Goal: Task Accomplishment & Management: Complete application form

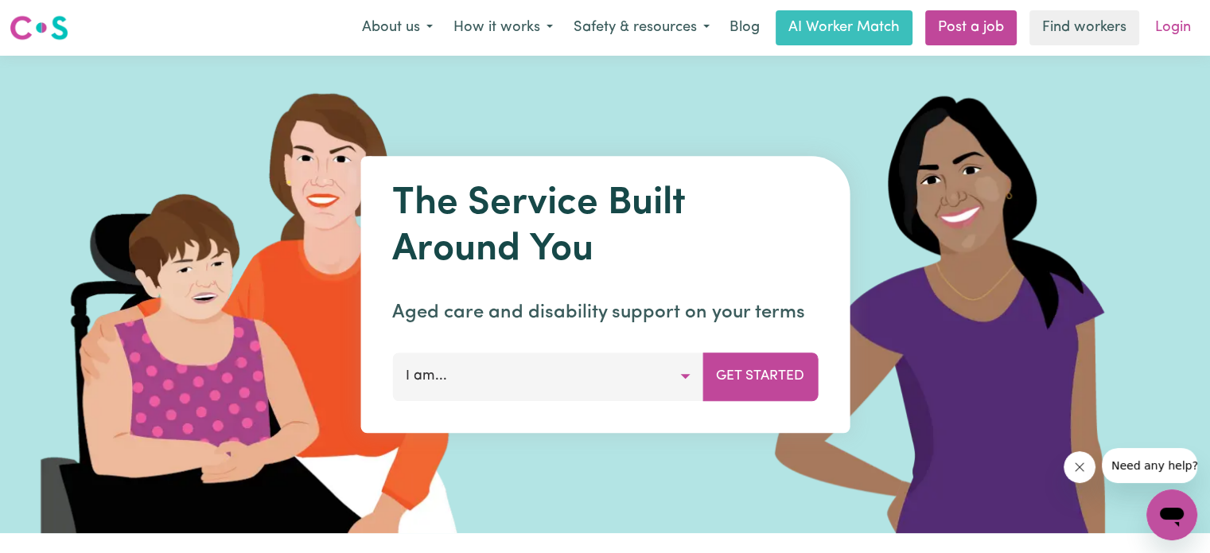
click at [1183, 25] on link "Login" at bounding box center [1173, 27] width 55 height 35
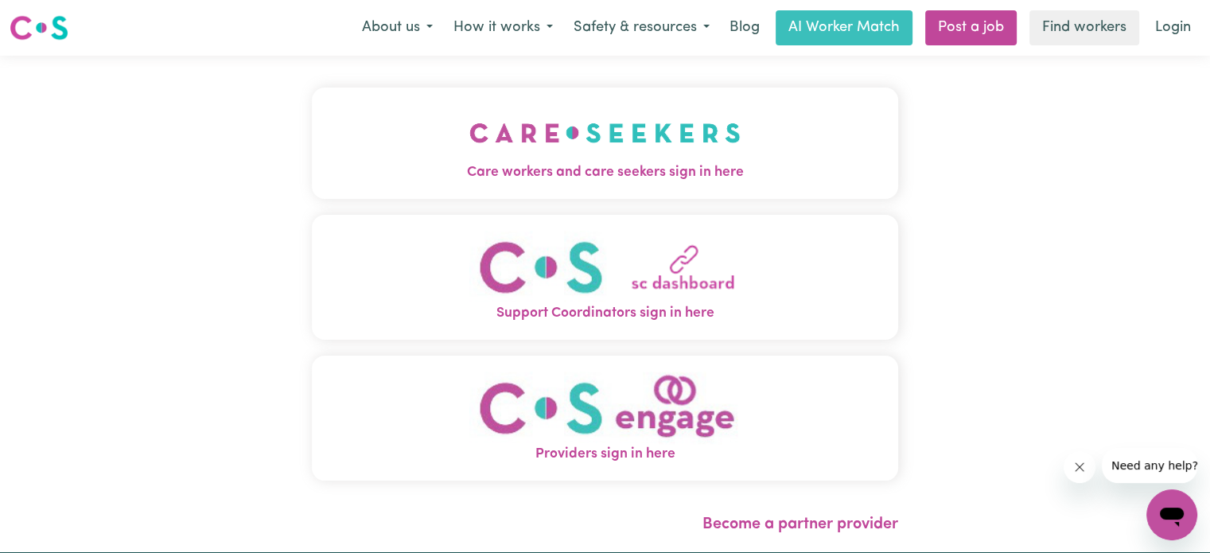
click at [561, 180] on span "Care workers and care seekers sign in here" at bounding box center [605, 172] width 586 height 21
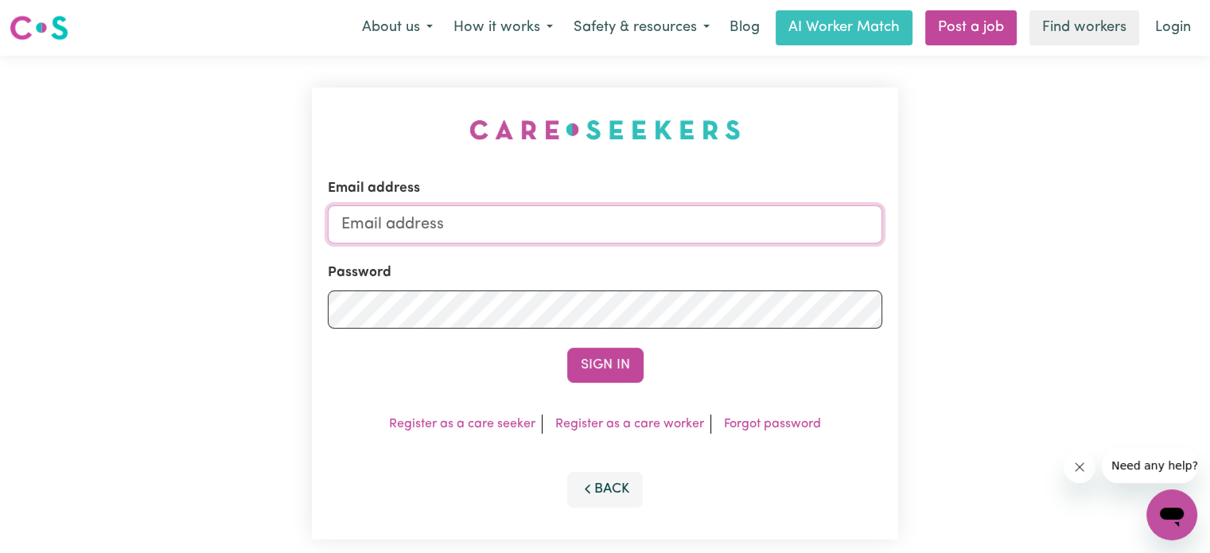
click at [498, 229] on input "Email address" at bounding box center [605, 224] width 554 height 38
type input "[EMAIL_ADDRESS][DOMAIN_NAME]"
click at [639, 426] on link "Register as a care worker" at bounding box center [629, 424] width 149 height 13
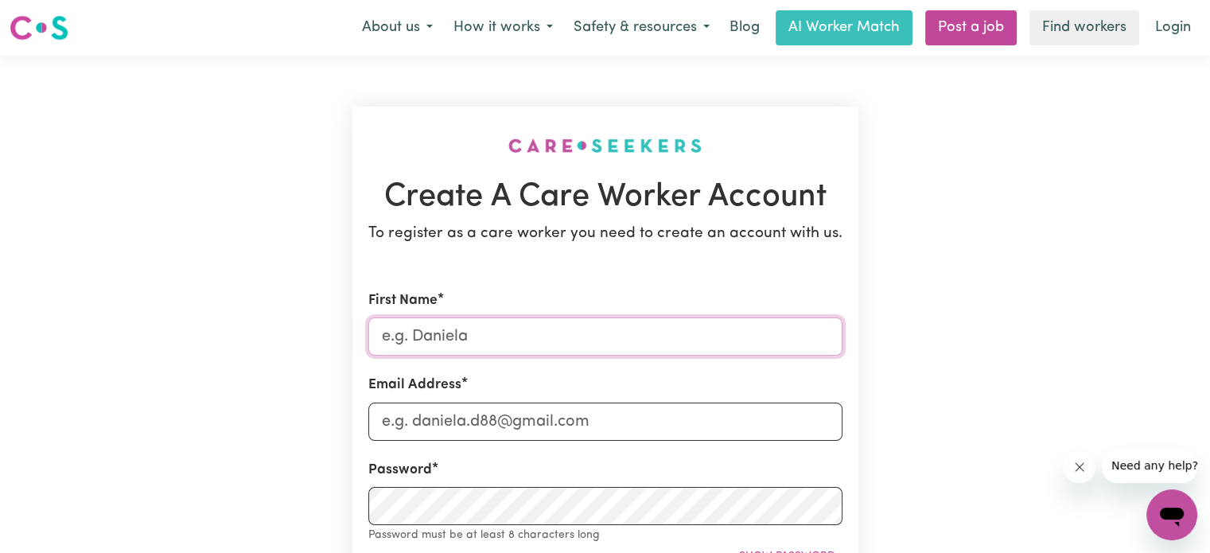
click at [509, 351] on input "First Name" at bounding box center [605, 336] width 474 height 38
type input "[PERSON_NAME]"
click at [460, 411] on input "Email Address" at bounding box center [605, 422] width 474 height 38
type input "[EMAIL_ADDRESS][DOMAIN_NAME]"
type input "0481569202"
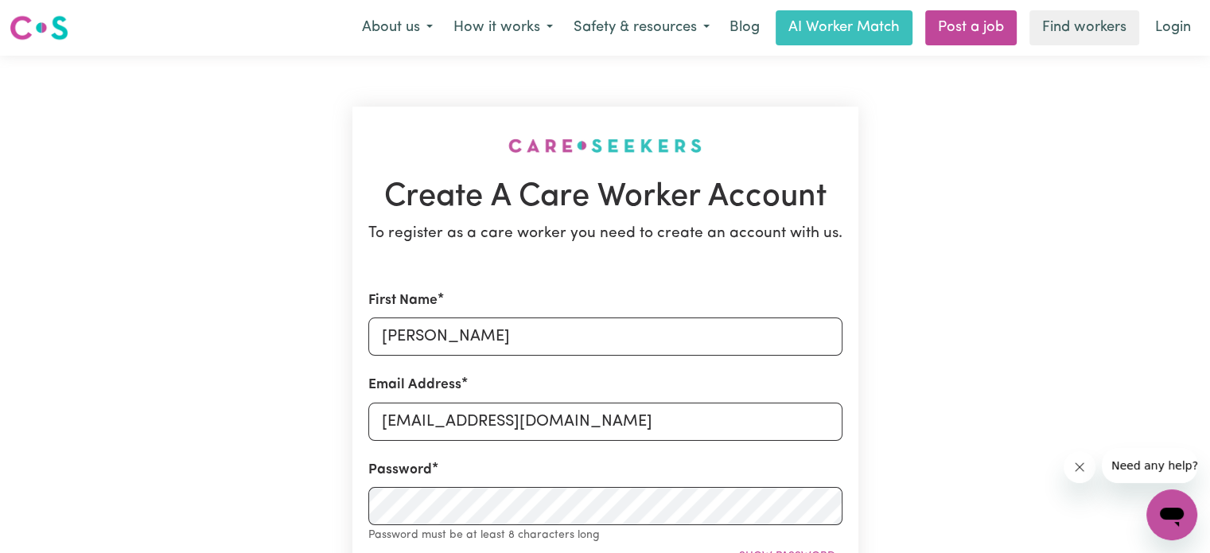
type input "[STREET_ADDRESS]"
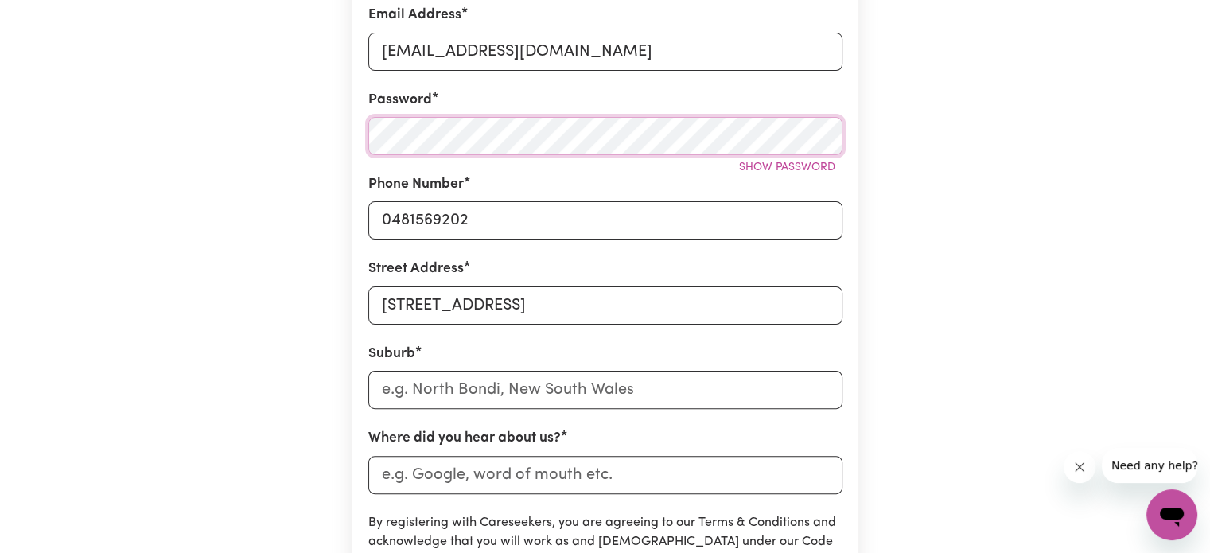
scroll to position [398, 0]
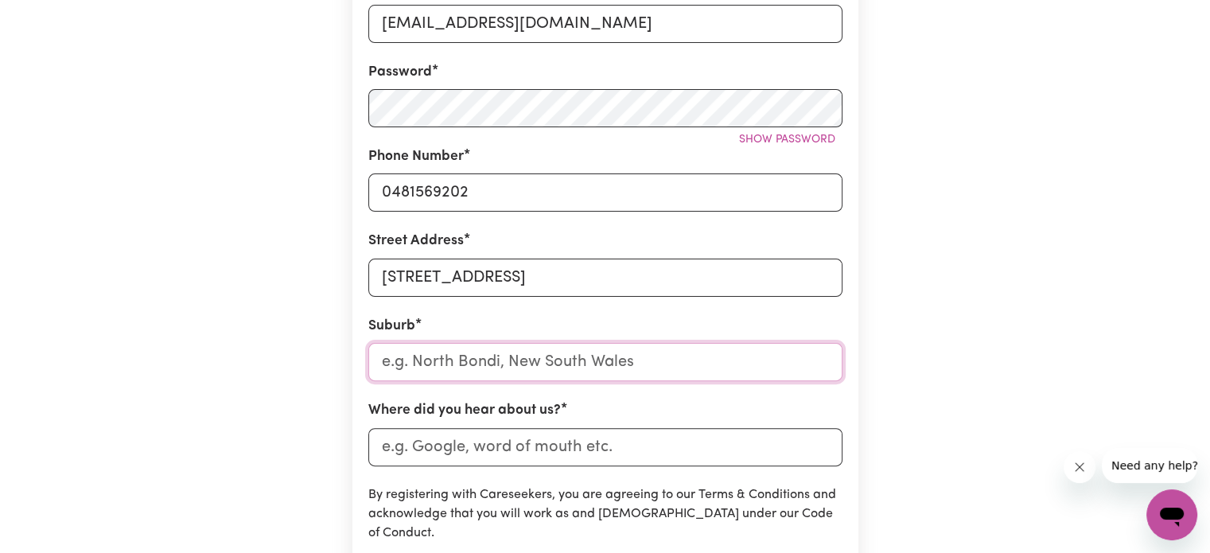
click at [487, 375] on input "text" at bounding box center [605, 362] width 474 height 38
type input "f"
type input "t"
type input "tweed"
type input "tweed HEADS, [GEOGRAPHIC_DATA], 2485"
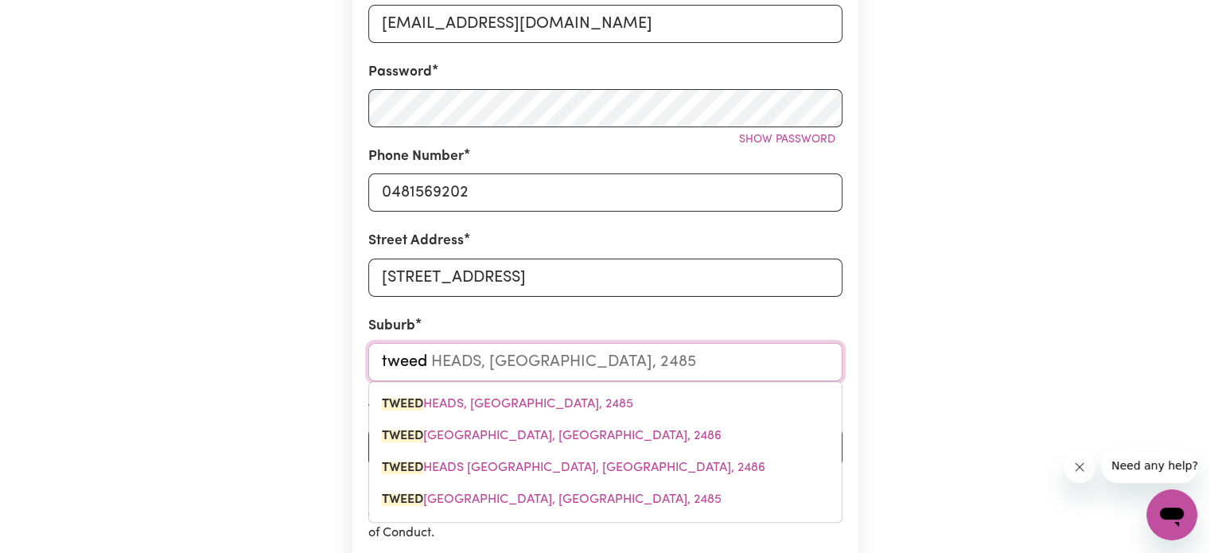
type input "tweed"
click at [545, 500] on span "[GEOGRAPHIC_DATA], [GEOGRAPHIC_DATA], 2485" at bounding box center [552, 499] width 340 height 13
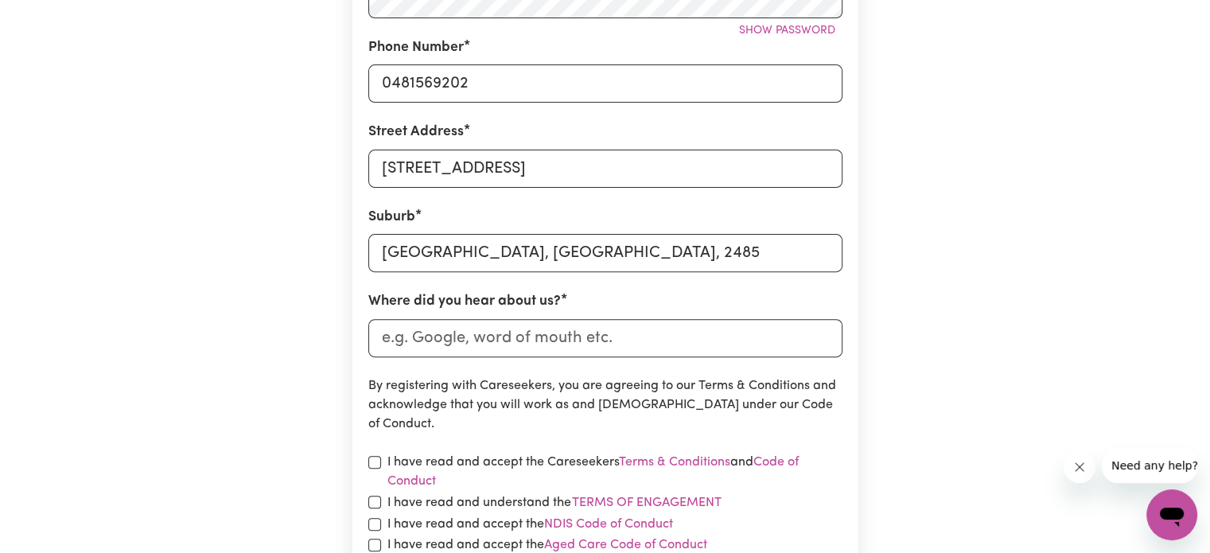
scroll to position [636, 0]
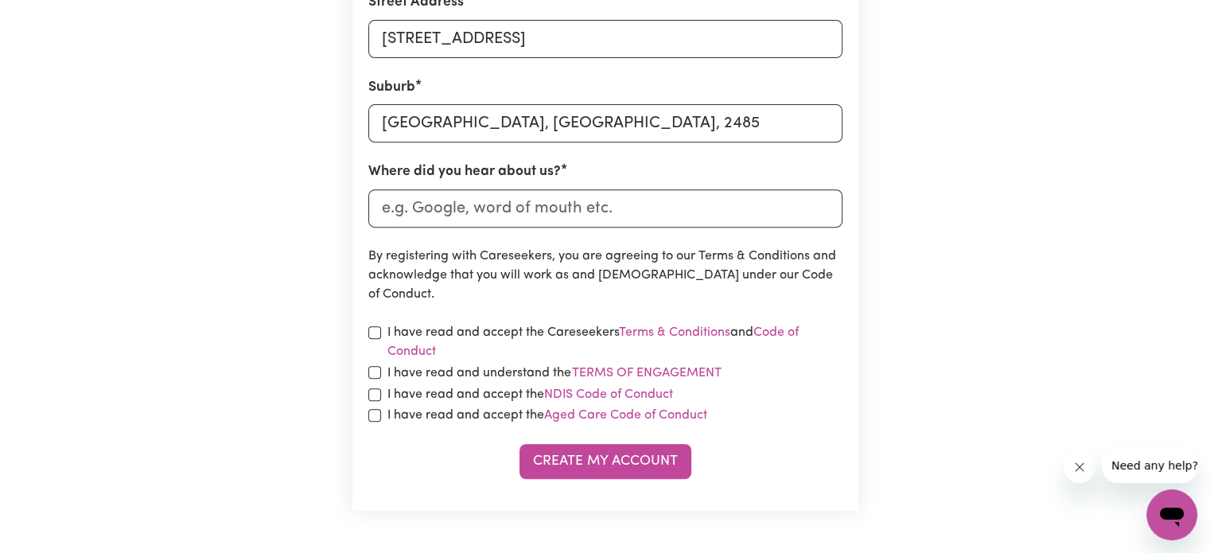
click at [457, 329] on label "I have read and accept the Careseekers Terms & Conditions and Code of Conduct" at bounding box center [614, 342] width 455 height 38
click at [464, 375] on label "I have read and understand the Terms of Engagement" at bounding box center [554, 373] width 335 height 21
click at [571, 375] on button "Terms of Engagement" at bounding box center [646, 373] width 151 height 21
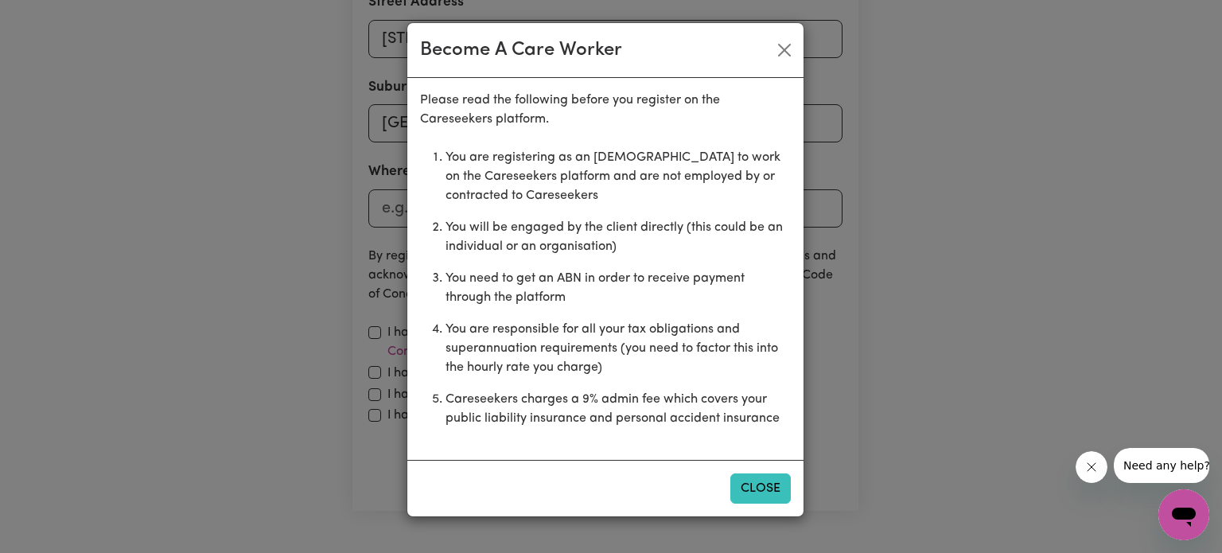
click at [741, 496] on button "Close" at bounding box center [760, 488] width 60 height 30
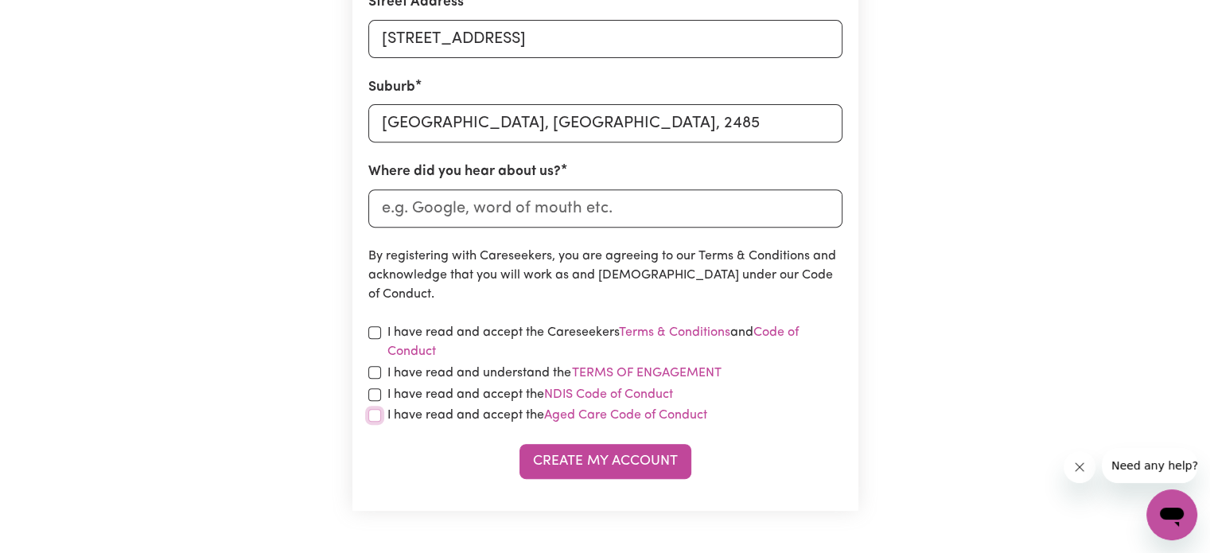
click at [369, 416] on input "checkbox" at bounding box center [374, 415] width 13 height 13
checkbox input "true"
click at [375, 394] on input "checkbox" at bounding box center [374, 394] width 13 height 13
checkbox input "true"
click at [375, 371] on input "checkbox" at bounding box center [374, 372] width 13 height 13
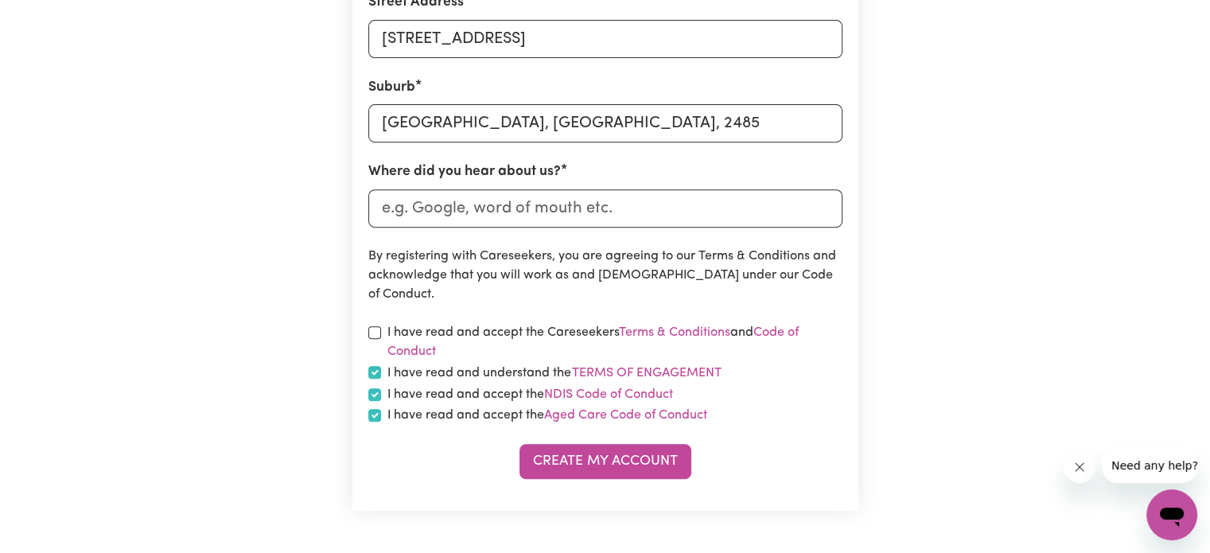
checkbox input "true"
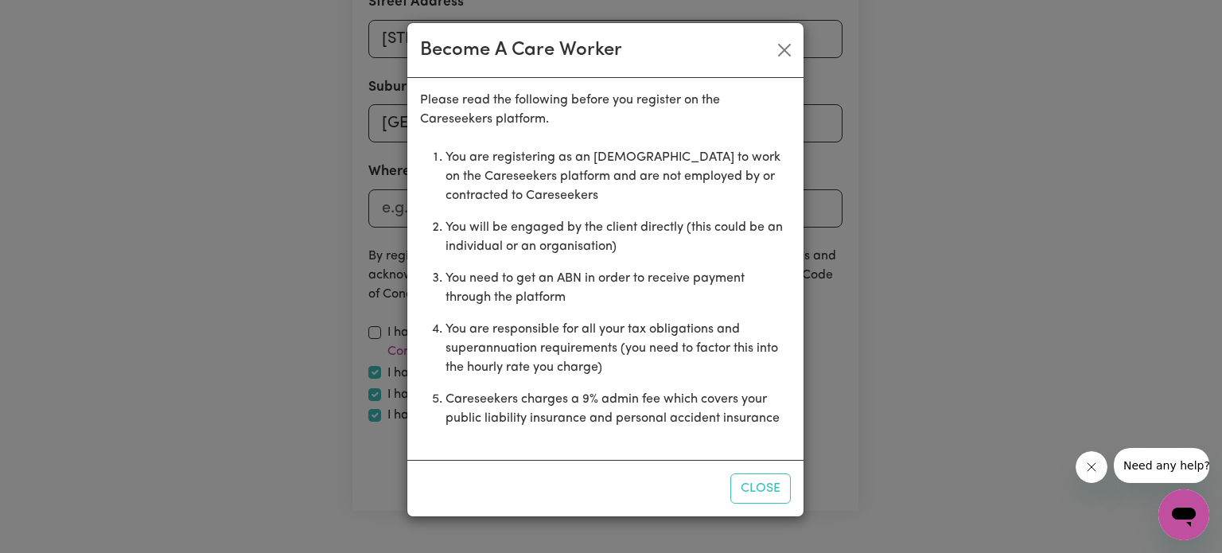
click at [375, 328] on div "Become A Care Worker Please read the following before you register on the Cares…" at bounding box center [611, 276] width 1222 height 553
click at [785, 484] on button "Close" at bounding box center [760, 488] width 60 height 30
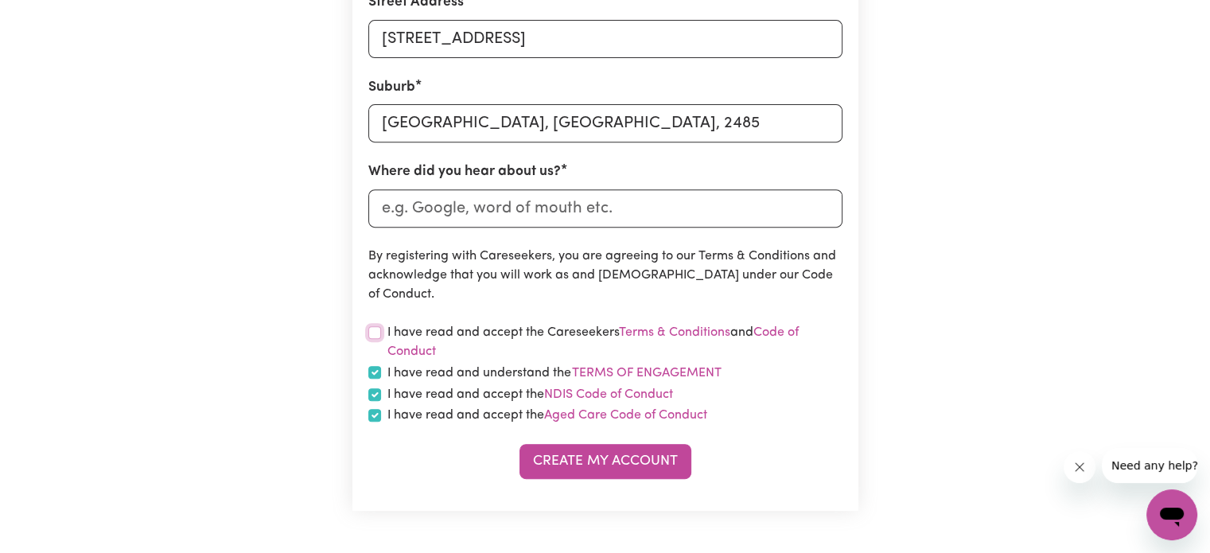
click at [372, 330] on input "checkbox" at bounding box center [374, 332] width 13 height 13
checkbox input "true"
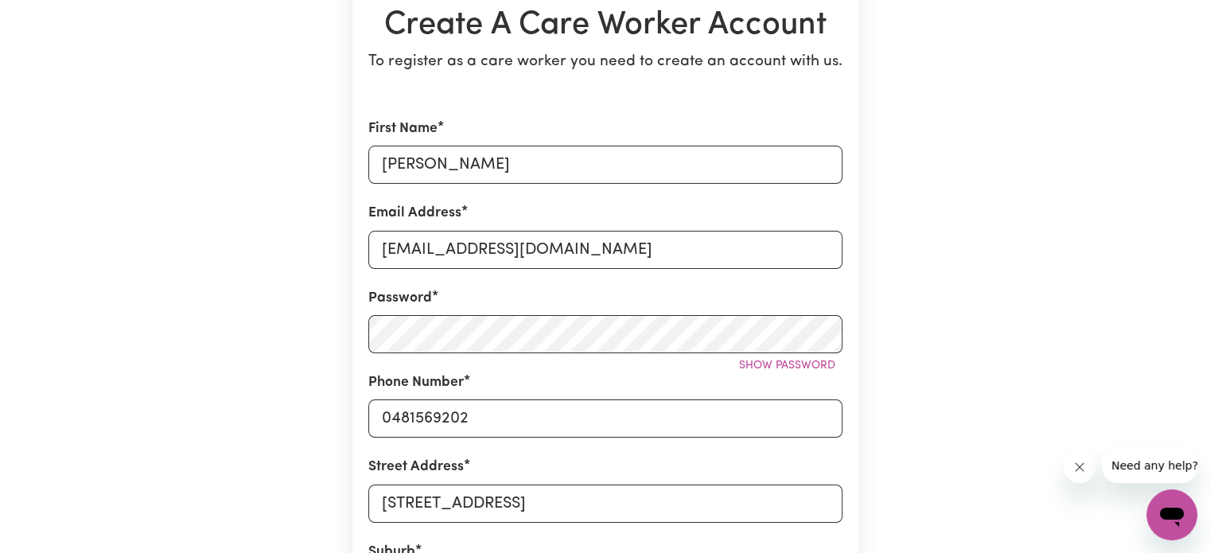
scroll to position [239, 0]
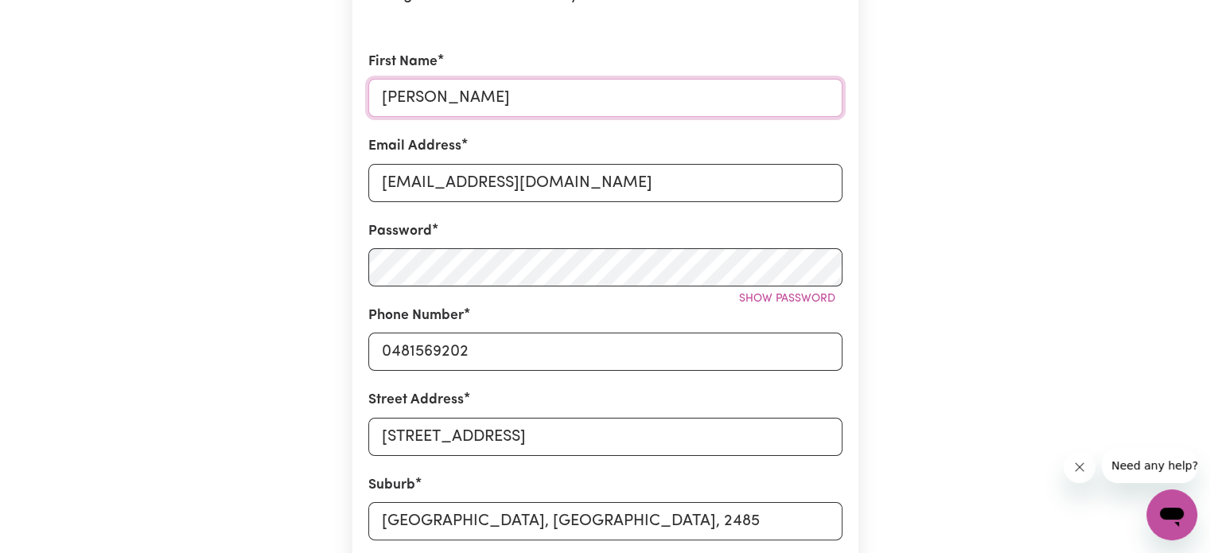
click at [463, 82] on input "[PERSON_NAME]" at bounding box center [605, 98] width 474 height 38
click at [269, 98] on div "Create A Care Worker Account To register as a care worker you need to create an…" at bounding box center [605, 388] width 1050 height 1142
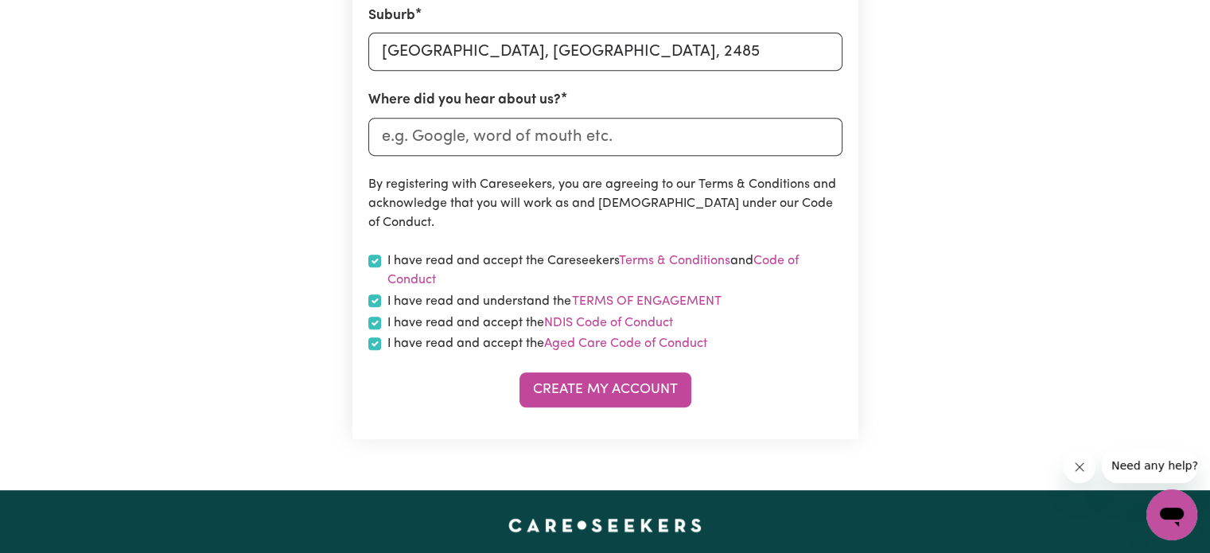
scroll to position [716, 0]
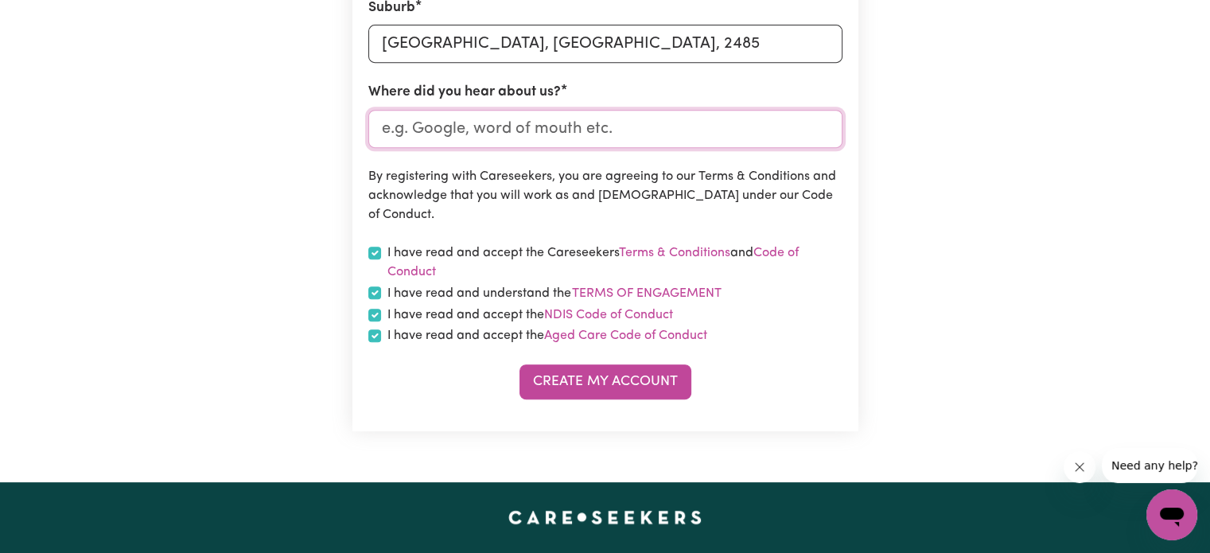
click at [548, 136] on input "Where did you hear about us?" at bounding box center [605, 129] width 474 height 38
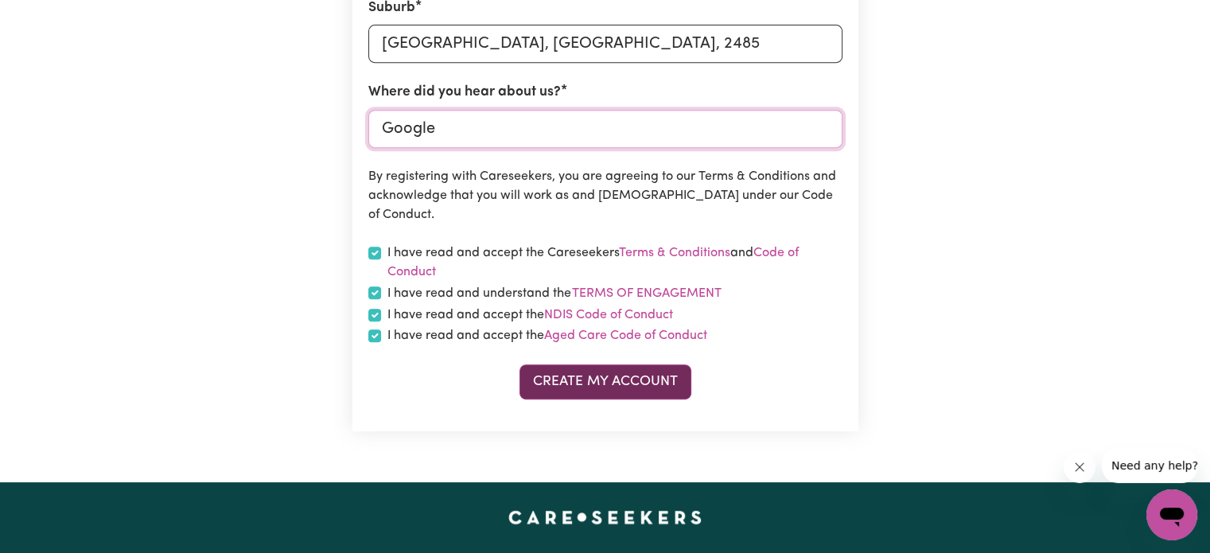
type input "Google"
click at [544, 383] on button "Create My Account" at bounding box center [605, 381] width 172 height 35
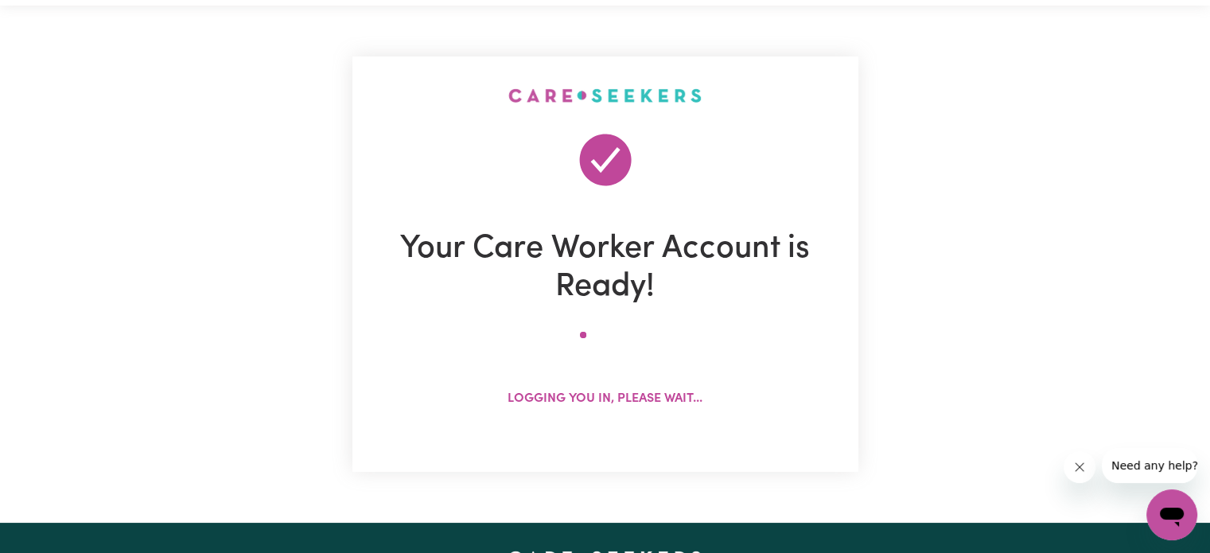
scroll to position [0, 0]
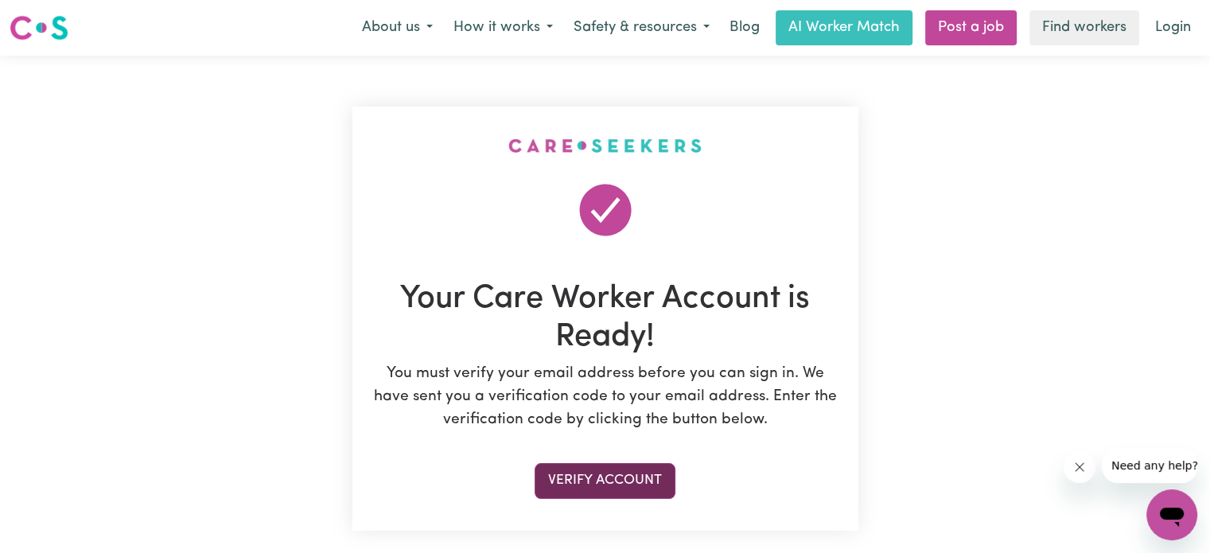
click at [588, 483] on button "Verify Account" at bounding box center [605, 480] width 141 height 35
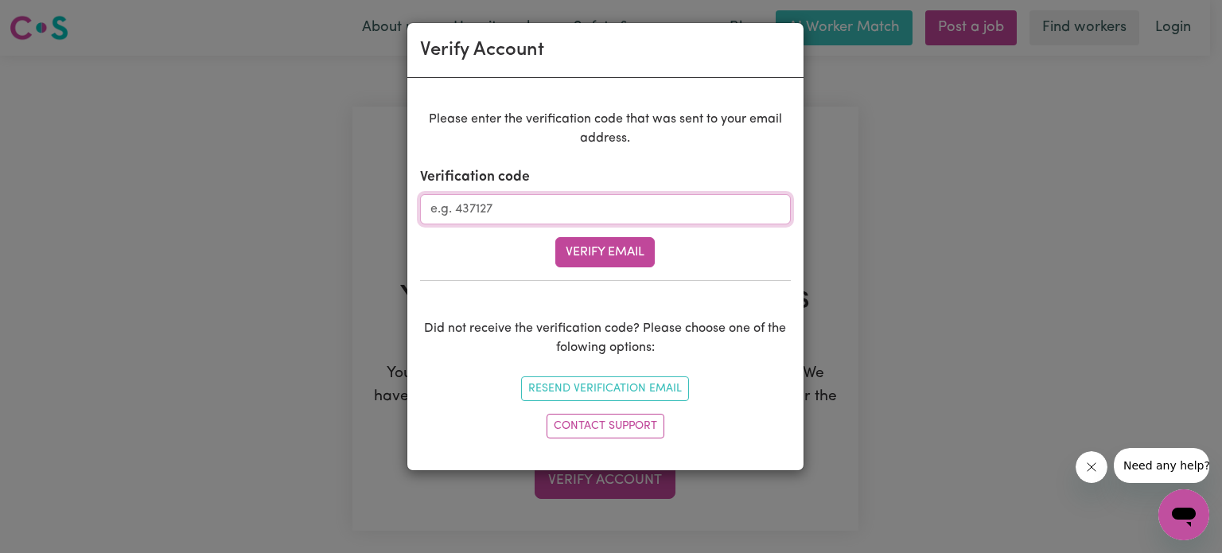
click at [587, 207] on input "Verification code" at bounding box center [605, 209] width 371 height 30
paste input "428744"
type input "428744"
click at [588, 247] on button "Verify Email" at bounding box center [604, 252] width 99 height 30
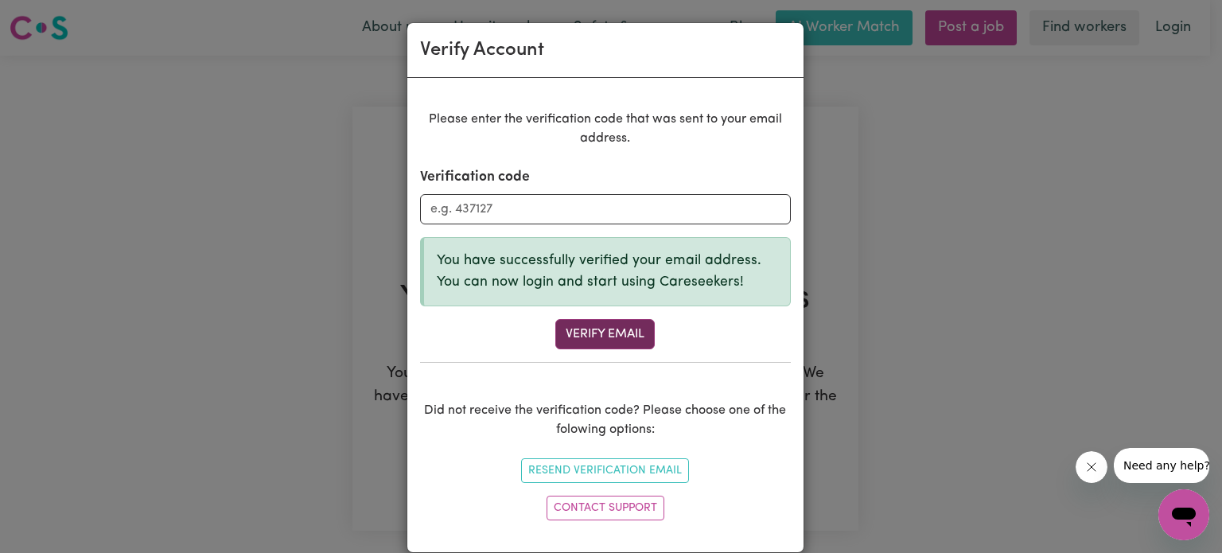
click at [610, 329] on button "Verify Email" at bounding box center [604, 334] width 99 height 30
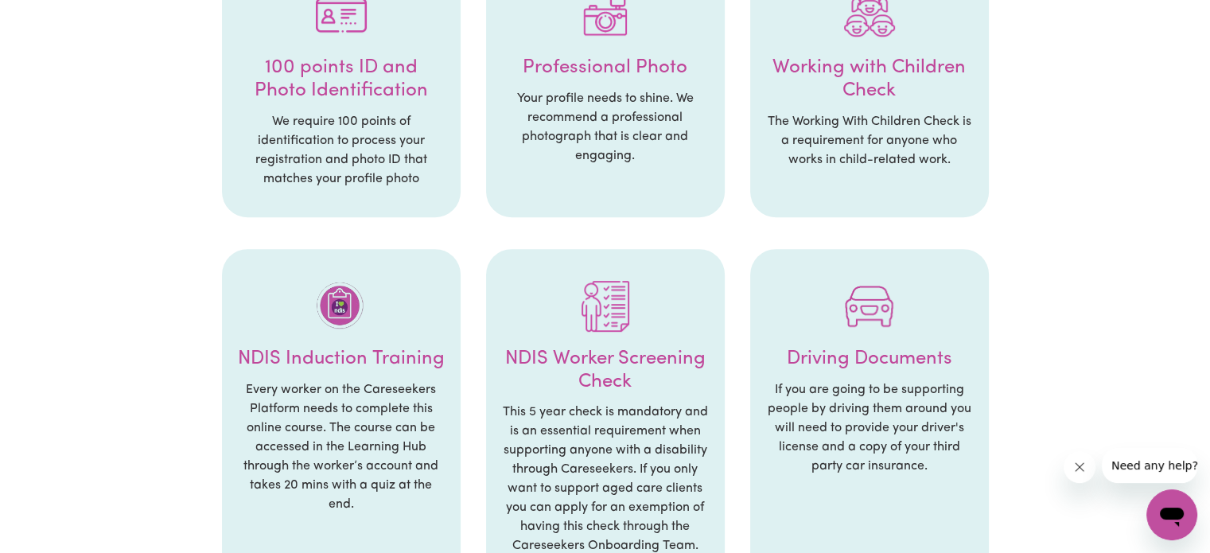
scroll to position [716, 0]
click at [613, 331] on img at bounding box center [605, 307] width 51 height 51
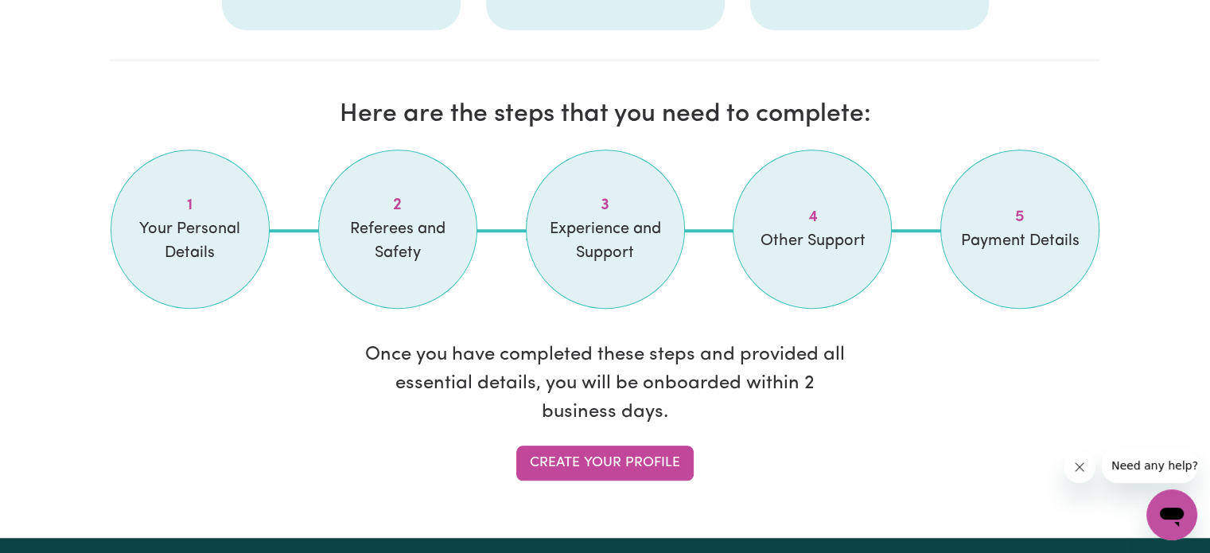
scroll to position [1273, 0]
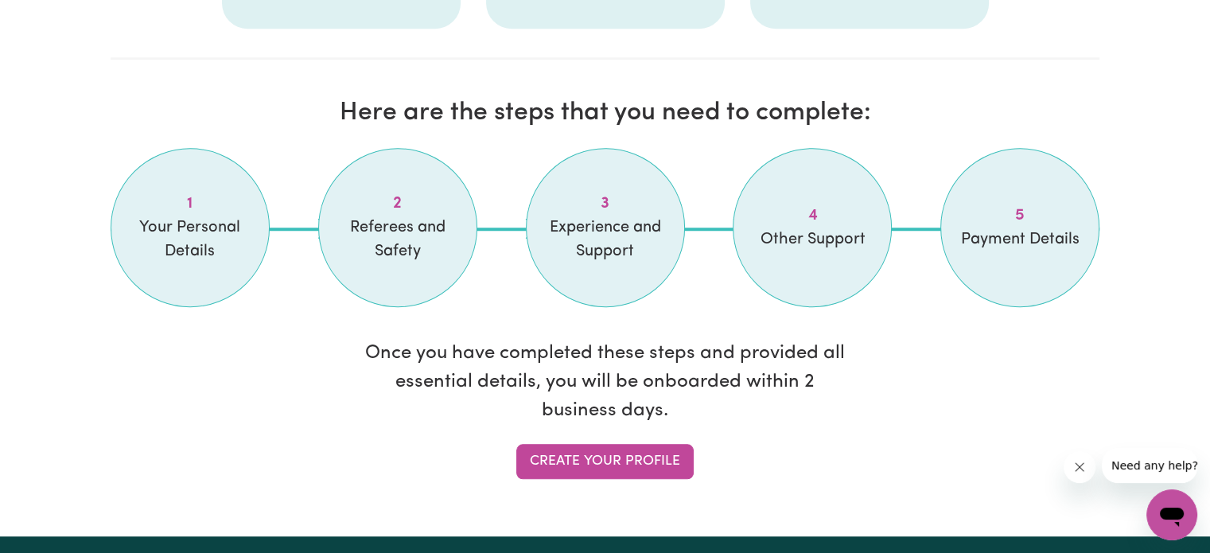
click at [615, 211] on span "3" at bounding box center [605, 204] width 119 height 24
click at [221, 235] on span "Your Personal Details" at bounding box center [189, 240] width 119 height 48
click at [628, 455] on link "Create your profile" at bounding box center [604, 461] width 177 height 35
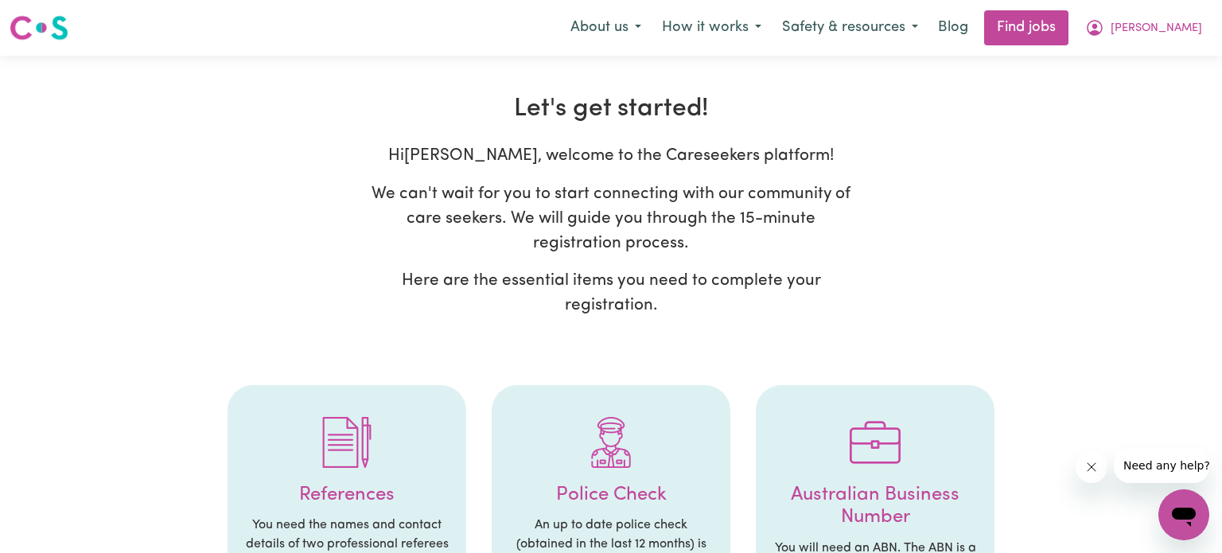
select select "Studying a healthcare related degree or qualification"
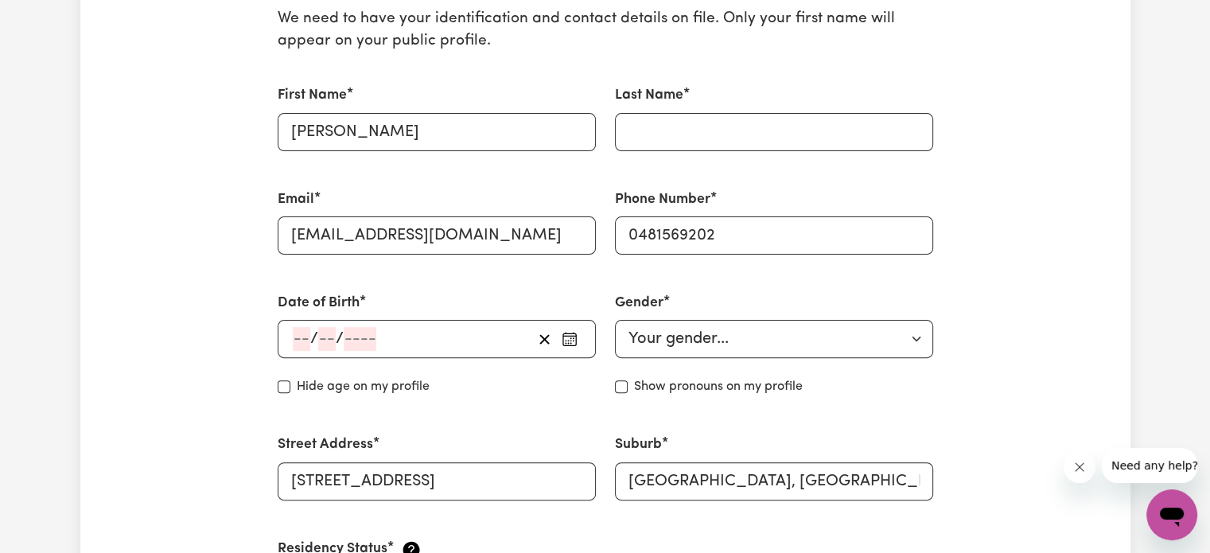
scroll to position [398, 0]
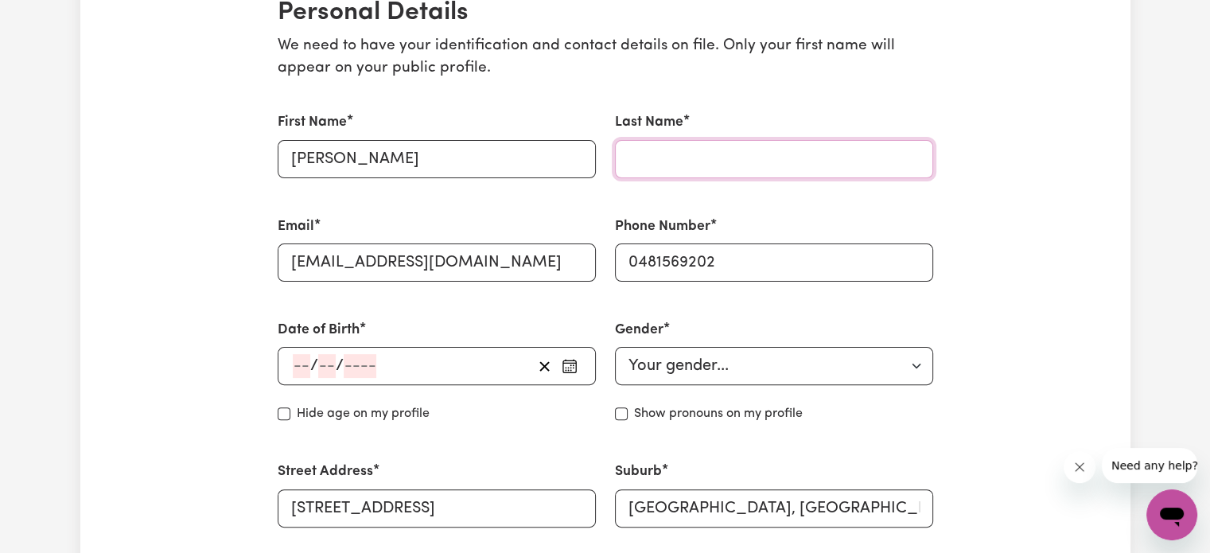
click at [729, 151] on input "Last Name" at bounding box center [774, 159] width 318 height 38
type input "[PERSON_NAME]"
click at [293, 365] on input "number" at bounding box center [302, 366] width 18 height 24
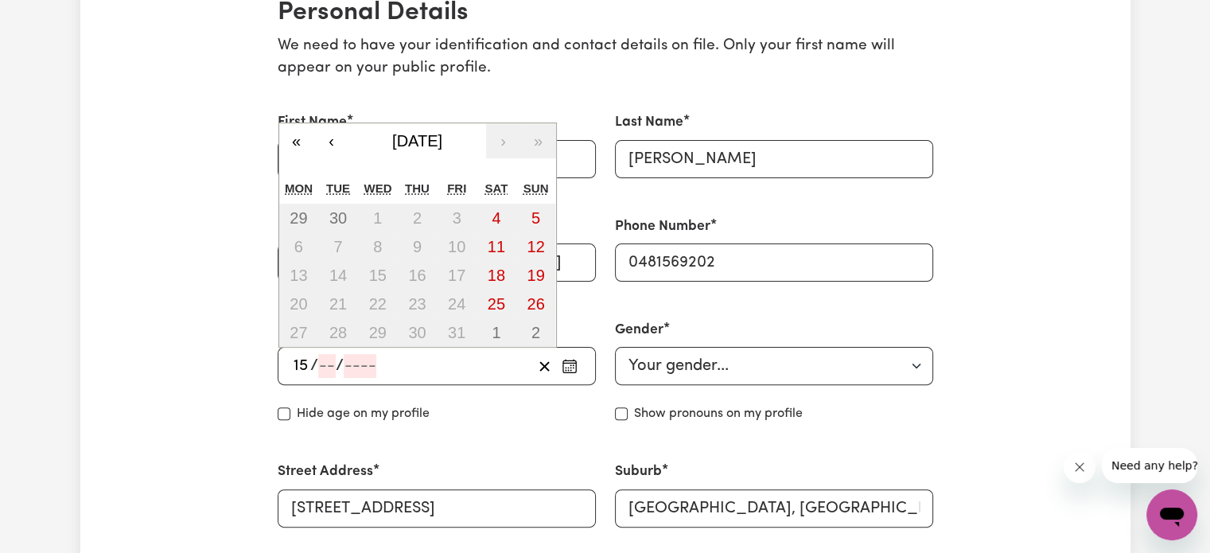
type input "15"
type input "01"
type input "199"
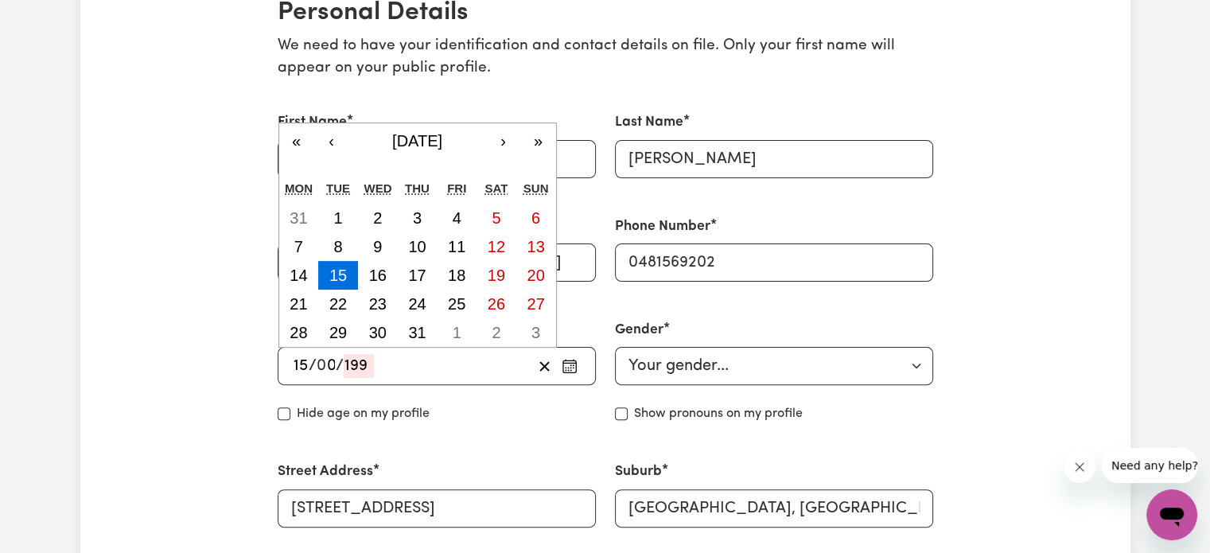
type input "[DATE]"
type input "1"
type input "1991"
click at [664, 356] on select "Your gender... [DEMOGRAPHIC_DATA] [DEMOGRAPHIC_DATA] [DEMOGRAPHIC_DATA] Other P…" at bounding box center [774, 366] width 318 height 38
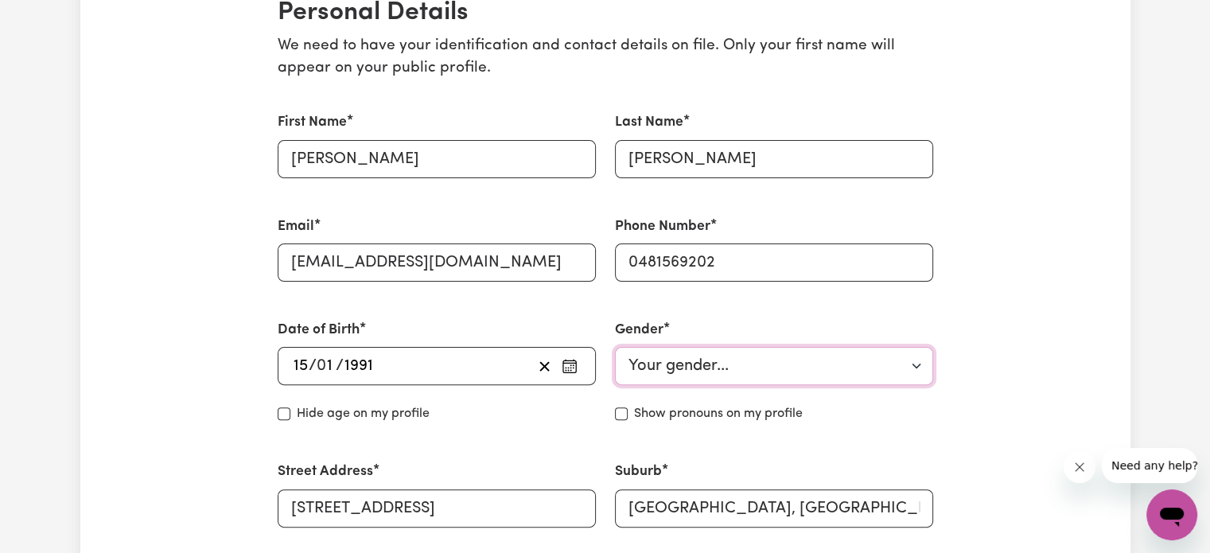
select select "[DEMOGRAPHIC_DATA]"
click at [615, 347] on select "Your gender... [DEMOGRAPHIC_DATA] [DEMOGRAPHIC_DATA] [DEMOGRAPHIC_DATA] Other P…" at bounding box center [774, 366] width 318 height 38
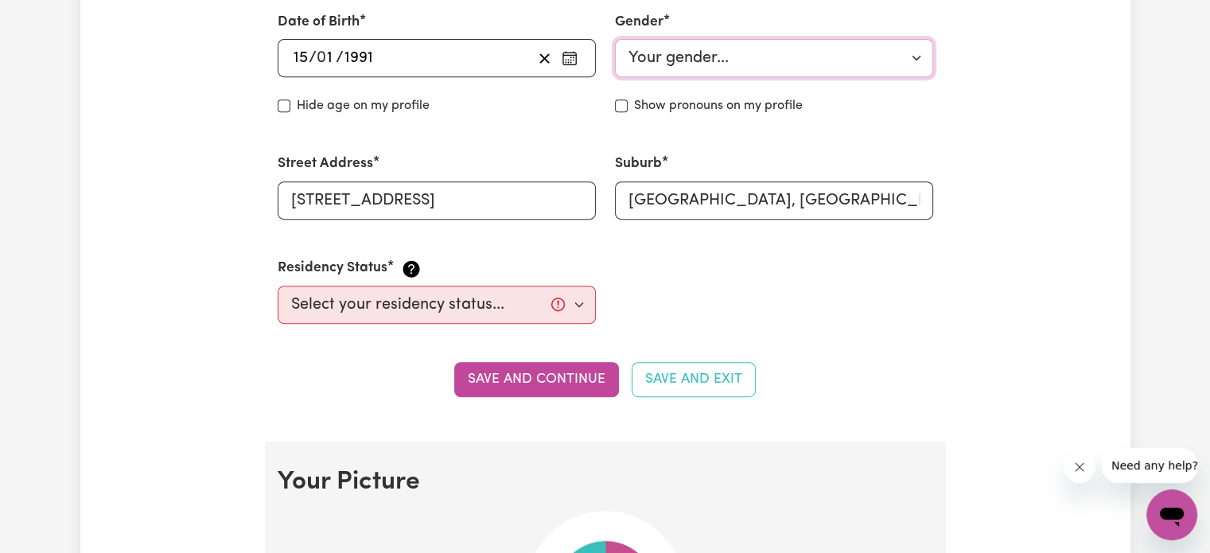
scroll to position [716, 0]
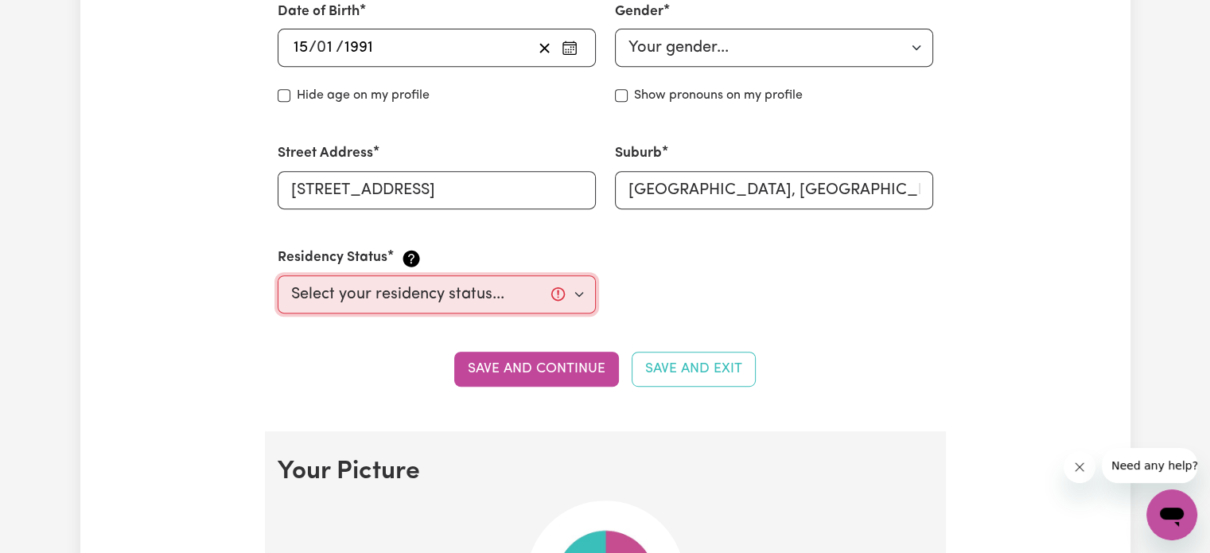
click at [454, 288] on select "Select your residency status... [DEMOGRAPHIC_DATA] citizen Australian PR [DEMOG…" at bounding box center [437, 294] width 318 height 38
select select "Australian PR"
click at [278, 275] on select "Select your residency status... [DEMOGRAPHIC_DATA] citizen Australian PR [DEMOG…" at bounding box center [437, 294] width 318 height 38
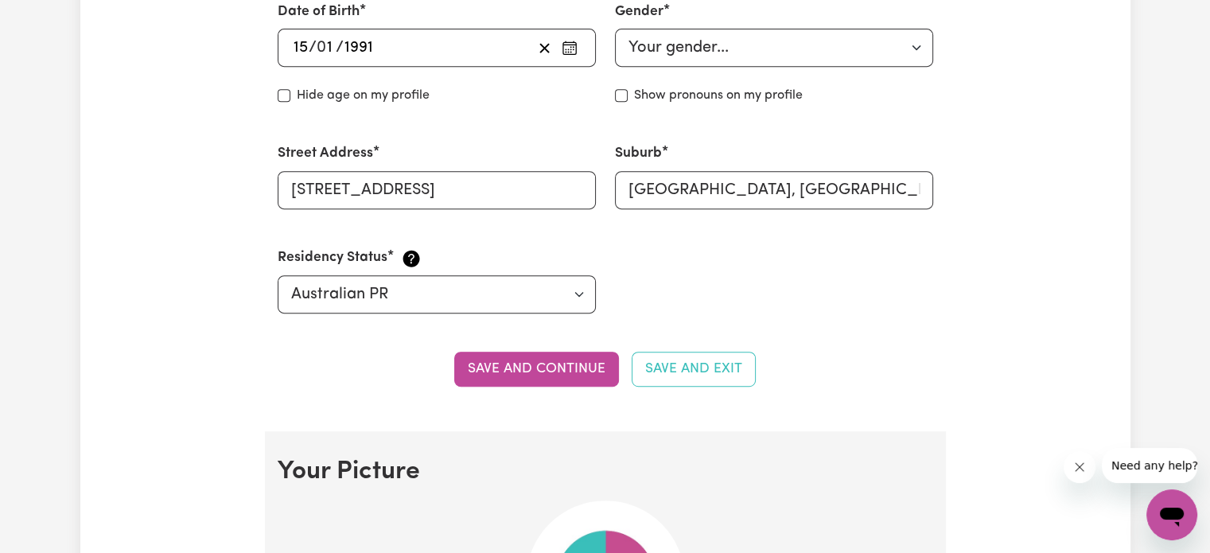
click at [566, 368] on button "Save and continue" at bounding box center [536, 369] width 165 height 35
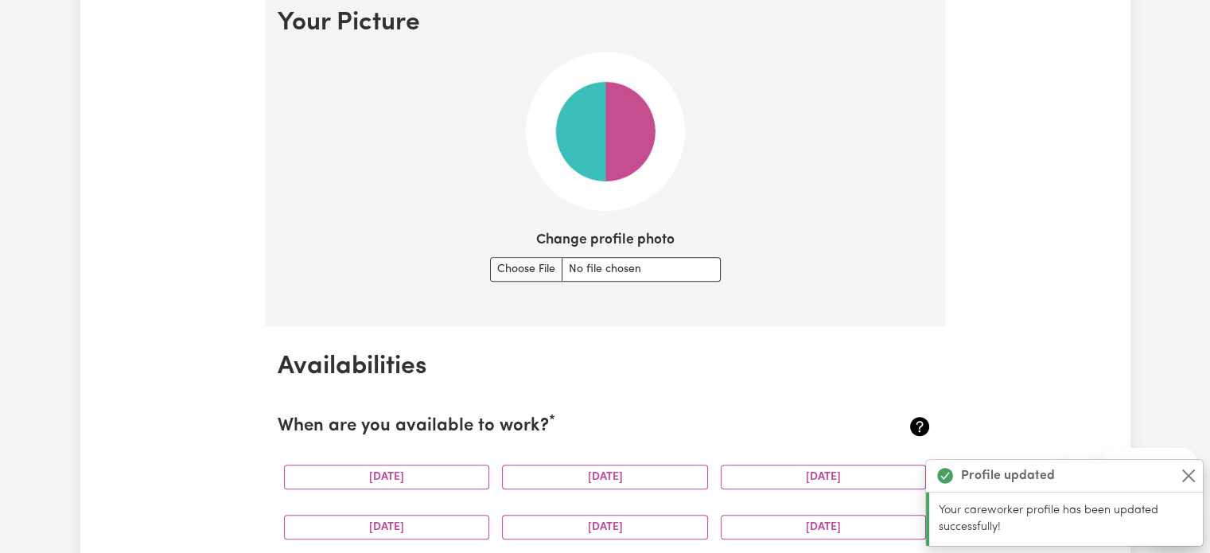
scroll to position [1193, 0]
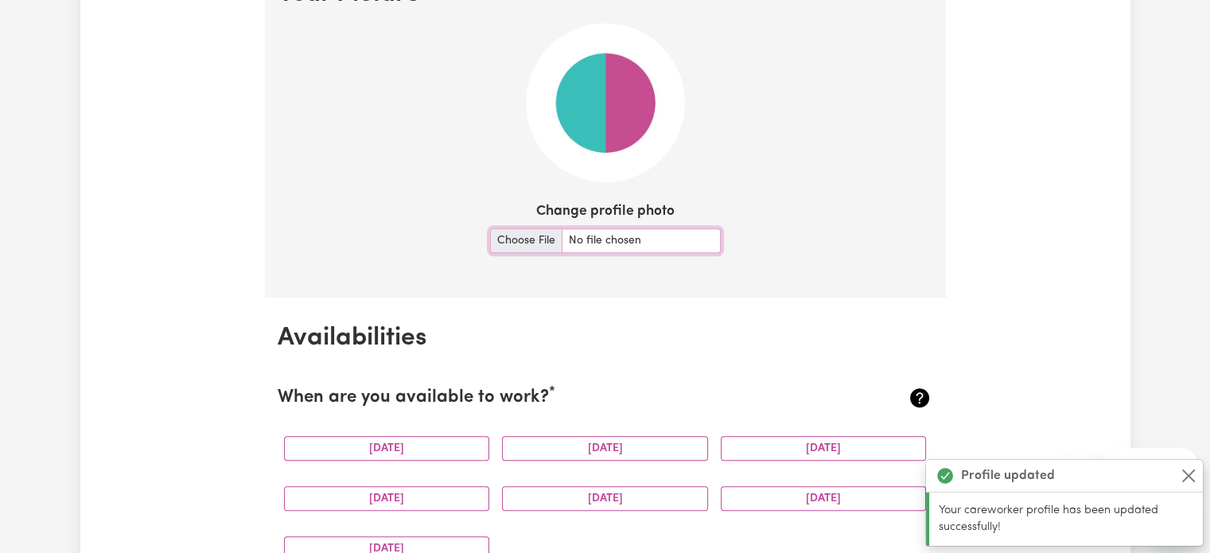
click at [542, 231] on input "Change profile photo" at bounding box center [605, 240] width 231 height 25
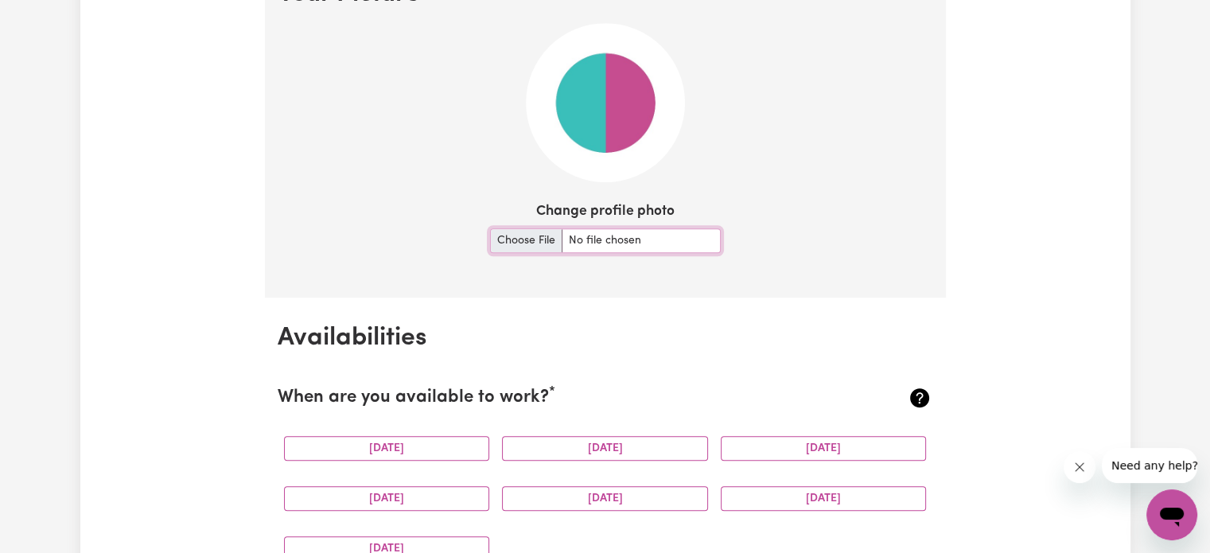
type input "C:\fakepath\1745921070295.jpeg"
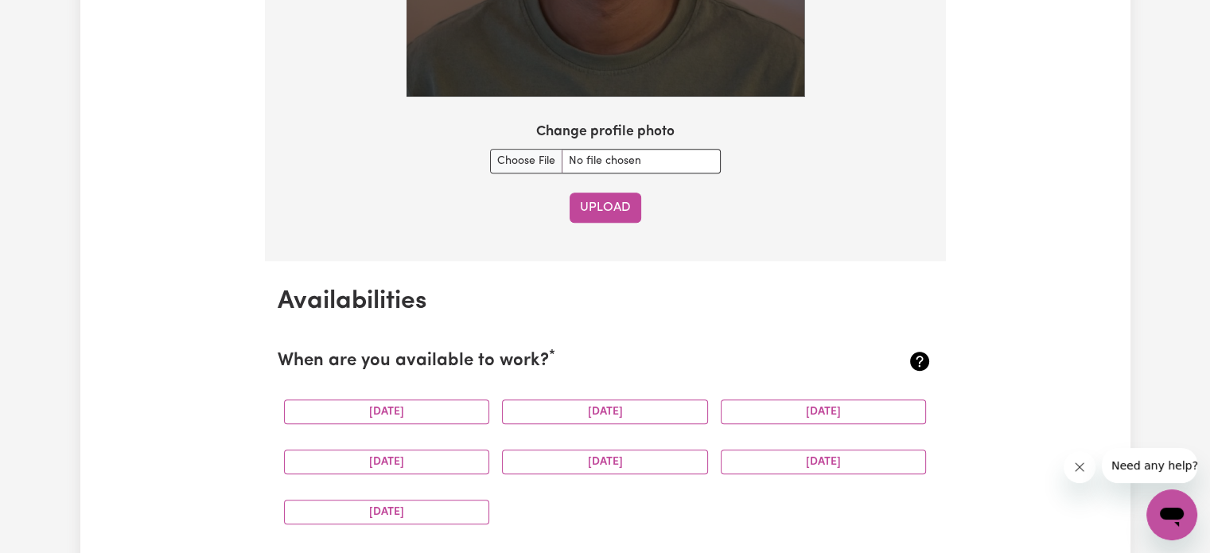
click at [627, 200] on button "Upload" at bounding box center [606, 208] width 72 height 30
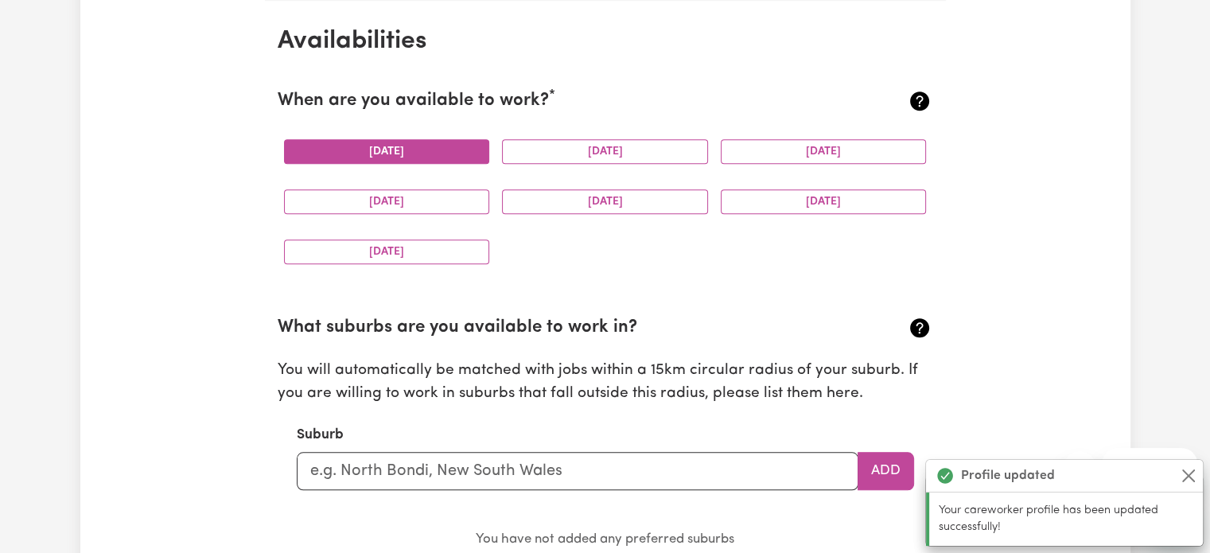
scroll to position [1489, 0]
click at [430, 157] on button "[DATE]" at bounding box center [387, 152] width 206 height 25
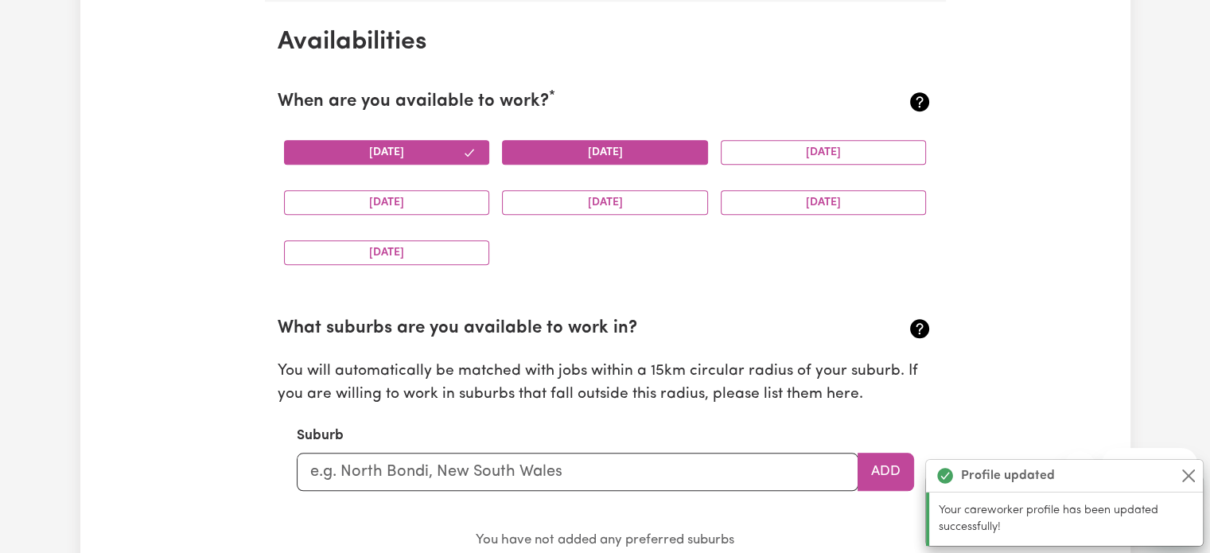
click at [546, 157] on button "[DATE]" at bounding box center [605, 152] width 206 height 25
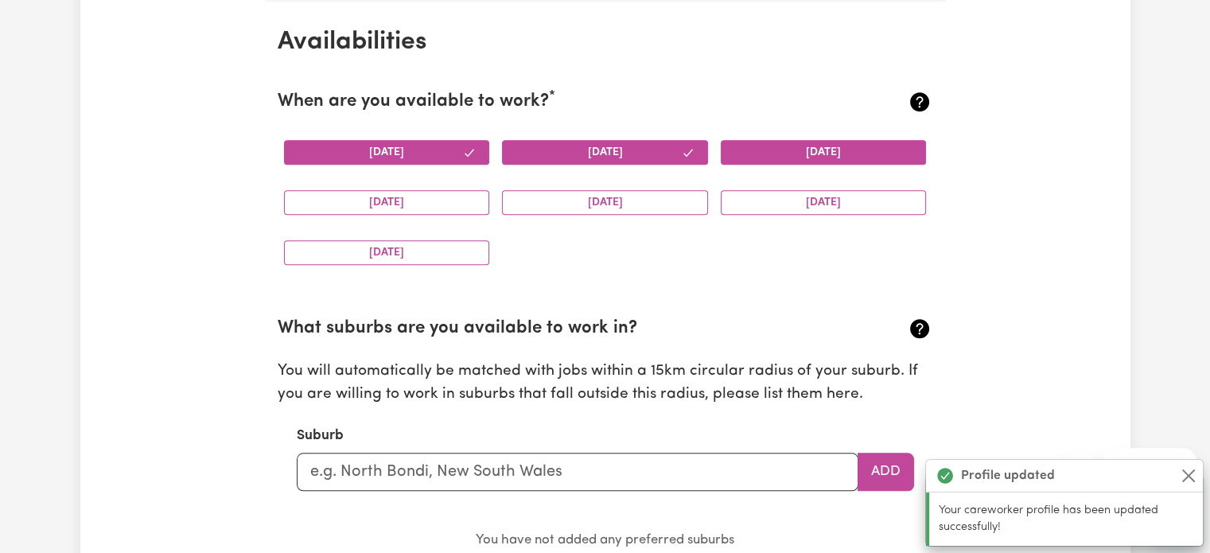
click at [832, 151] on button "[DATE]" at bounding box center [824, 152] width 206 height 25
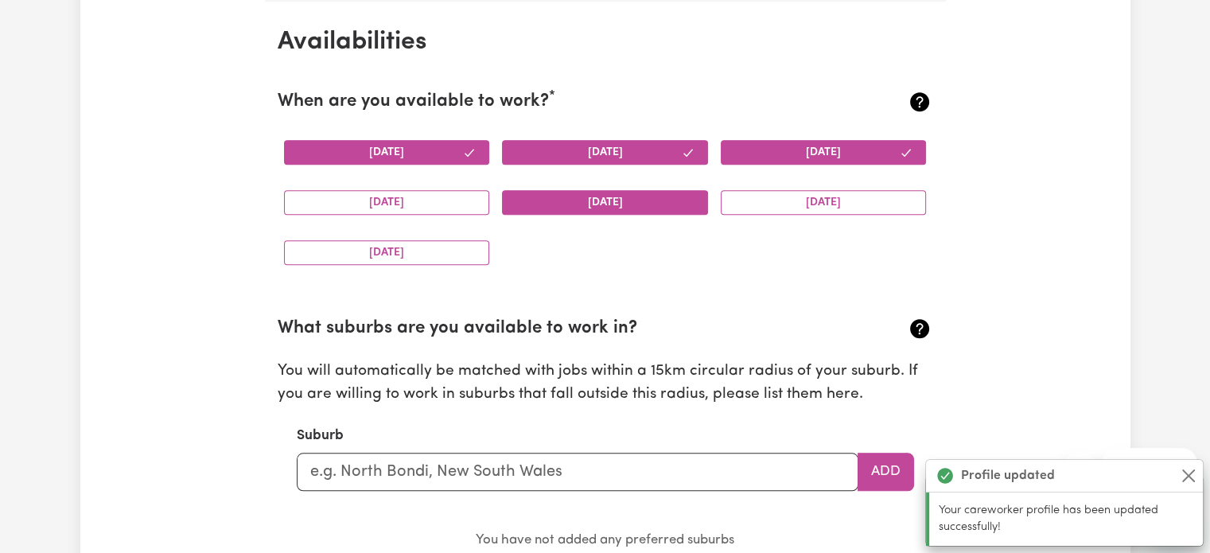
click at [671, 190] on button "[DATE]" at bounding box center [605, 202] width 206 height 25
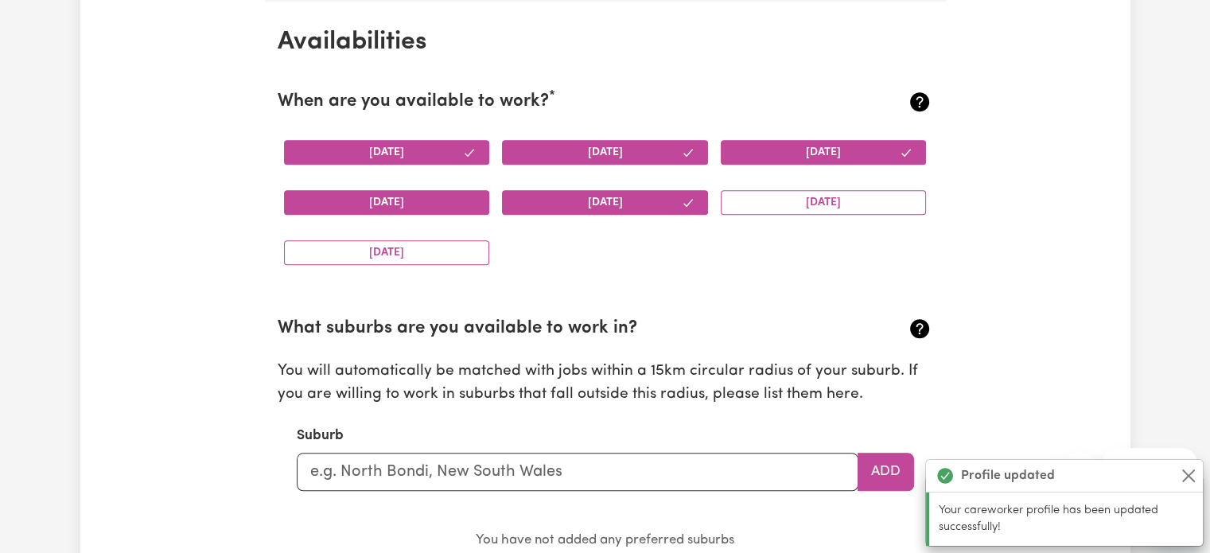
click at [401, 190] on button "[DATE]" at bounding box center [387, 202] width 206 height 25
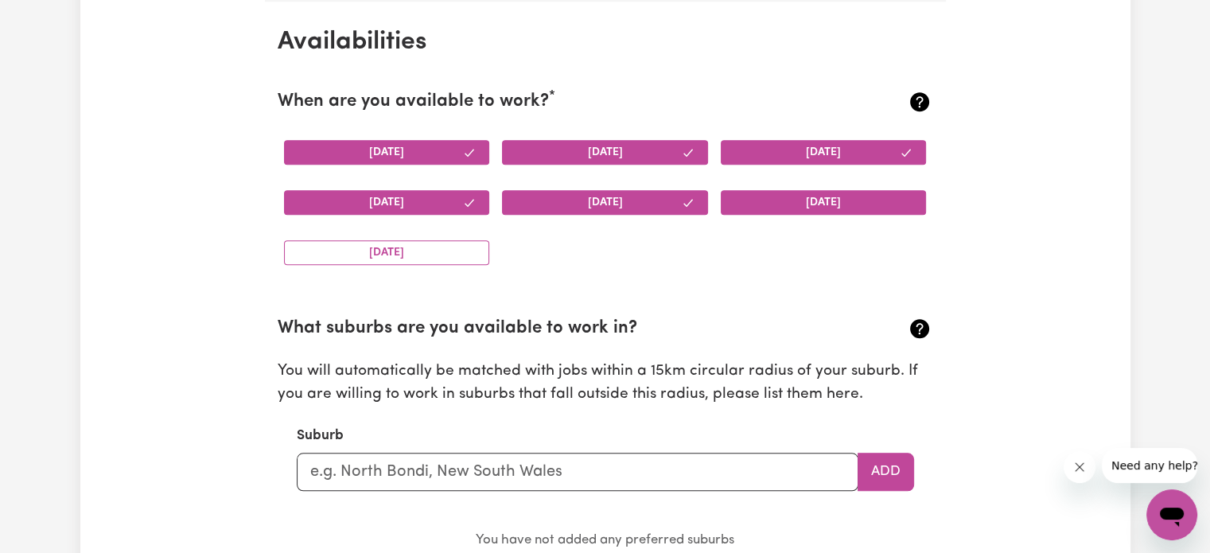
click at [844, 191] on button "[DATE]" at bounding box center [824, 202] width 206 height 25
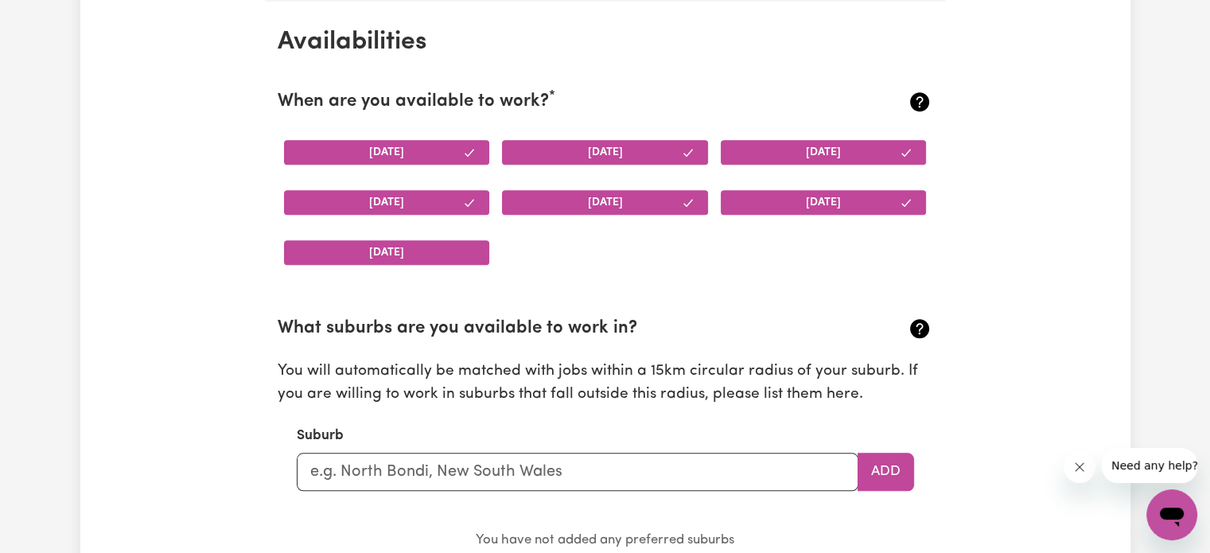
click at [469, 255] on button "[DATE]" at bounding box center [387, 252] width 206 height 25
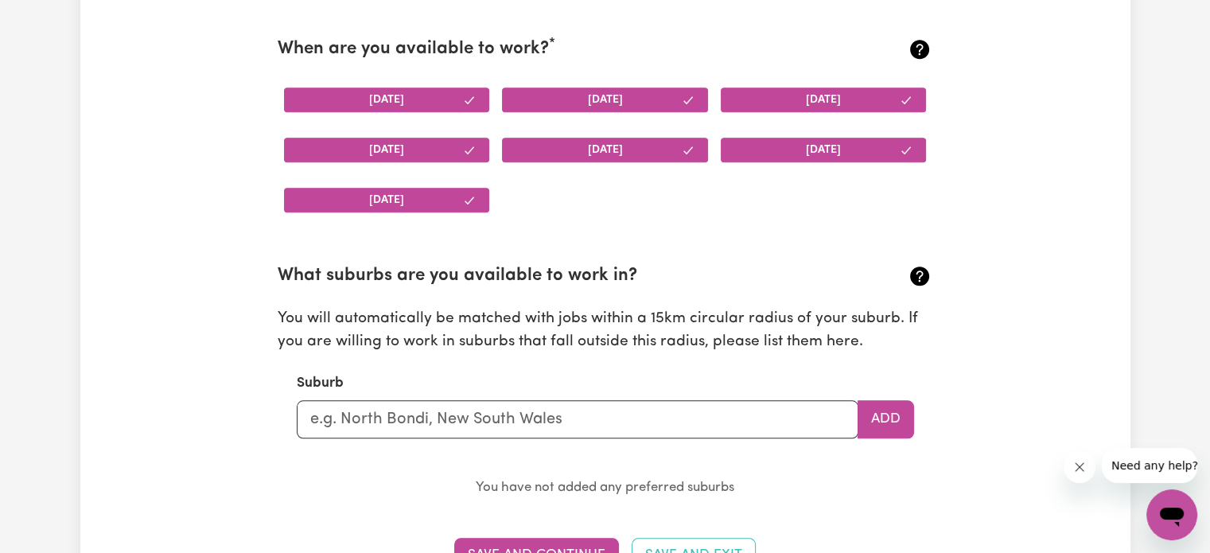
scroll to position [1728, 0]
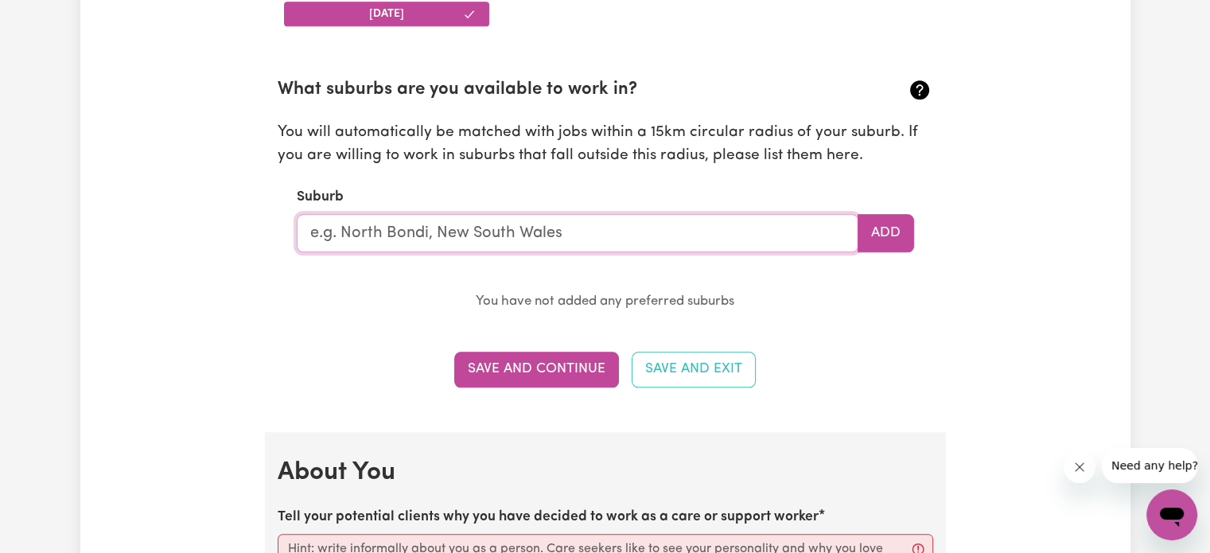
click at [535, 237] on input "text" at bounding box center [578, 233] width 562 height 38
type input "Tweed Heads West"
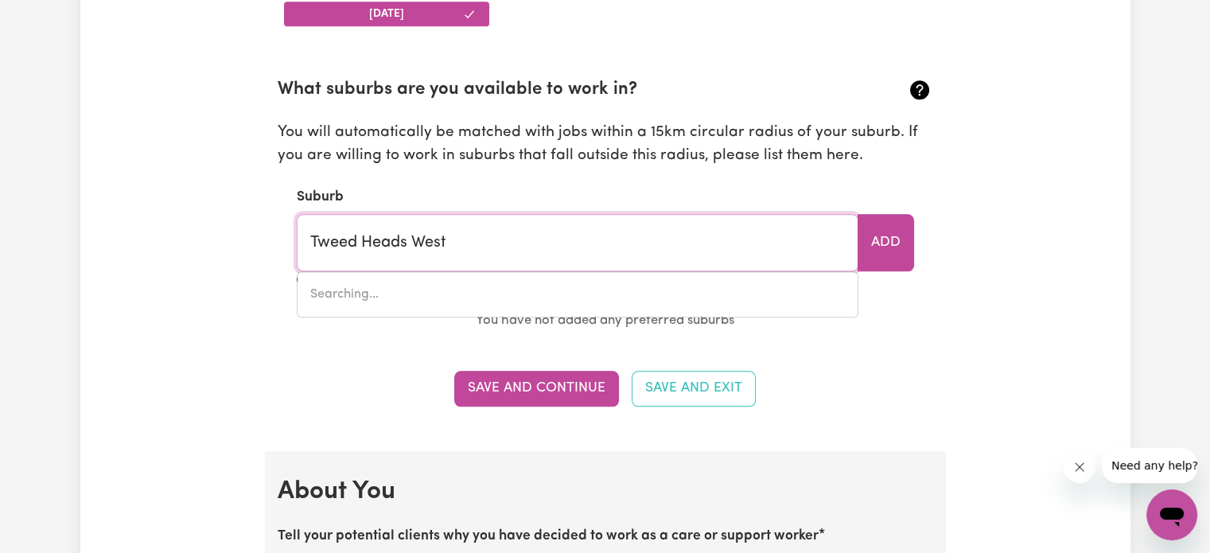
type input "[GEOGRAPHIC_DATA], 2485"
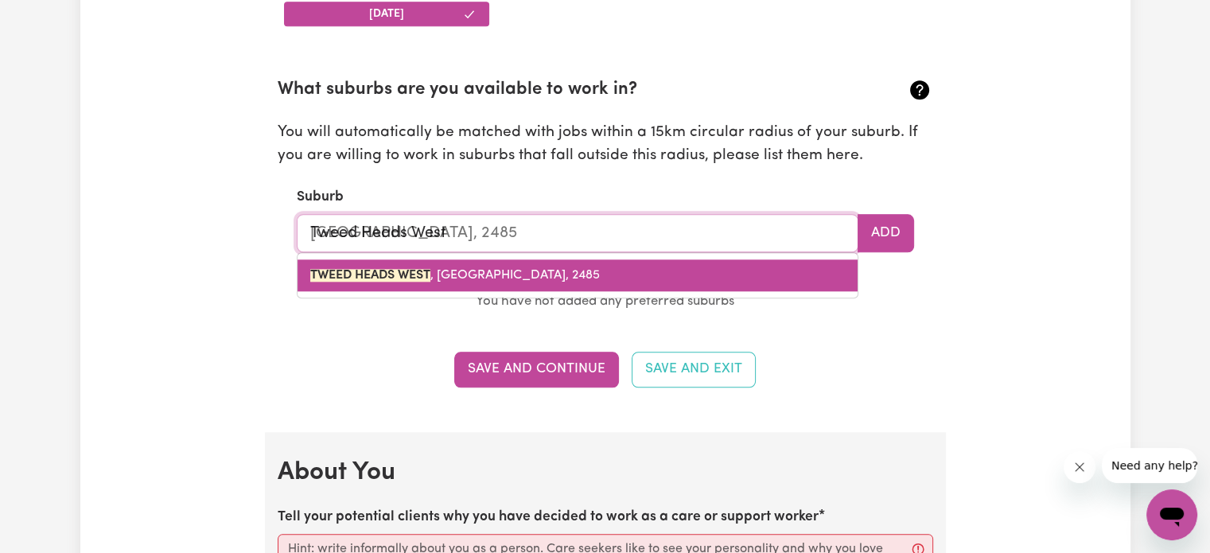
click at [449, 270] on span "[GEOGRAPHIC_DATA] , [GEOGRAPHIC_DATA], 2485" at bounding box center [455, 275] width 290 height 13
type input "[GEOGRAPHIC_DATA], [GEOGRAPHIC_DATA], 2485"
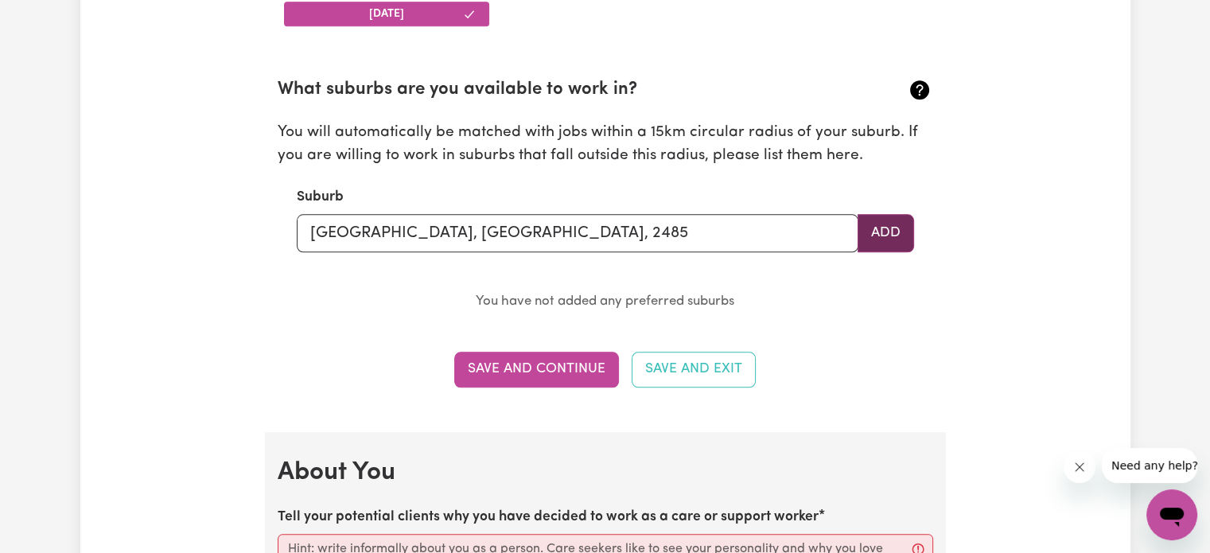
click at [888, 228] on button "Add" at bounding box center [886, 233] width 56 height 38
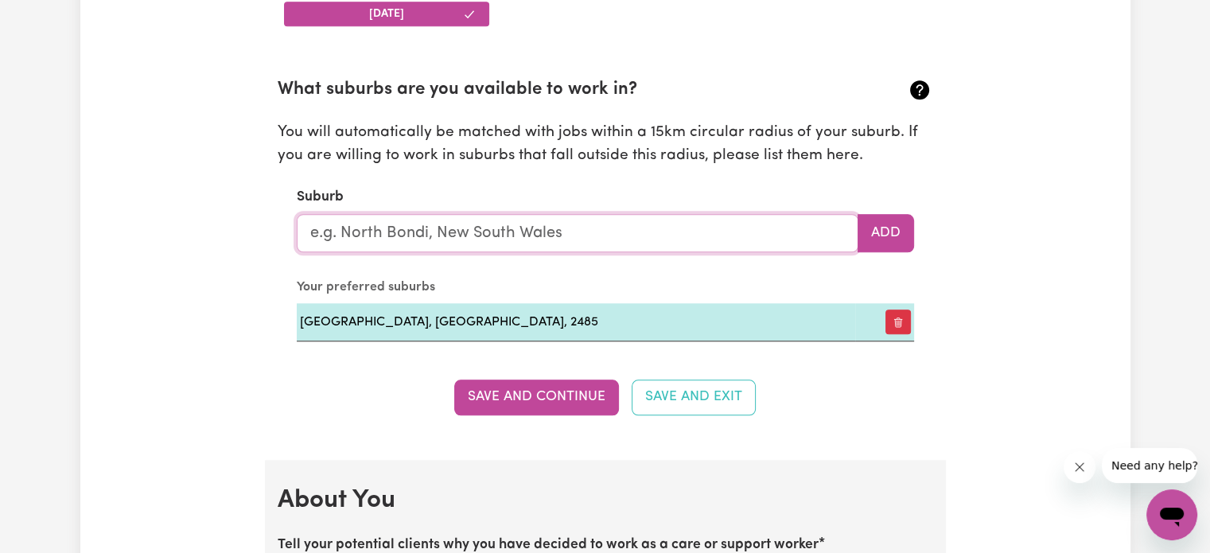
click at [724, 225] on input "text" at bounding box center [578, 233] width 562 height 38
click at [733, 187] on div "Suburb Add" at bounding box center [605, 219] width 617 height 65
click at [584, 224] on input "text" at bounding box center [578, 233] width 562 height 38
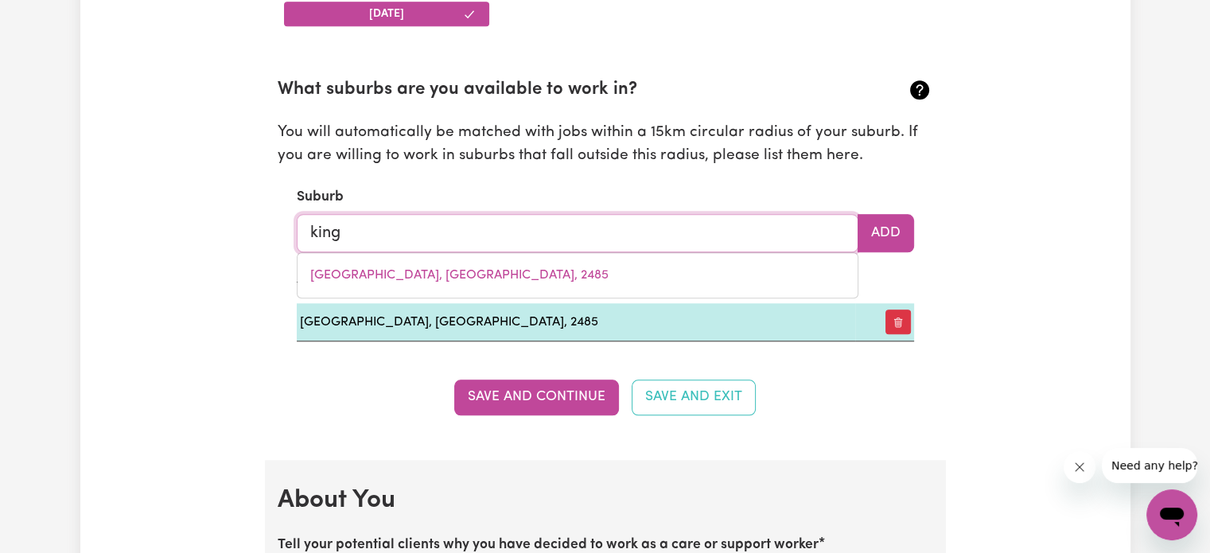
type input "kings"
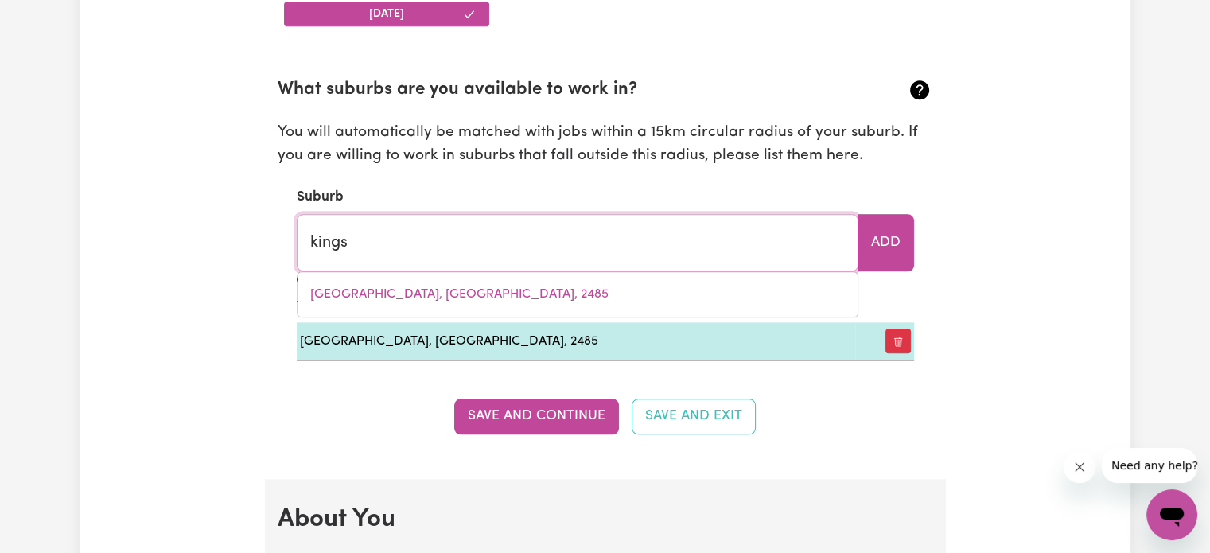
type input "[GEOGRAPHIC_DATA], [GEOGRAPHIC_DATA], 4551"
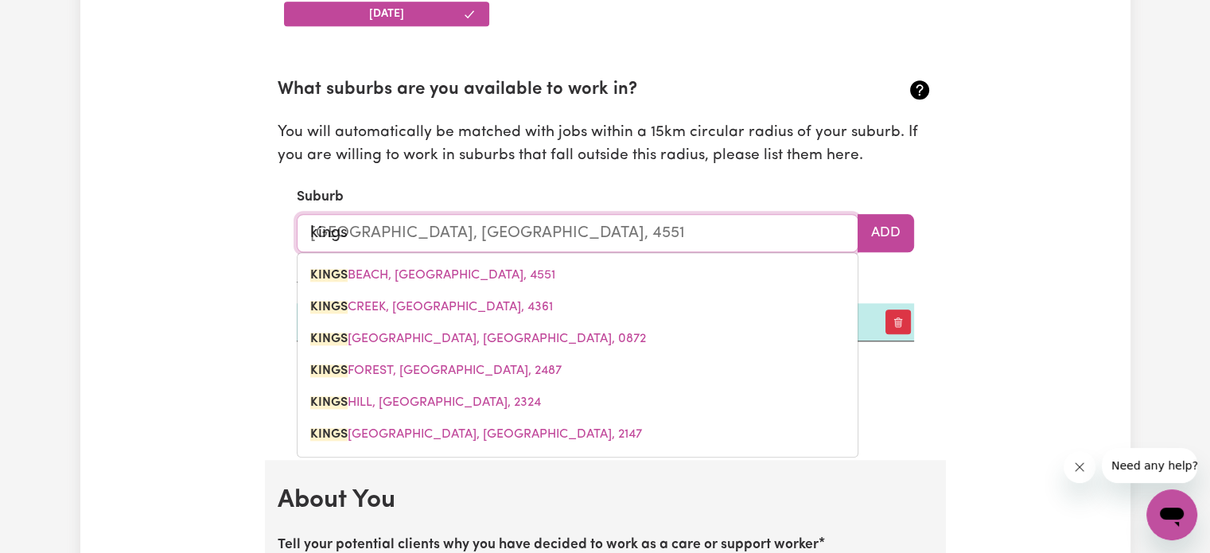
type input "kingsc"
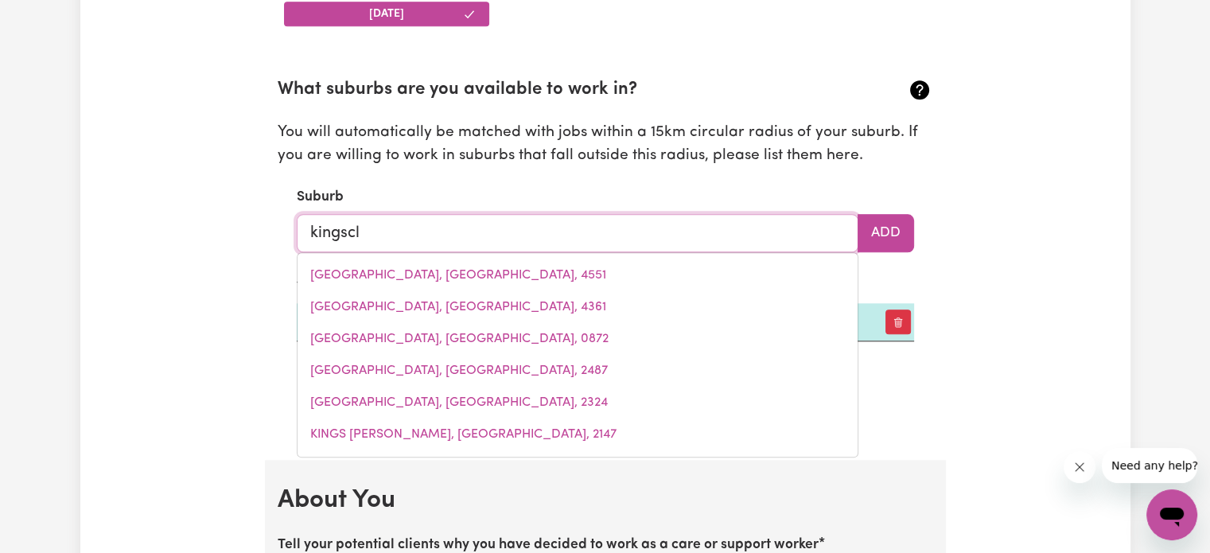
type input "kingscli"
type input "kingscliFF, [GEOGRAPHIC_DATA], 2487"
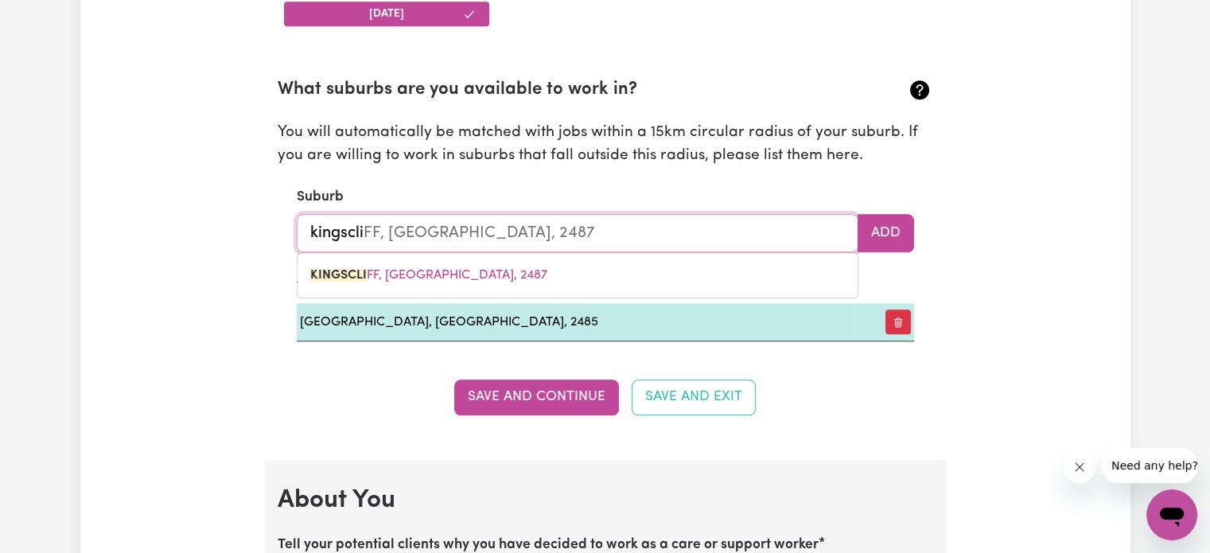
type input "kingsclif"
type input "kingsclifF, [GEOGRAPHIC_DATA], 2487"
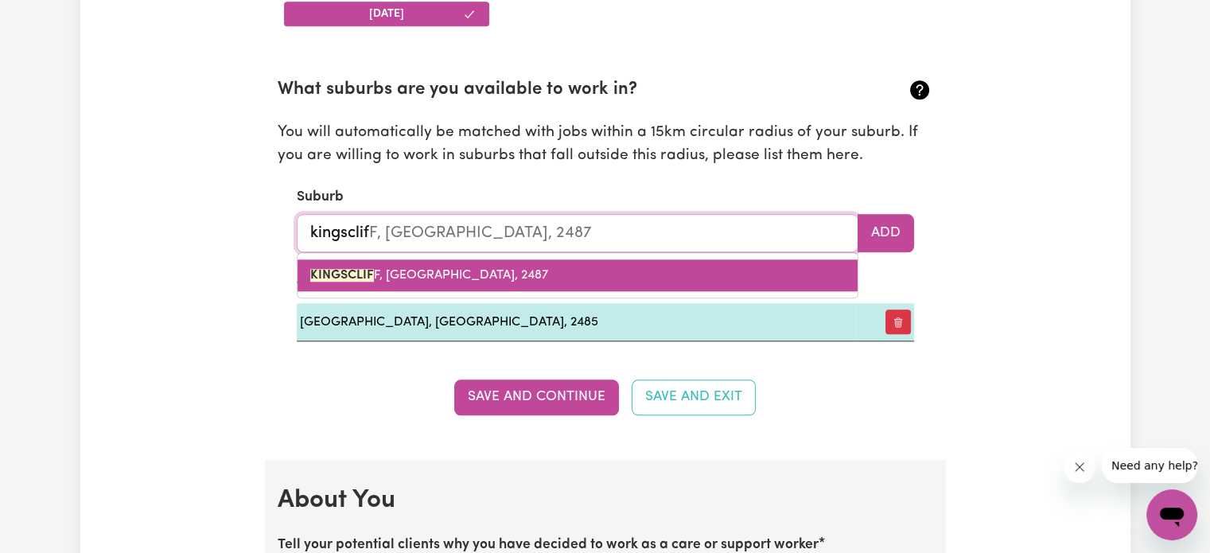
click at [445, 278] on span "KINGSCLIF F, [GEOGRAPHIC_DATA], 2487" at bounding box center [429, 275] width 238 height 13
type input "KINGSCLIFF, [GEOGRAPHIC_DATA], 2487"
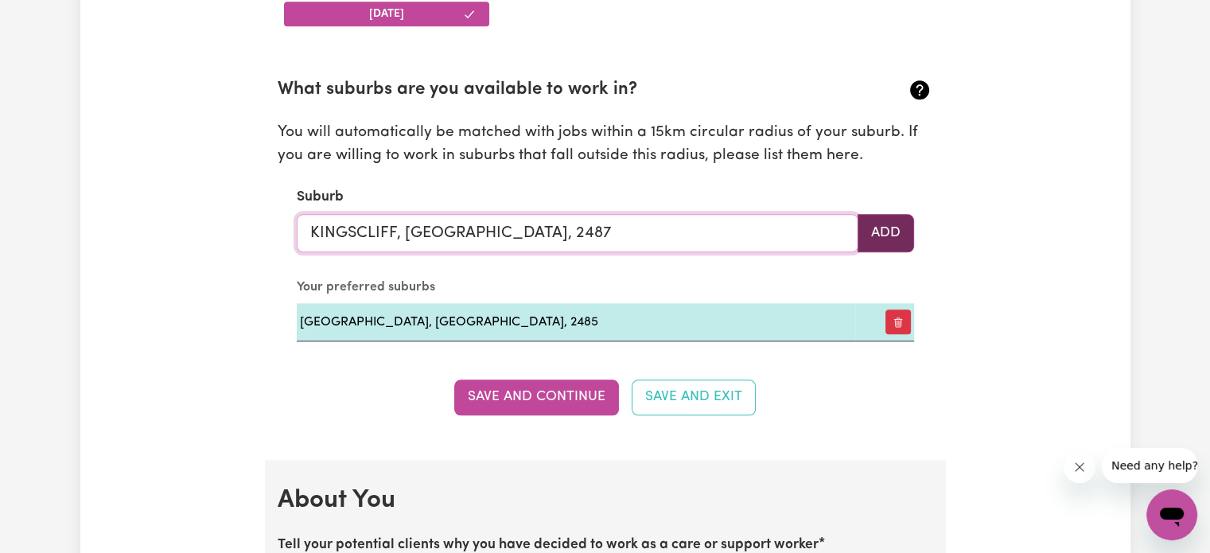
type input "KINGSCLIFF, [GEOGRAPHIC_DATA], 2487"
drag, startPoint x: 875, startPoint y: 233, endPoint x: 788, endPoint y: 224, distance: 87.2
click at [869, 231] on button "Add" at bounding box center [886, 233] width 56 height 38
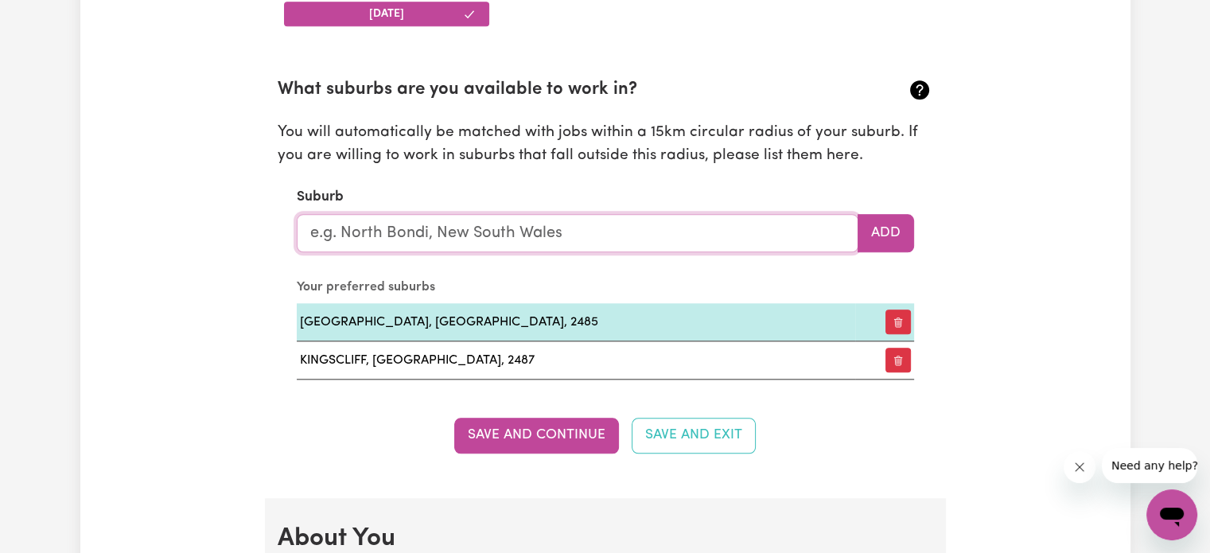
click at [487, 228] on input "text" at bounding box center [578, 233] width 562 height 38
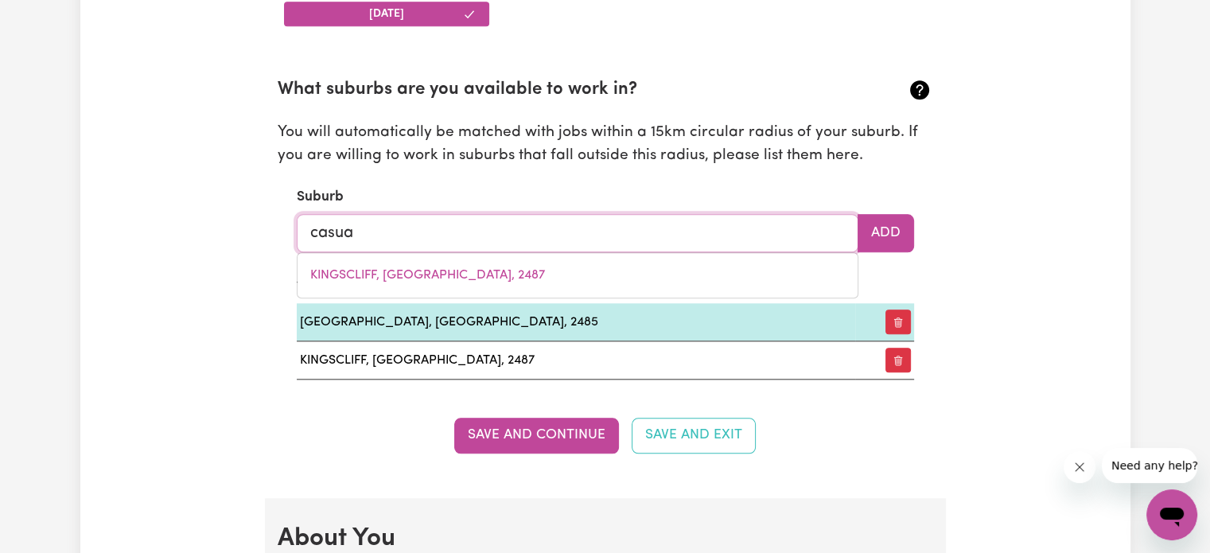
type input "casuar"
type input "casuarINA, [GEOGRAPHIC_DATA], 2487"
type input "casuari"
type input "casuariNA, [GEOGRAPHIC_DATA], 2487"
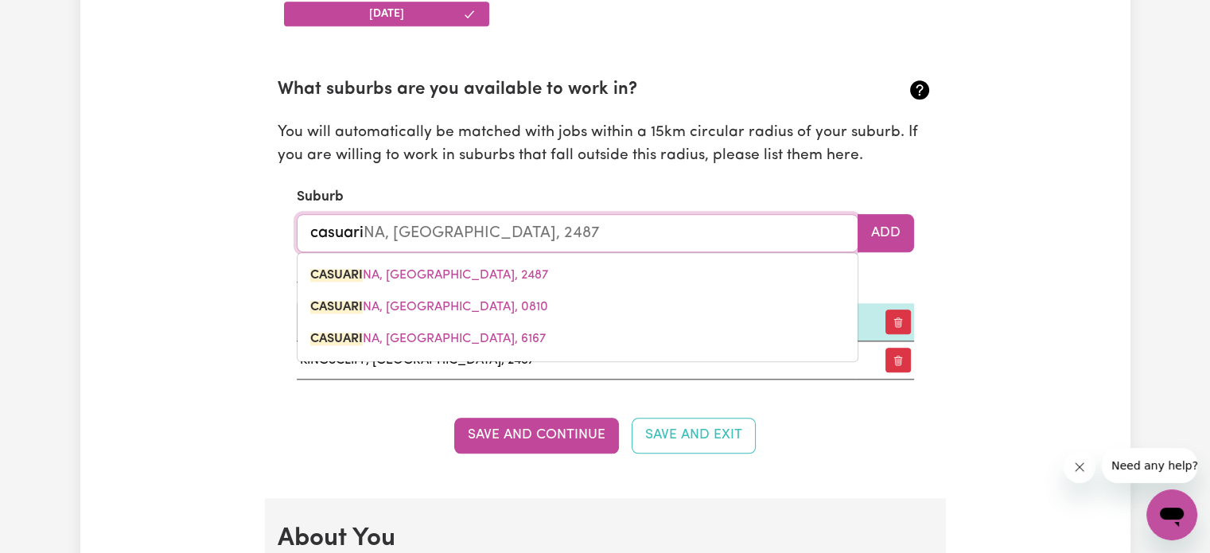
type input "casuarin"
type input "casuarinA, [GEOGRAPHIC_DATA], 2487"
type input "casuarina"
type input "casuarina, [GEOGRAPHIC_DATA], 2487"
drag, startPoint x: 557, startPoint y: 277, endPoint x: 622, endPoint y: 282, distance: 65.4
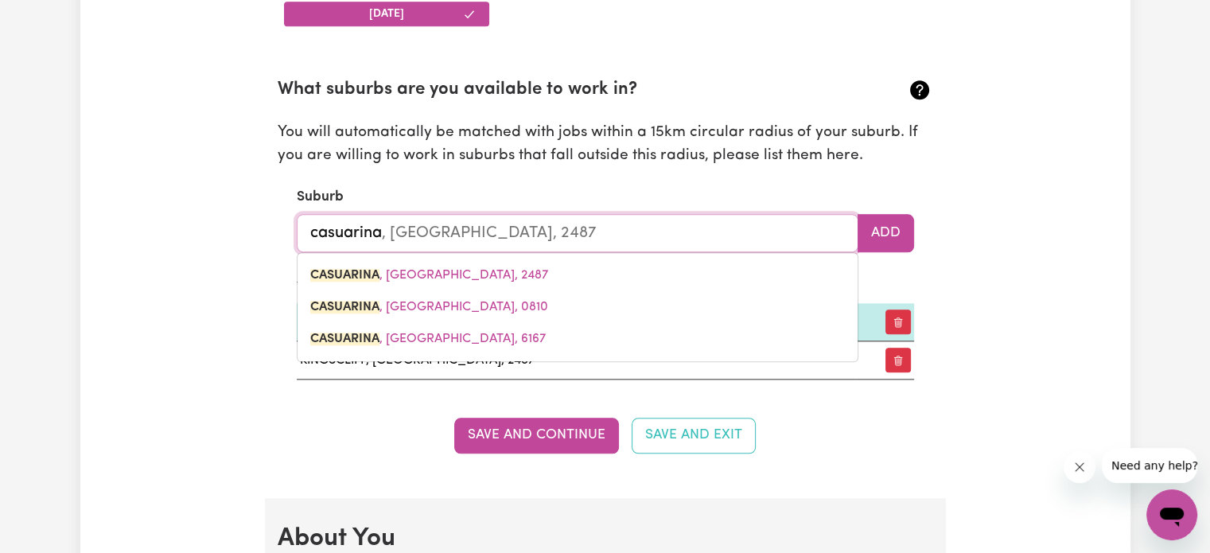
click at [556, 277] on link "CASUARINA , [GEOGRAPHIC_DATA], 2487" at bounding box center [578, 275] width 560 height 32
type input "CASUARINA, [GEOGRAPHIC_DATA], 2487"
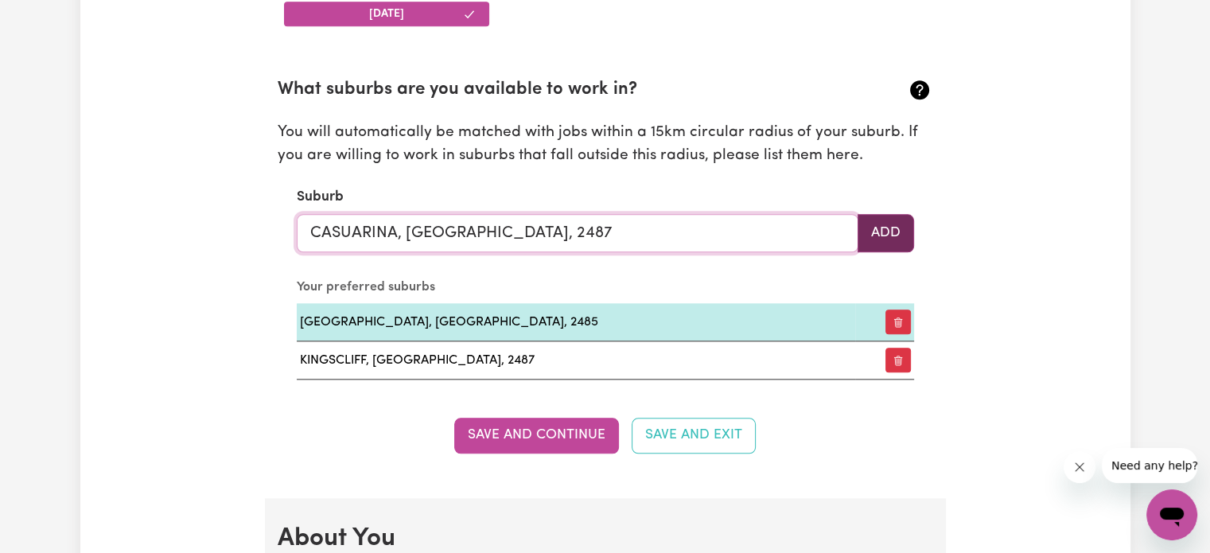
type input "CASUARINA, [GEOGRAPHIC_DATA], 2487"
click at [864, 227] on button "Add" at bounding box center [886, 233] width 56 height 38
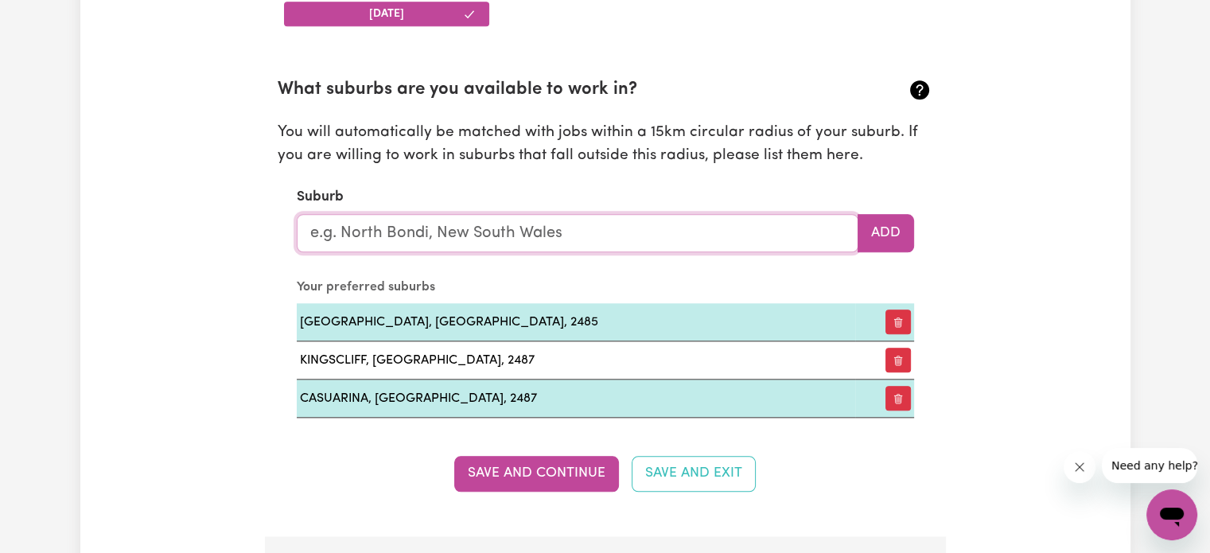
click at [698, 229] on input "text" at bounding box center [578, 233] width 562 height 38
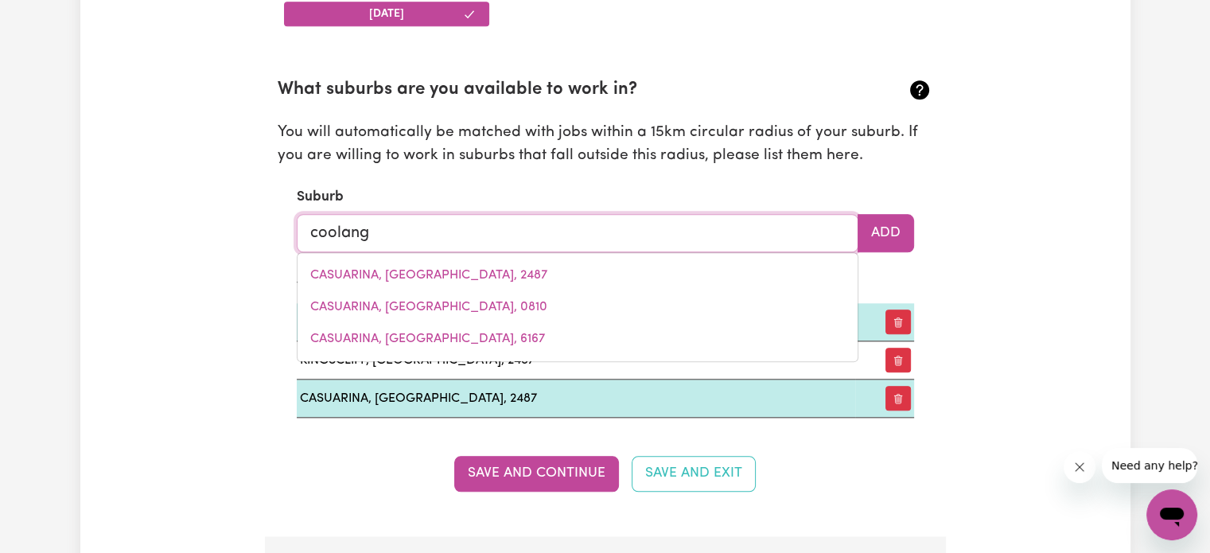
type input "coolanga"
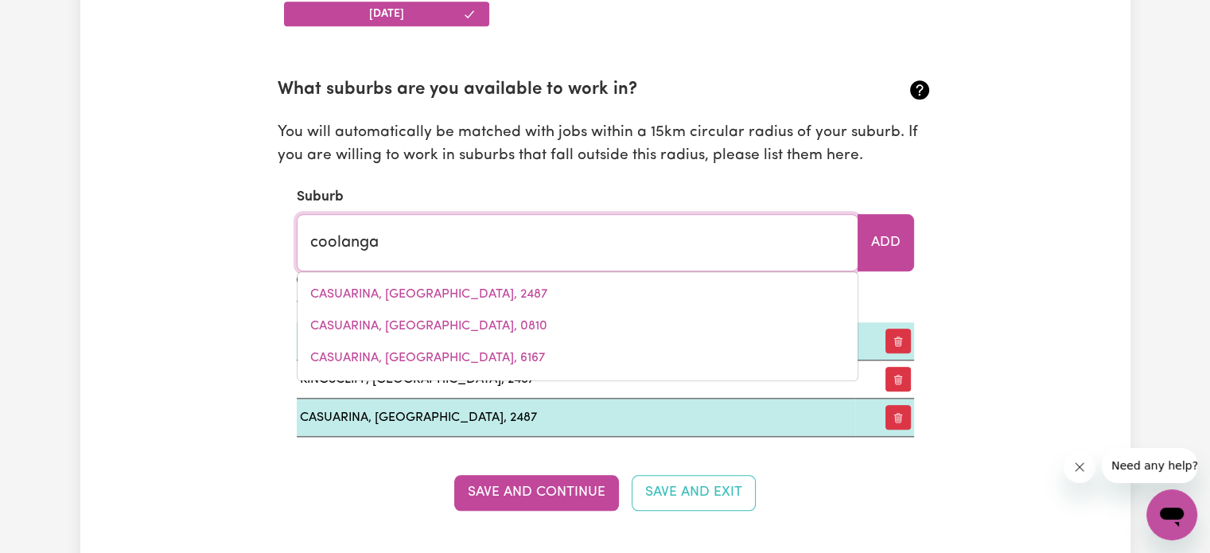
type input "coolangaTTA, [GEOGRAPHIC_DATA], 2535"
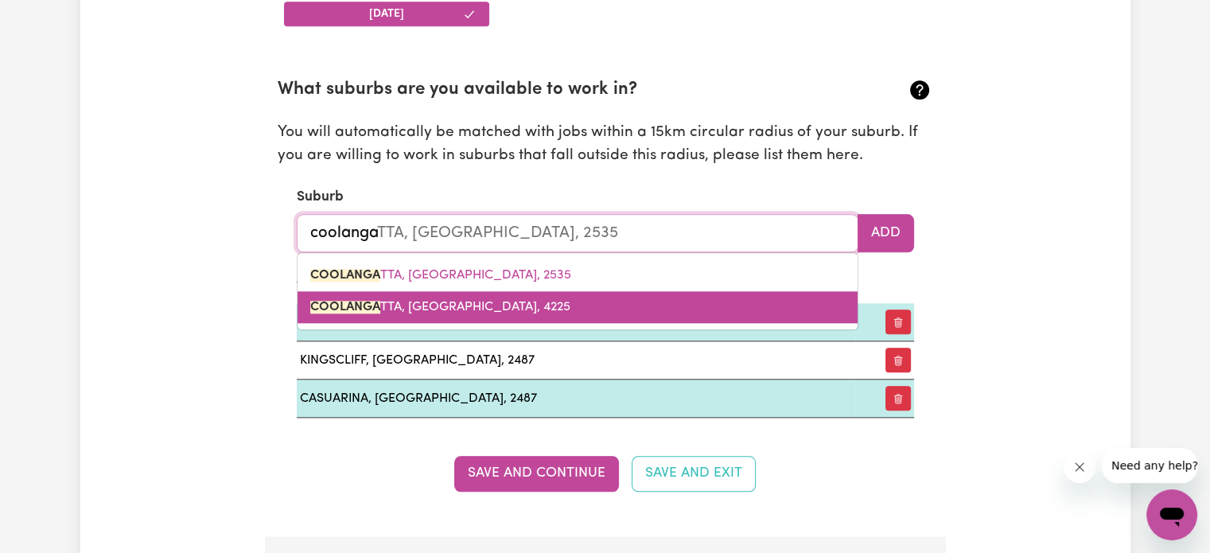
click at [513, 305] on link "COOLANGA TTA, [GEOGRAPHIC_DATA], 4225" at bounding box center [578, 307] width 560 height 32
type input "[GEOGRAPHIC_DATA], [GEOGRAPHIC_DATA], 4225"
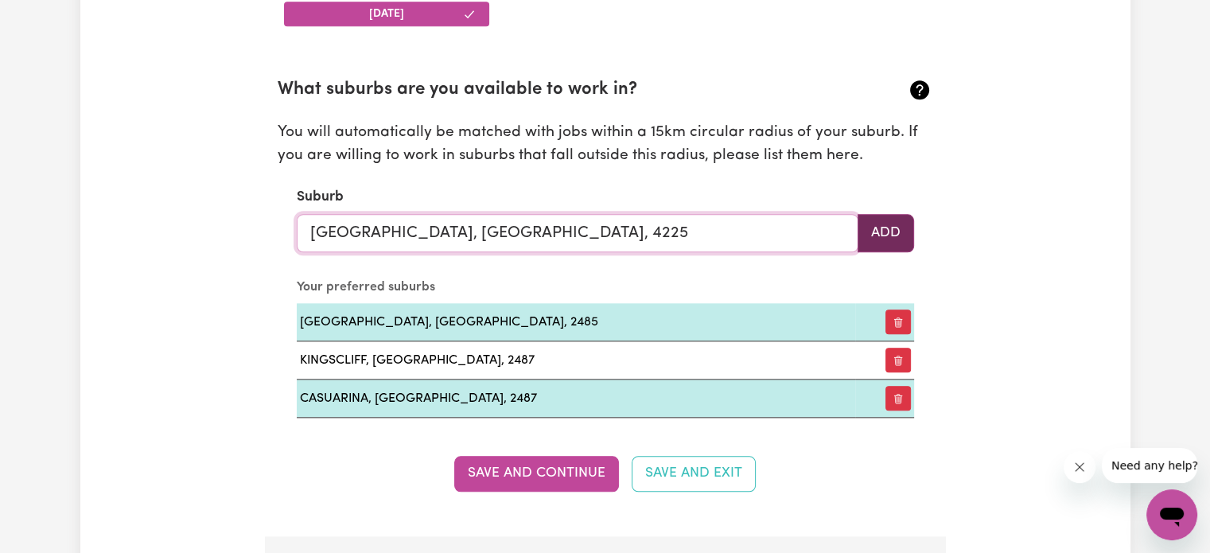
type input "[GEOGRAPHIC_DATA], [GEOGRAPHIC_DATA], 4225"
click at [876, 231] on button "Add" at bounding box center [886, 233] width 56 height 38
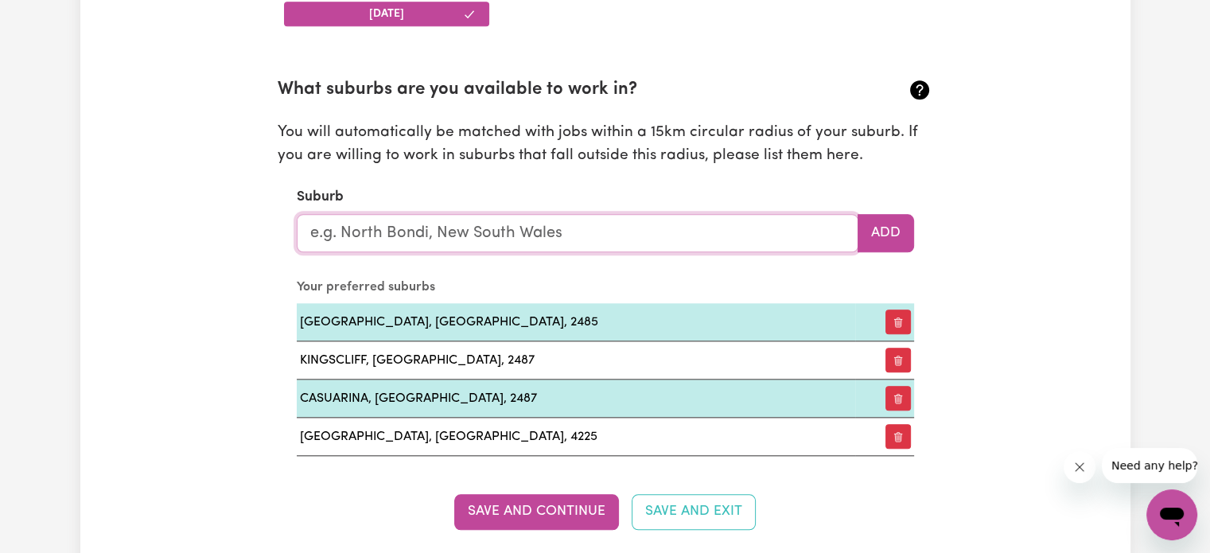
click at [530, 239] on input "text" at bounding box center [578, 233] width 562 height 38
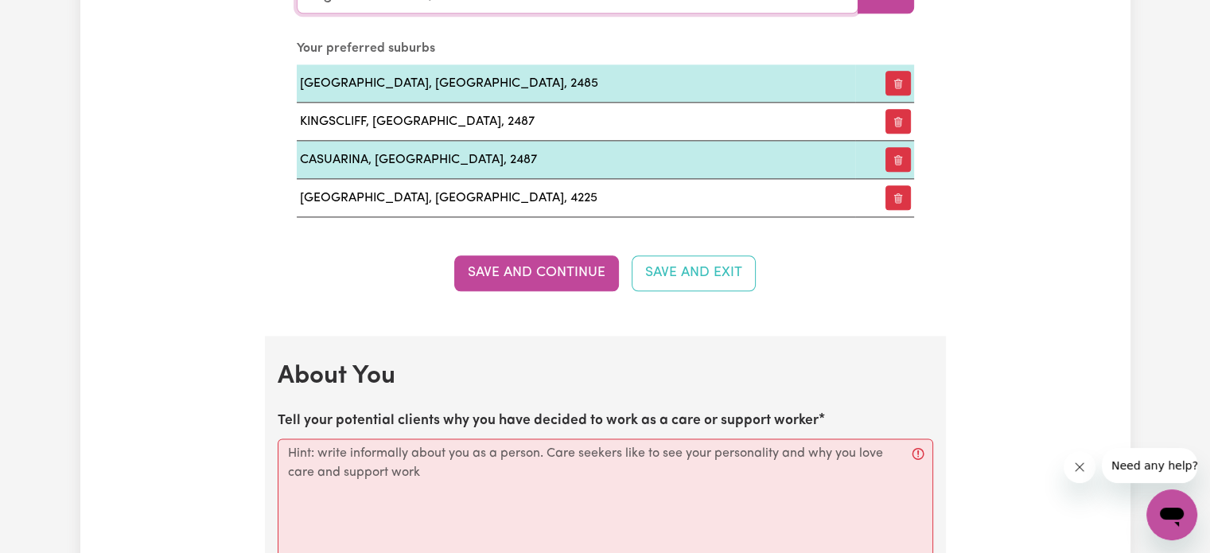
scroll to position [1966, 0]
click at [566, 278] on button "Save and Continue" at bounding box center [536, 272] width 165 height 35
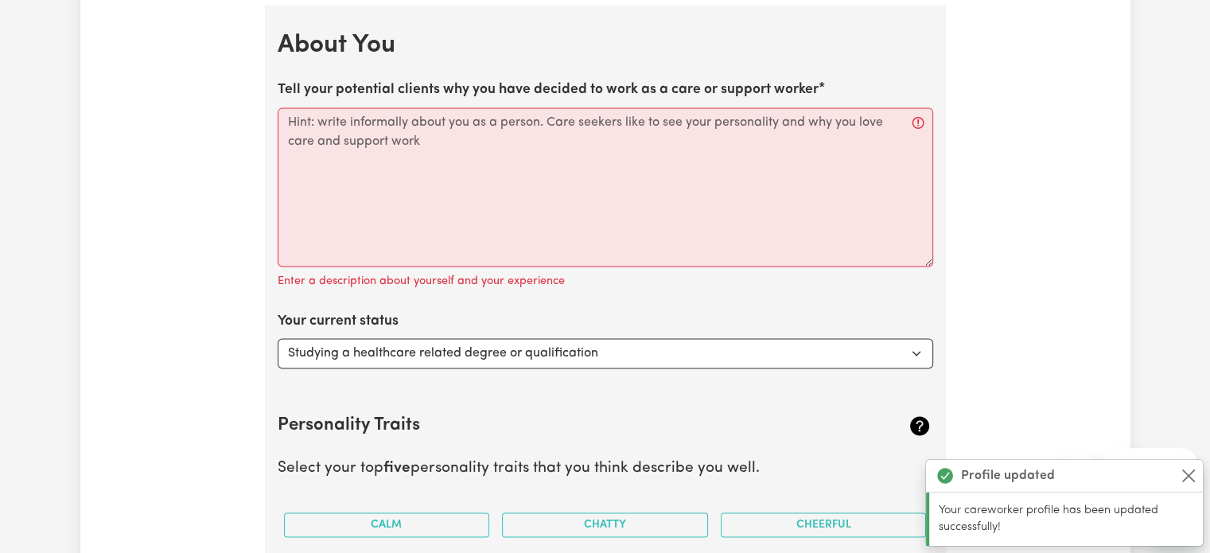
scroll to position [2297, 0]
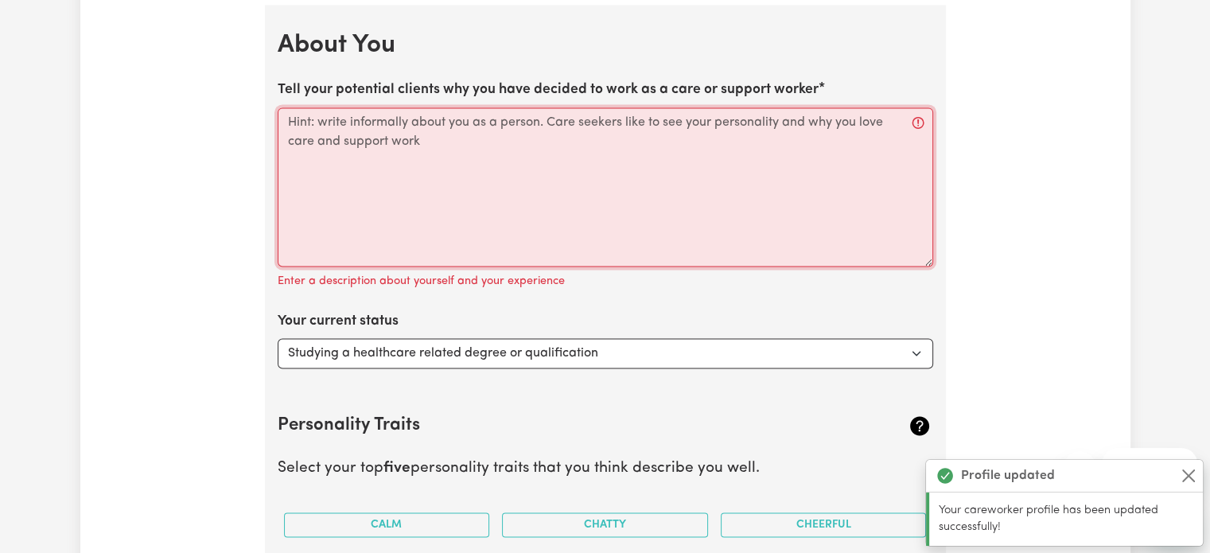
click at [488, 161] on textarea "Tell your potential clients why you have decided to work as a care or support w…" at bounding box center [605, 186] width 655 height 159
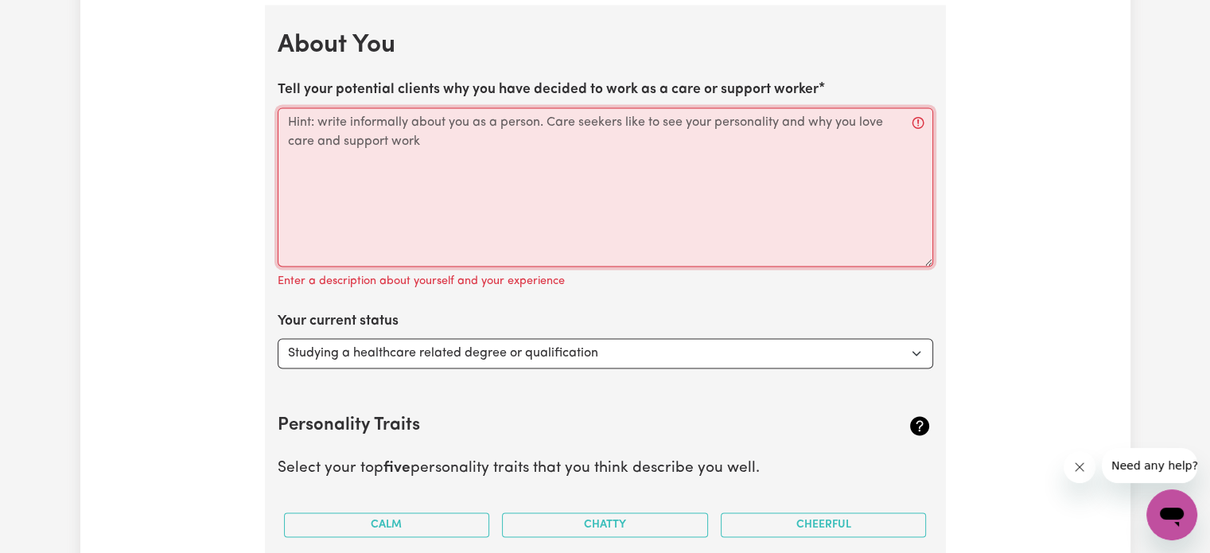
click at [384, 136] on textarea "Tell your potential clients why you have decided to work as a care or support w…" at bounding box center [605, 186] width 655 height 159
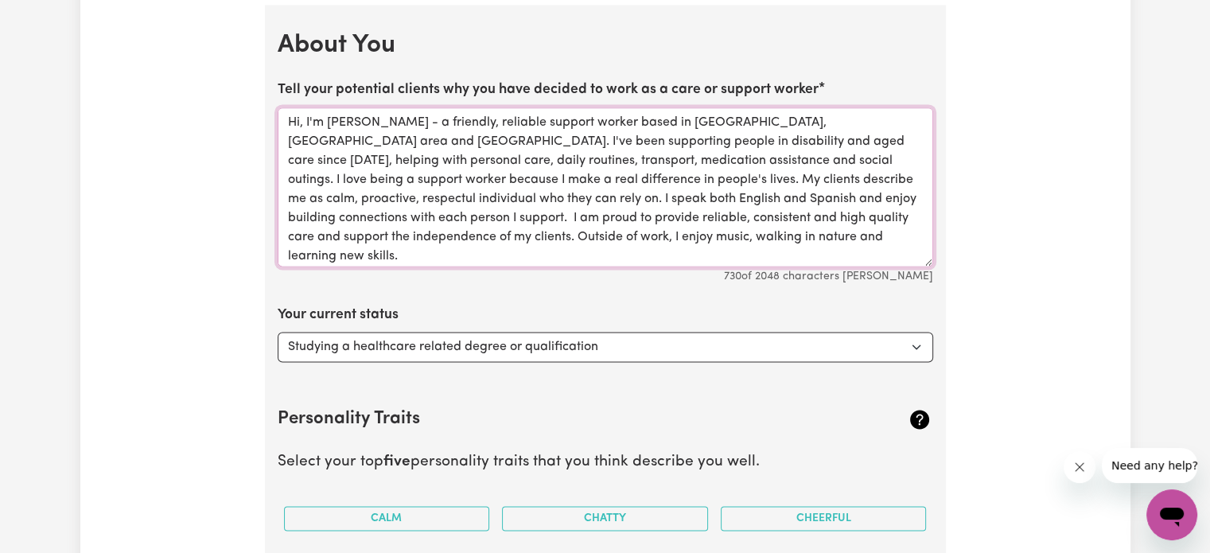
scroll to position [2377, 0]
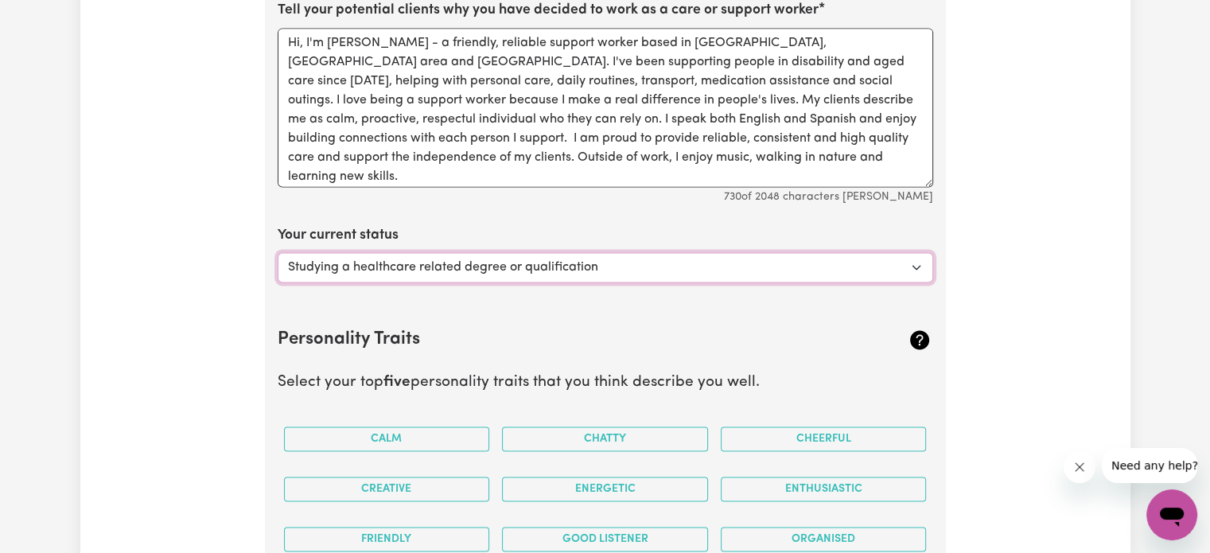
click at [363, 263] on select "Select... Studying a healthcare related degree or qualification Studying a non-…" at bounding box center [605, 267] width 655 height 30
click at [278, 252] on select "Select... Studying a healthcare related degree or qualification Studying a non-…" at bounding box center [605, 267] width 655 height 30
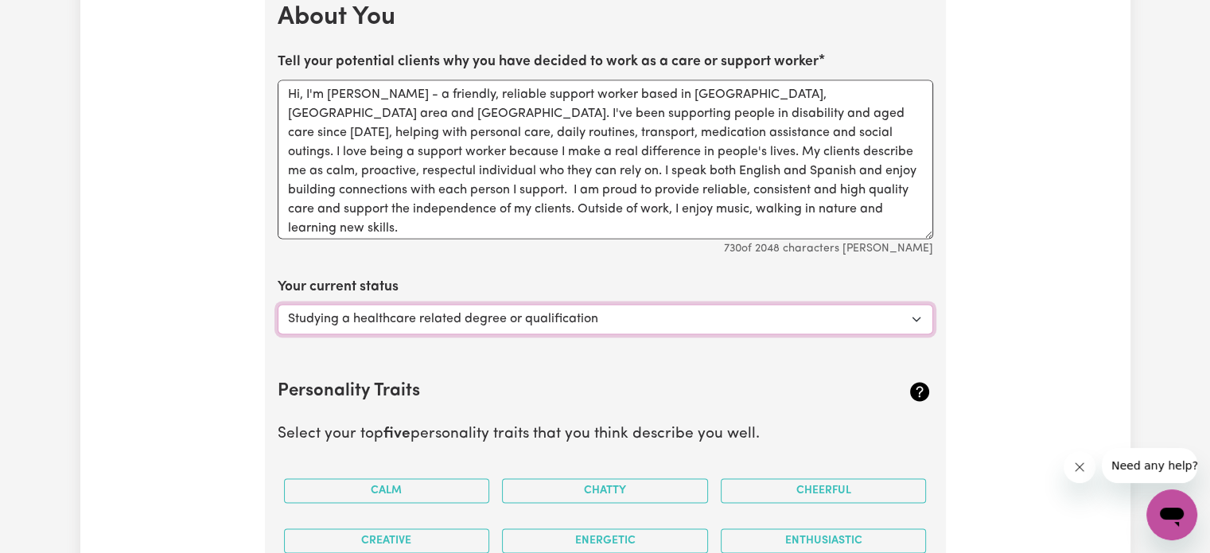
scroll to position [2297, 0]
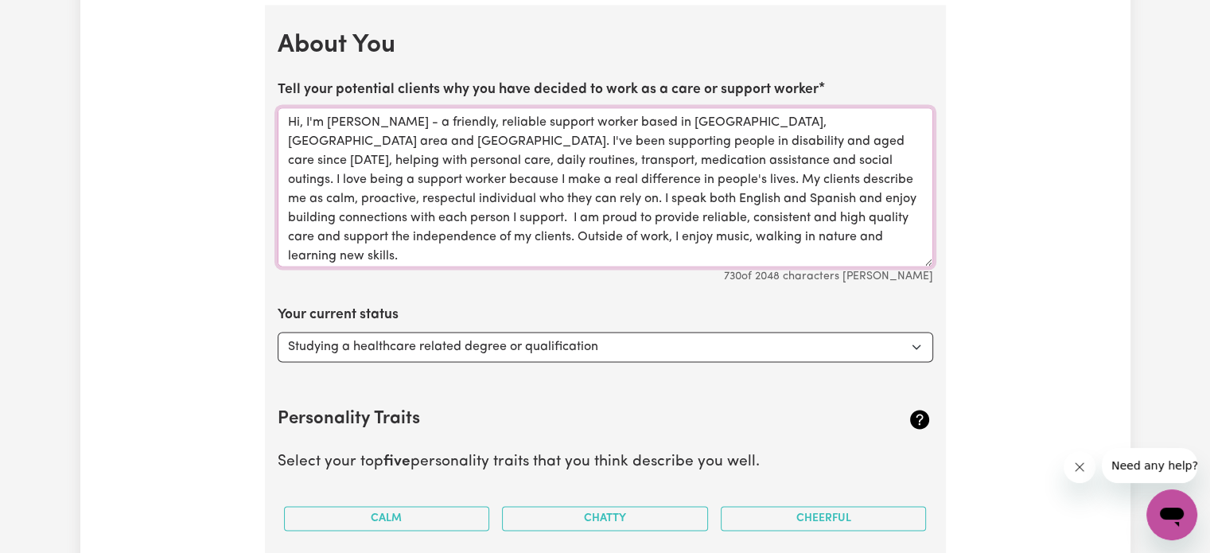
drag, startPoint x: 735, startPoint y: 234, endPoint x: 255, endPoint y: 101, distance: 497.7
paste textarea "— a friendly and reliable support worker based in Tweed Heads, covering the [GE…"
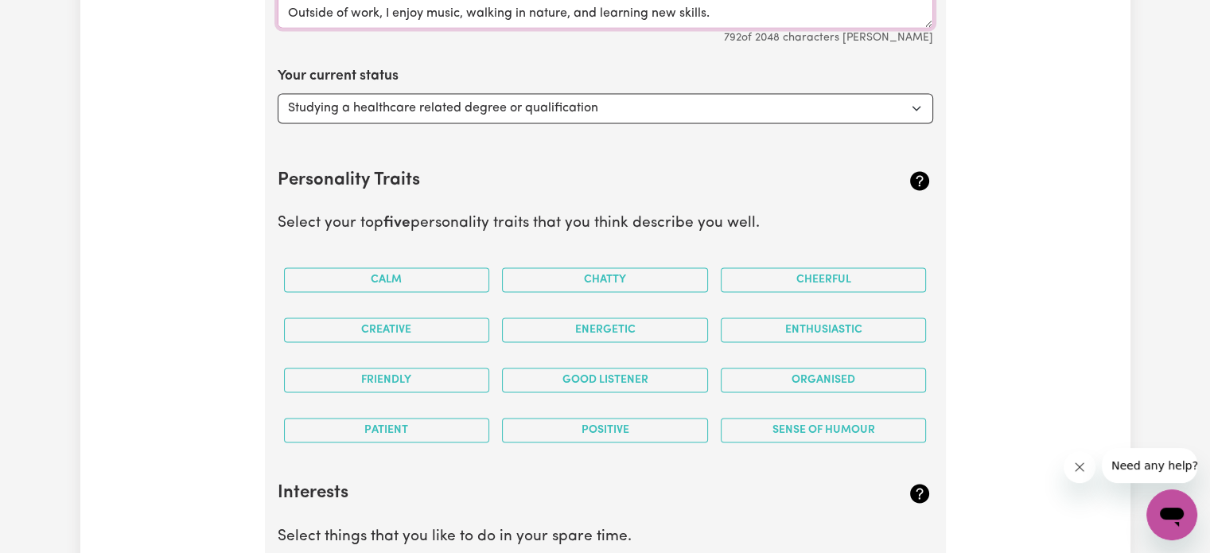
scroll to position [2536, 0]
type textarea "Hi, I'm [PERSON_NAME] — a friendly and reliable support worker based in [GEOGRA…"
click at [443, 282] on button "Calm" at bounding box center [387, 279] width 206 height 25
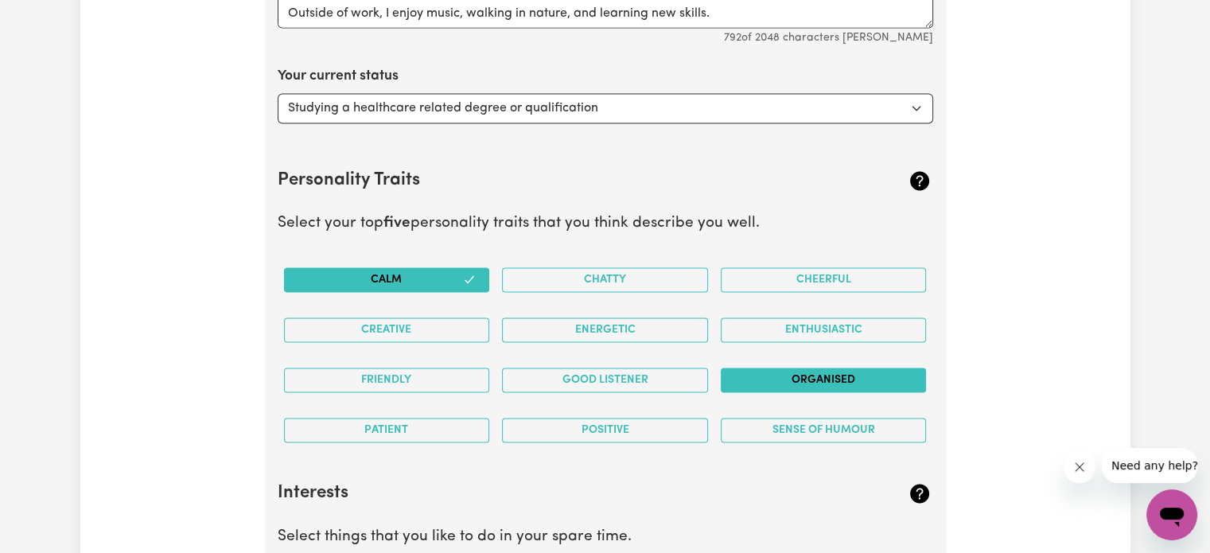
click at [820, 368] on button "Organised" at bounding box center [824, 380] width 206 height 25
click at [654, 427] on button "Positive" at bounding box center [605, 430] width 206 height 25
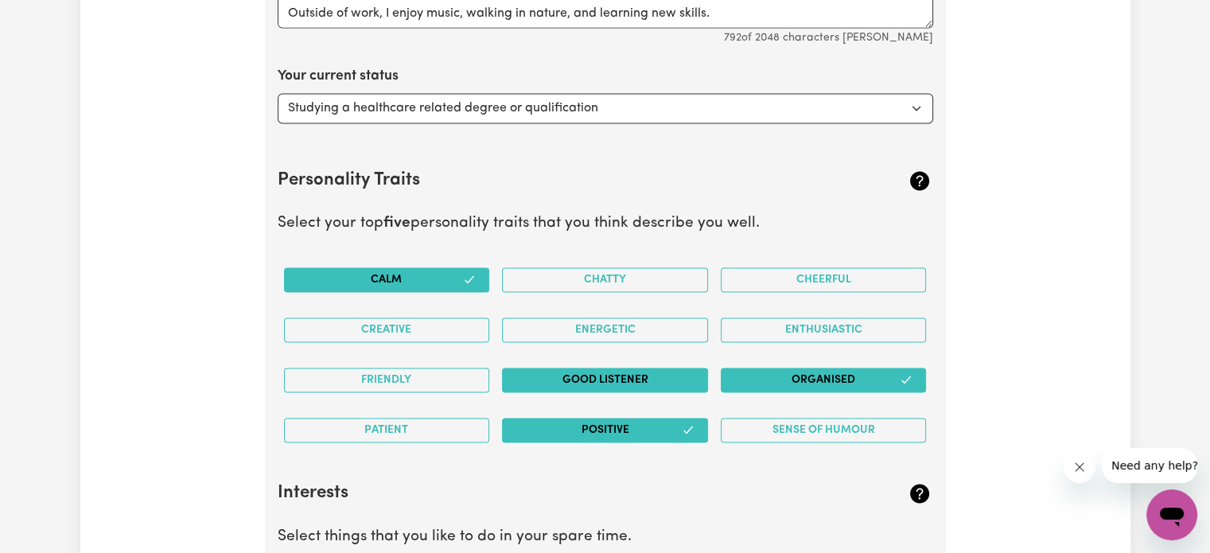
click at [601, 374] on button "Good Listener" at bounding box center [605, 380] width 206 height 25
click at [606, 325] on button "Energetic" at bounding box center [605, 329] width 206 height 25
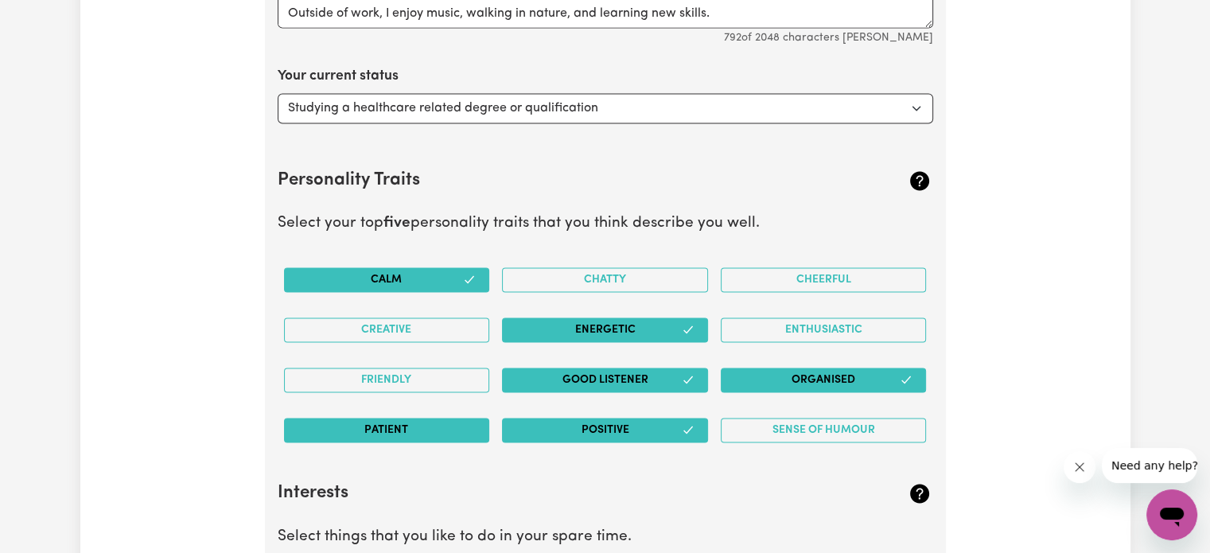
click at [427, 418] on button "Patient" at bounding box center [387, 430] width 206 height 25
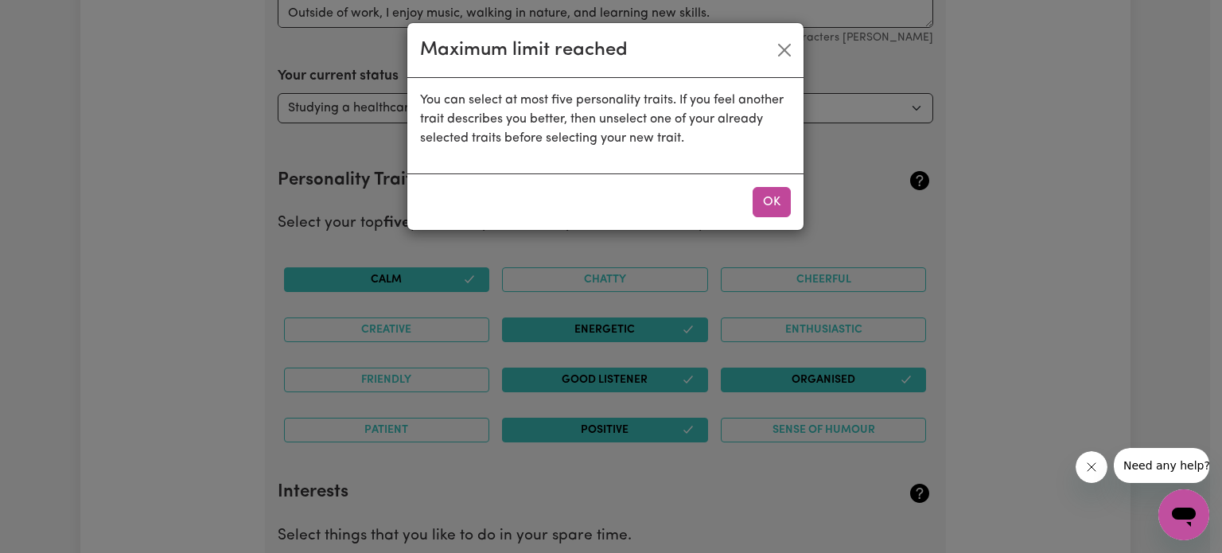
click at [745, 204] on div "OK" at bounding box center [605, 201] width 396 height 56
click at [757, 203] on button "OK" at bounding box center [772, 202] width 38 height 30
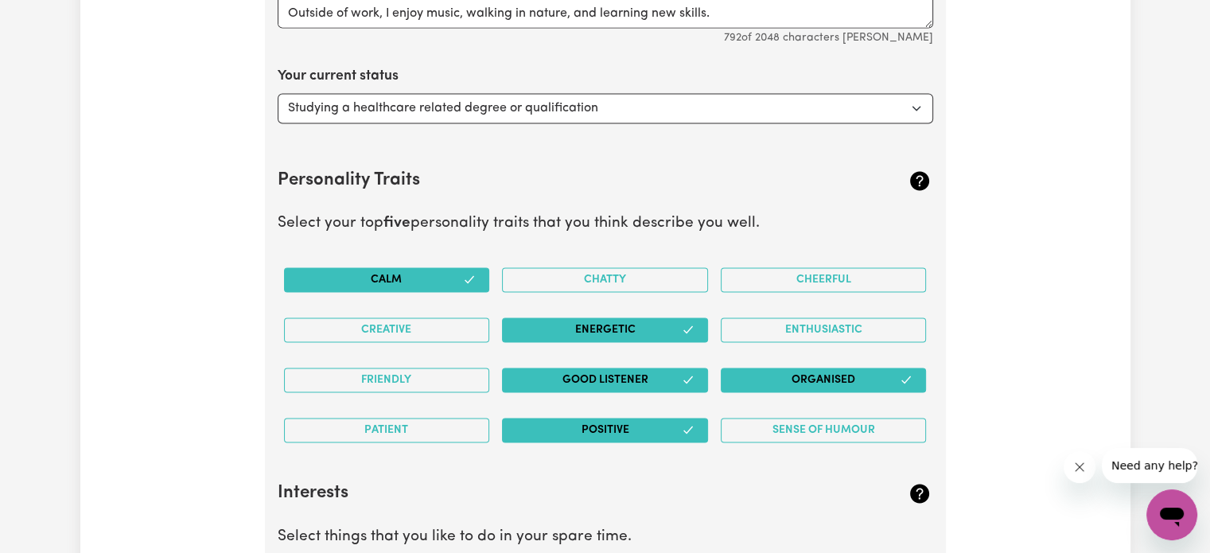
drag, startPoint x: 593, startPoint y: 317, endPoint x: 521, endPoint y: 353, distance: 80.8
click at [592, 317] on button "Energetic" at bounding box center [605, 329] width 206 height 25
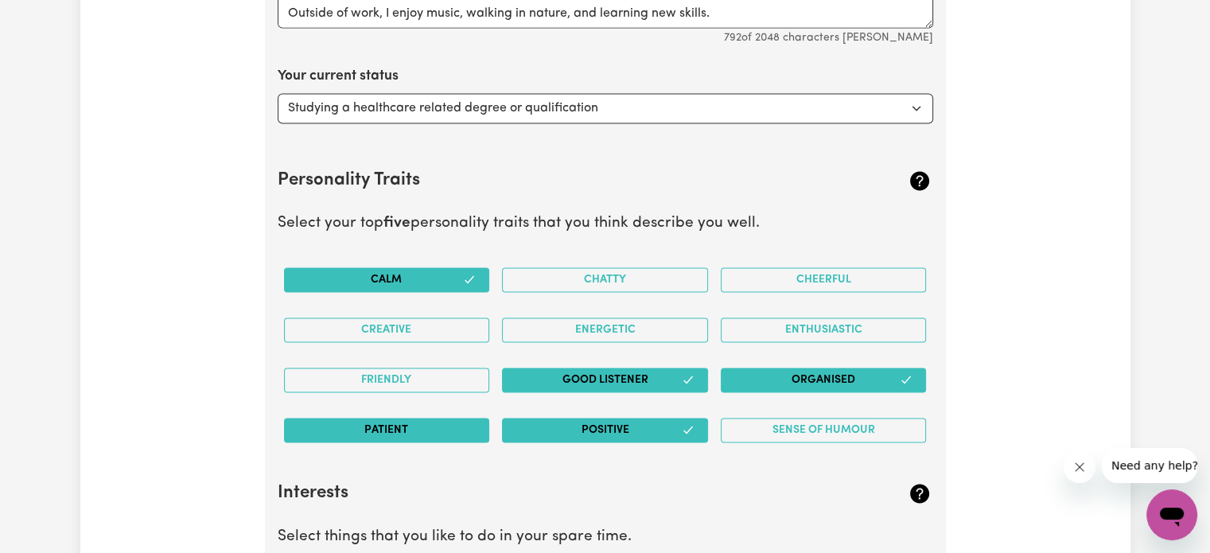
click at [391, 429] on button "Patient" at bounding box center [387, 430] width 206 height 25
click at [412, 326] on button "Creative" at bounding box center [387, 329] width 206 height 25
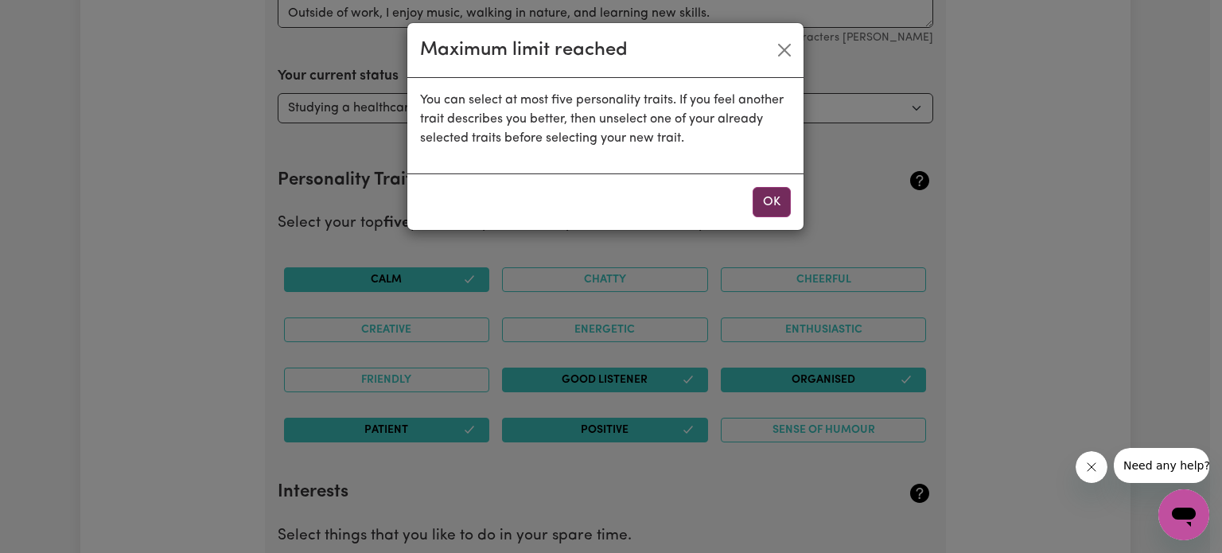
click at [760, 200] on button "OK" at bounding box center [772, 202] width 38 height 30
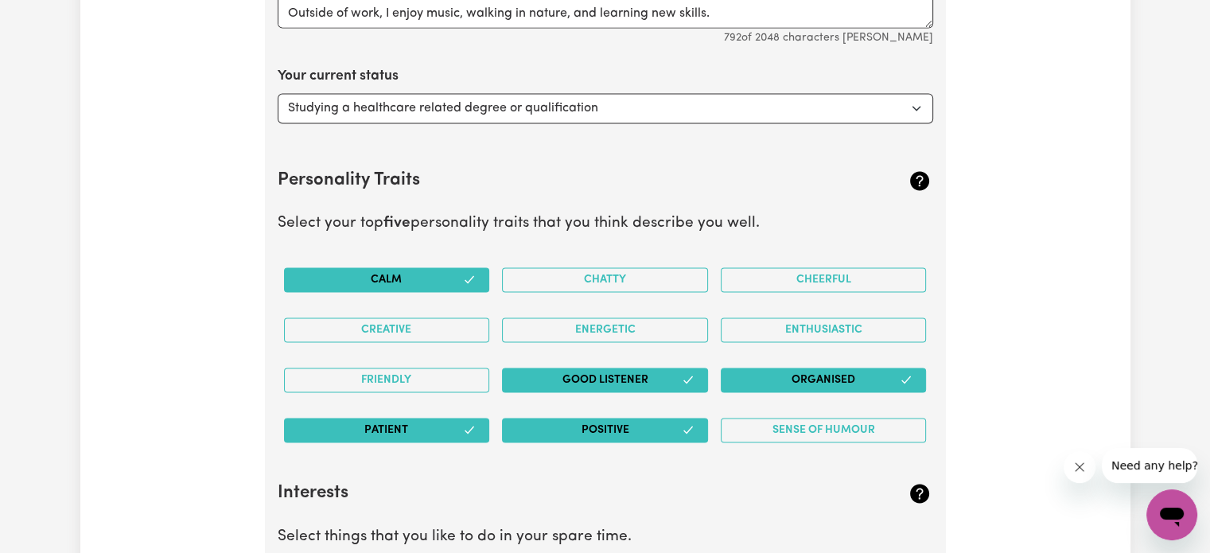
click at [414, 427] on button "Patient" at bounding box center [387, 430] width 206 height 25
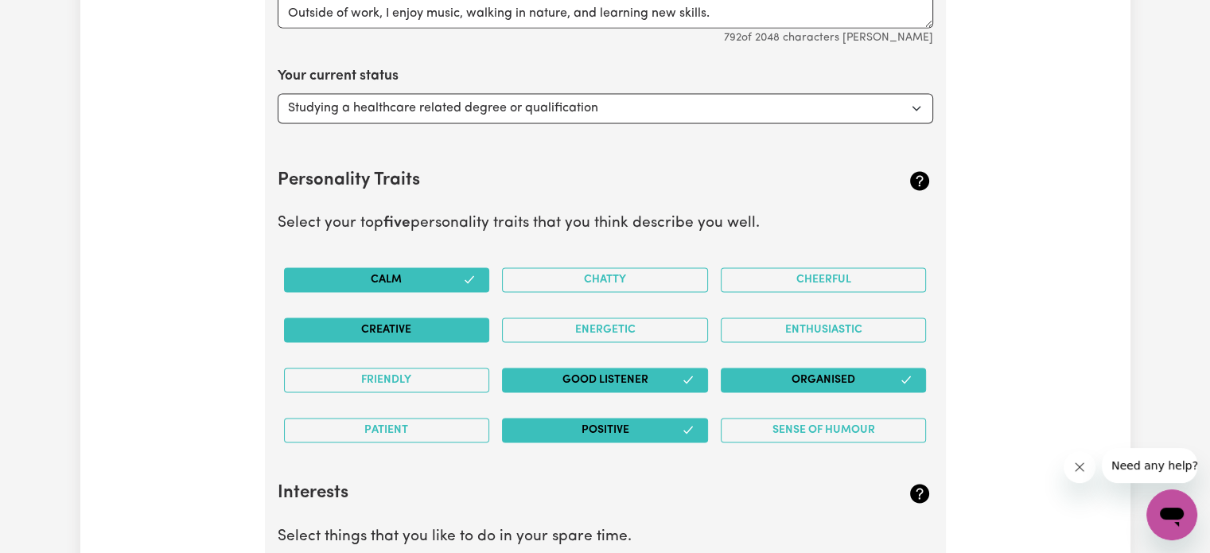
click at [432, 324] on button "Creative" at bounding box center [387, 329] width 206 height 25
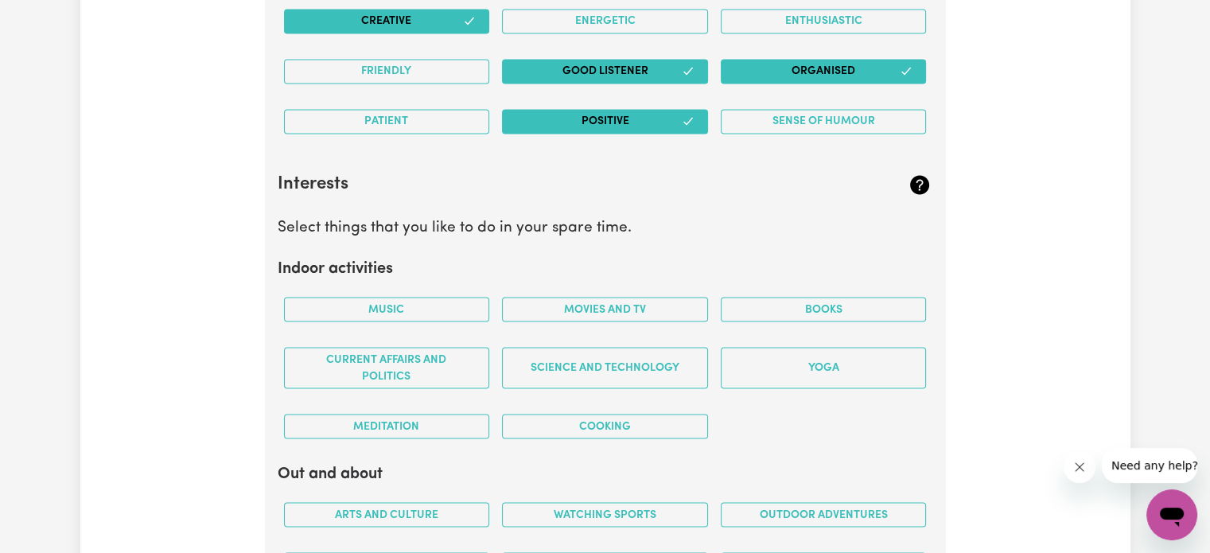
scroll to position [2934, 0]
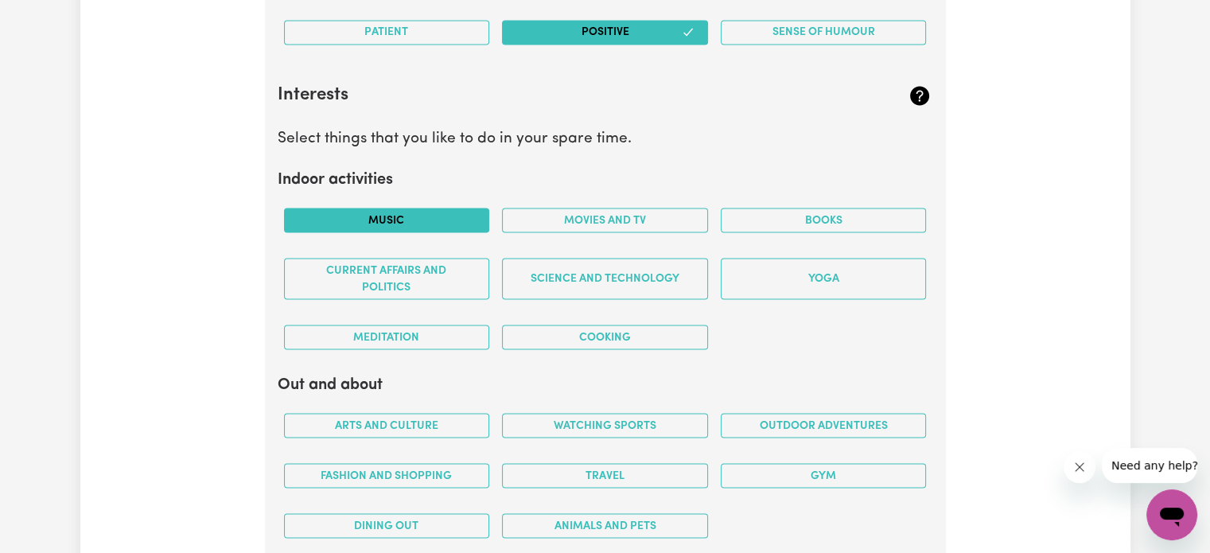
click at [425, 208] on button "Music" at bounding box center [387, 220] width 206 height 25
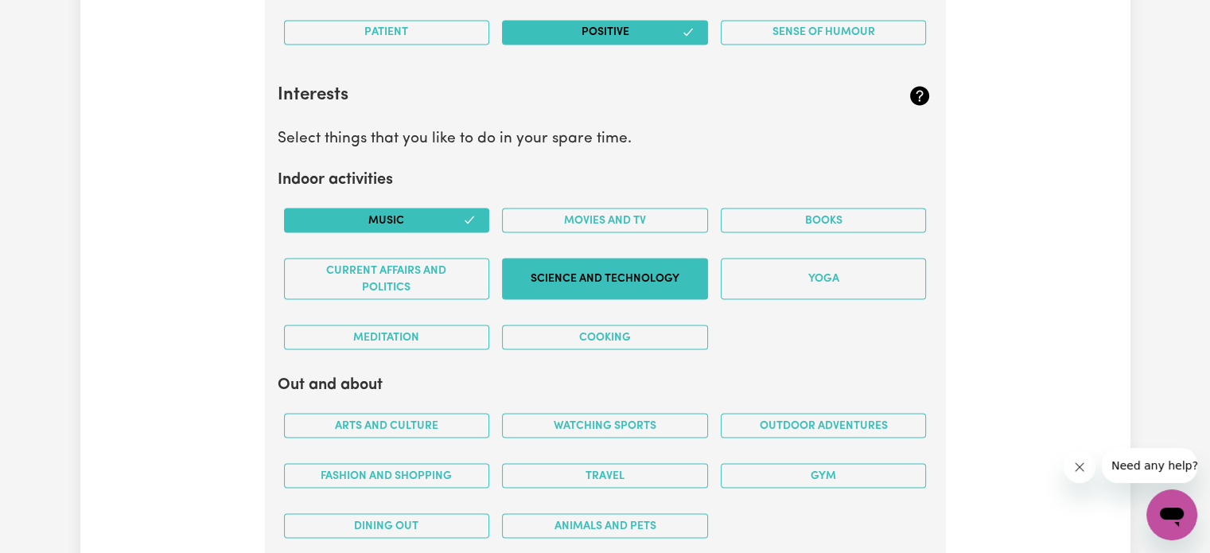
click at [620, 273] on button "Science and Technology" at bounding box center [605, 278] width 206 height 41
click at [633, 210] on button "Movies and TV" at bounding box center [605, 220] width 206 height 25
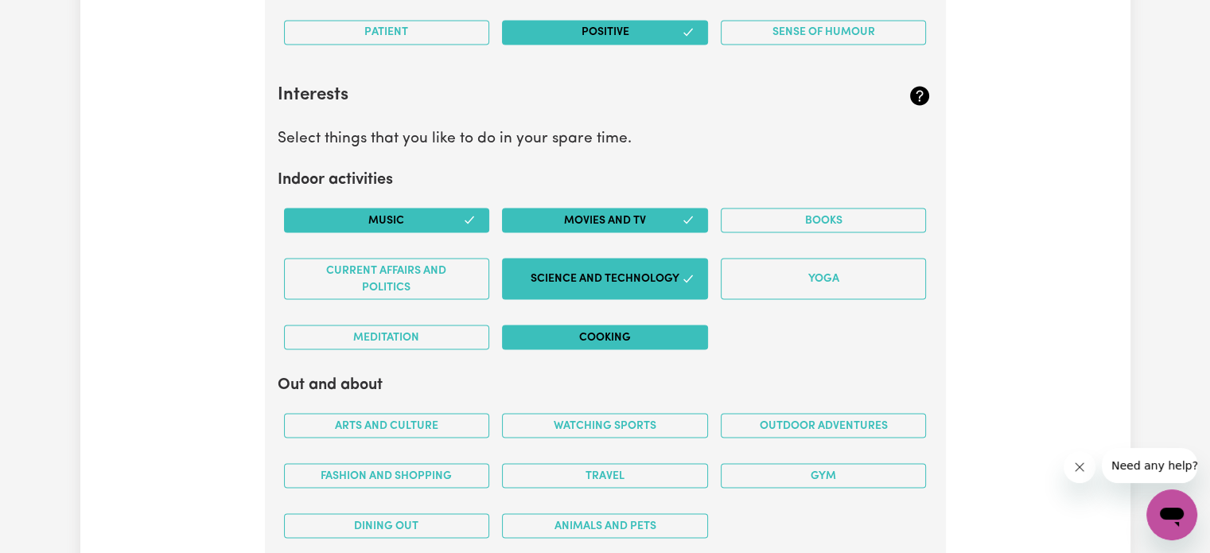
click at [624, 340] on button "Cooking" at bounding box center [605, 337] width 206 height 25
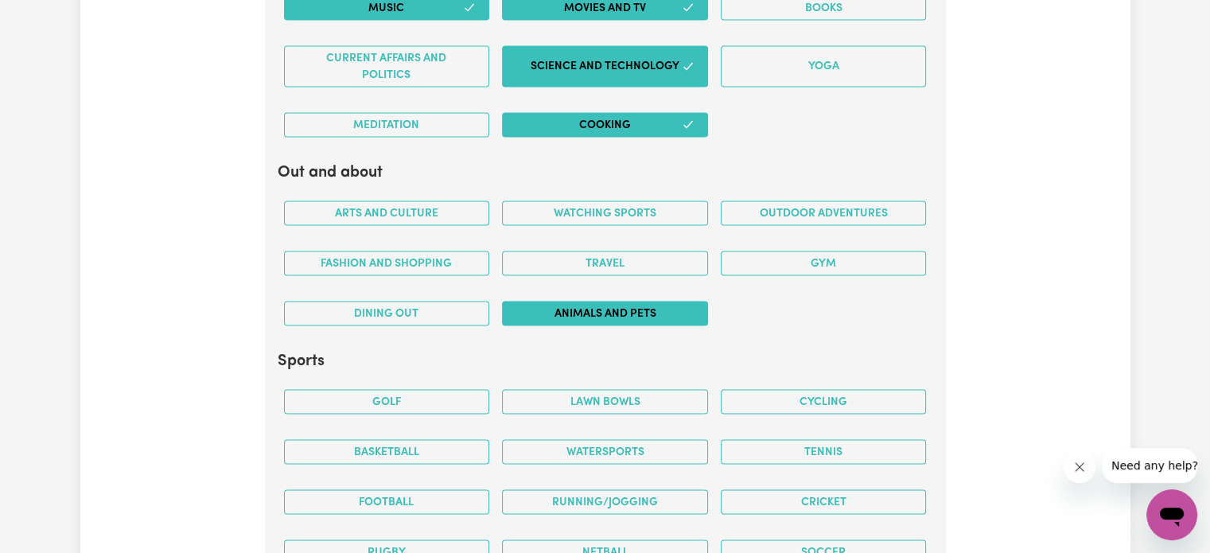
scroll to position [3172, 0]
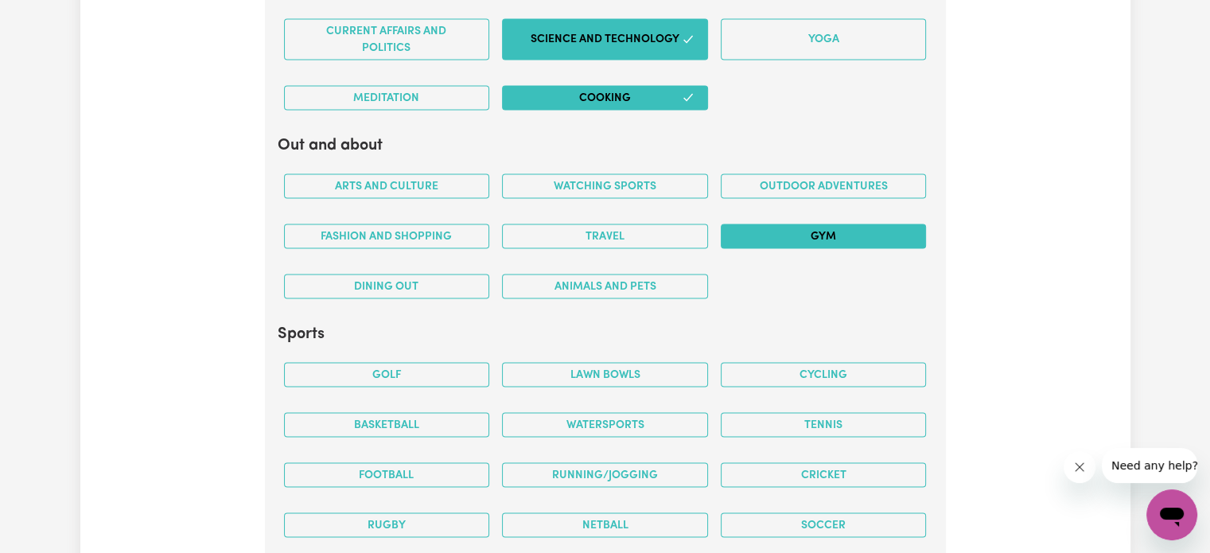
click at [794, 234] on button "Gym" at bounding box center [824, 236] width 206 height 25
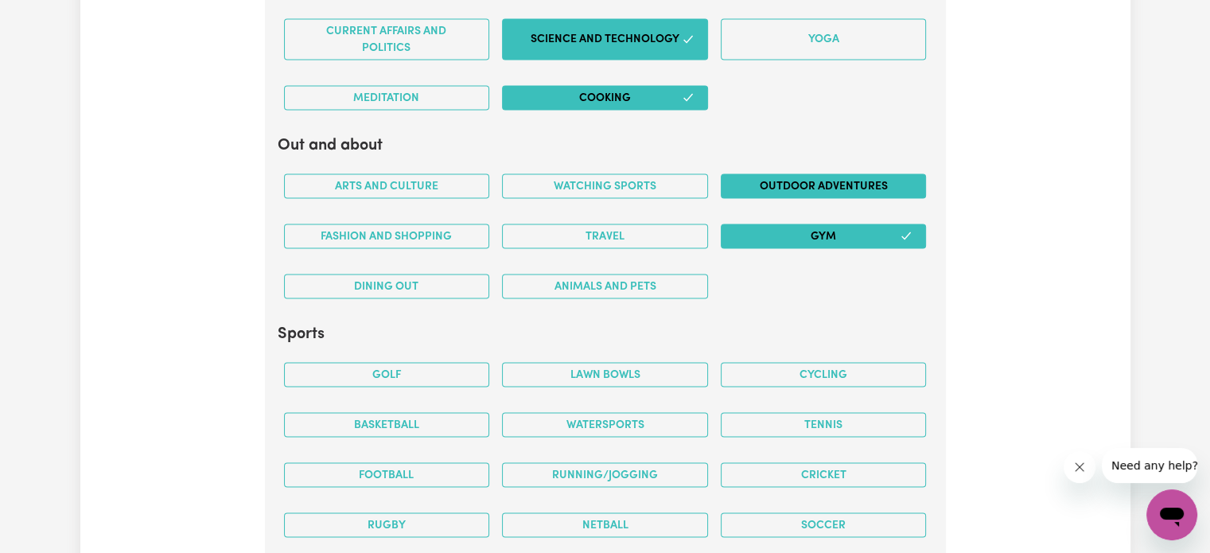
click at [809, 184] on button "Outdoor adventures" at bounding box center [824, 186] width 206 height 25
click at [391, 277] on button "Dining out" at bounding box center [387, 286] width 206 height 25
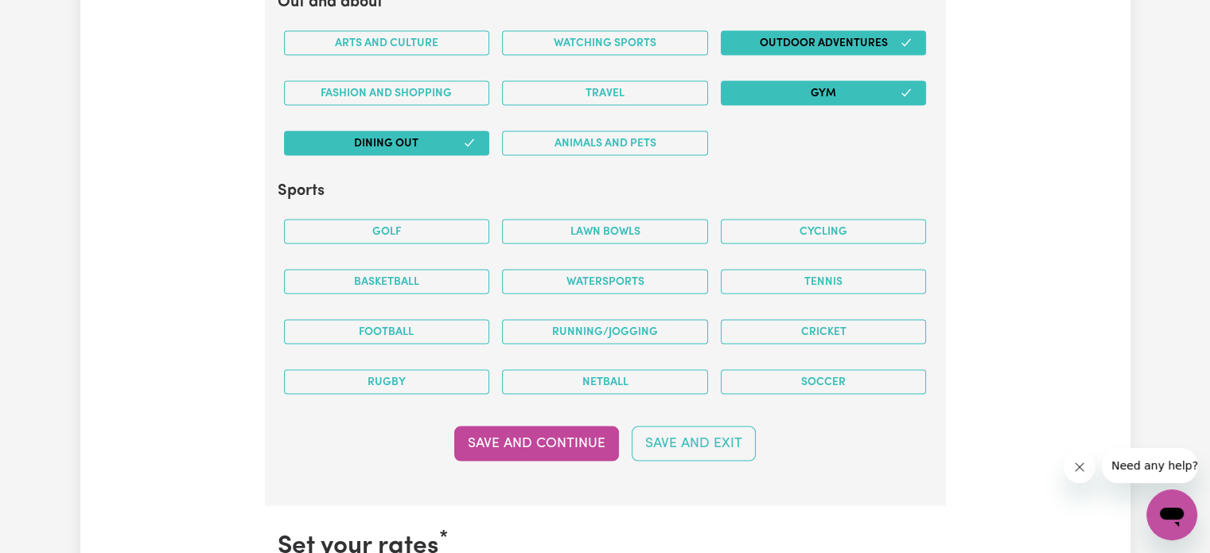
scroll to position [3332, 0]
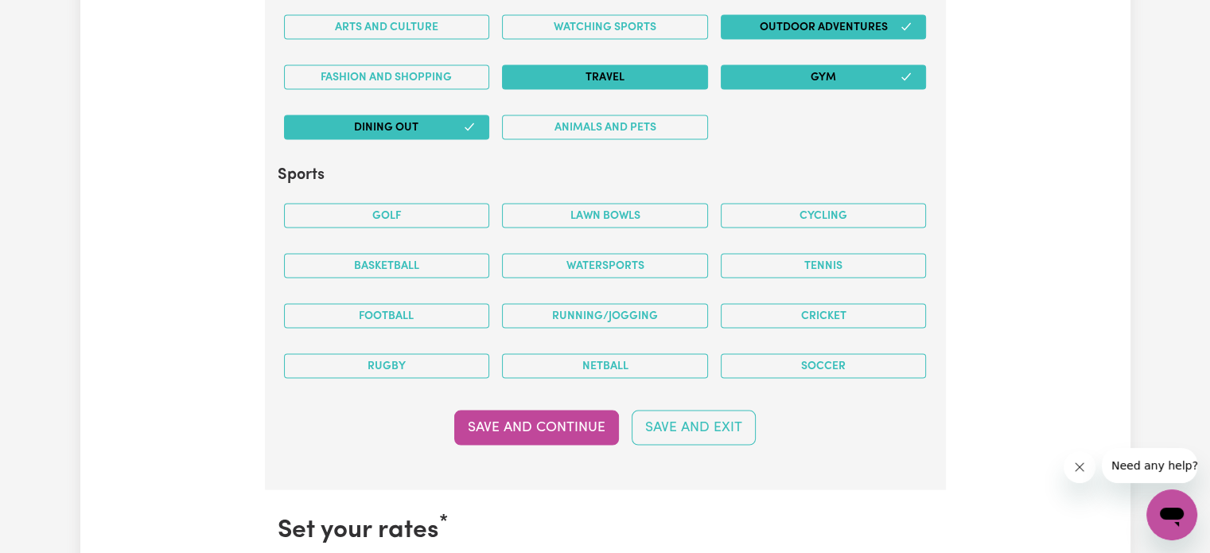
click at [610, 65] on button "Travel" at bounding box center [605, 77] width 206 height 25
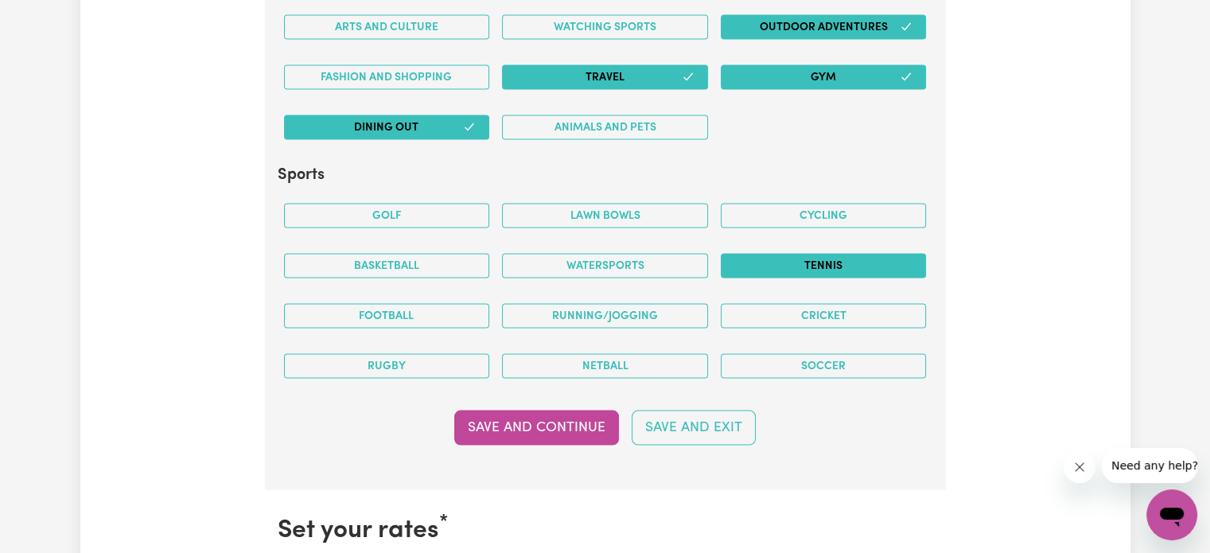
click at [823, 263] on button "Tennis" at bounding box center [824, 266] width 206 height 25
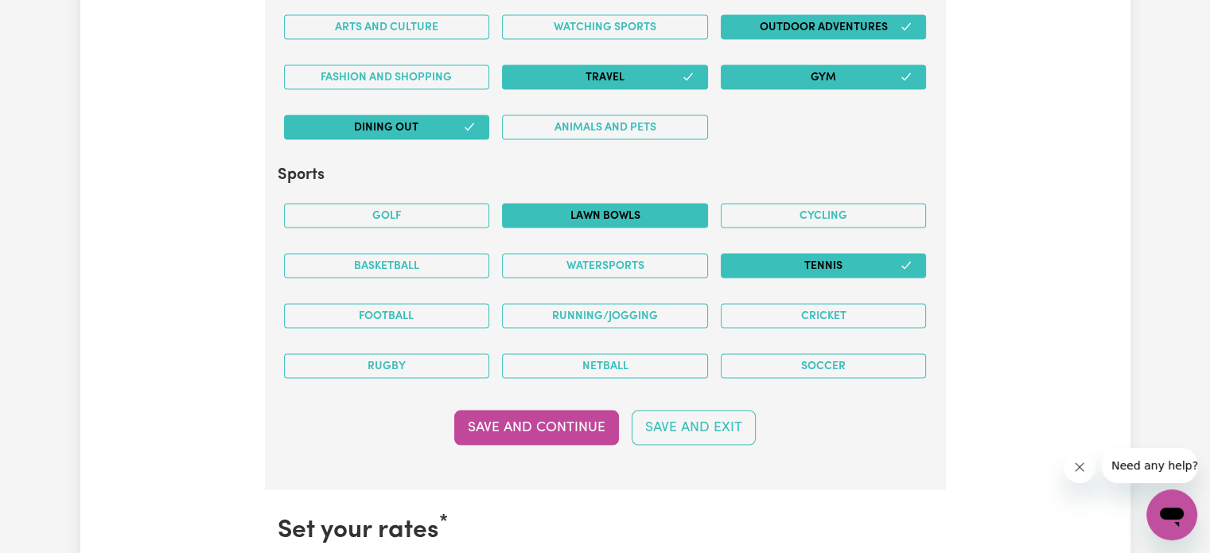
click at [609, 210] on button "Lawn bowls" at bounding box center [605, 216] width 206 height 25
click at [583, 419] on button "Save and Continue" at bounding box center [536, 427] width 165 height 35
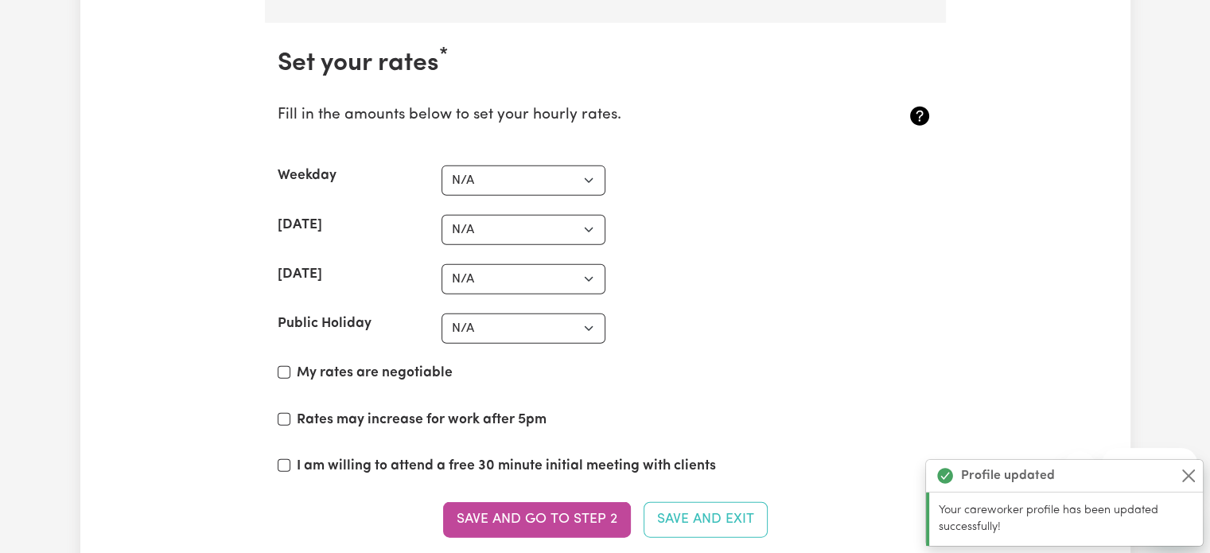
scroll to position [3813, 0]
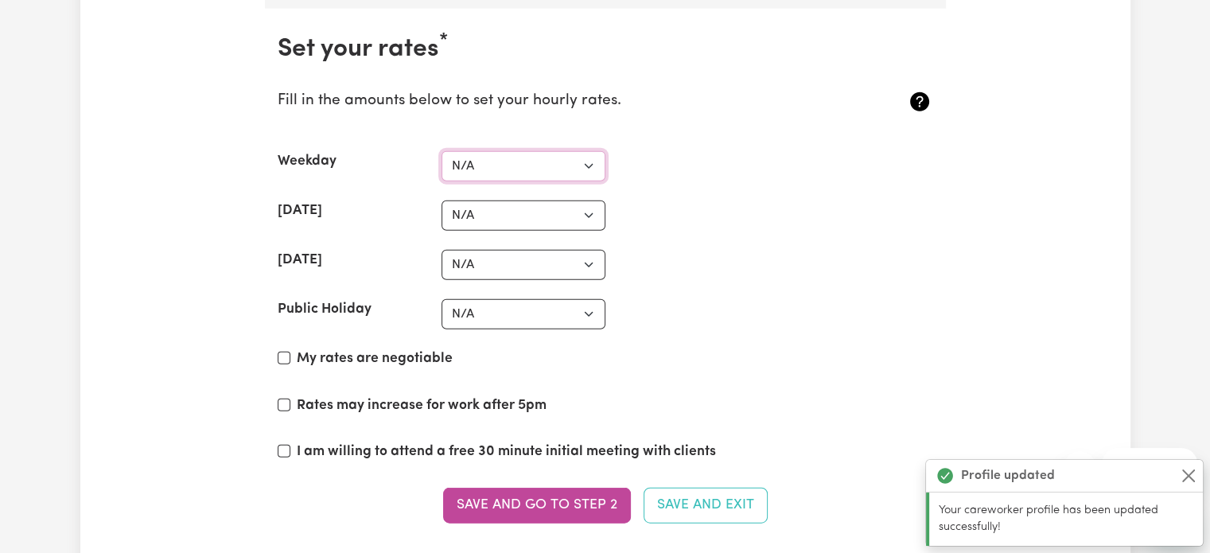
click at [546, 155] on select "N/A $37 $38 $39 $40 $41 $42 $43 $44 $45 $46 $47 $48 $49 $50 $51 $52 $53 $54 $55…" at bounding box center [523, 166] width 164 height 30
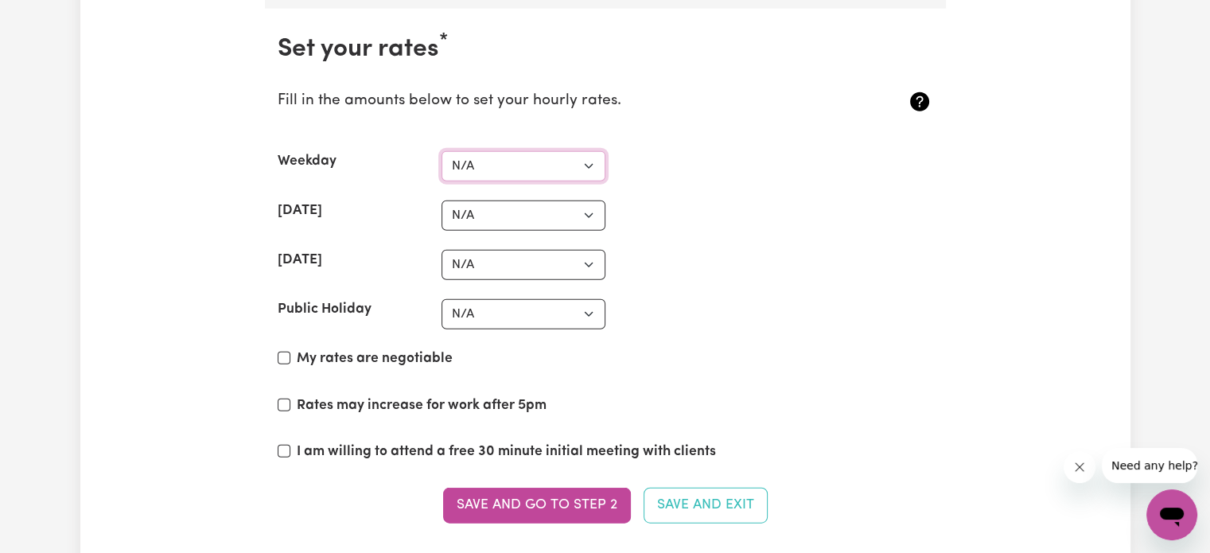
select select "46"
click at [441, 151] on select "N/A $37 $38 $39 $40 $41 $42 $43 $44 $45 $46 $47 $48 $49 $50 $51 $52 $53 $54 $55…" at bounding box center [523, 166] width 164 height 30
click at [525, 209] on select "N/A $37 $38 $39 $40 $41 $42 $43 $44 $45 $46 $47 $48 $49 $50 $51 $52 $53 $54 $55…" at bounding box center [523, 215] width 164 height 30
select select "54"
click at [441, 200] on select "N/A $37 $38 $39 $40 $41 $42 $43 $44 $45 $46 $47 $48 $49 $50 $51 $52 $53 $54 $55…" at bounding box center [523, 215] width 164 height 30
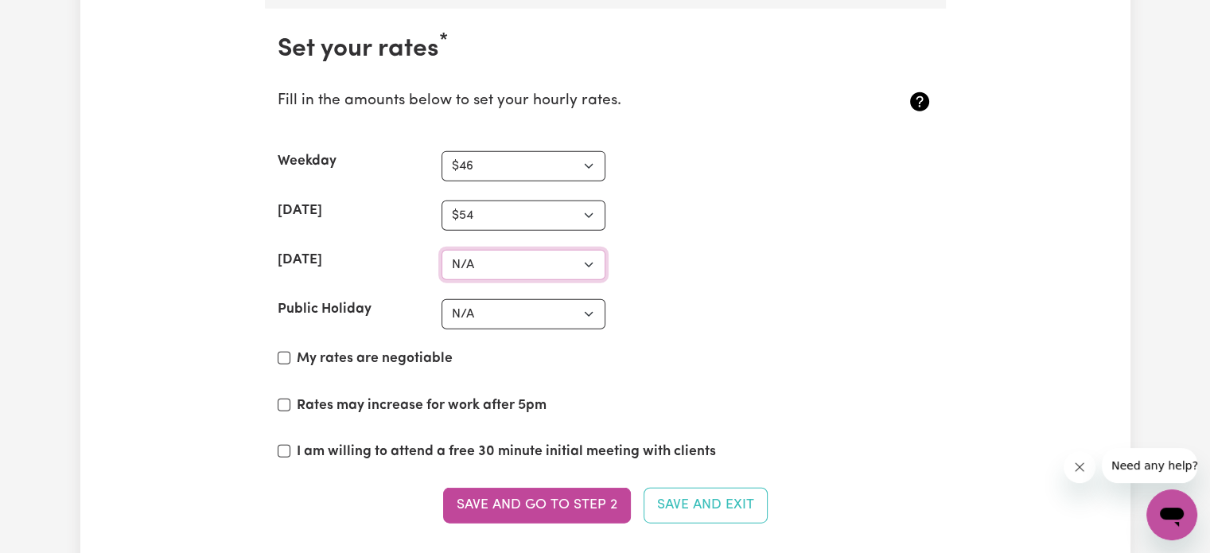
click at [528, 264] on select "N/A $37 $38 $39 $40 $41 $42 $43 $44 $45 $46 $47 $48 $49 $50 $51 $52 $53 $54 $55…" at bounding box center [523, 265] width 164 height 30
select select "60"
click at [441, 250] on select "N/A $37 $38 $39 $40 $41 $42 $43 $44 $45 $46 $47 $48 $49 $50 $51 $52 $53 $54 $55…" at bounding box center [523, 265] width 164 height 30
click at [386, 348] on label "My rates are negotiable" at bounding box center [375, 358] width 156 height 21
click at [290, 352] on input "My rates are negotiable" at bounding box center [284, 358] width 13 height 13
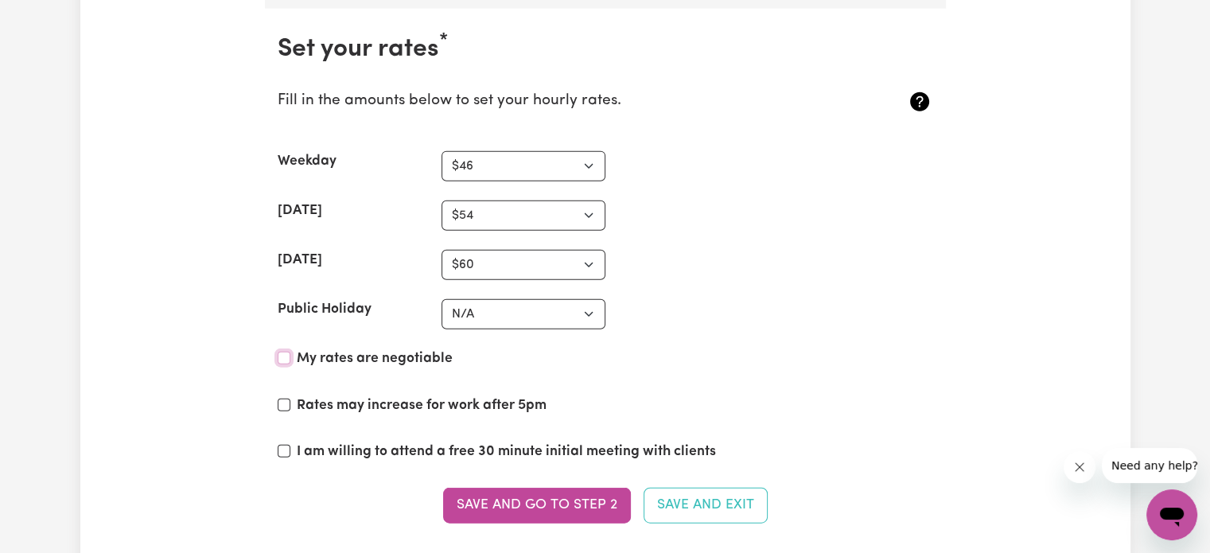
checkbox input "true"
click at [375, 402] on label "Rates may increase for work after 5pm" at bounding box center [422, 405] width 250 height 21
click at [290, 402] on input "Rates may increase for work after 5pm" at bounding box center [284, 405] width 13 height 13
checkbox input "true"
click at [405, 444] on label "I am willing to attend a free 30 minute initial meeting with clients" at bounding box center [506, 451] width 419 height 21
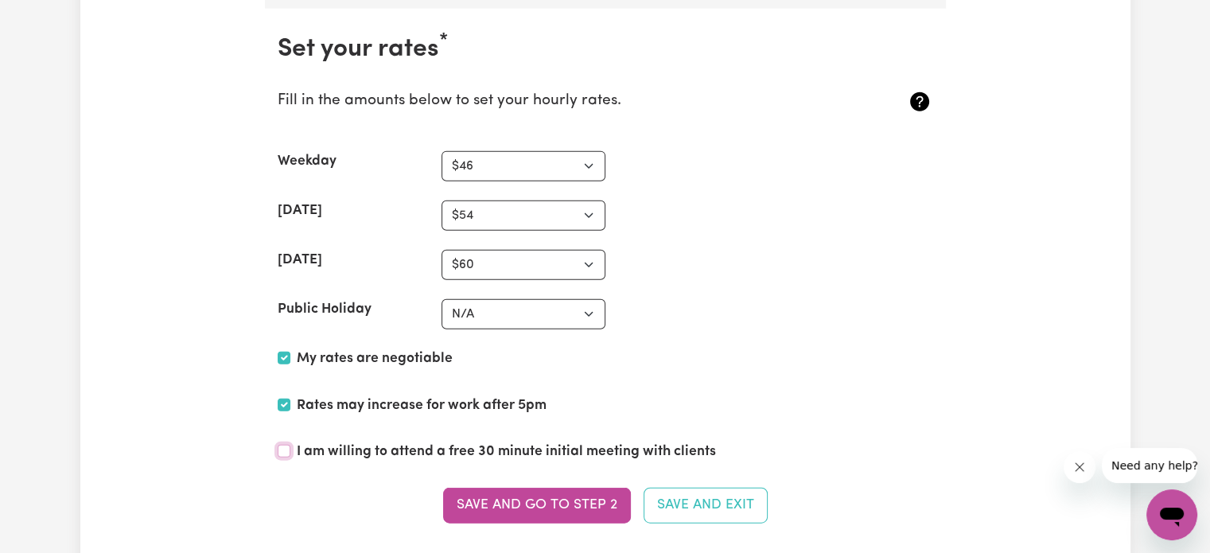
click at [290, 445] on input "I am willing to attend a free 30 minute initial meeting with clients" at bounding box center [284, 451] width 13 height 13
checkbox input "true"
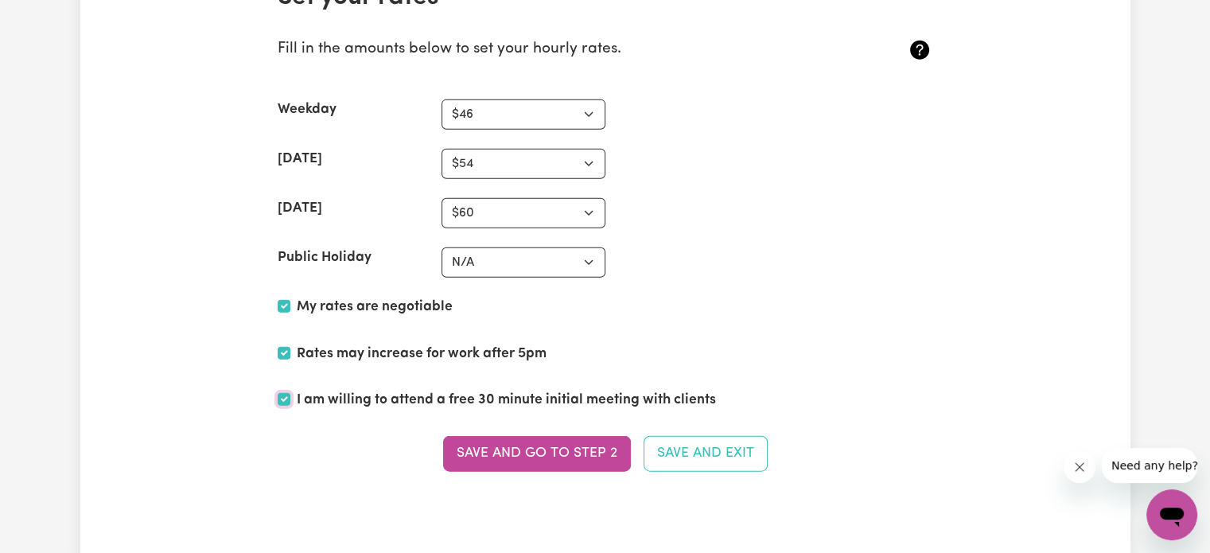
scroll to position [3892, 0]
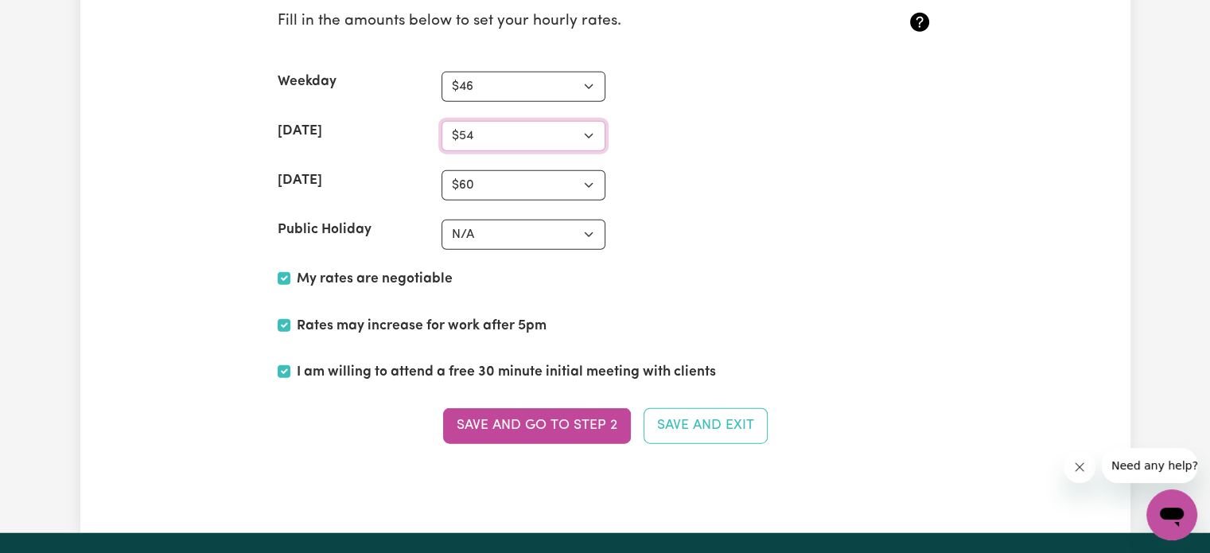
click at [532, 127] on select "N/A $37 $38 $39 $40 $41 $42 $43 $44 $45 $46 $47 $48 $49 $50 $51 $52 $53 $54 $55…" at bounding box center [523, 136] width 164 height 30
click at [488, 181] on select "N/A $37 $38 $39 $40 $41 $42 $43 $44 $45 $46 $47 $48 $49 $50 $51 $52 $53 $54 $55…" at bounding box center [523, 185] width 164 height 30
click at [544, 135] on select "N/A $37 $38 $39 $40 $41 $42 $43 $44 $45 $46 $47 $48 $49 $50 $51 $52 $53 $54 $55…" at bounding box center [523, 136] width 164 height 30
click at [547, 128] on select "N/A $37 $38 $39 $40 $41 $42 $43 $44 $45 $46 $47 $48 $49 $50 $51 $52 $53 $54 $55…" at bounding box center [523, 136] width 164 height 30
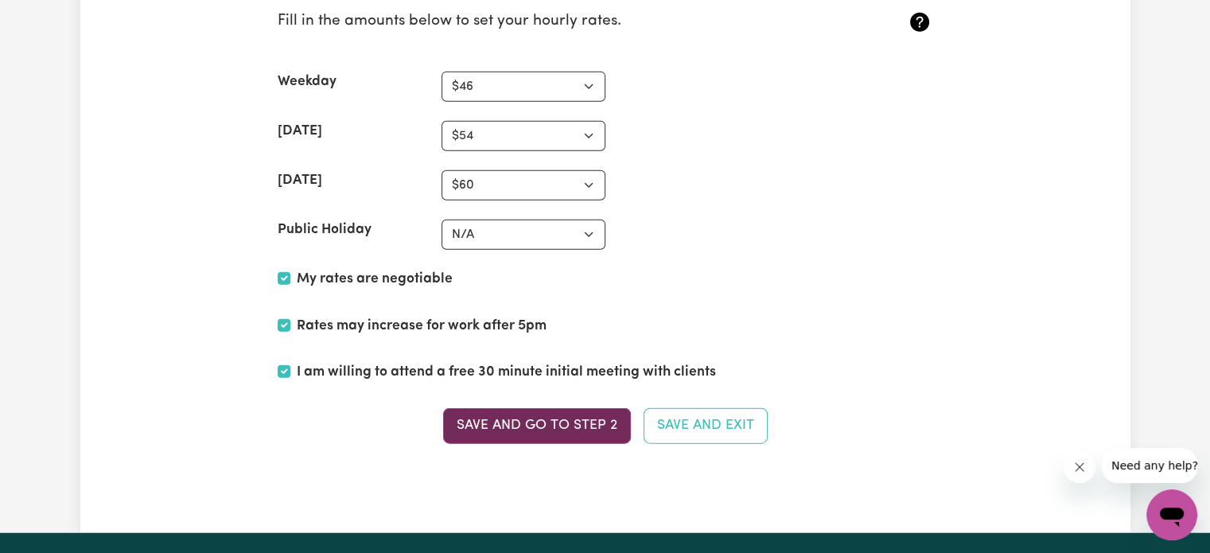
click at [570, 414] on button "Save and go to Step 2" at bounding box center [537, 425] width 188 height 35
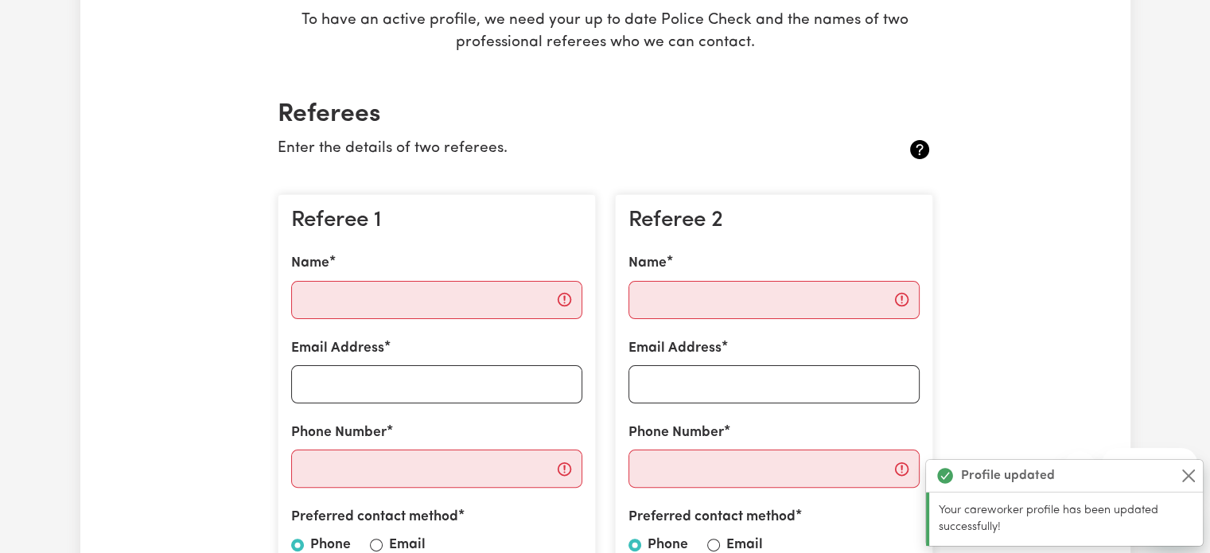
scroll to position [398, 0]
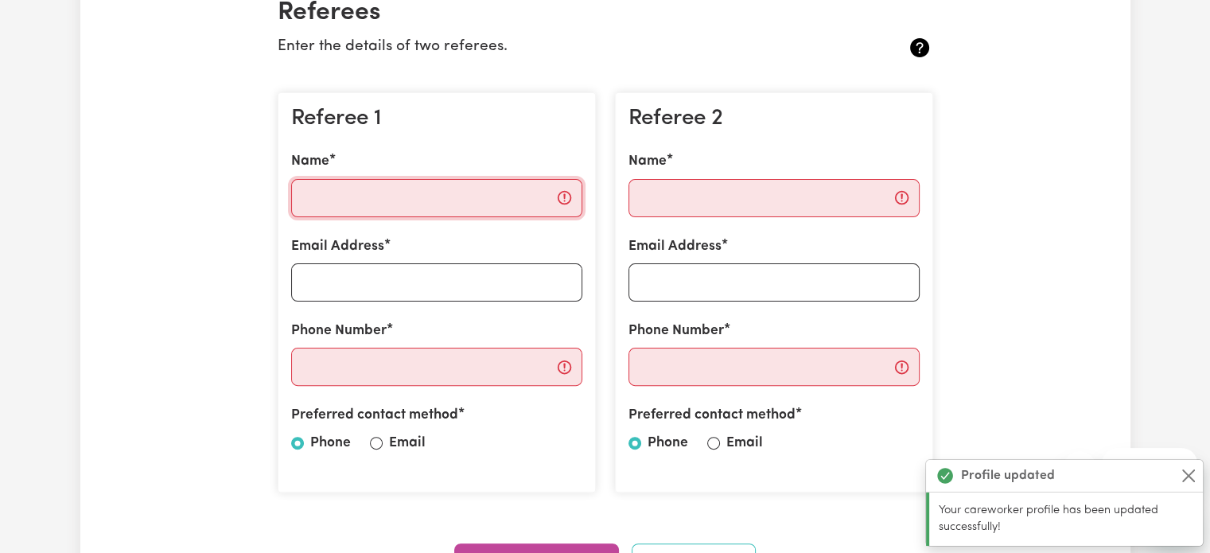
click at [455, 204] on input "Name" at bounding box center [436, 198] width 291 height 38
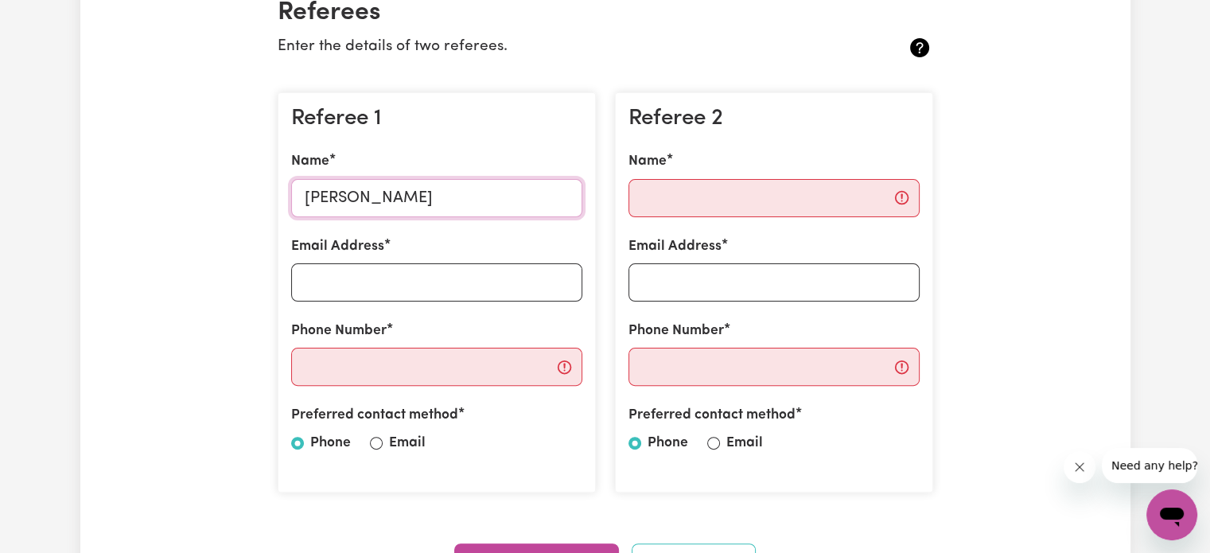
type input "[PERSON_NAME]"
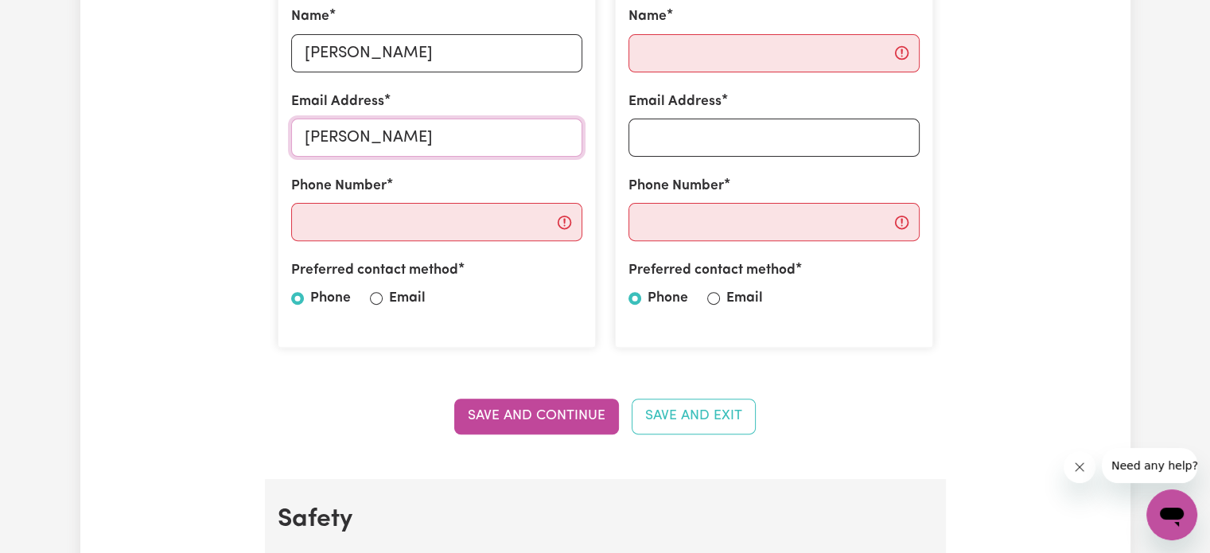
scroll to position [557, 0]
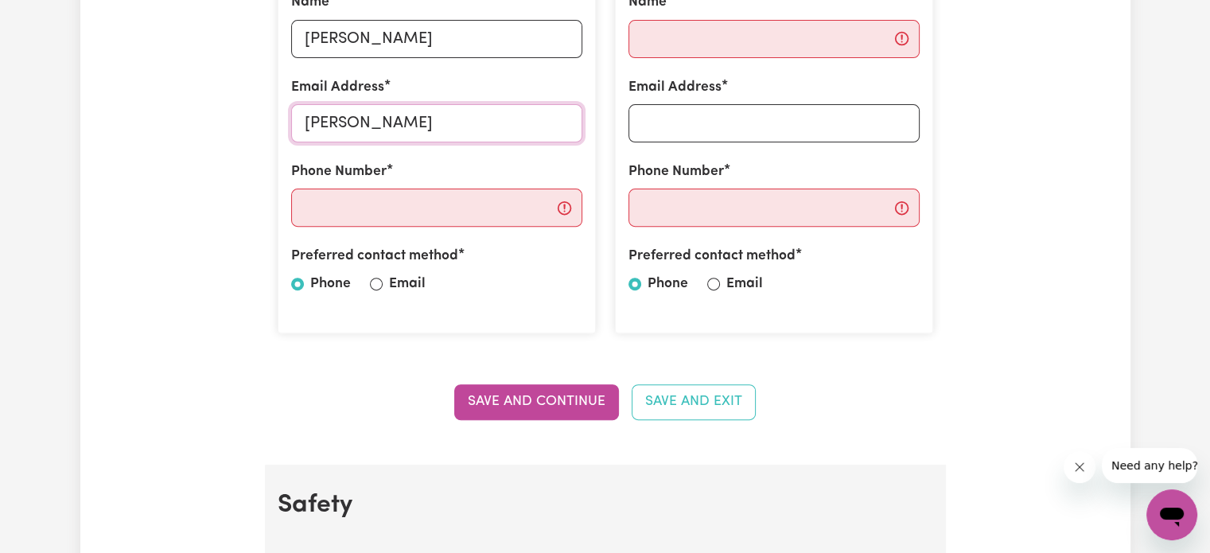
type input "[PERSON_NAME]"
click at [453, 220] on input "Phone Number" at bounding box center [436, 208] width 291 height 38
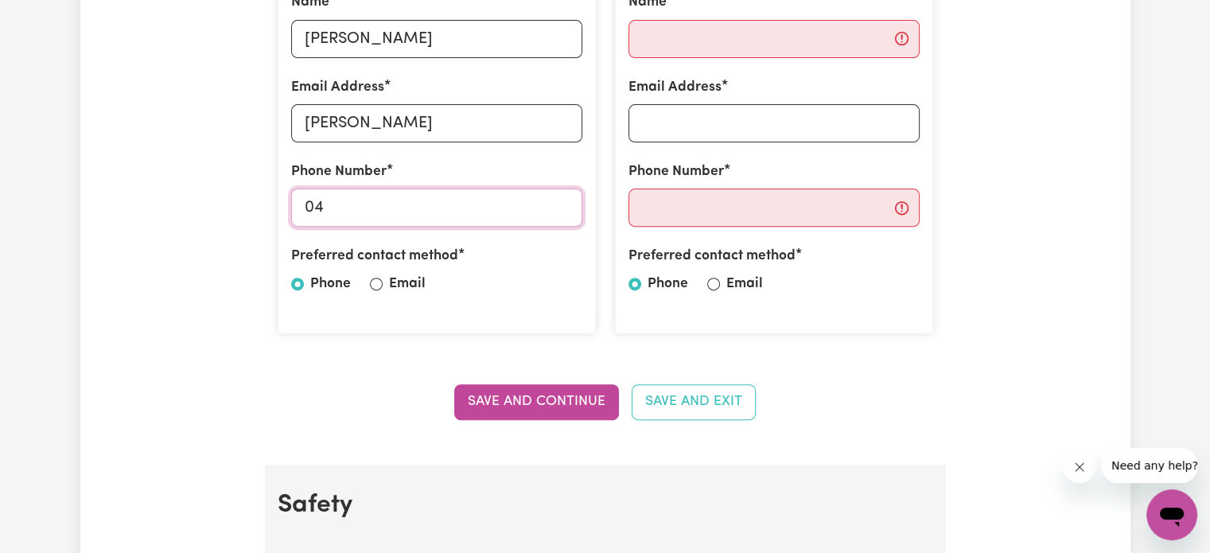
type input "04"
click at [303, 238] on div "Referee 1 Name [PERSON_NAME] Email Address [PERSON_NAME] Phone Number 04 Prefer…" at bounding box center [437, 133] width 318 height 401
click at [376, 282] on input "Email" at bounding box center [376, 284] width 13 height 13
radio input "true"
click at [395, 220] on input "04" at bounding box center [436, 208] width 291 height 38
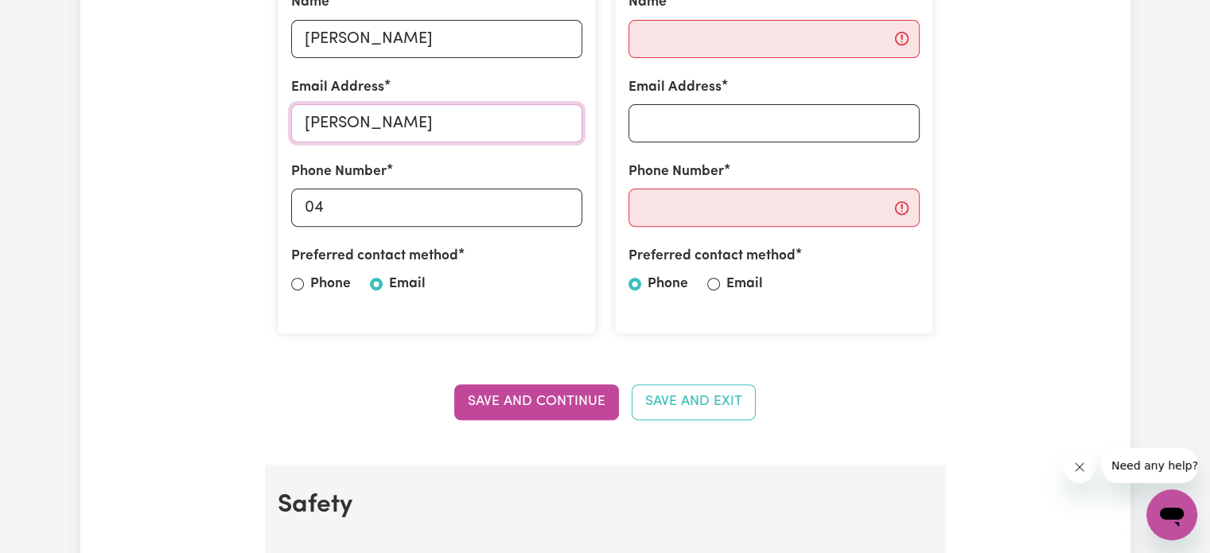
click at [427, 130] on input "[PERSON_NAME]" at bounding box center [436, 123] width 291 height 38
type input "[PERSON_NAME][EMAIL_ADDRESS][DOMAIN_NAME]"
click at [393, 44] on input "[PERSON_NAME]" at bounding box center [436, 39] width 291 height 38
type input "[PERSON_NAME]"
click at [353, 201] on input "04" at bounding box center [436, 208] width 291 height 38
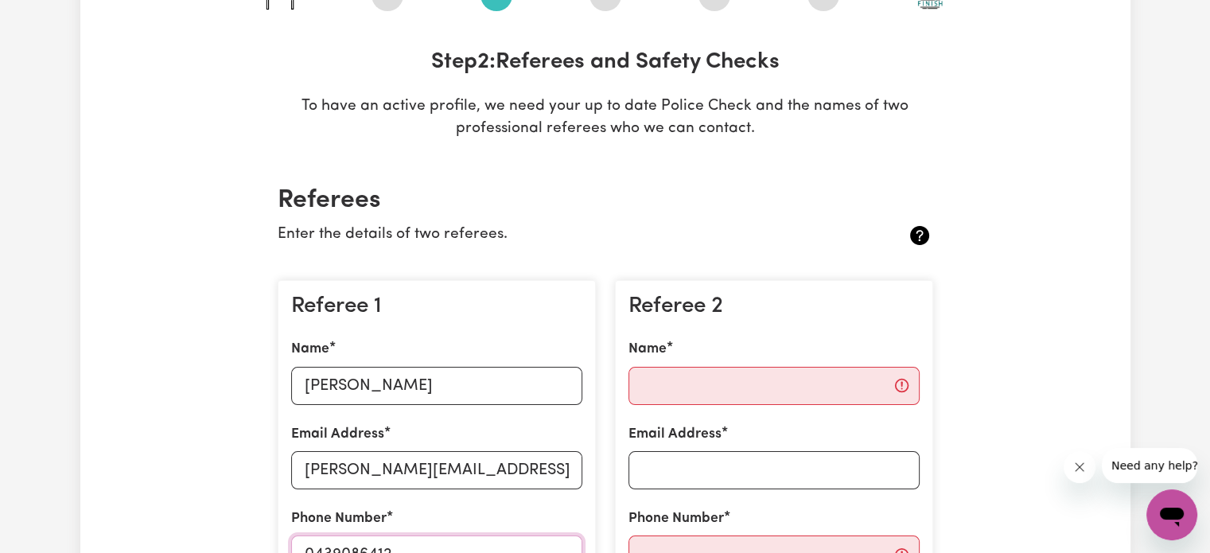
scroll to position [239, 0]
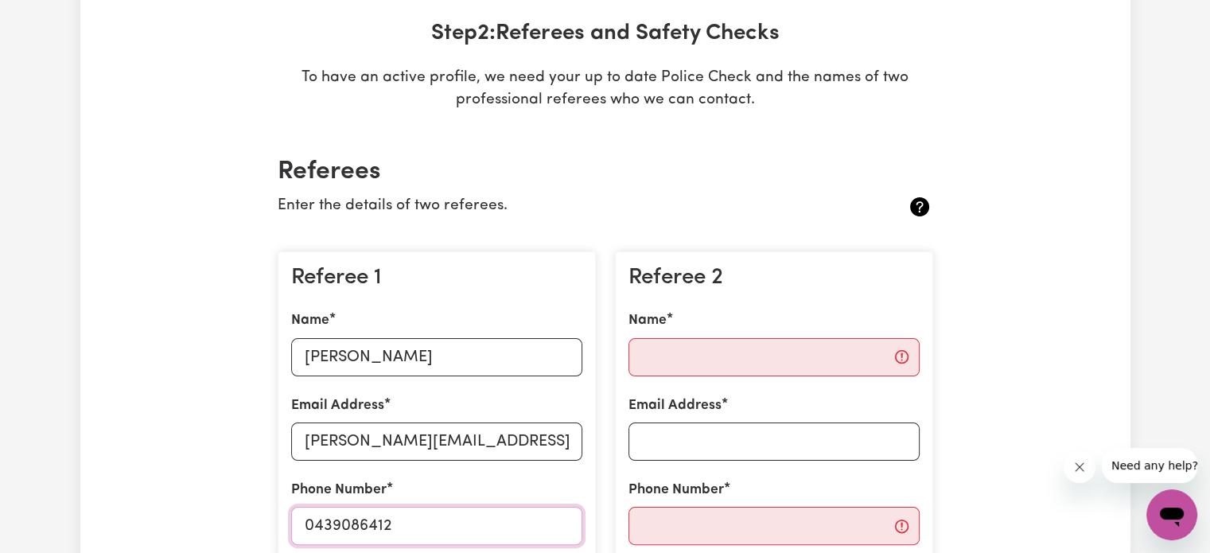
type input "0439086412"
click at [701, 358] on input "Name" at bounding box center [773, 357] width 291 height 38
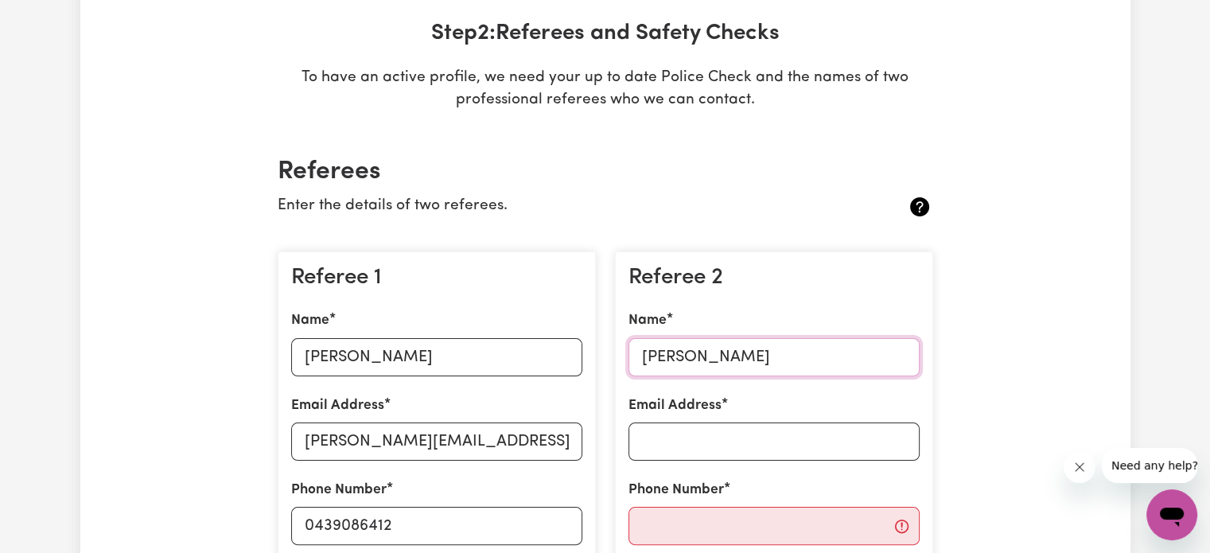
type input "[PERSON_NAME]"
type input "[EMAIL_ADDRESS][DOMAIN_NAME]"
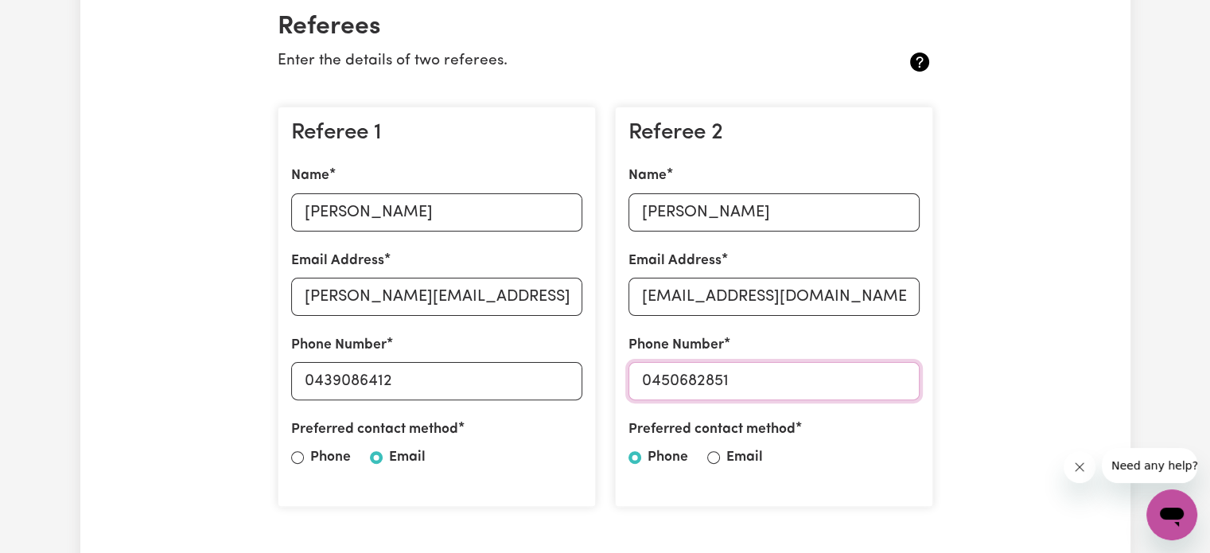
scroll to position [477, 0]
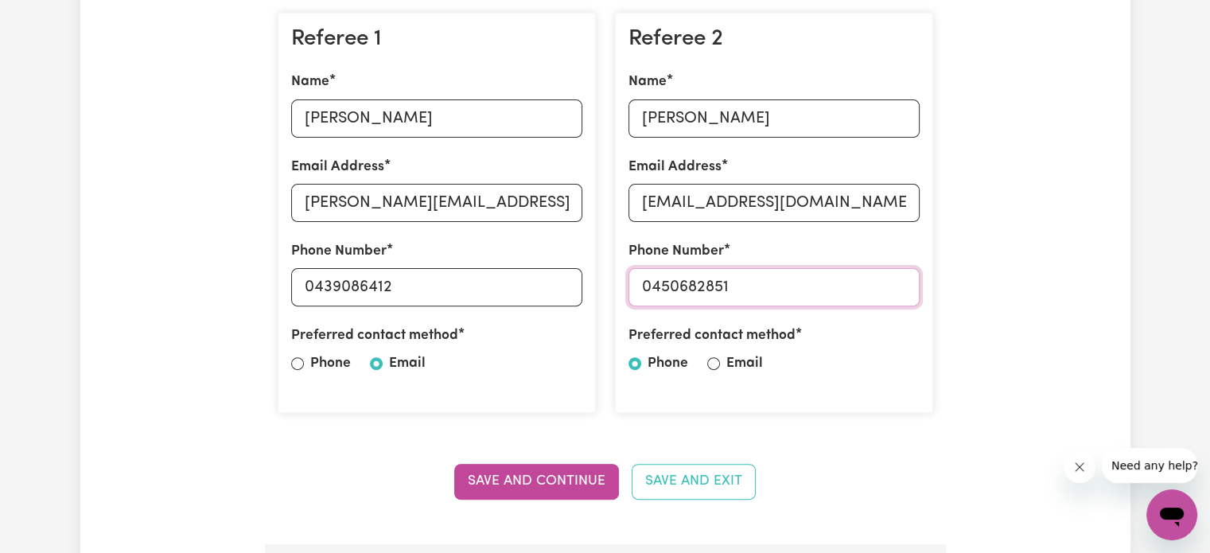
type input "0450682851"
click at [736, 345] on label "Preferred contact method" at bounding box center [711, 335] width 167 height 21
click at [721, 368] on div "Preferred contact method Phone Email" at bounding box center [773, 352] width 291 height 55
click at [710, 352] on div "Preferred contact method Phone Email" at bounding box center [773, 352] width 291 height 55
click at [711, 371] on div at bounding box center [713, 363] width 13 height 19
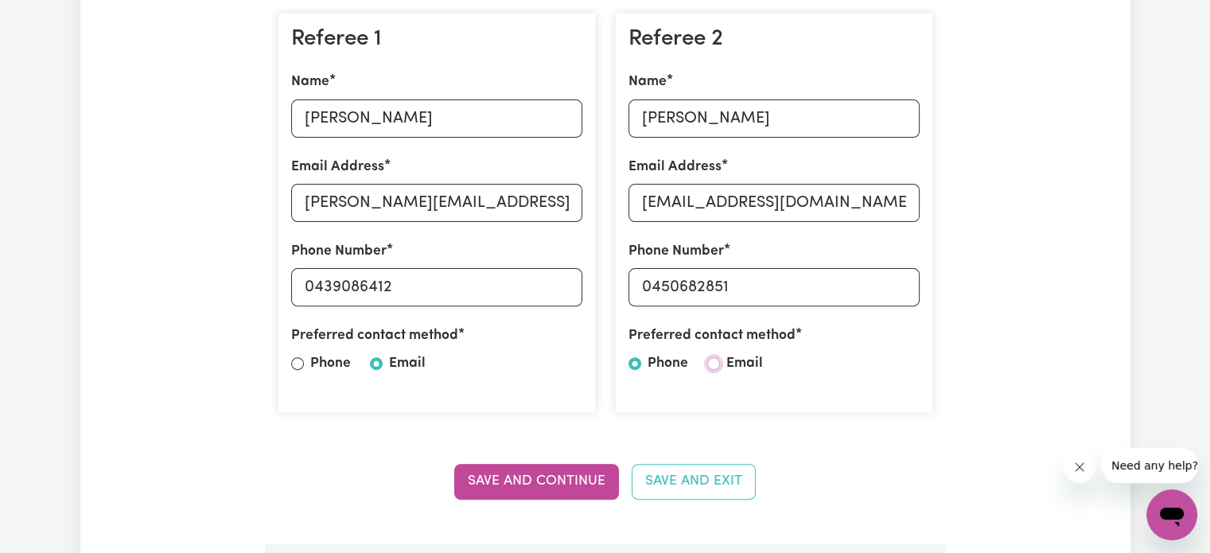
click at [712, 364] on input "Email" at bounding box center [713, 363] width 13 height 13
radio input "true"
click at [539, 485] on button "Save and Continue" at bounding box center [536, 481] width 165 height 35
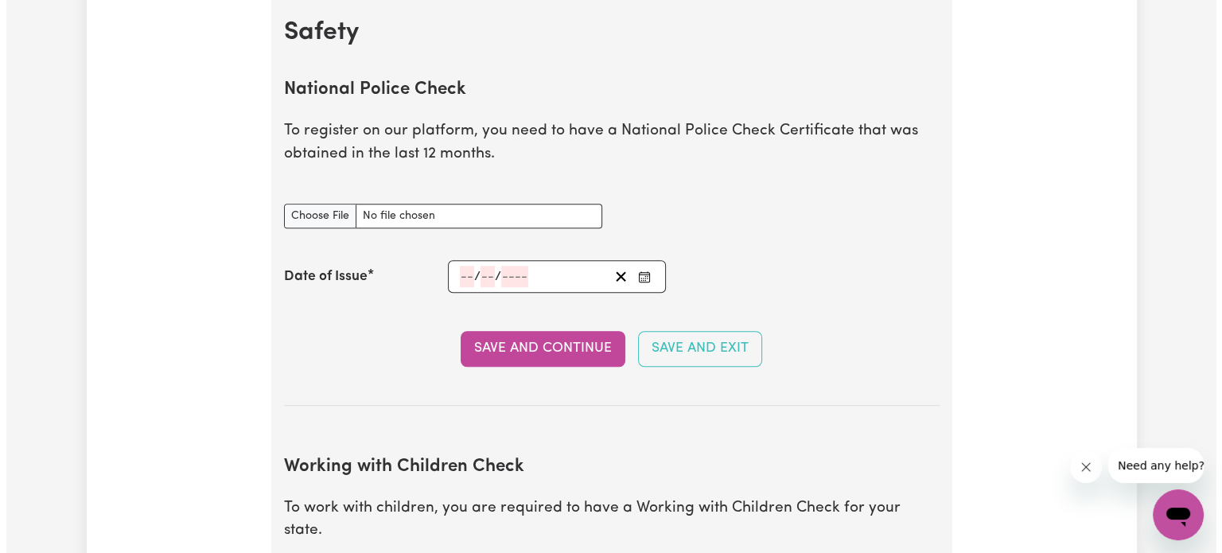
scroll to position [1033, 0]
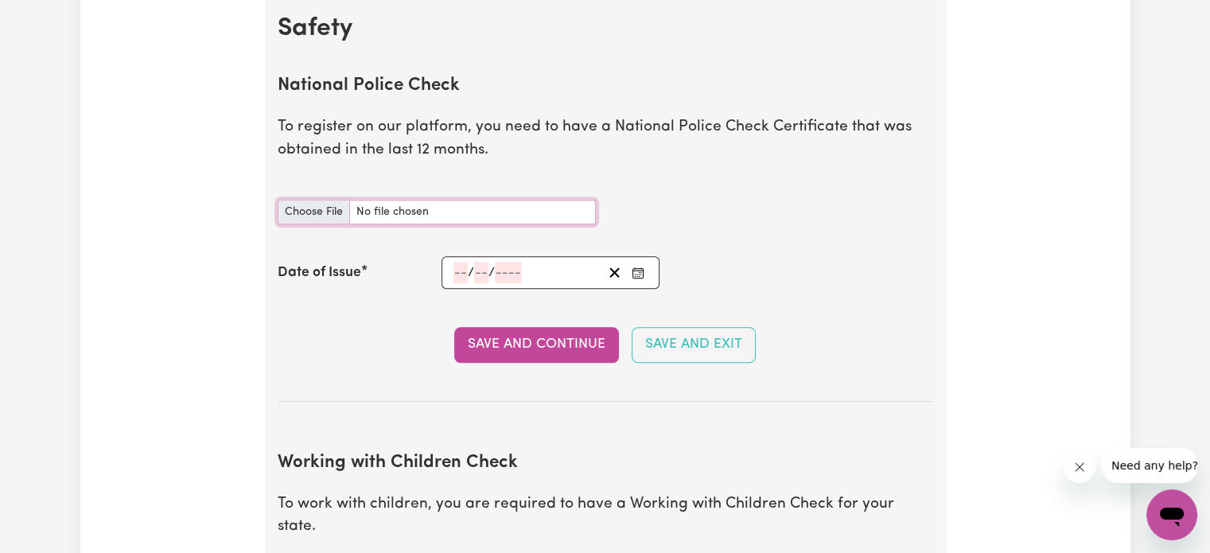
click at [294, 209] on input "National Police Check document" at bounding box center [437, 212] width 318 height 25
type input "C:\fakepath\National_Police_Check-10382769-1753315964-Criminal_History_Certific…"
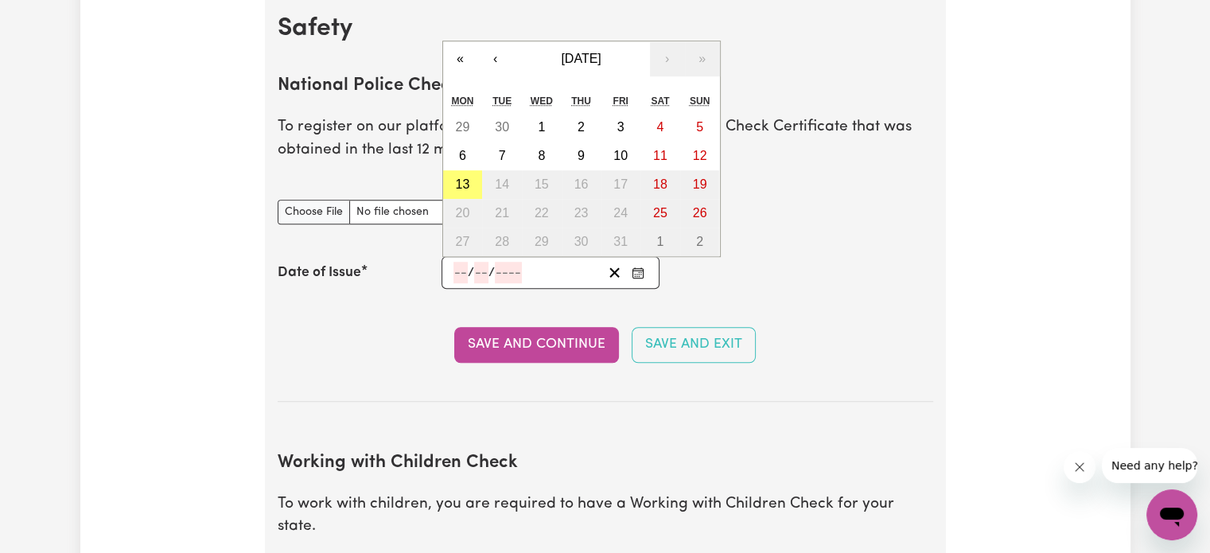
click at [453, 274] on input "number" at bounding box center [460, 272] width 14 height 21
click at [325, 259] on div "Date of Issue / / « ‹ [DATE] › » Mon Tue Wed Thu Fri Sat Sun 29 30 1 2 3 4 5 6 …" at bounding box center [605, 272] width 655 height 33
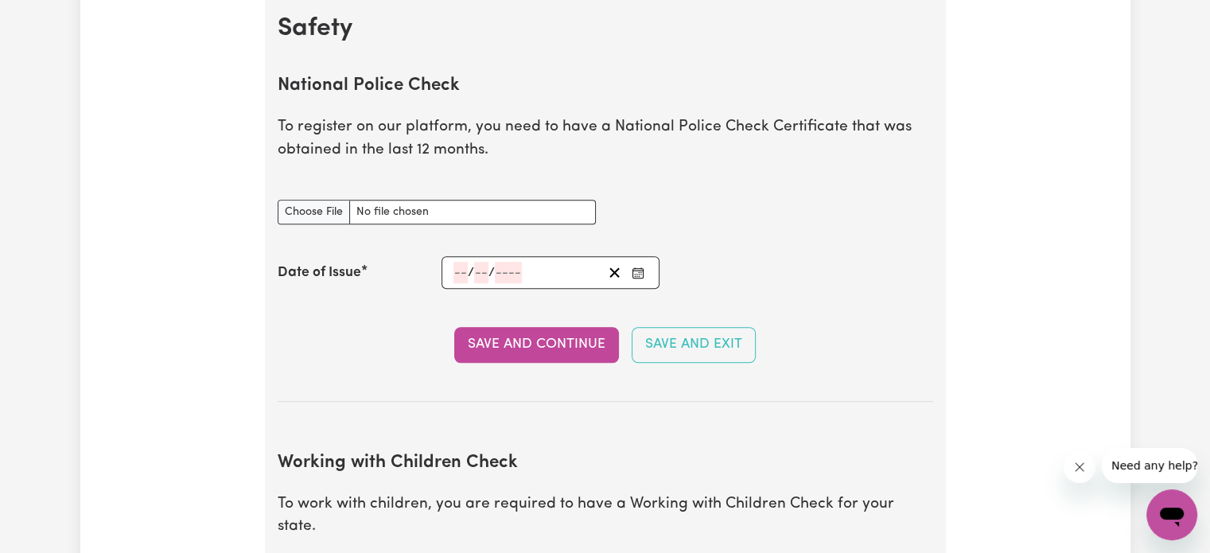
click at [455, 265] on input "number" at bounding box center [460, 272] width 14 height 21
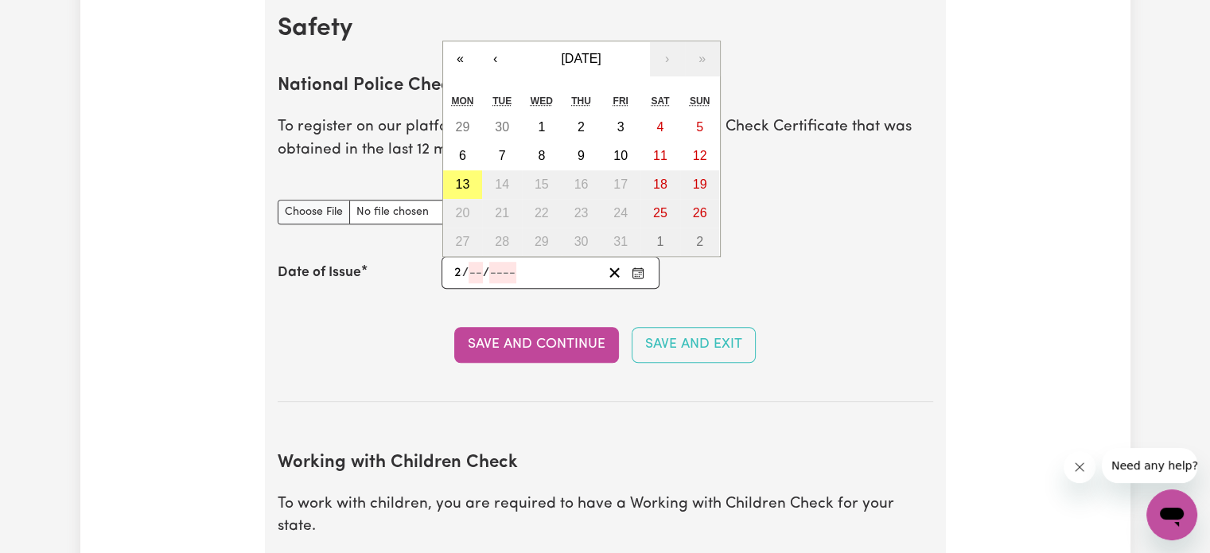
type input "24"
click at [476, 272] on input "number" at bounding box center [483, 272] width 14 height 21
type input "07"
type input "0002-07-24"
type input "7"
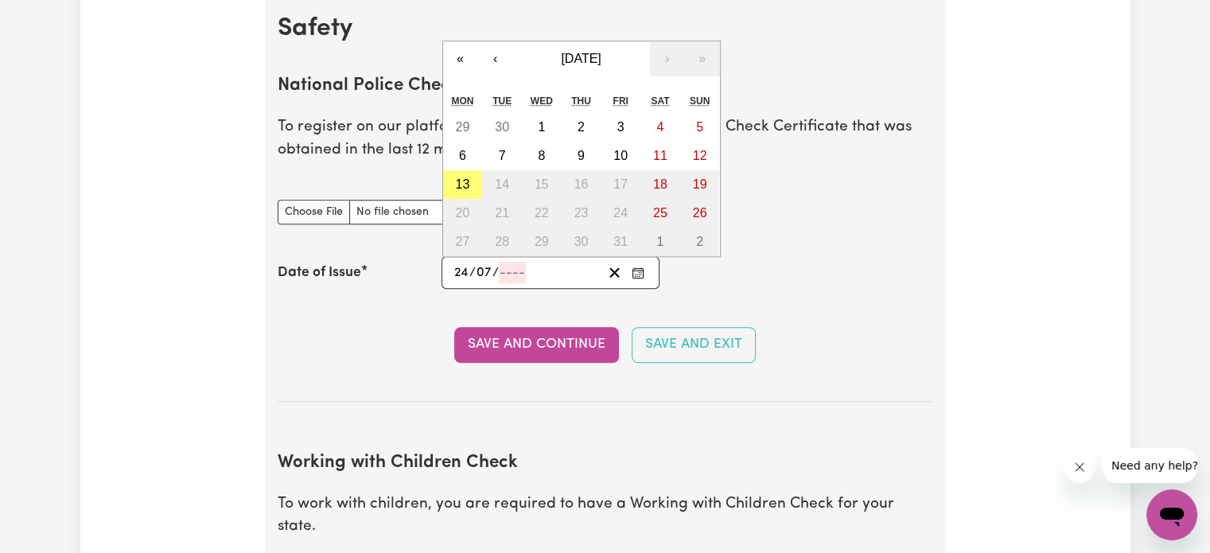
type input "2"
type input "0020-07-24"
type input "20"
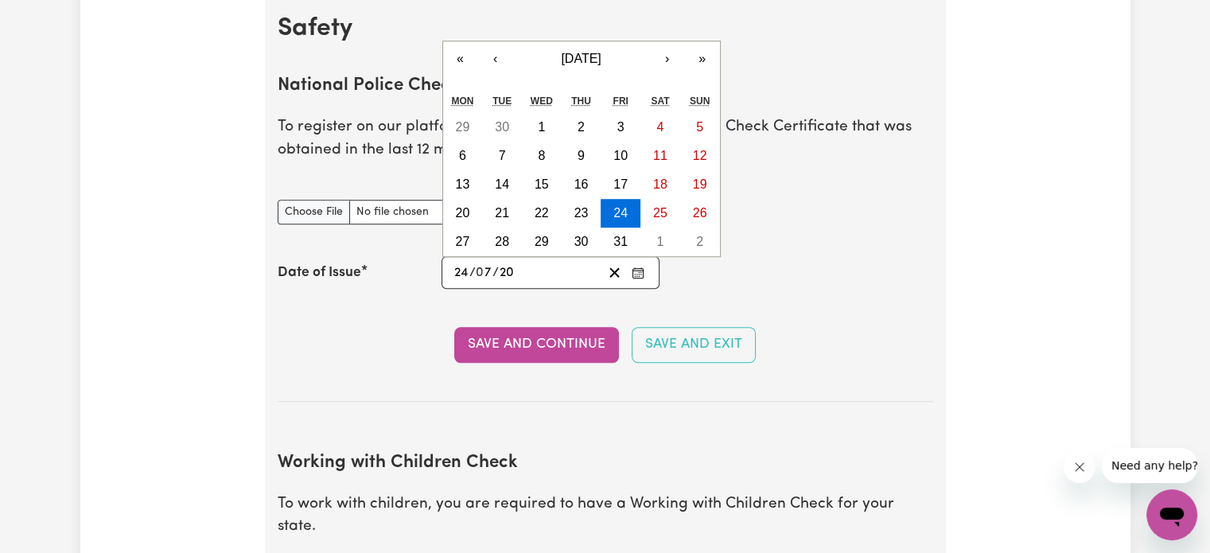
type input "0202-07-24"
type input "202"
type input "[DATE]"
type input "2025"
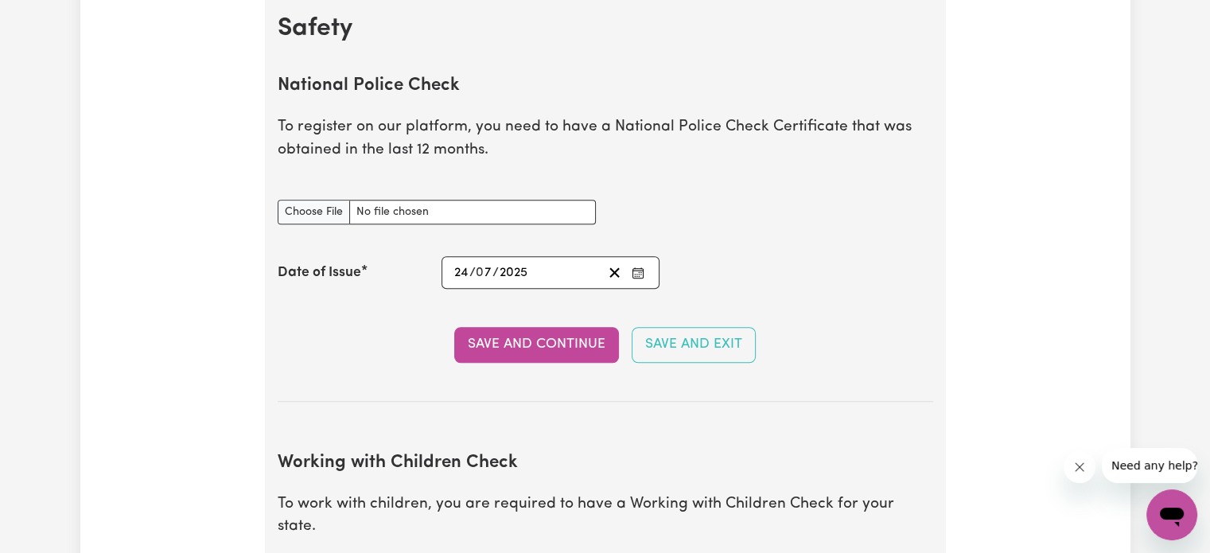
click at [490, 302] on section "National Police Check To register on our platform, you need to have a National …" at bounding box center [605, 226] width 655 height 352
click at [538, 336] on button "Save and Continue" at bounding box center [536, 344] width 165 height 35
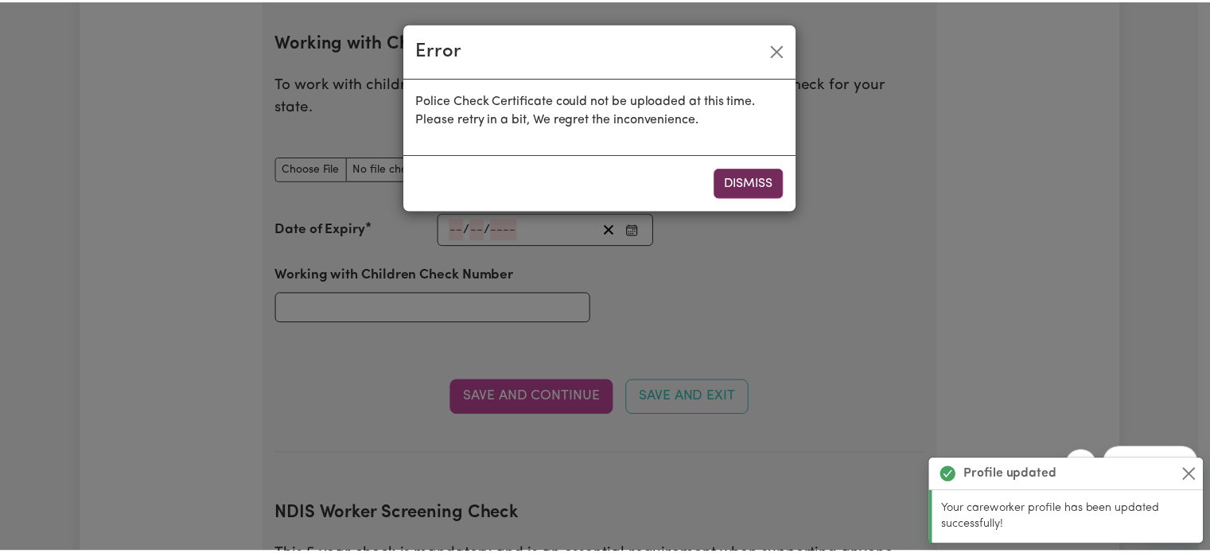
scroll to position [1459, 0]
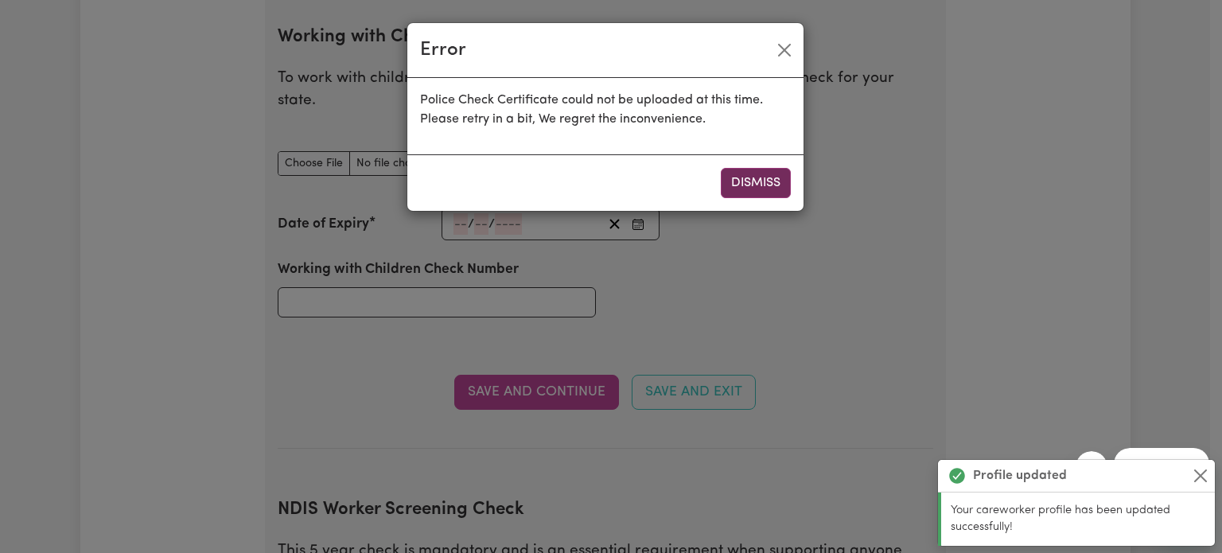
click at [757, 181] on button "Dismiss" at bounding box center [756, 183] width 70 height 30
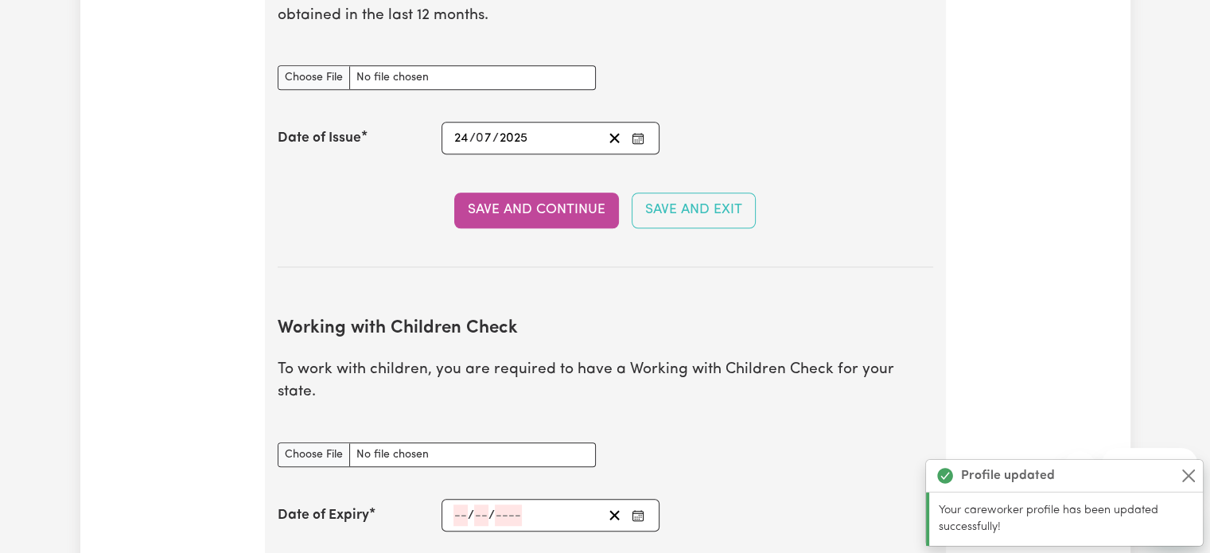
scroll to position [1141, 0]
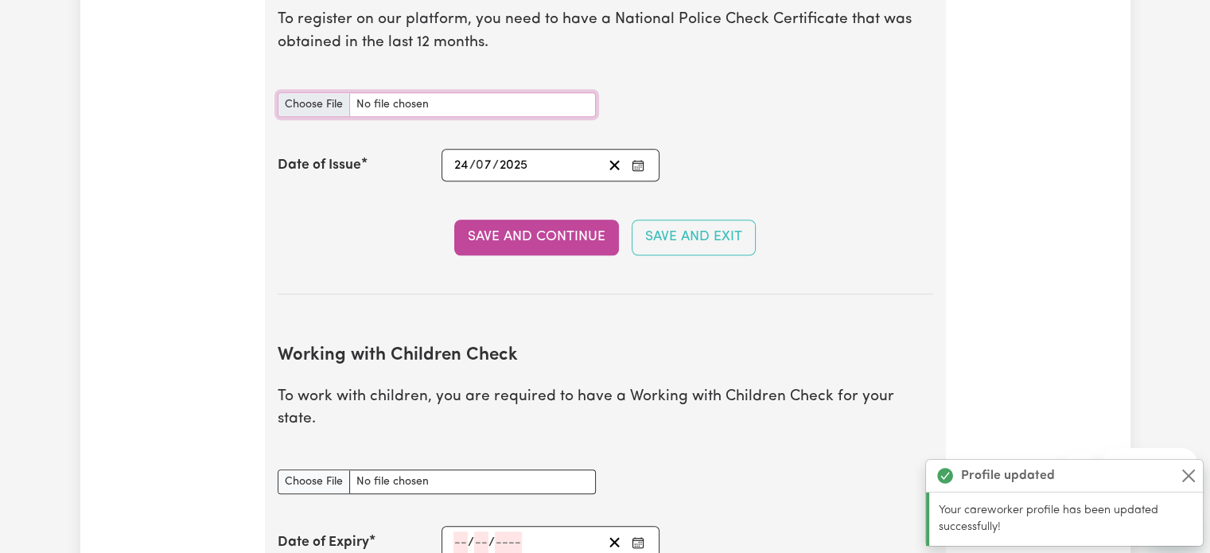
click at [337, 101] on input "National Police Check document" at bounding box center [437, 104] width 318 height 25
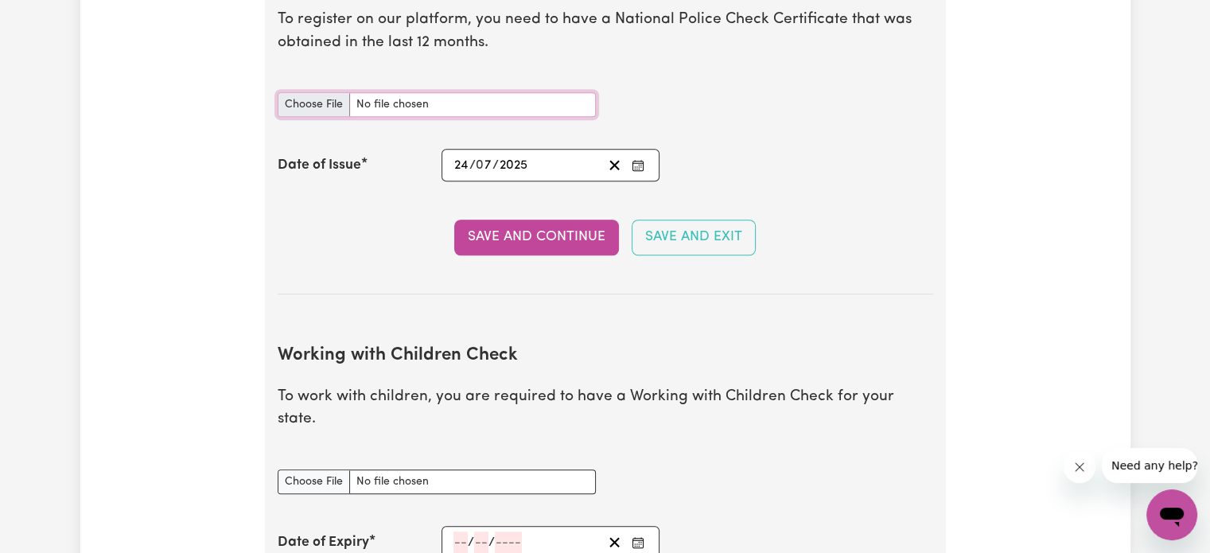
type input "C:\fakepath\Police Check.pdf"
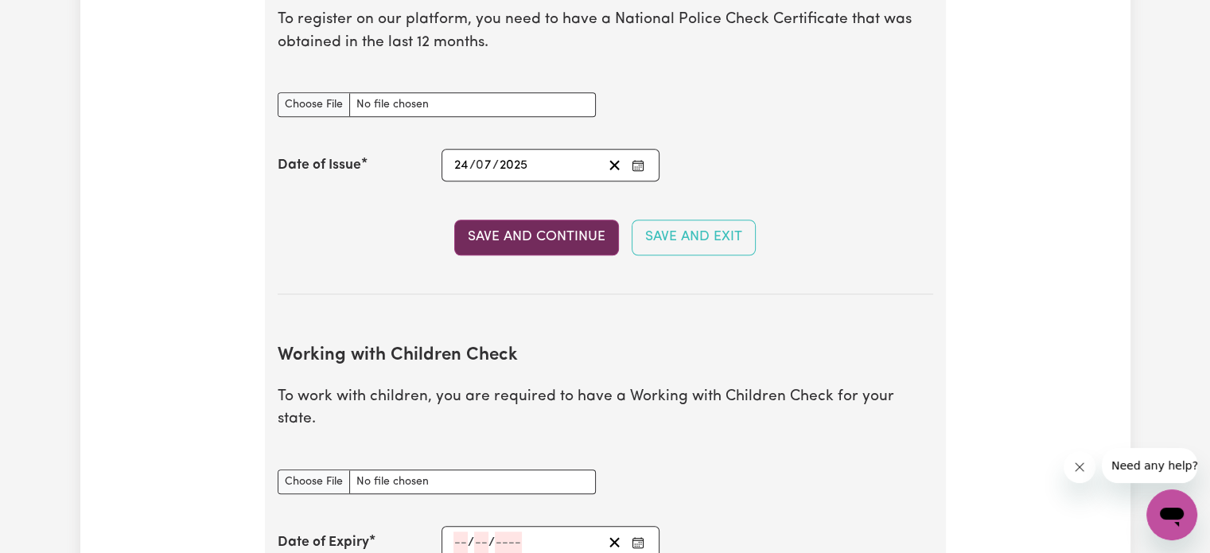
click at [547, 245] on button "Save and Continue" at bounding box center [536, 237] width 165 height 35
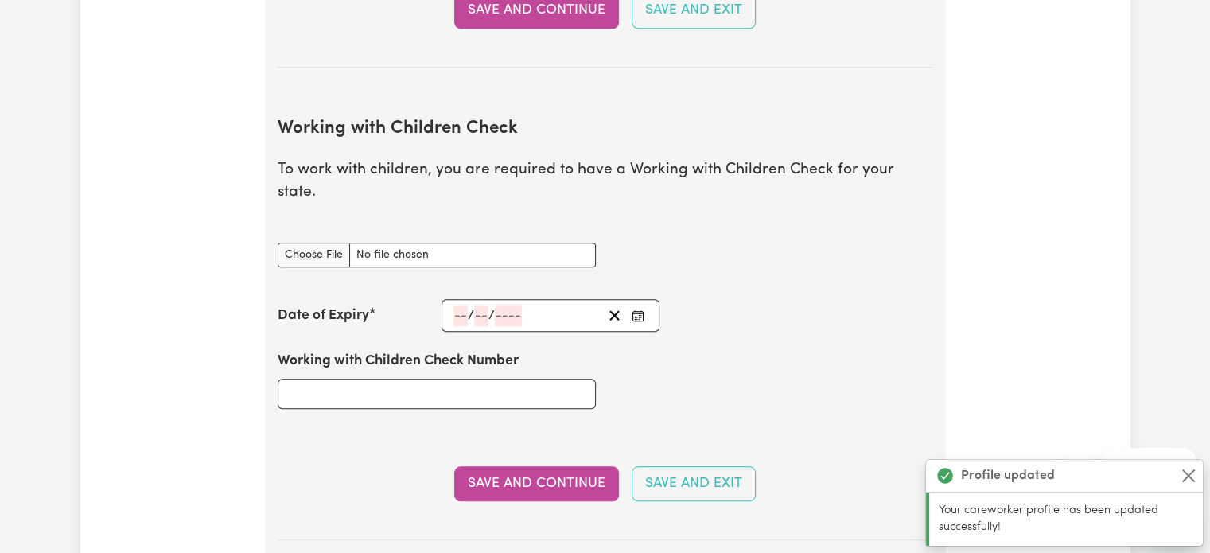
scroll to position [1459, 0]
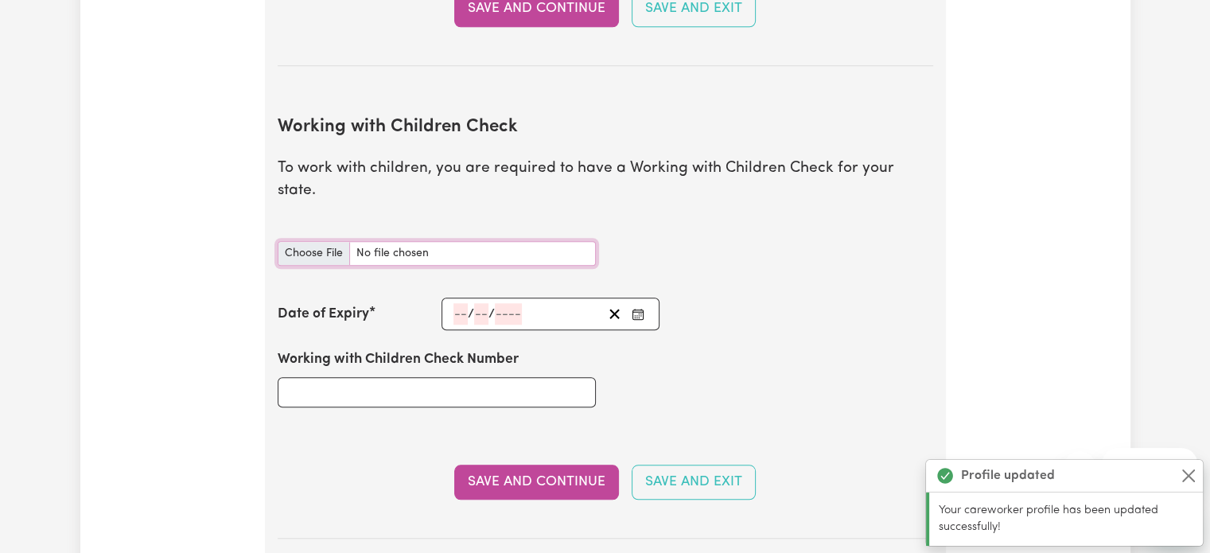
click at [327, 241] on input "Working with Children Check document" at bounding box center [437, 253] width 318 height 25
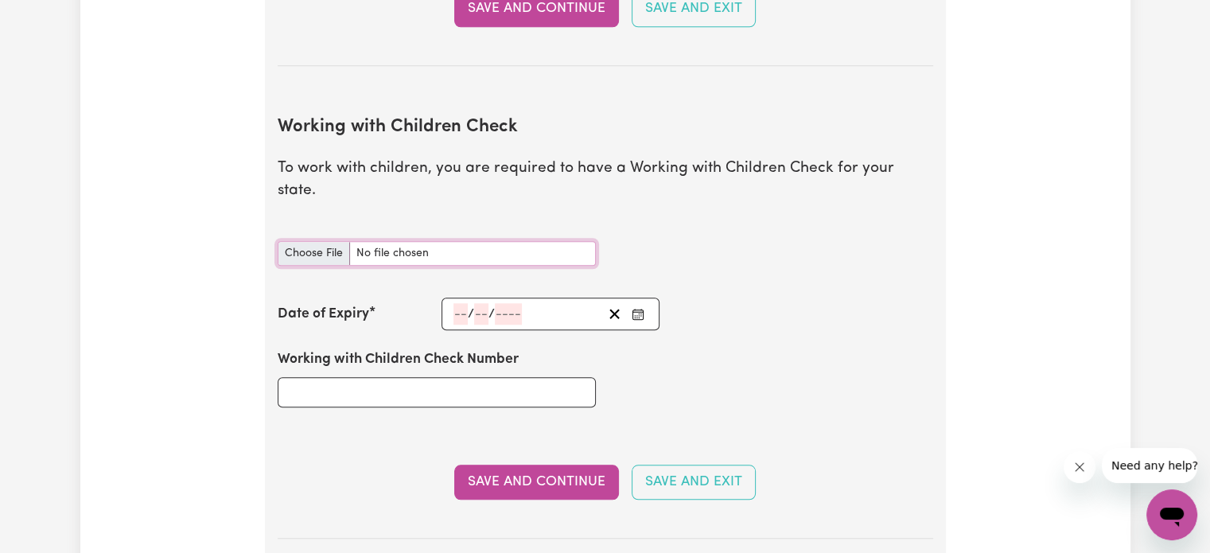
type input "C:\fakepath\Working with Children Check (Qld).pdf"
click at [395, 377] on input "Working with Children Check Number" at bounding box center [437, 392] width 318 height 30
type input "2045244/4"
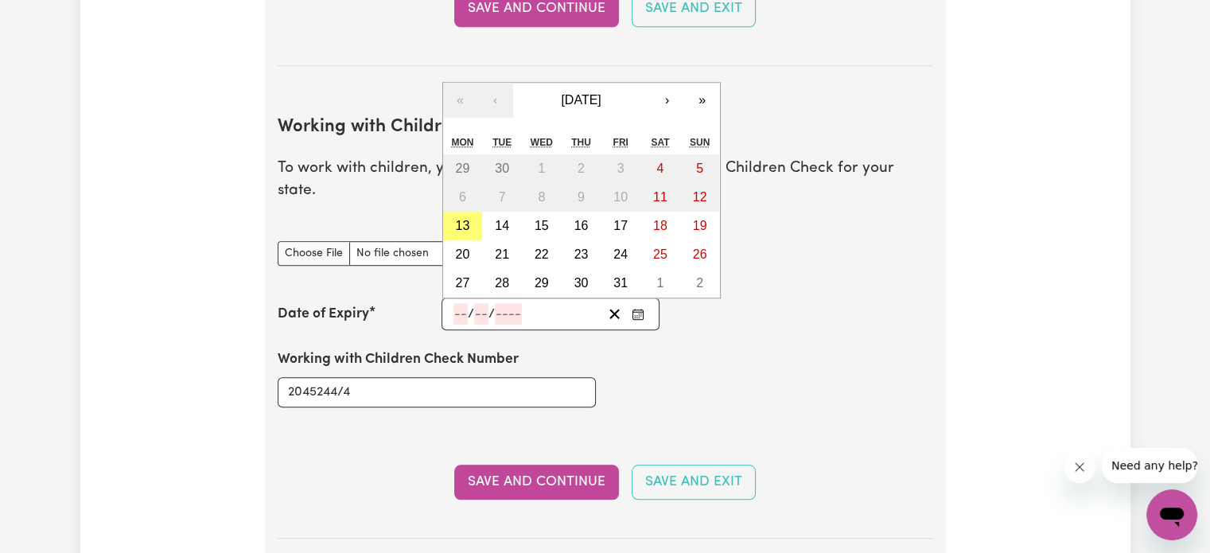
click at [456, 303] on input "number" at bounding box center [460, 313] width 14 height 21
type input "27"
type input "05"
type input "202"
type input "[DATE]"
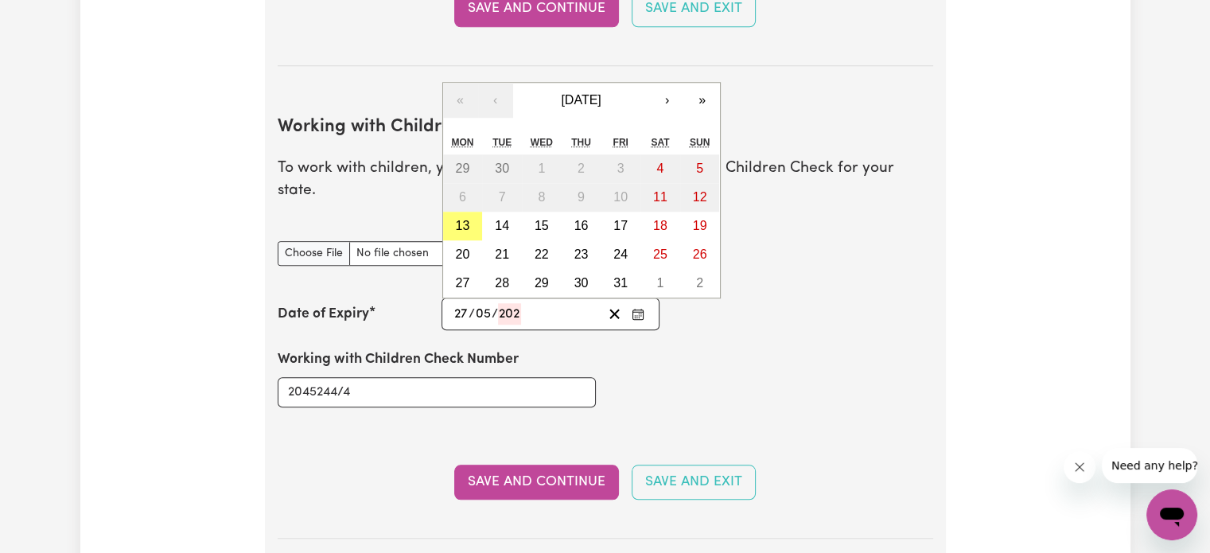
type input "5"
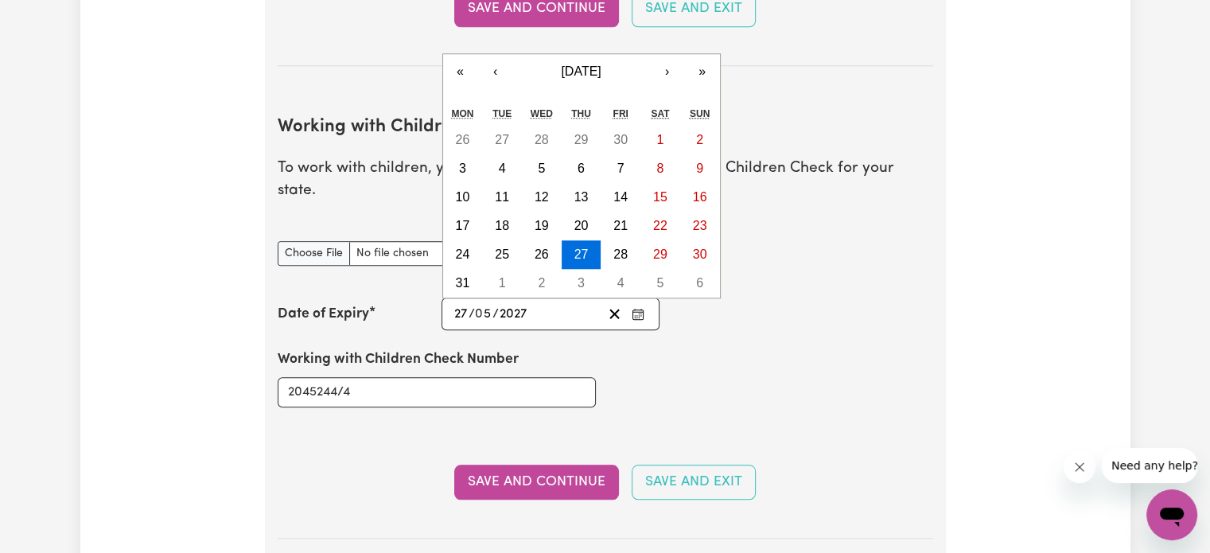
type input "2027"
click at [598, 303] on div "[DATE] 27 / 0 5 / 2027" at bounding box center [527, 313] width 151 height 21
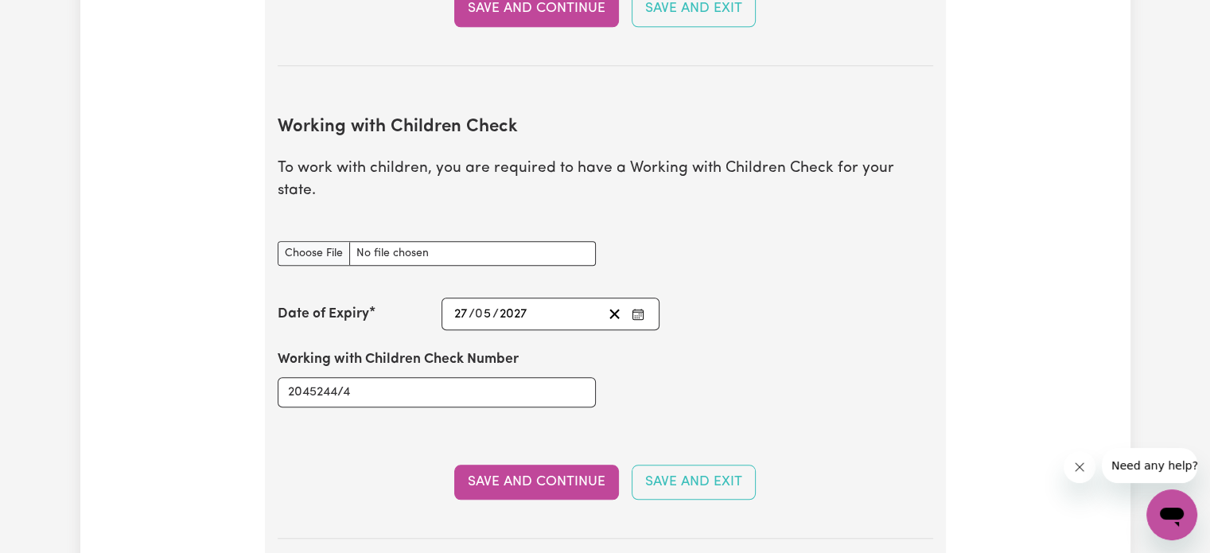
click at [635, 330] on div "Working with Children Check Number 2045244/4" at bounding box center [605, 377] width 675 height 95
click at [559, 465] on button "Save and Continue" at bounding box center [536, 482] width 165 height 35
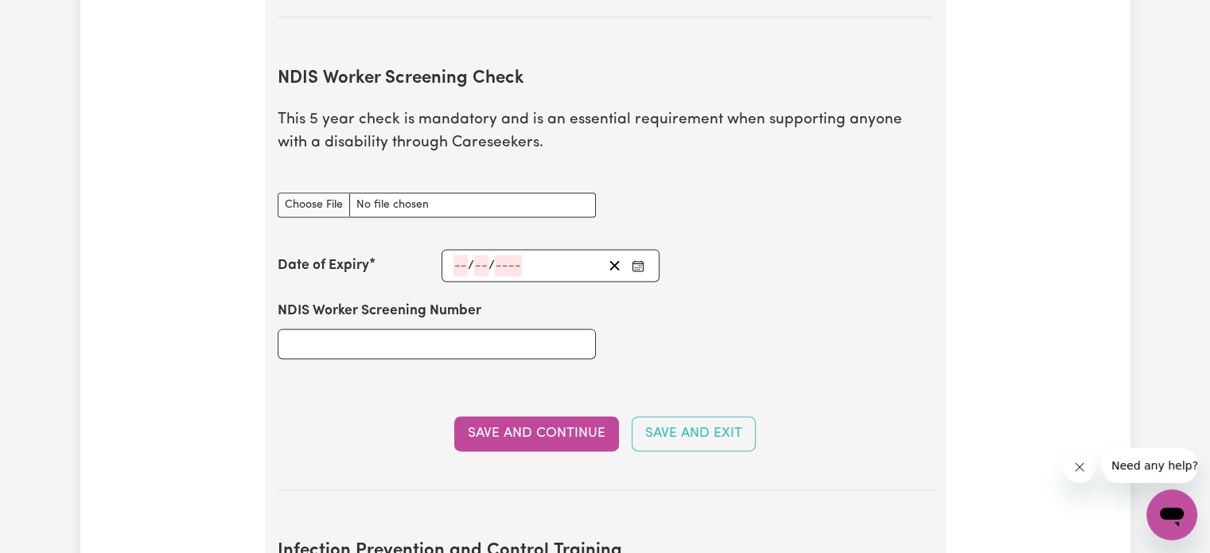
scroll to position [2077, 0]
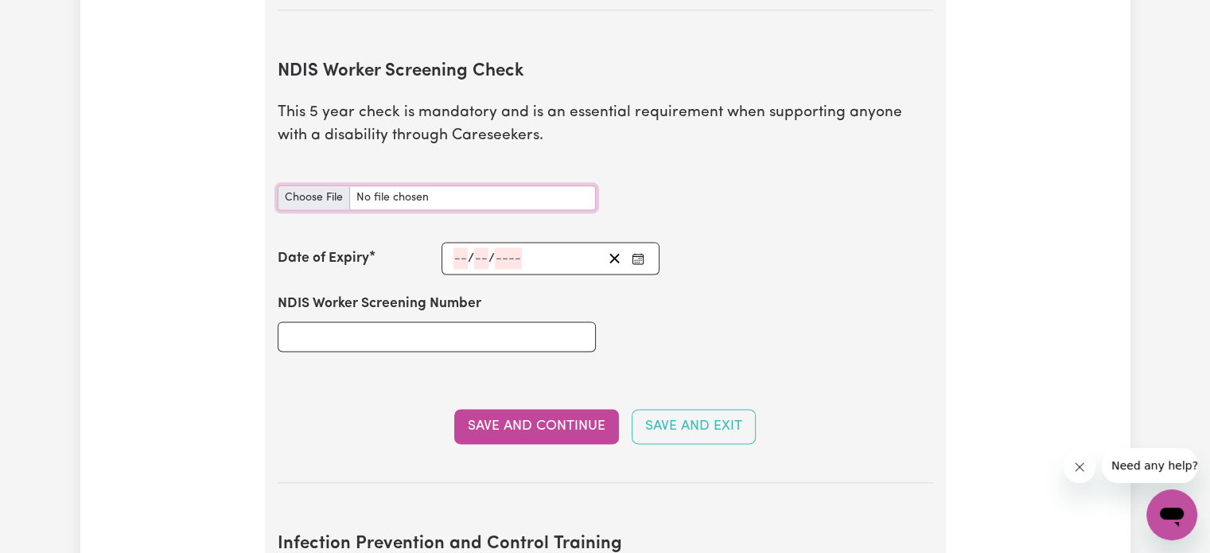
click at [317, 185] on input "NDIS Worker Screening Check document" at bounding box center [437, 197] width 318 height 25
type input "C:\fakepath\NDIS Worker Screening Card.pdf"
click at [547, 332] on div "NDIS Worker Screening Number" at bounding box center [436, 321] width 337 height 95
click at [556, 321] on input "NDIS Worker Screening Number" at bounding box center [437, 336] width 318 height 30
type input "85732782"
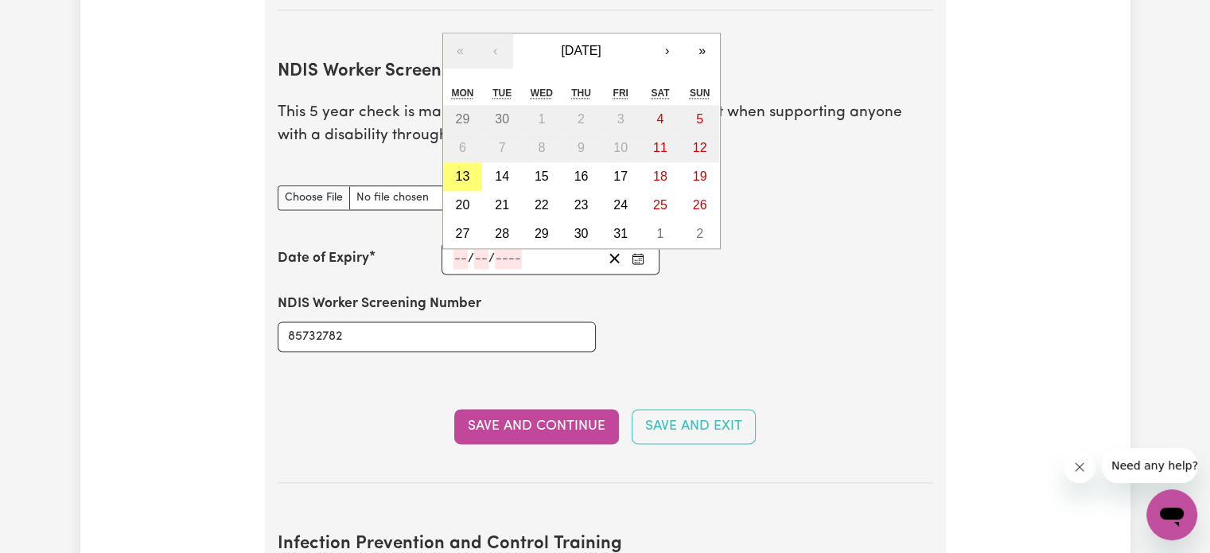
click at [457, 247] on input "number" at bounding box center [460, 257] width 14 height 21
type input "21"
type input "03"
type input "202"
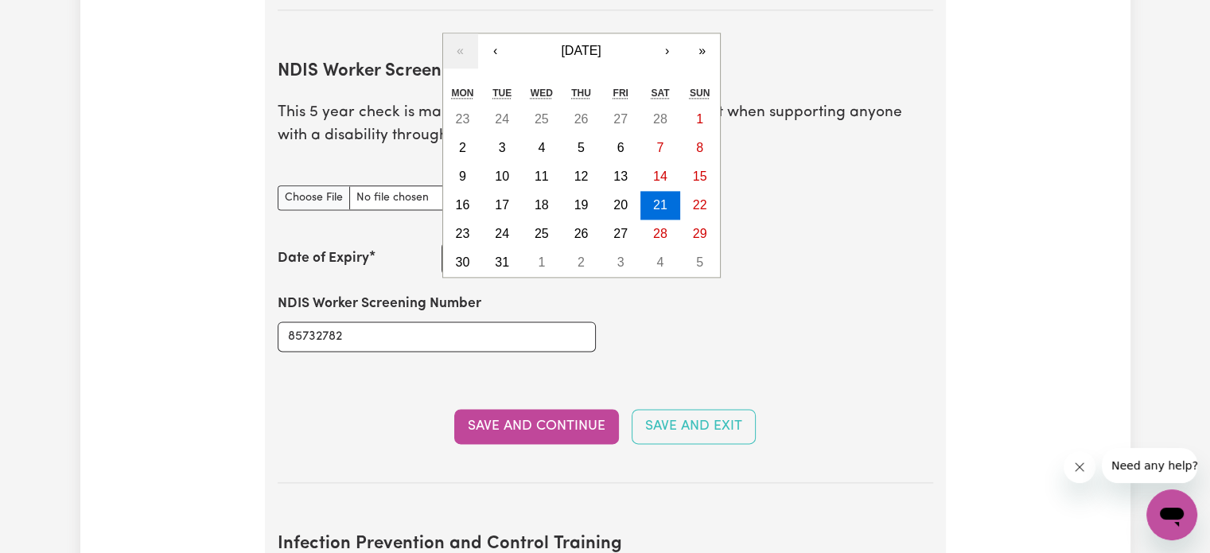
type input "[DATE]"
type input "3"
type input "2026"
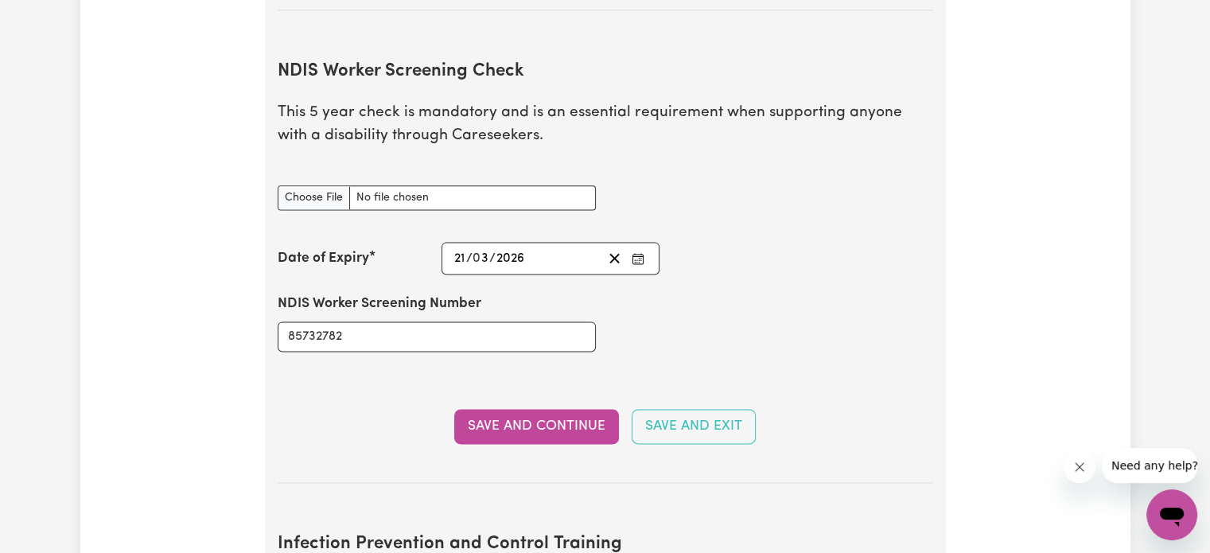
click at [694, 317] on div "NDIS Worker Screening Number 85732782" at bounding box center [605, 321] width 675 height 95
click at [563, 409] on button "Save and Continue" at bounding box center [536, 426] width 165 height 35
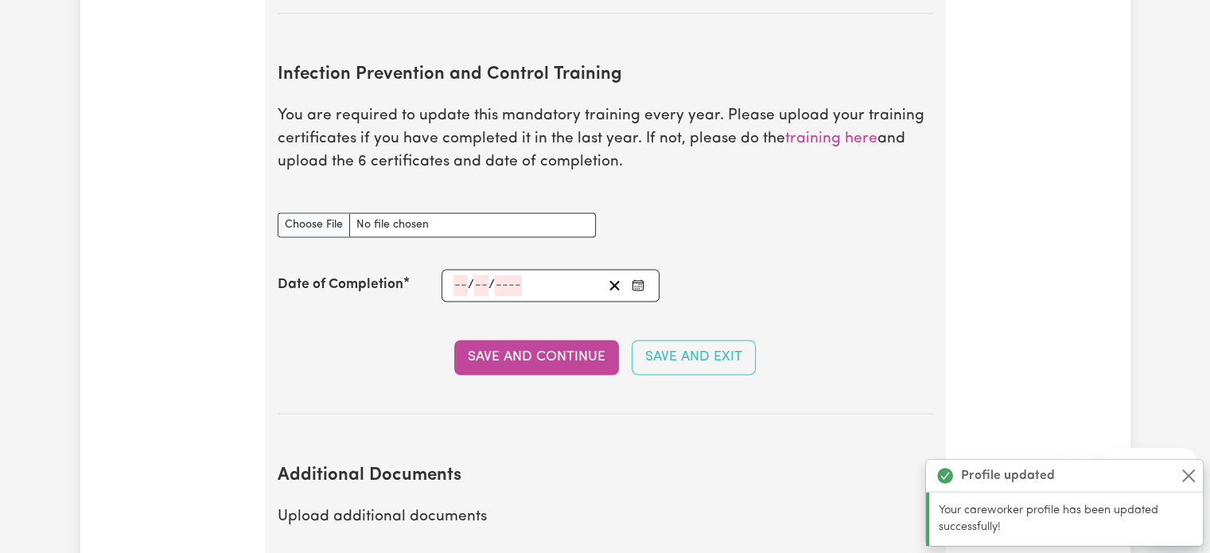
scroll to position [2638, 0]
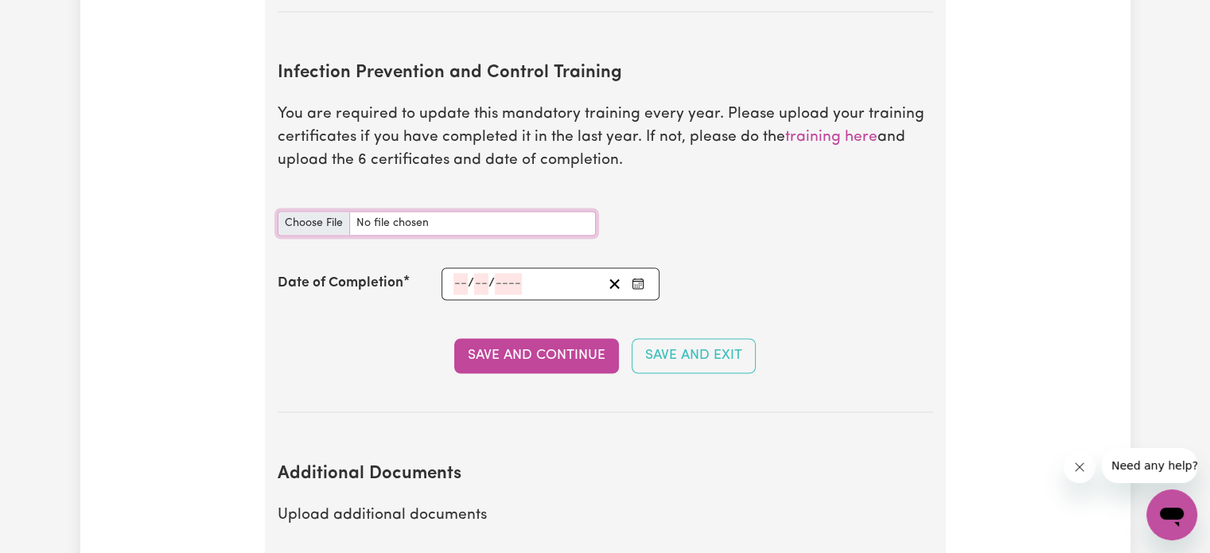
click at [321, 211] on input "Infection Prevention and Control Training document" at bounding box center [437, 223] width 318 height 25
type input "C:\fakepath\Infection Control Certificate.pdf"
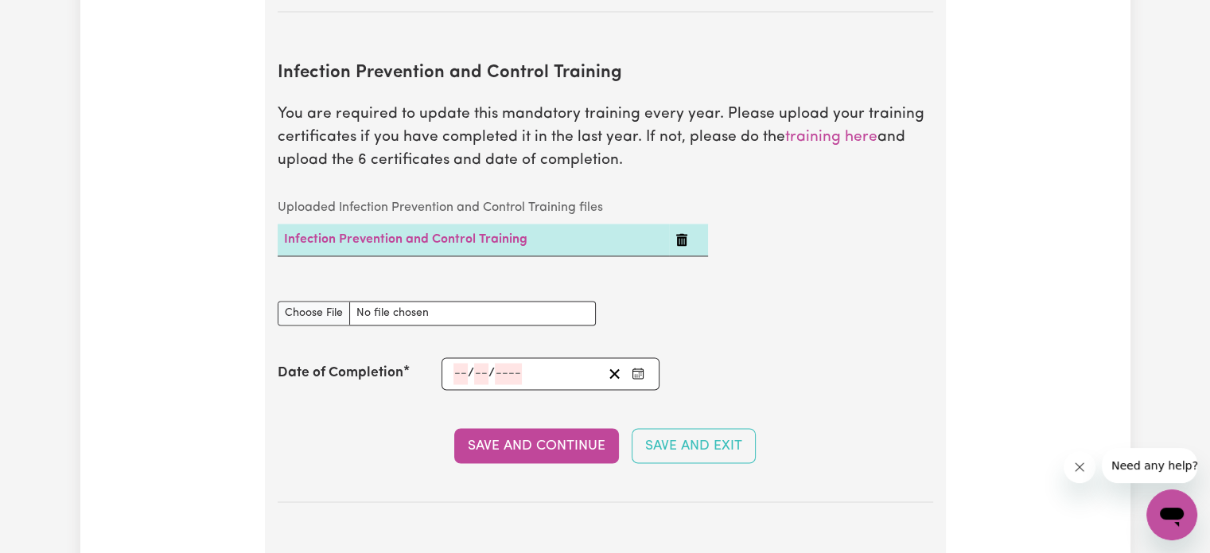
click at [461, 363] on input "number" at bounding box center [460, 373] width 14 height 21
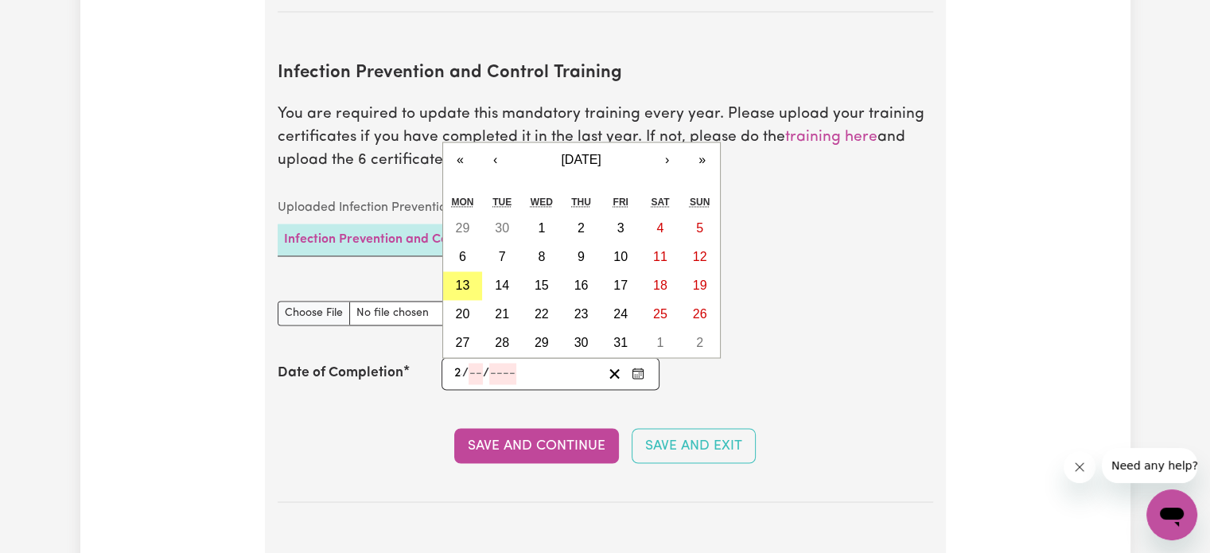
type input "24"
type input "09"
type input "0002-09-24"
type input "9"
type input "2"
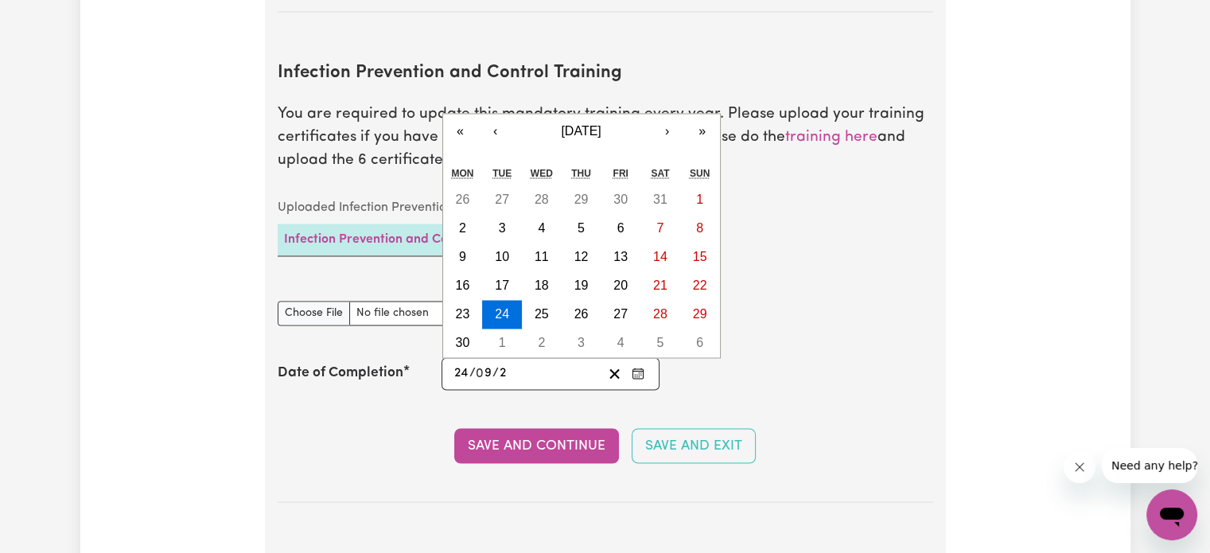
type input "0020-09-24"
type input "20"
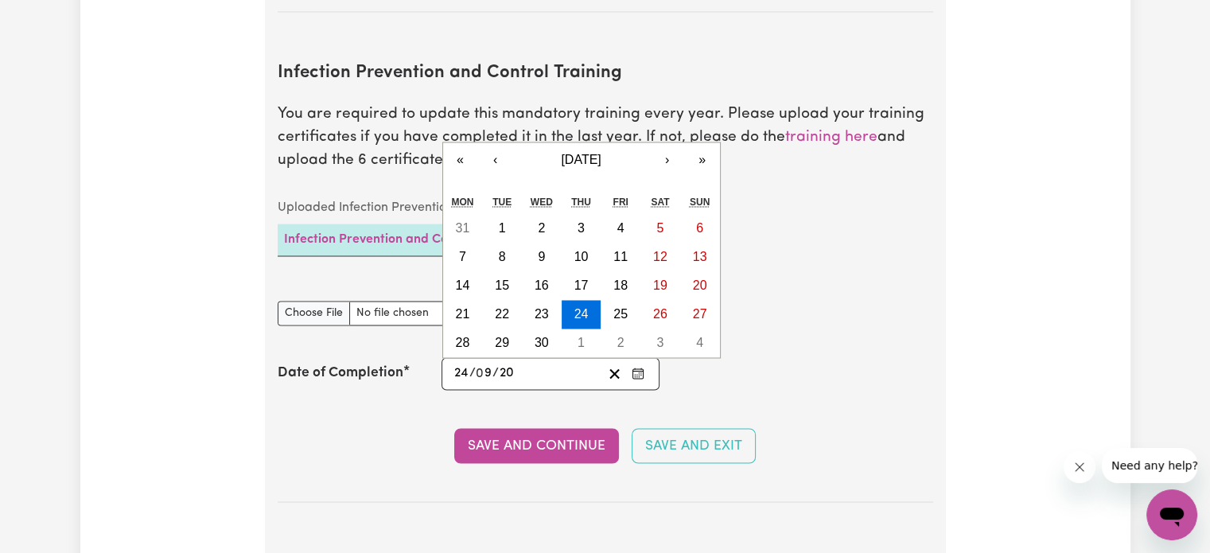
type input "0202-09-24"
type input "202"
type input "[DATE]"
type input "2025"
click at [395, 395] on section "Infection Prevention and Control Training You are required to update this manda…" at bounding box center [605, 269] width 655 height 465
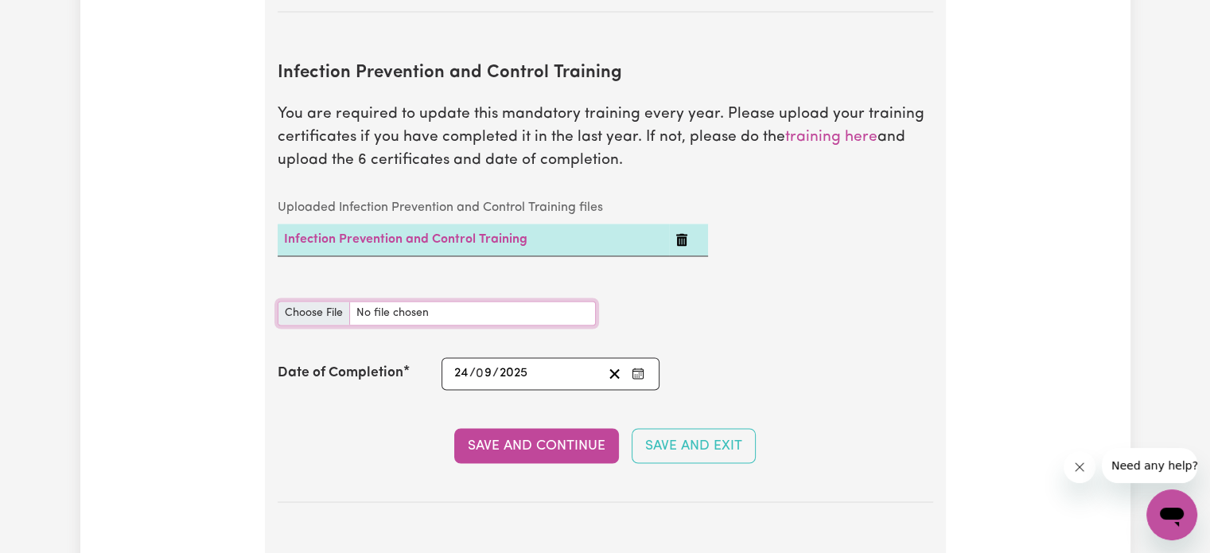
click at [316, 301] on input "Infection Prevention and Control Training document" at bounding box center [437, 313] width 318 height 25
type input "C:\fakepath\Infection Control Certificate.pdf"
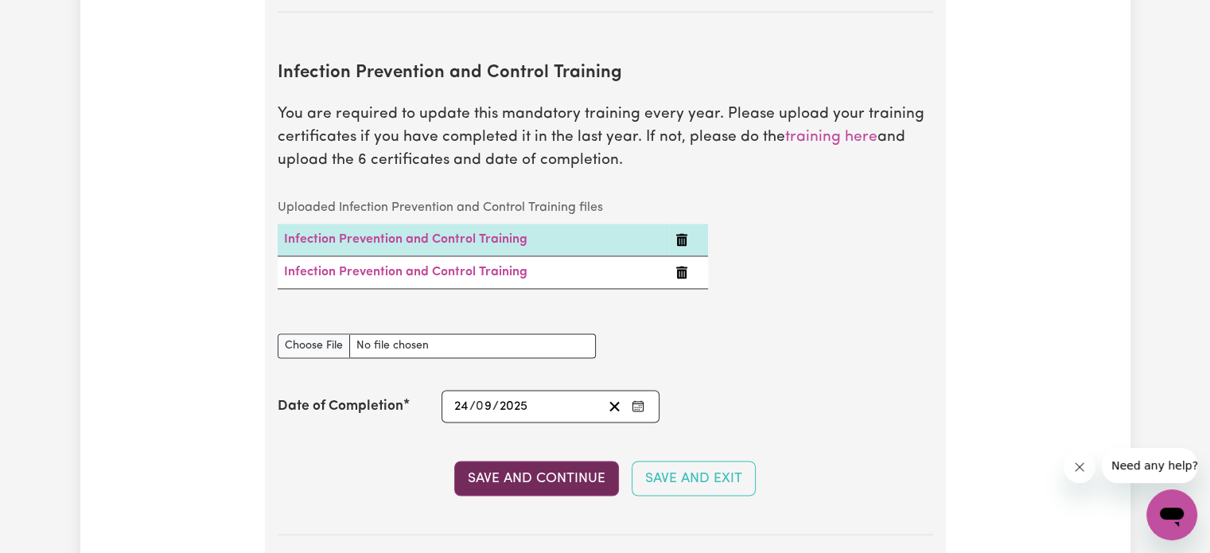
click at [554, 461] on button "Save and Continue" at bounding box center [536, 478] width 165 height 35
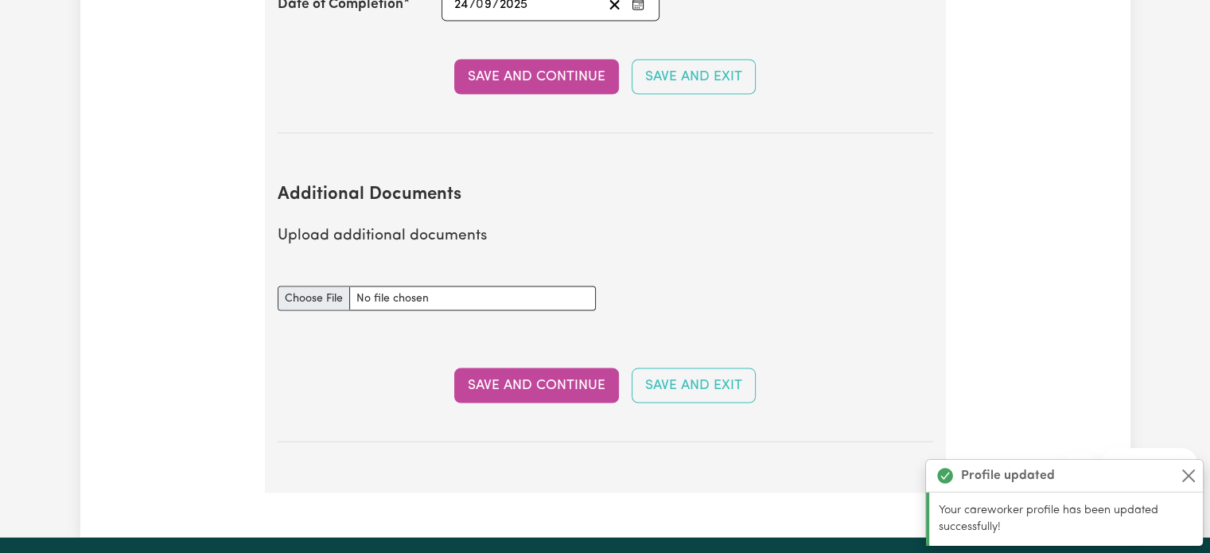
scroll to position [3010, 0]
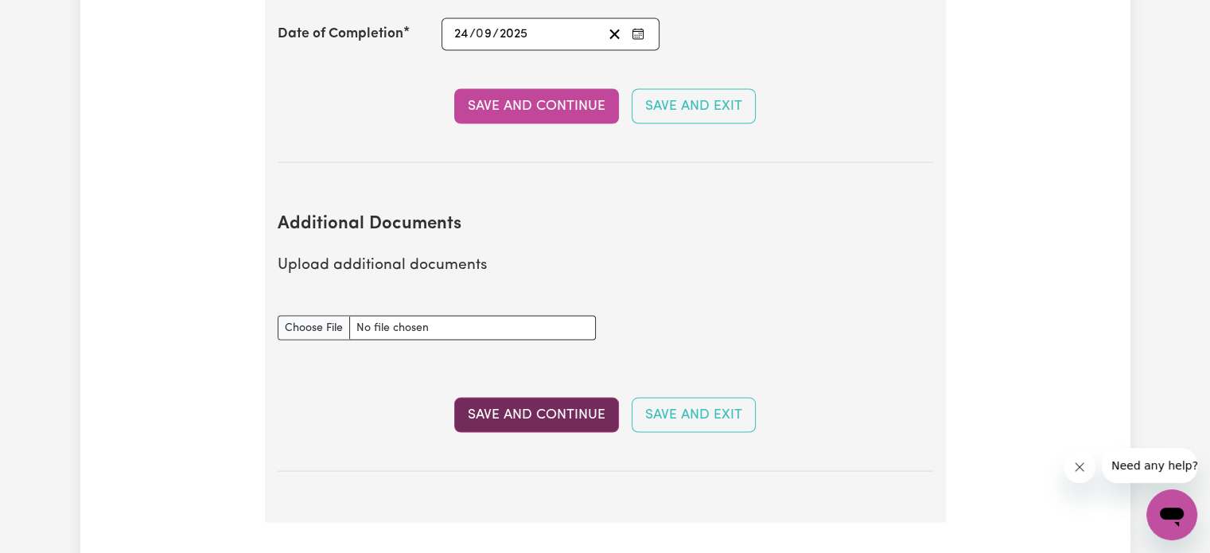
click at [547, 397] on button "Save and Continue" at bounding box center [536, 414] width 165 height 35
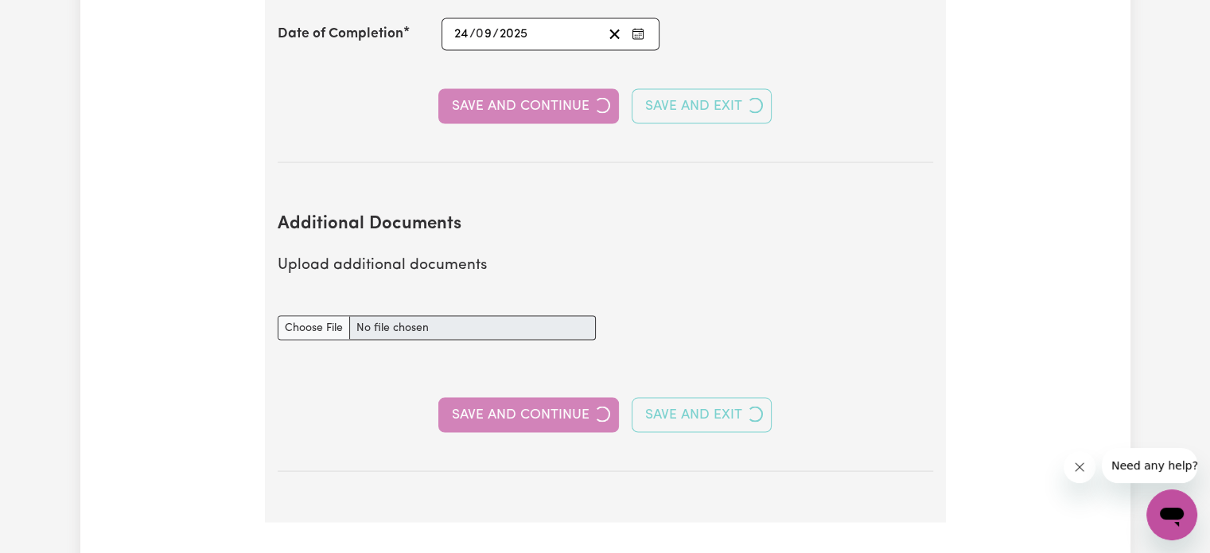
select select "Certificate III (Individual Support)"
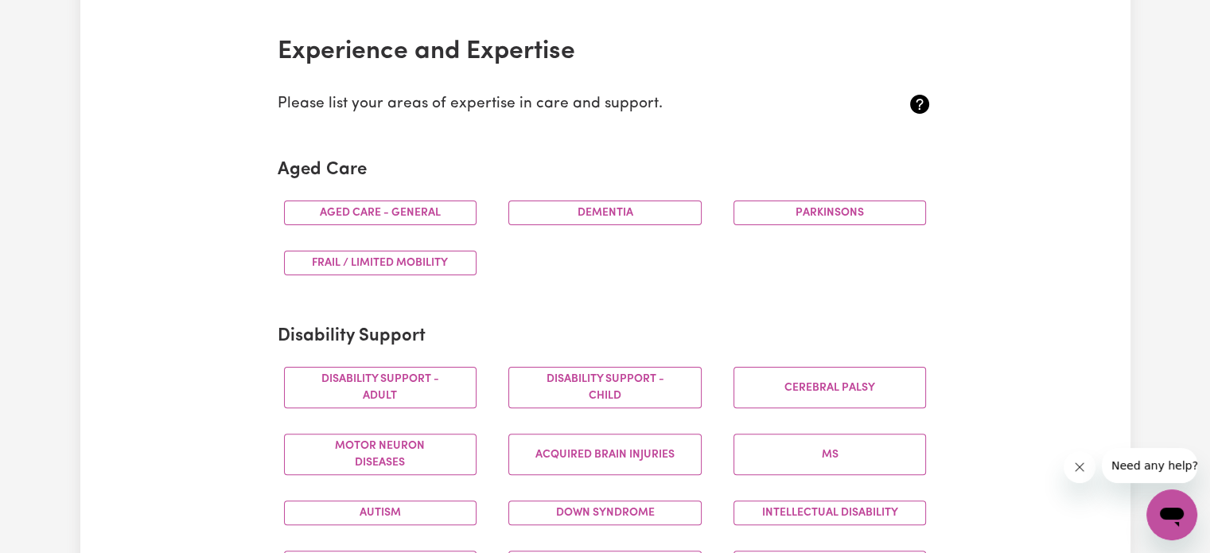
scroll to position [398, 0]
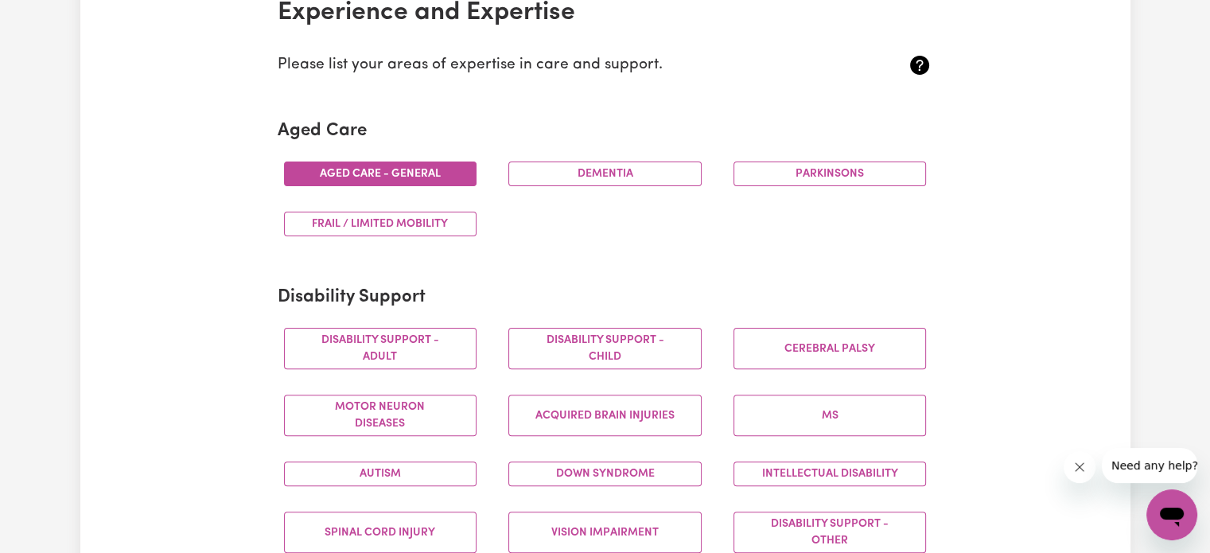
click at [395, 175] on button "Aged care - General" at bounding box center [380, 173] width 193 height 25
click at [433, 225] on button "Frail / limited mobility" at bounding box center [380, 224] width 193 height 25
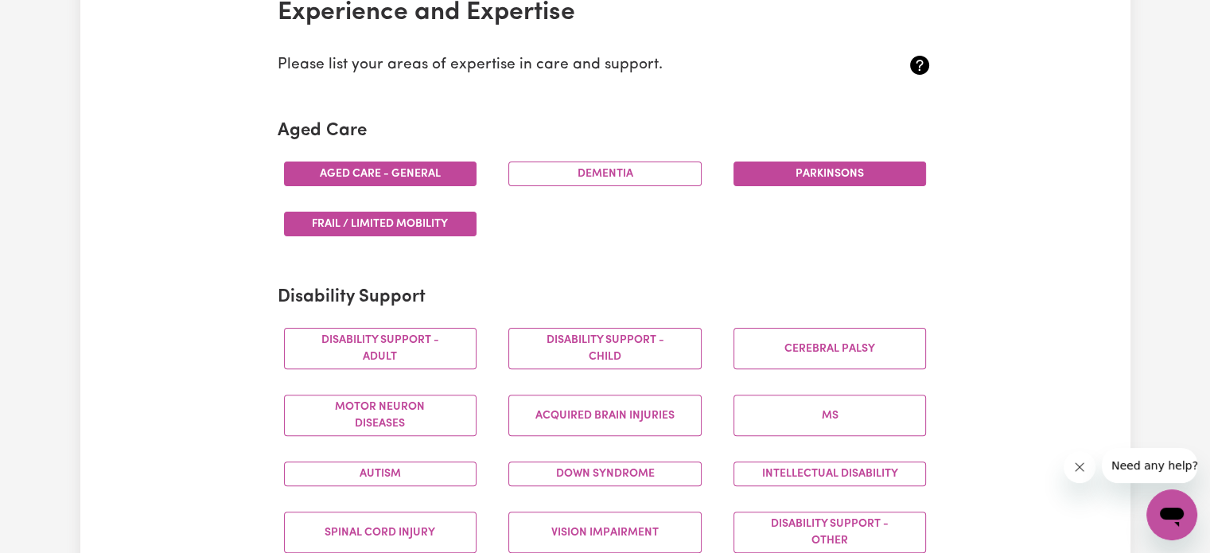
click at [836, 169] on button "Parkinsons" at bounding box center [829, 173] width 193 height 25
click at [666, 173] on button "Dementia" at bounding box center [604, 173] width 193 height 25
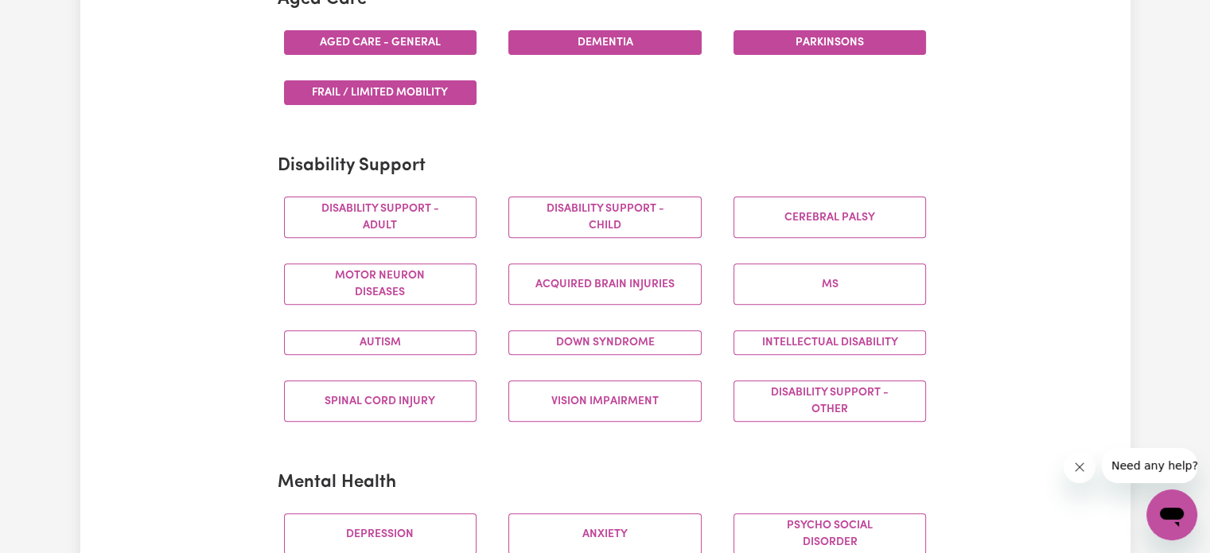
scroll to position [557, 0]
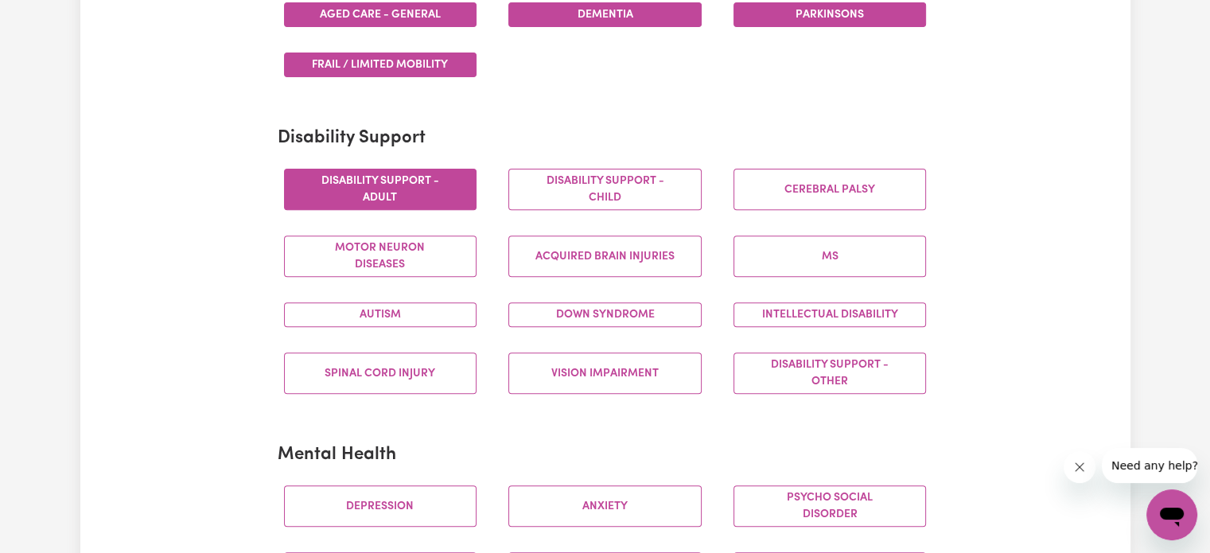
click at [410, 181] on button "Disability support - Adult" at bounding box center [380, 189] width 193 height 41
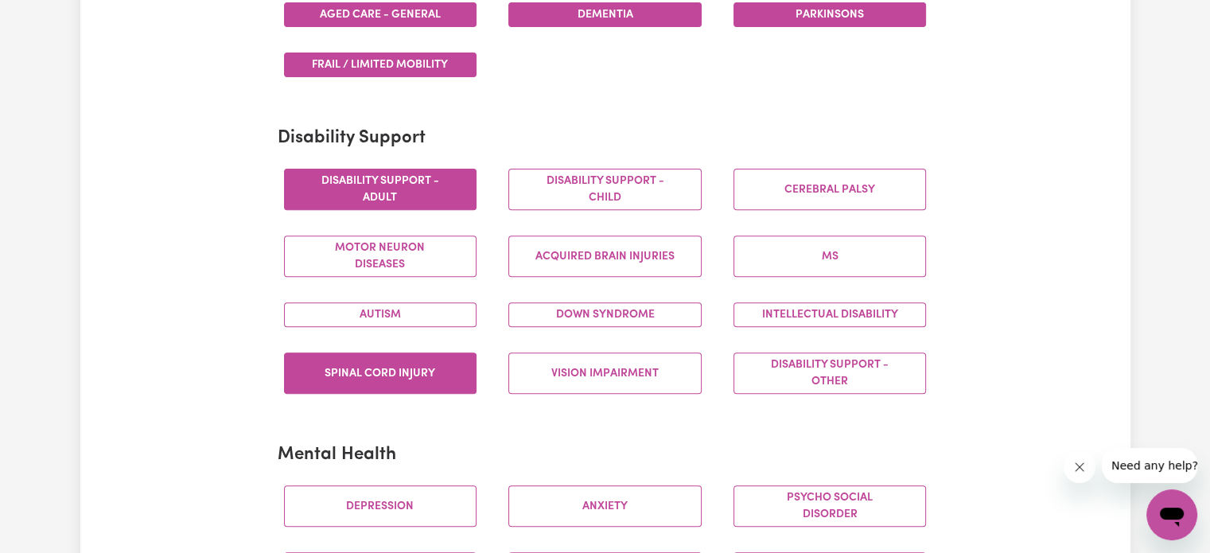
click at [420, 365] on button "Spinal cord injury" at bounding box center [380, 372] width 193 height 41
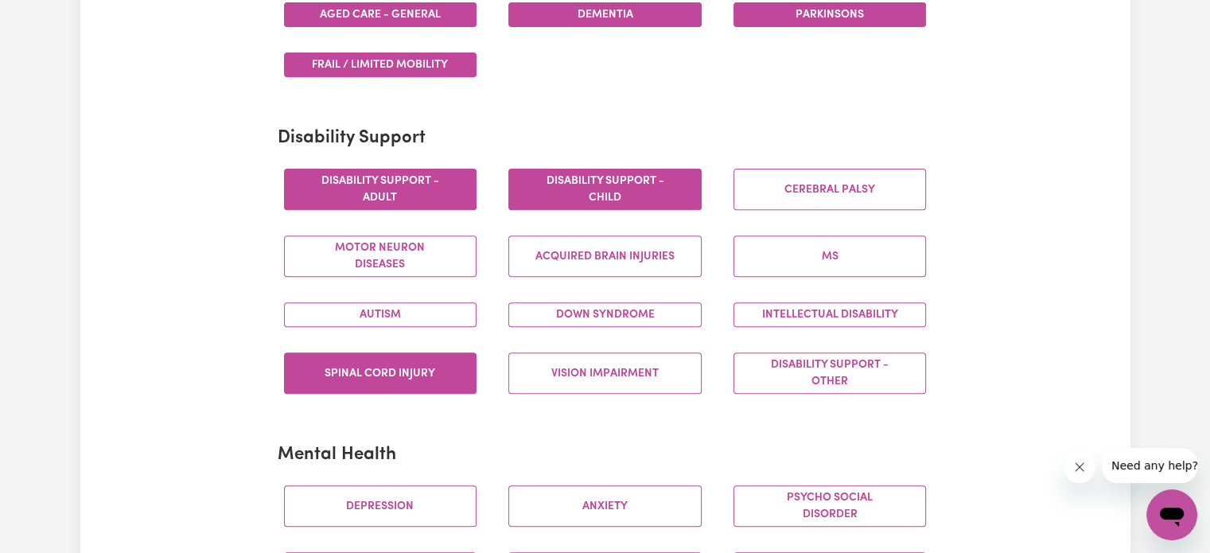
click at [630, 198] on button "Disability support - Child" at bounding box center [604, 189] width 193 height 41
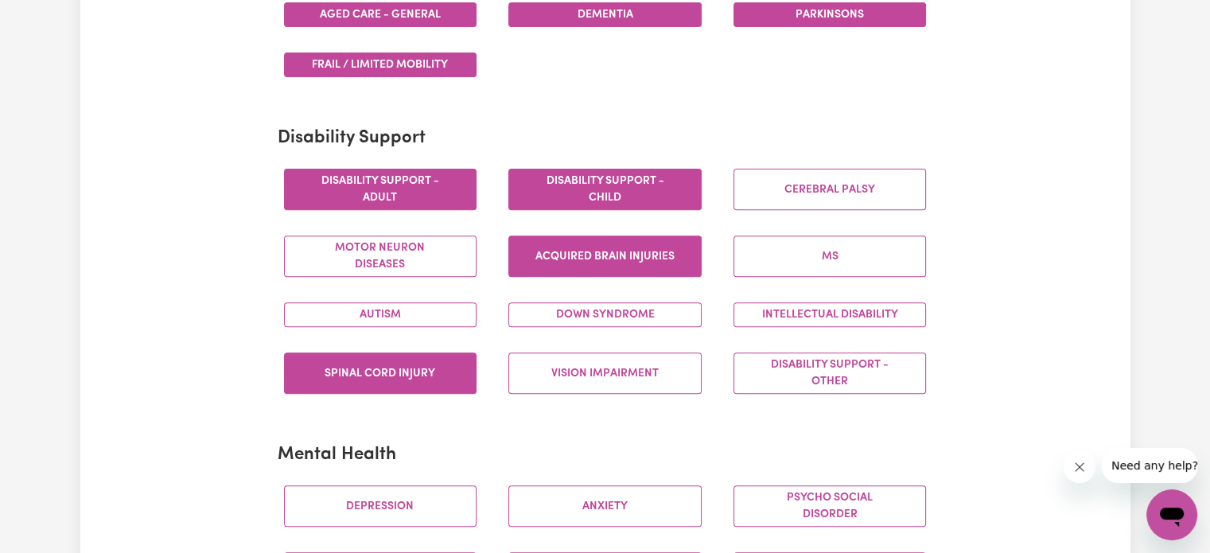
click at [610, 247] on button "Acquired Brain Injuries" at bounding box center [604, 255] width 193 height 41
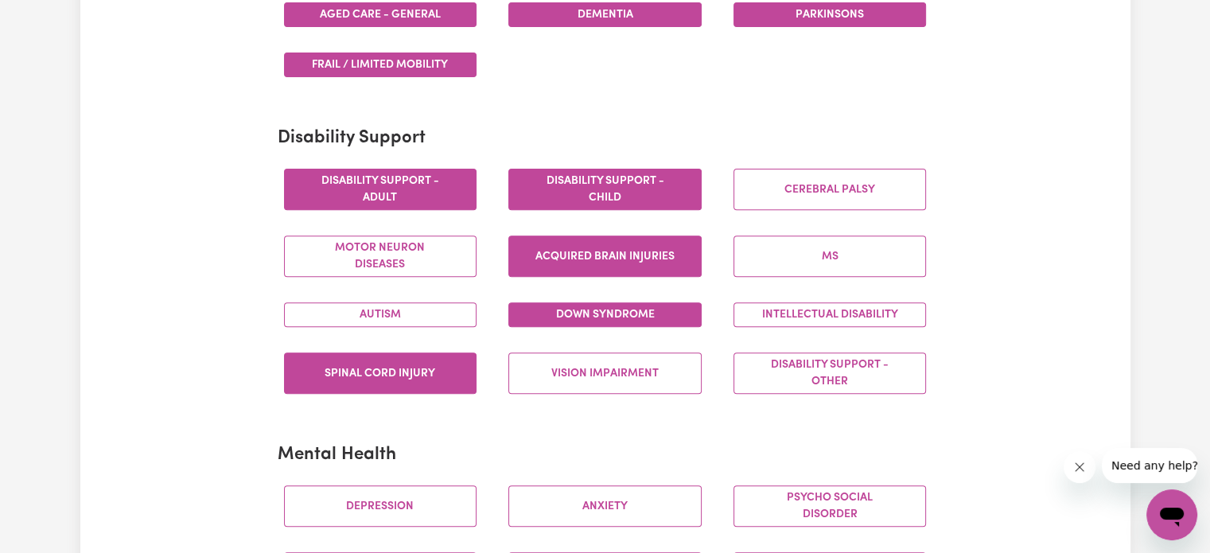
click at [592, 319] on button "Down syndrome" at bounding box center [604, 314] width 193 height 25
click at [539, 321] on button "Down syndrome" at bounding box center [604, 314] width 193 height 25
click at [536, 311] on button "Down syndrome" at bounding box center [604, 314] width 193 height 25
click at [360, 308] on button "Autism" at bounding box center [380, 314] width 193 height 25
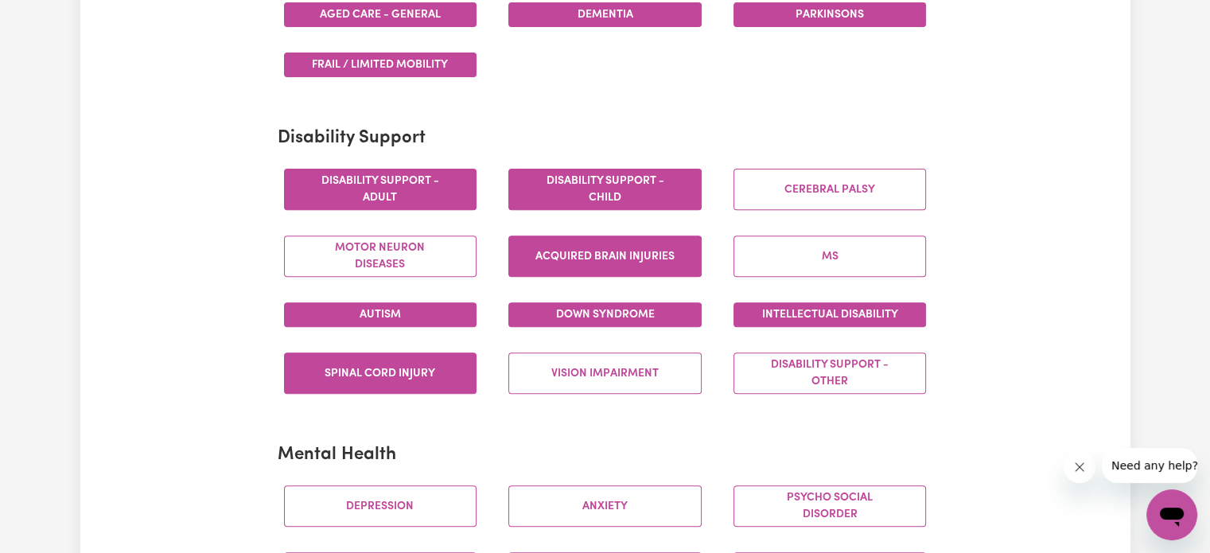
click at [865, 302] on button "Intellectual Disability" at bounding box center [829, 314] width 193 height 25
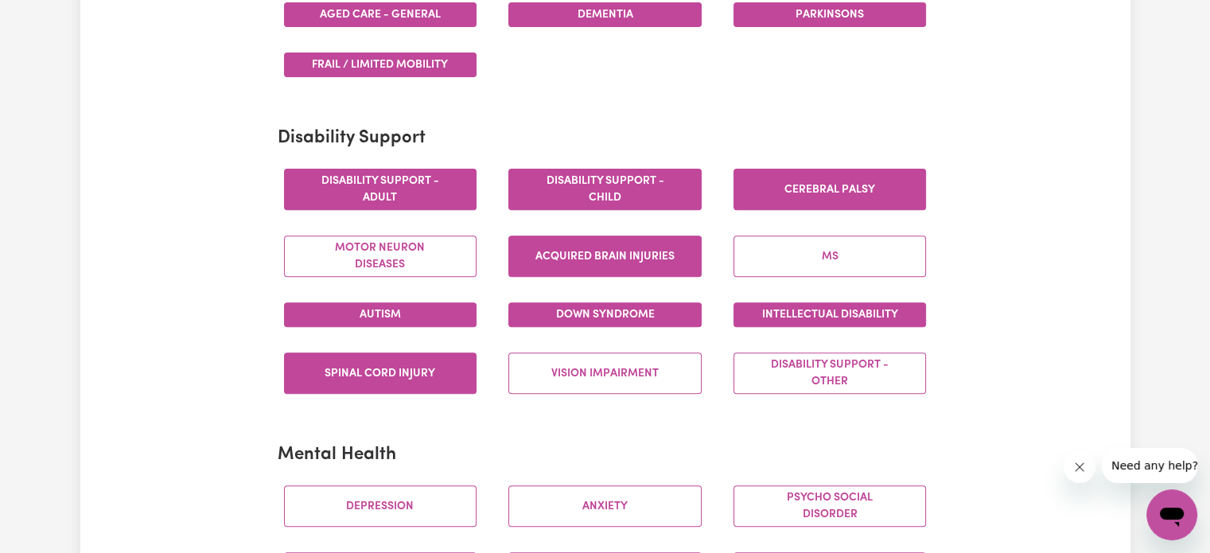
click at [880, 197] on button "Cerebral Palsy" at bounding box center [829, 189] width 193 height 41
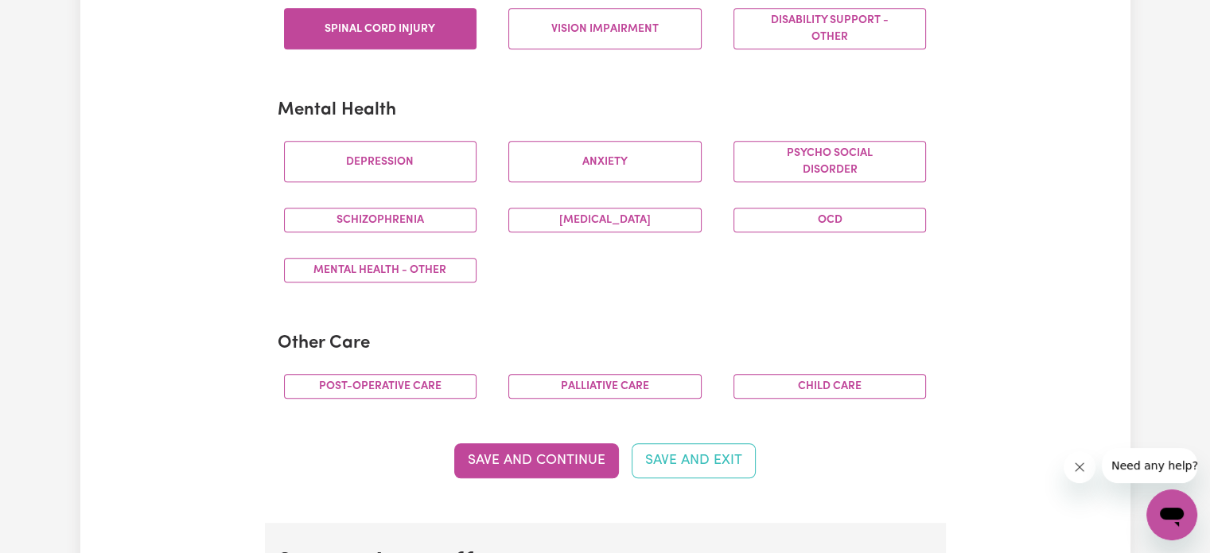
scroll to position [955, 0]
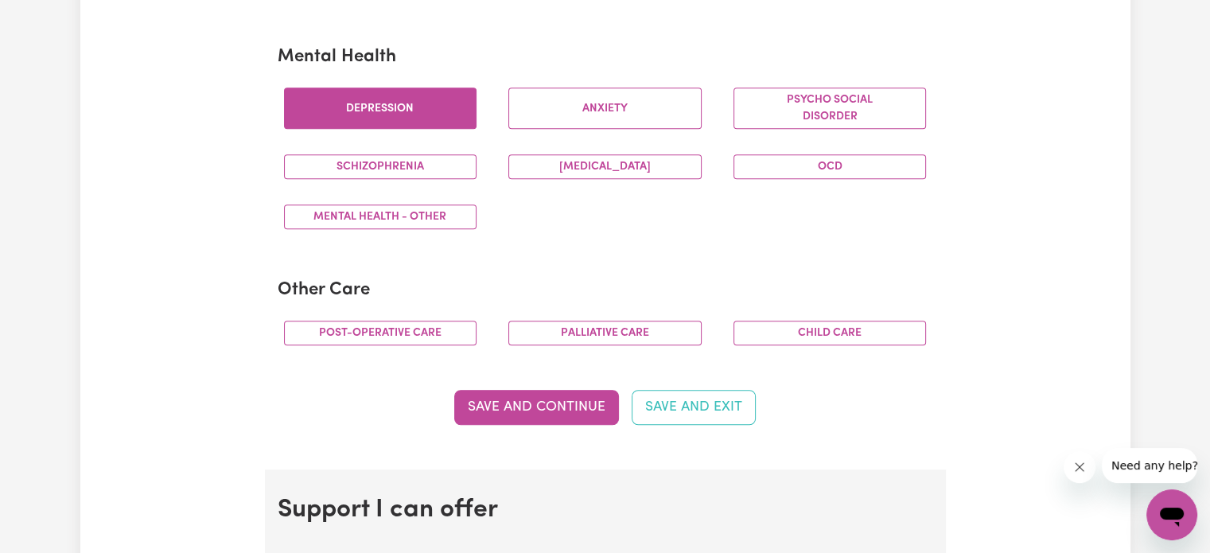
click at [413, 110] on button "Depression" at bounding box center [380, 108] width 193 height 41
click at [632, 163] on button "[MEDICAL_DATA]" at bounding box center [604, 166] width 193 height 25
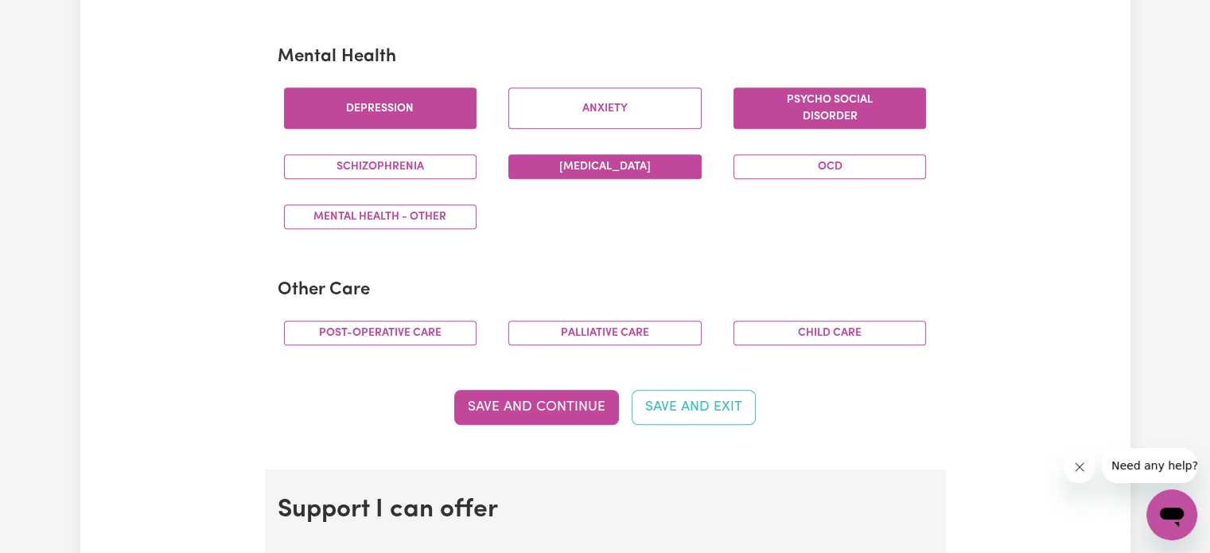
click at [775, 111] on button "Psycho social disorder" at bounding box center [829, 108] width 193 height 41
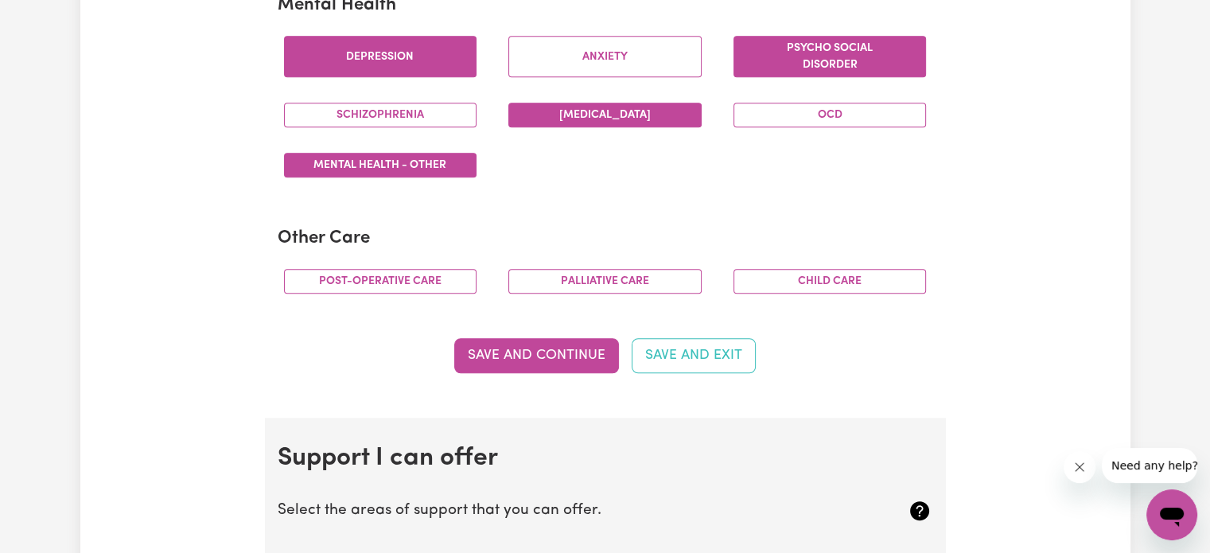
scroll to position [1034, 0]
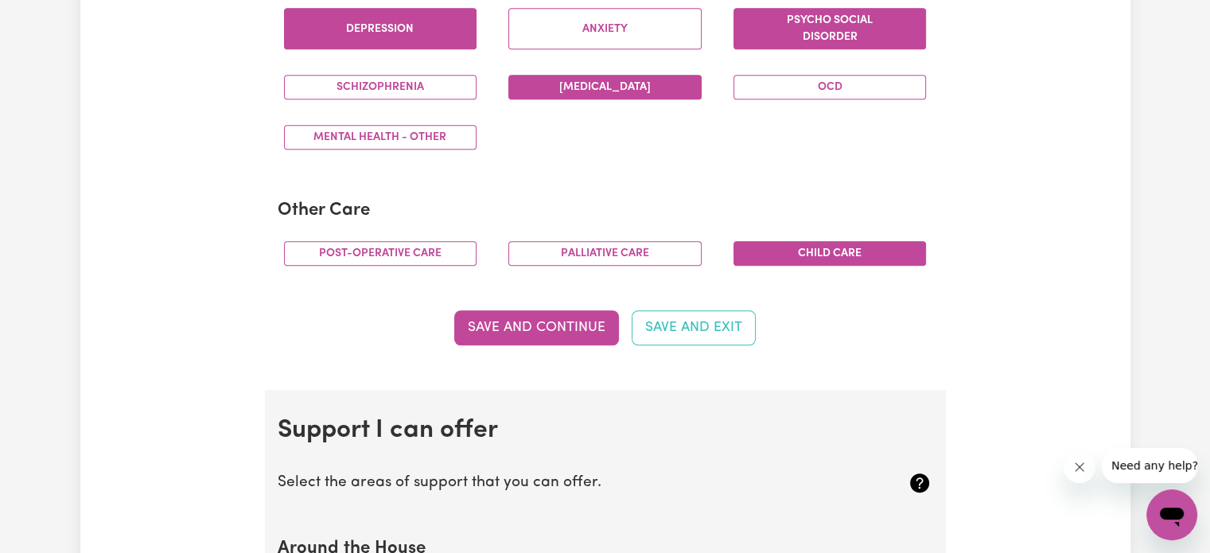
click at [818, 251] on button "Child care" at bounding box center [829, 253] width 193 height 25
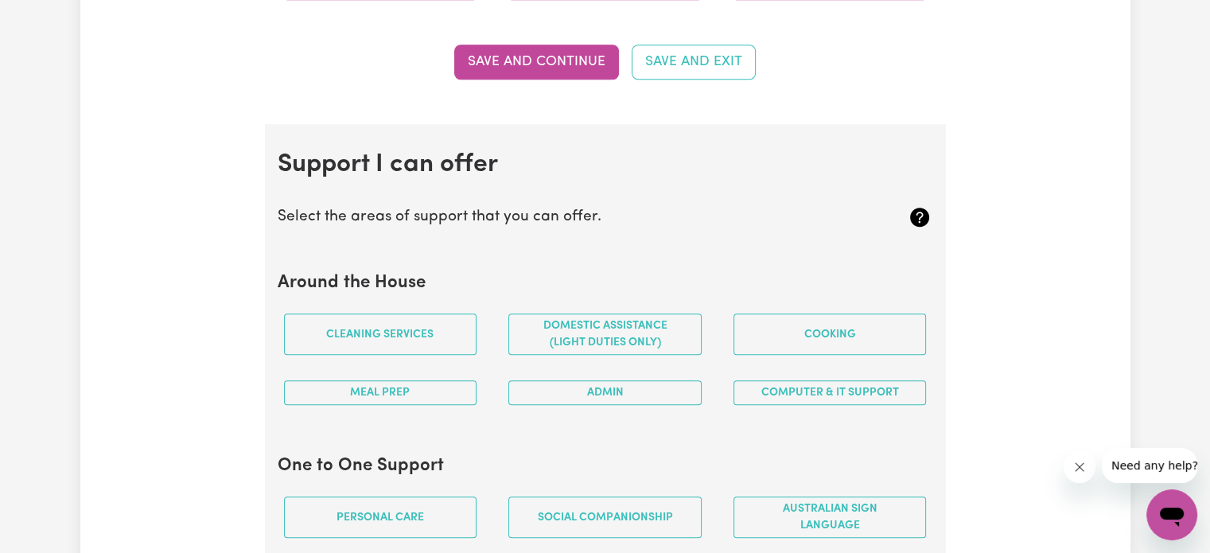
scroll to position [1273, 0]
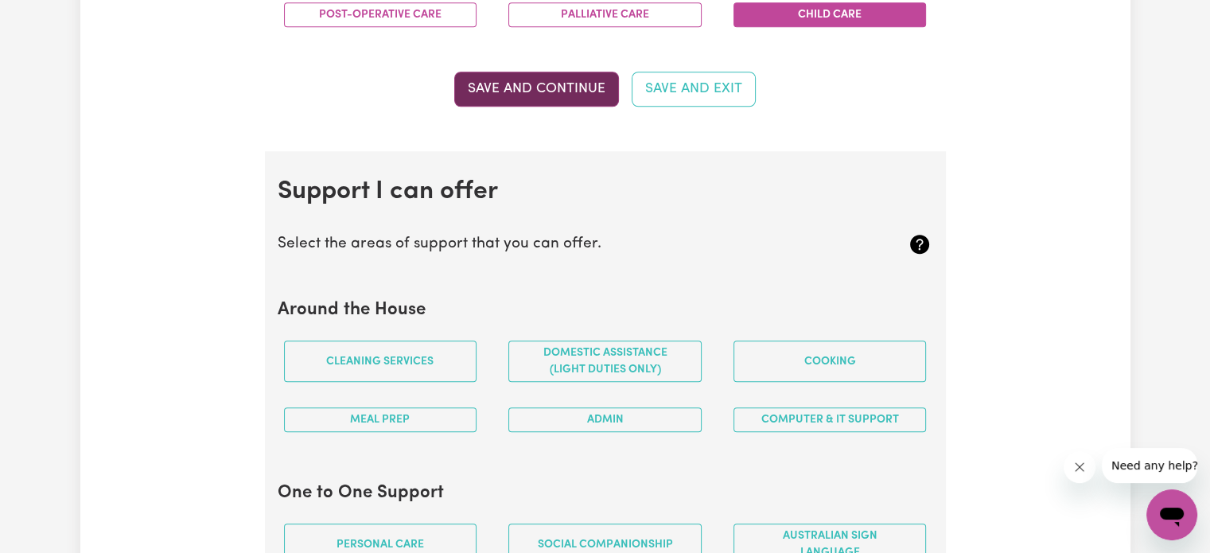
click at [551, 87] on button "Save and Continue" at bounding box center [536, 89] width 165 height 35
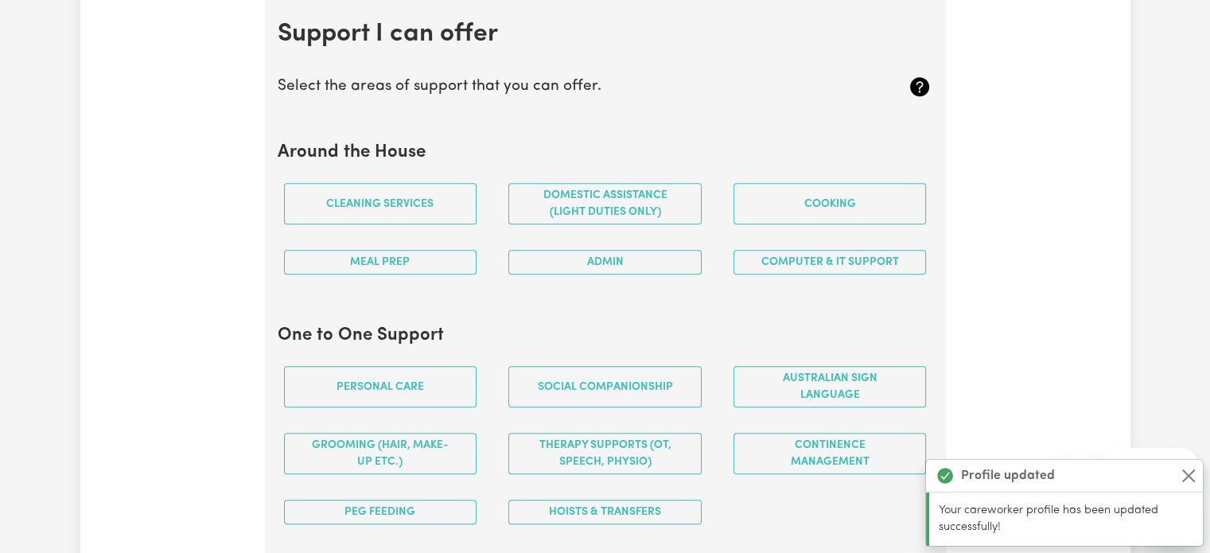
scroll to position [1421, 0]
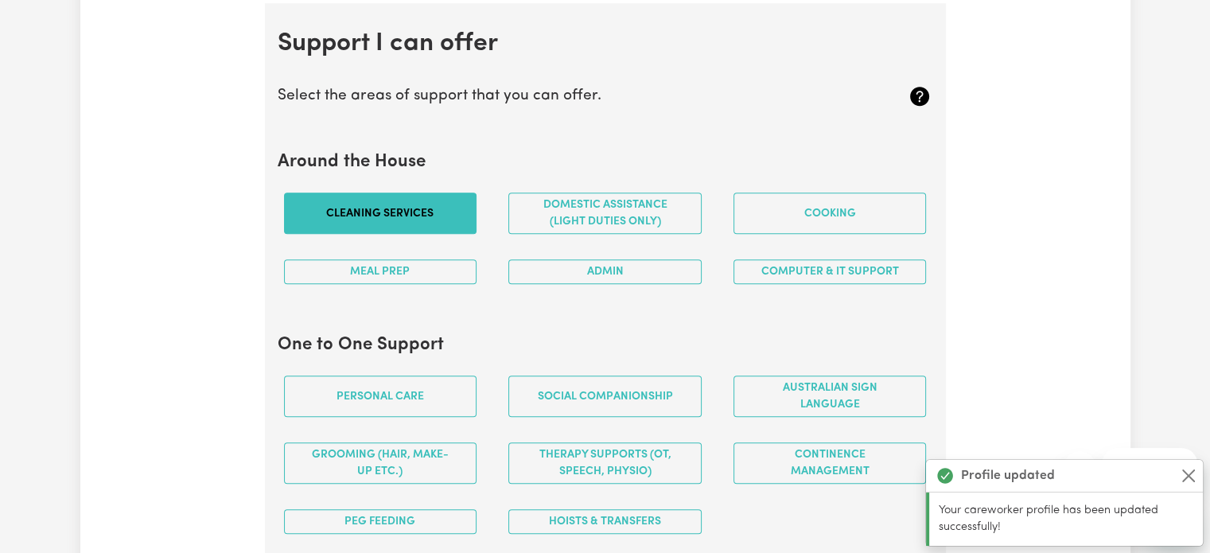
click at [414, 209] on button "Cleaning services" at bounding box center [380, 213] width 193 height 41
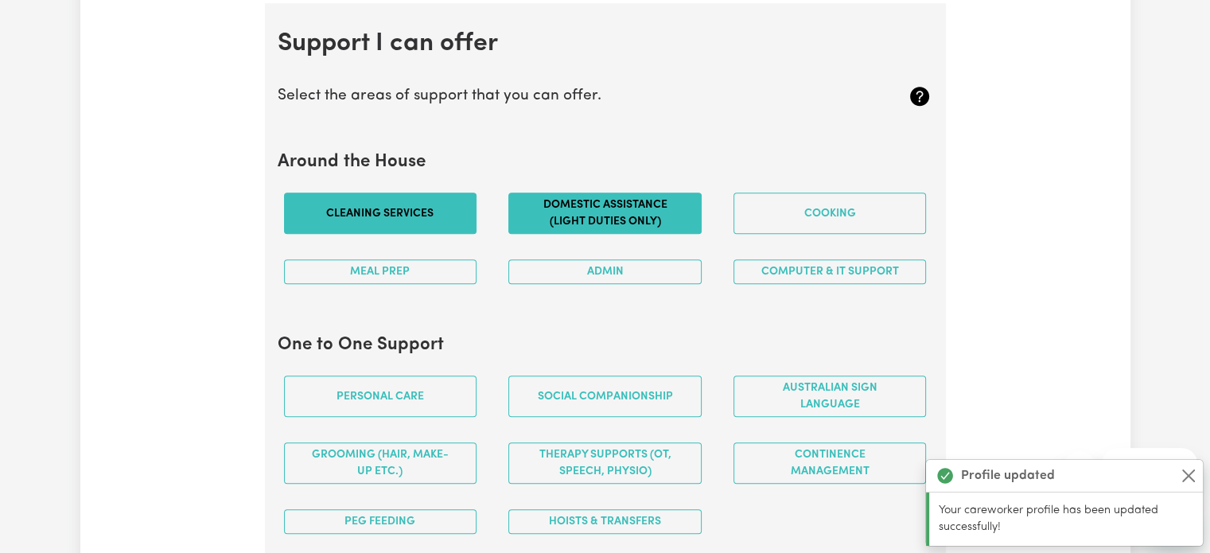
click at [614, 210] on button "Domestic assistance (light duties only)" at bounding box center [604, 213] width 193 height 41
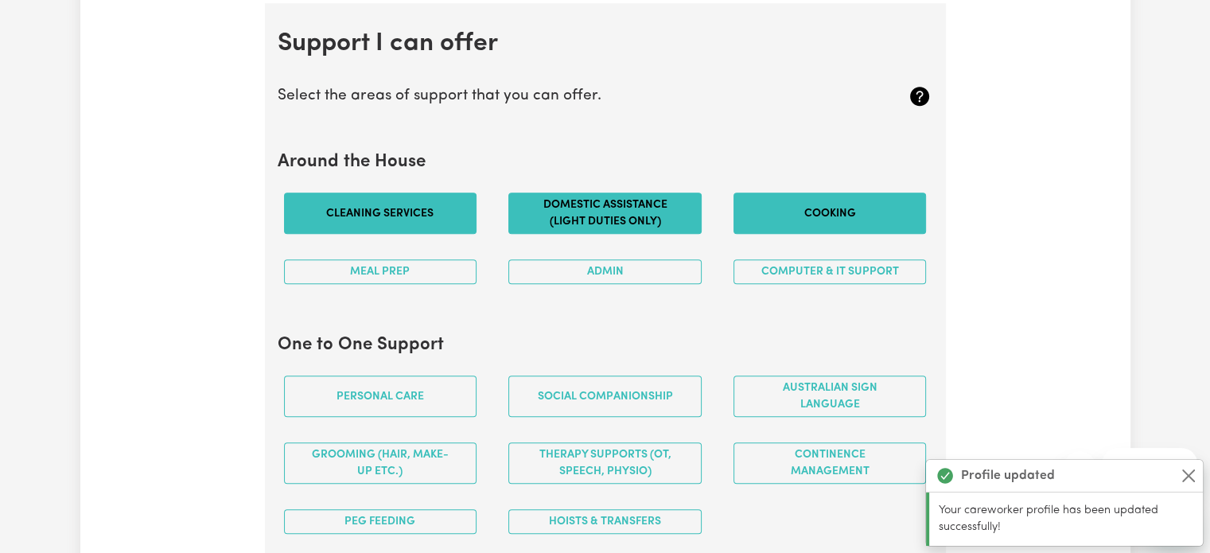
click at [824, 225] on button "Cooking" at bounding box center [829, 213] width 193 height 41
drag, startPoint x: 812, startPoint y: 268, endPoint x: 720, endPoint y: 267, distance: 92.3
click at [811, 268] on button "Computer & IT Support" at bounding box center [829, 271] width 193 height 25
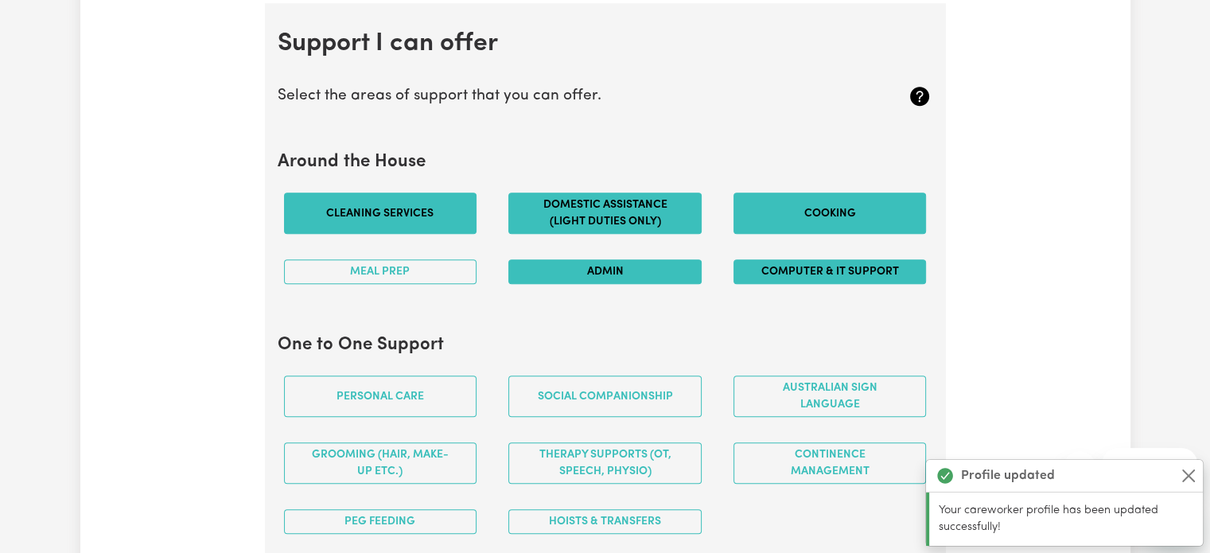
click at [628, 259] on button "Admin" at bounding box center [604, 271] width 193 height 25
click at [428, 276] on button "Meal prep" at bounding box center [380, 271] width 193 height 25
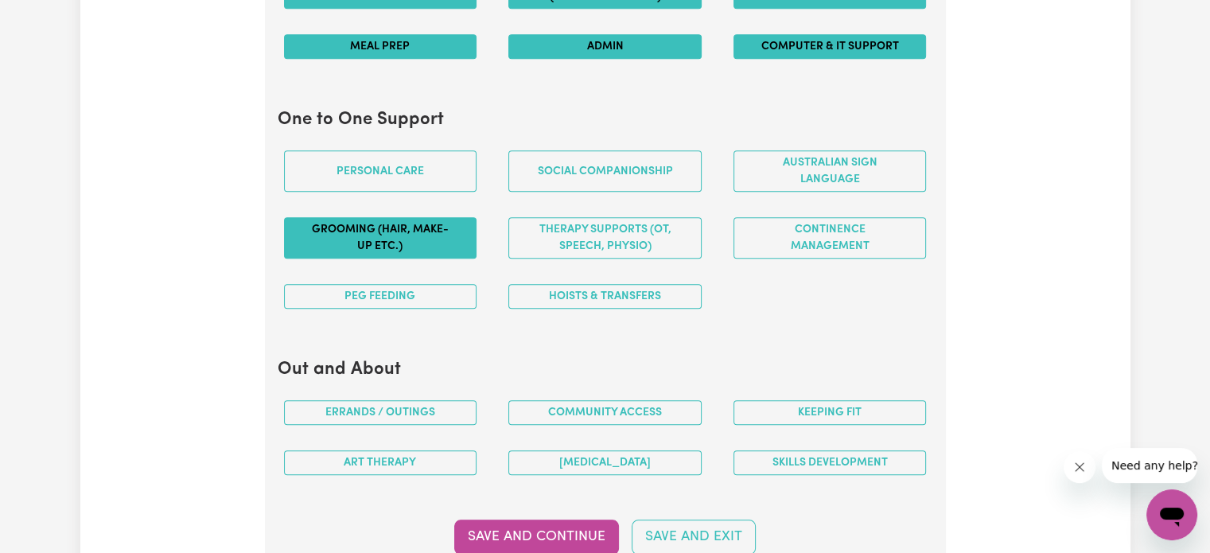
scroll to position [1659, 0]
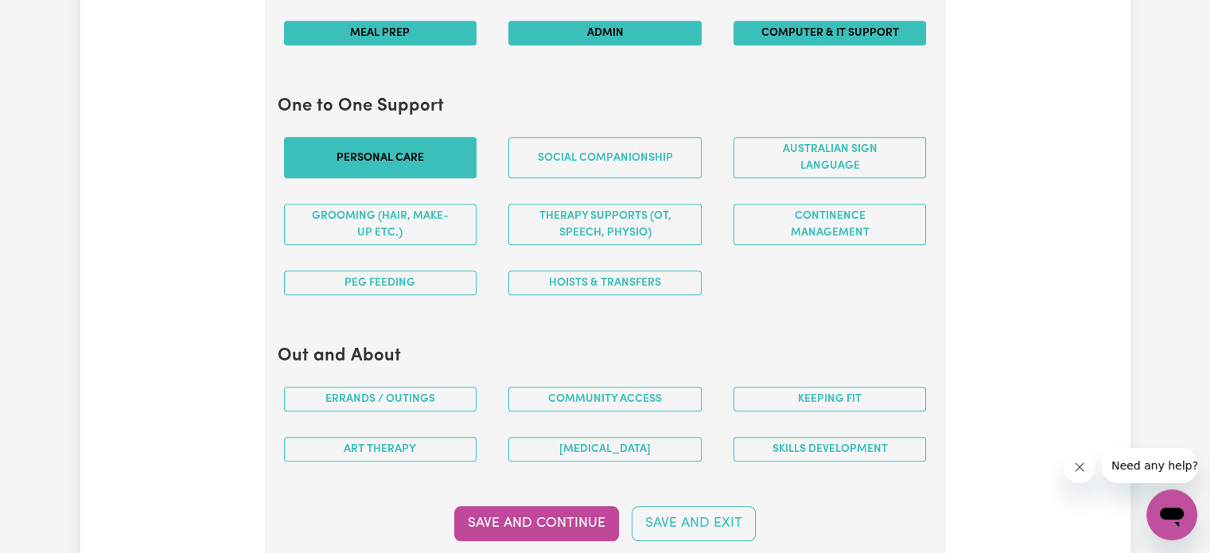
click at [434, 156] on button "Personal care" at bounding box center [380, 157] width 193 height 41
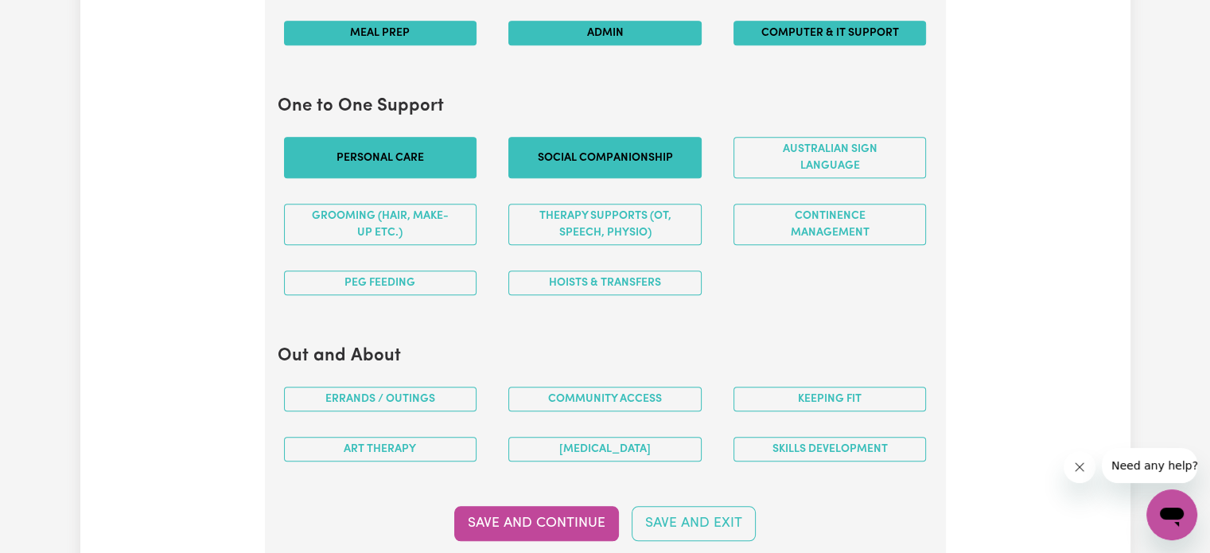
click at [591, 162] on button "Social companionship" at bounding box center [604, 157] width 193 height 41
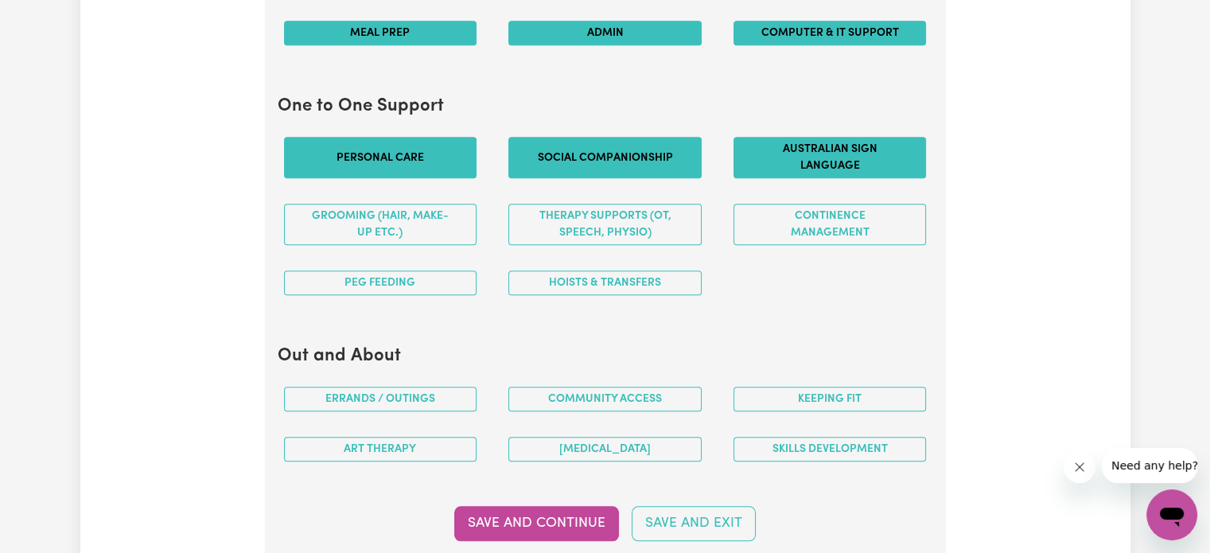
click at [875, 158] on button "Australian Sign Language" at bounding box center [829, 157] width 193 height 41
click at [869, 158] on button "Australian Sign Language" at bounding box center [829, 157] width 193 height 41
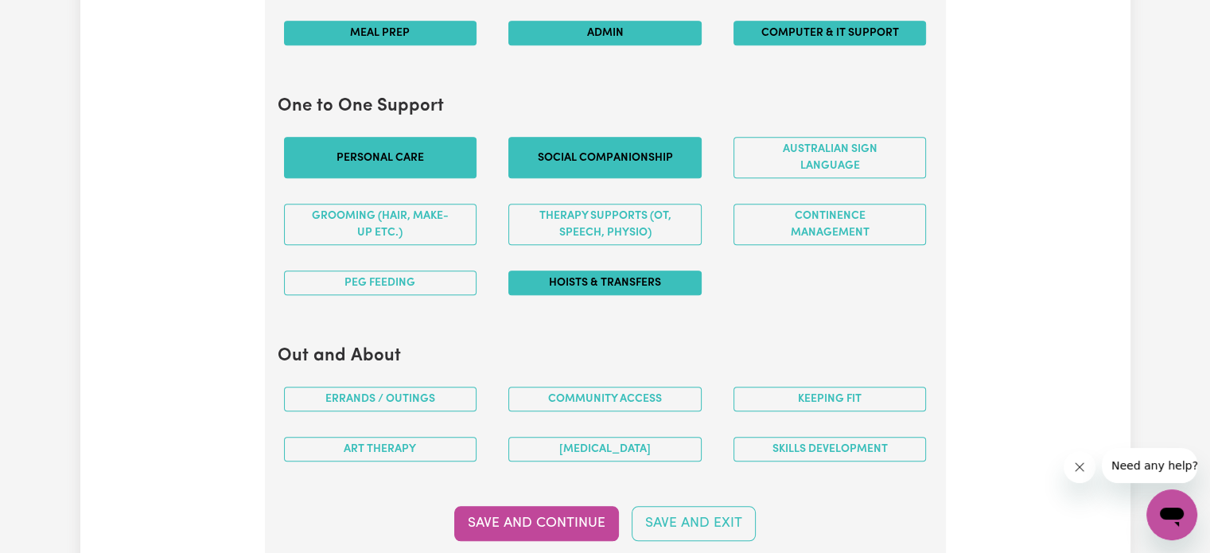
drag, startPoint x: 566, startPoint y: 278, endPoint x: 533, endPoint y: 278, distance: 32.6
click at [564, 278] on button "Hoists & transfers" at bounding box center [604, 282] width 193 height 25
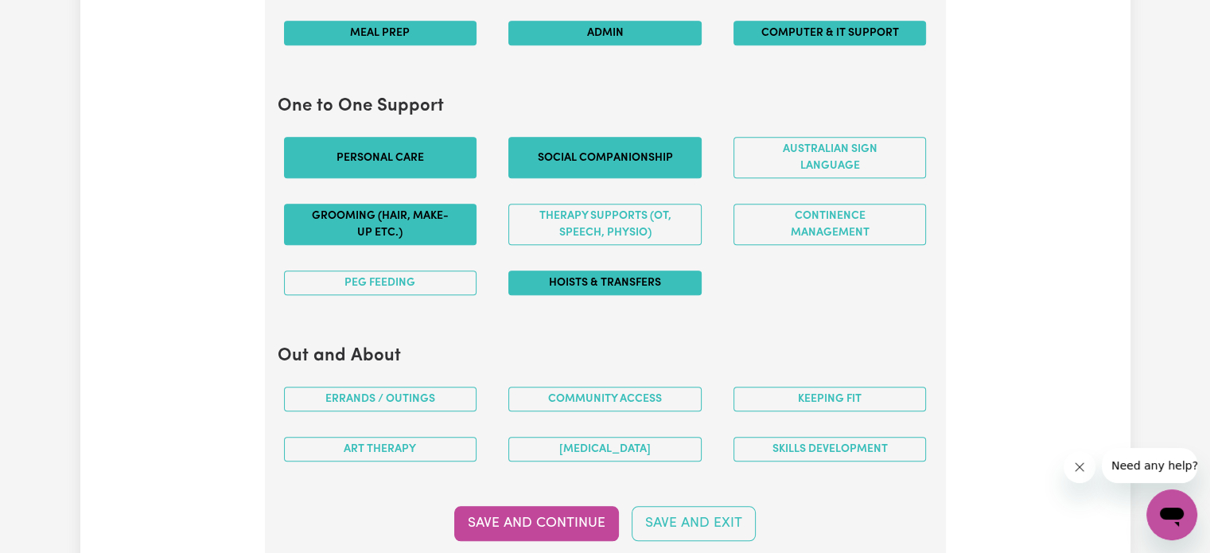
click at [411, 228] on button "Grooming (hair, make-up etc.)" at bounding box center [380, 224] width 193 height 41
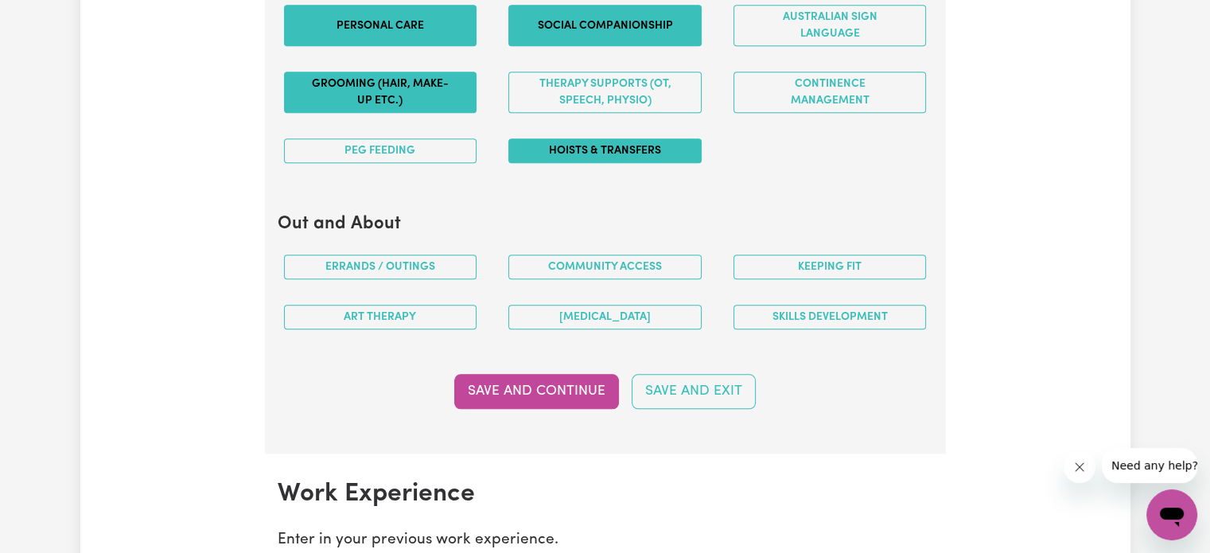
scroll to position [1818, 0]
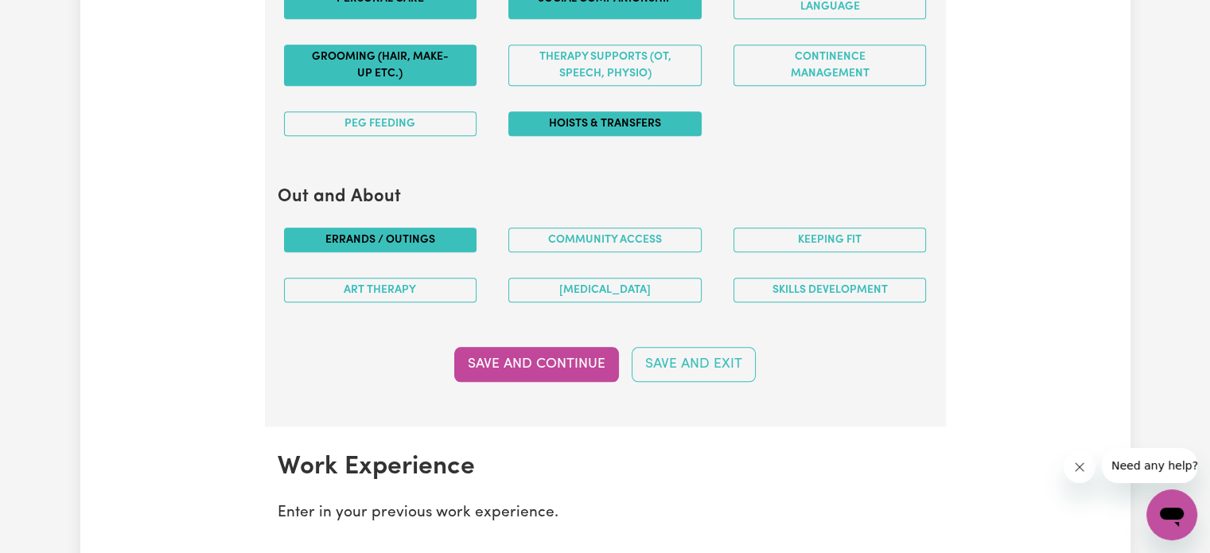
click at [320, 235] on button "Errands / Outings" at bounding box center [380, 240] width 193 height 25
click at [662, 236] on button "Community access" at bounding box center [604, 240] width 193 height 25
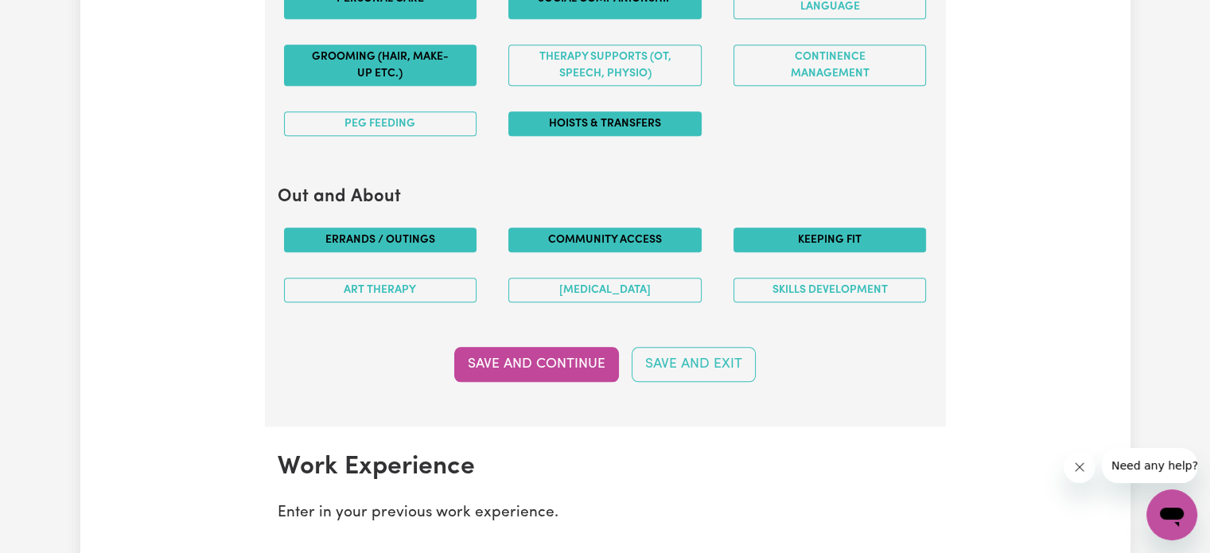
click at [808, 238] on button "Keeping fit" at bounding box center [829, 240] width 193 height 25
click at [774, 283] on button "Skills Development" at bounding box center [829, 290] width 193 height 25
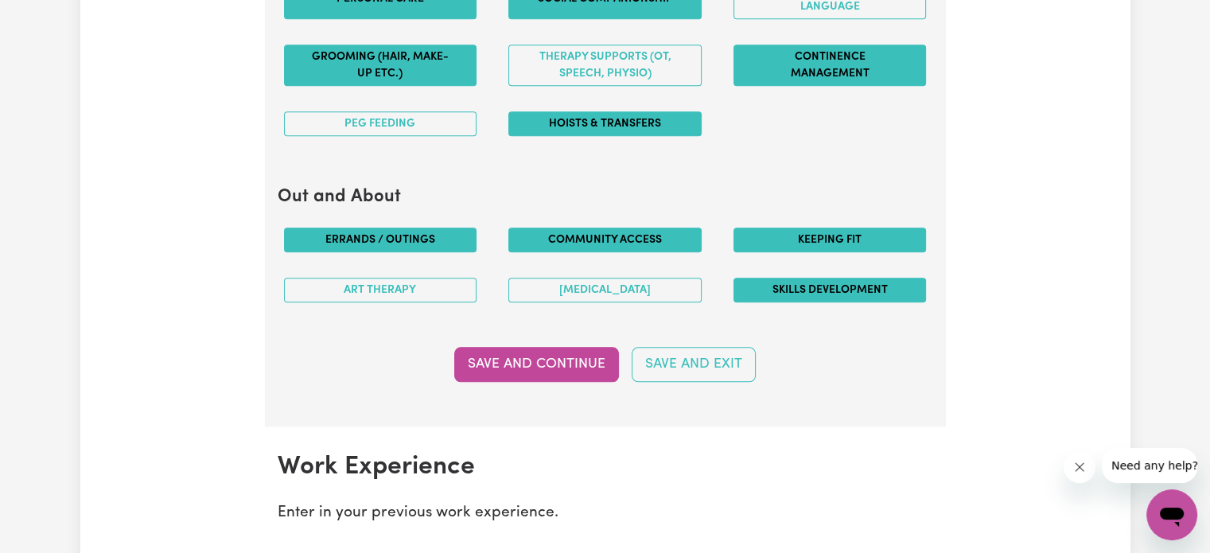
click at [835, 60] on button "Continence management" at bounding box center [829, 65] width 193 height 41
click at [586, 354] on button "Save and Continue" at bounding box center [536, 364] width 165 height 35
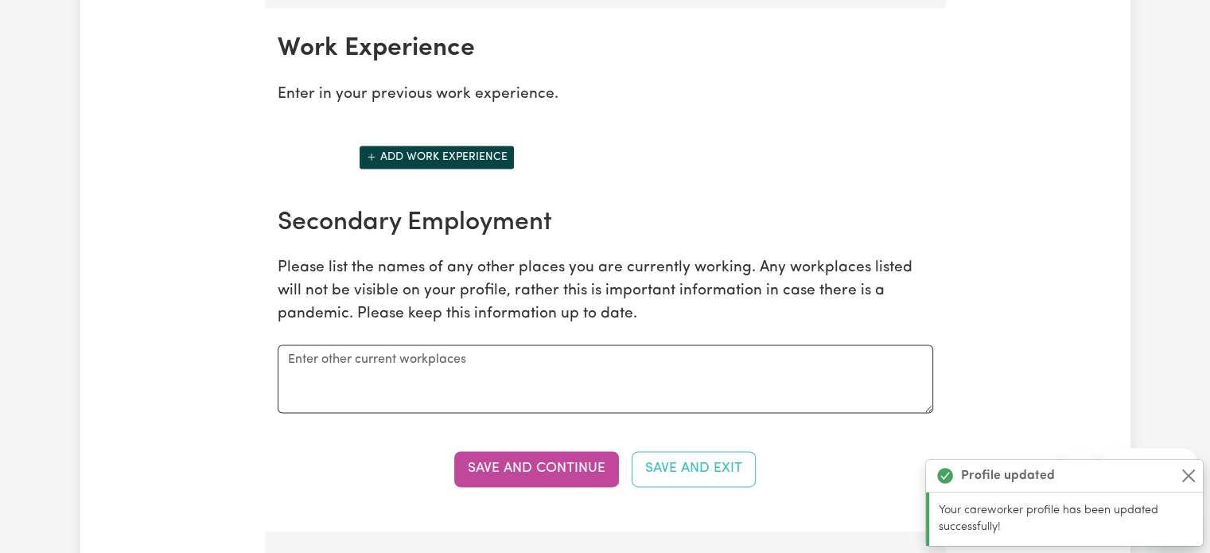
scroll to position [2239, 0]
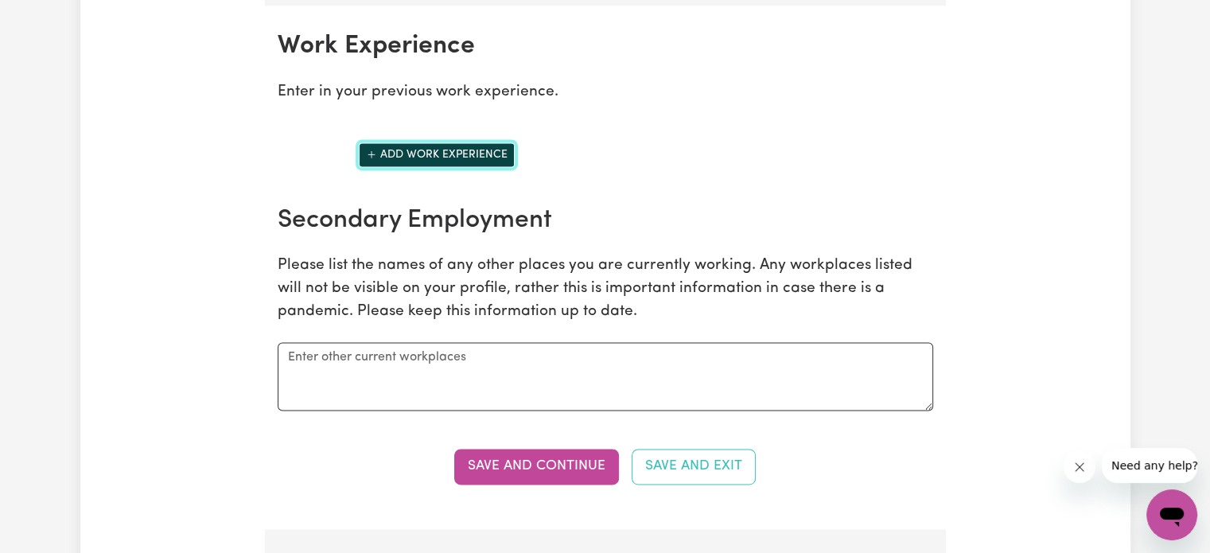
click at [452, 150] on button "Add work experience" at bounding box center [437, 154] width 156 height 25
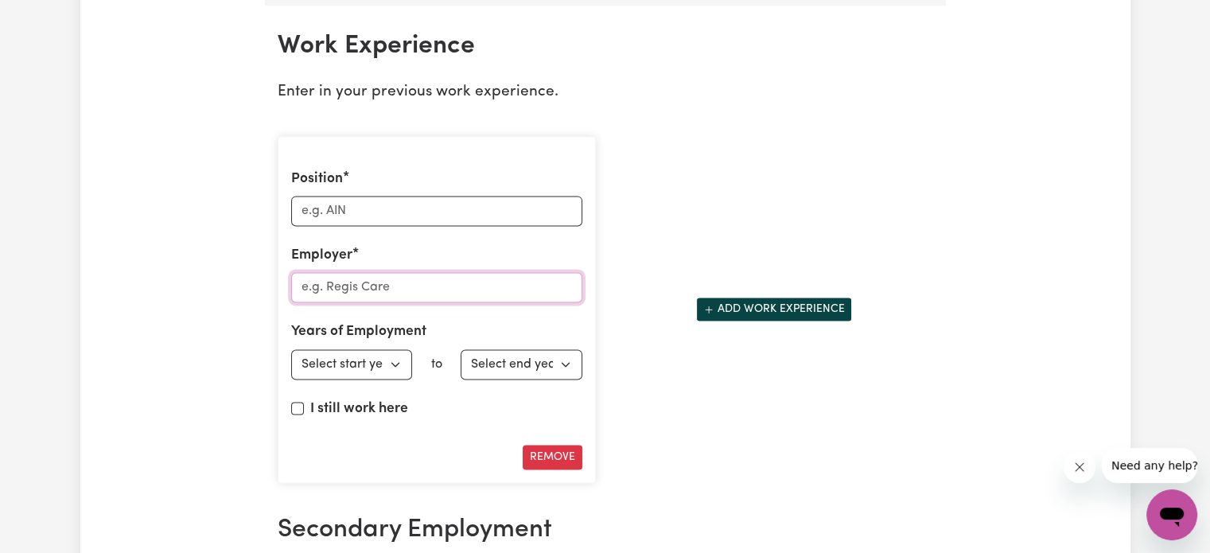
click at [395, 279] on input "Employer" at bounding box center [436, 287] width 291 height 30
paste input "Healthcare [GEOGRAPHIC_DATA] | First Choice Care | Preferred Care | Lighthouse …"
type input "Healthcare [GEOGRAPHIC_DATA] | First Choice Care | Preferred Care | Lighthouse …"
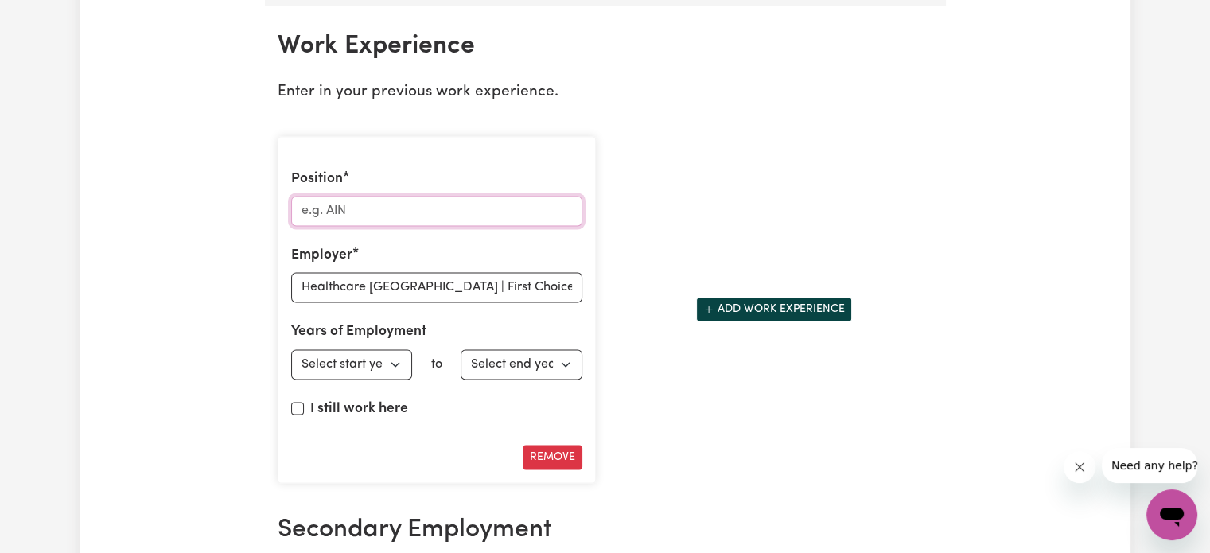
click at [356, 199] on input "Position" at bounding box center [436, 211] width 291 height 30
type input "AIN"
click at [347, 359] on select "Select start year [DATE] 1952 1953 1954 1955 1956 1957 1958 1959 1960 1961 1962…" at bounding box center [352, 364] width 122 height 30
select select "2021"
click at [291, 349] on select "Select start year [DATE] 1952 1953 1954 1955 1956 1957 1958 1959 1960 1961 1962…" at bounding box center [352, 364] width 122 height 30
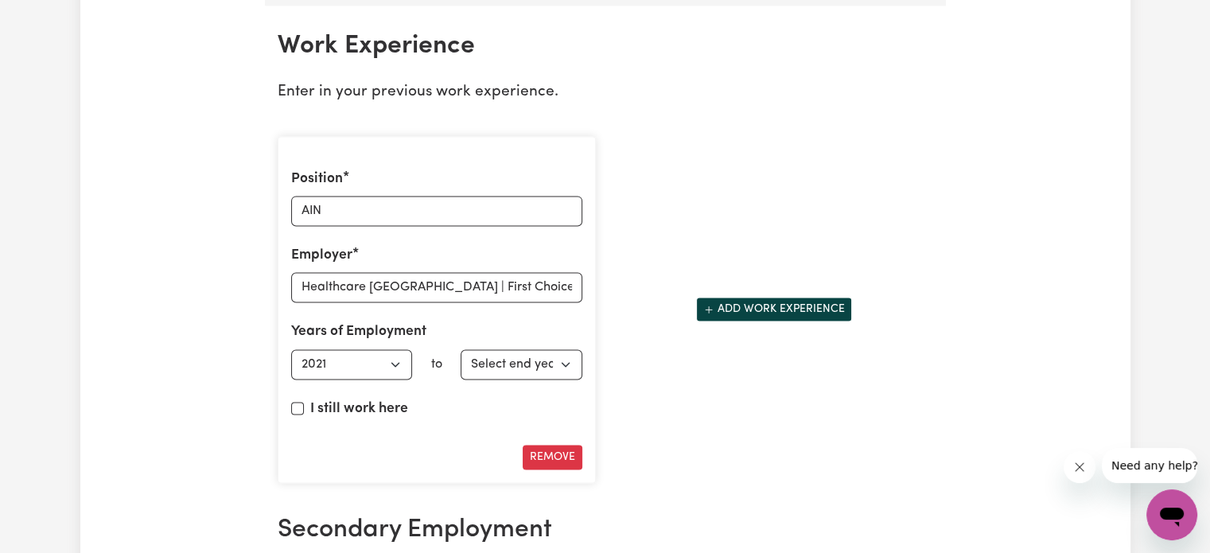
click at [341, 400] on label "I still work here" at bounding box center [359, 409] width 98 height 21
click at [304, 402] on input "I still work here" at bounding box center [297, 408] width 13 height 13
checkbox input "true"
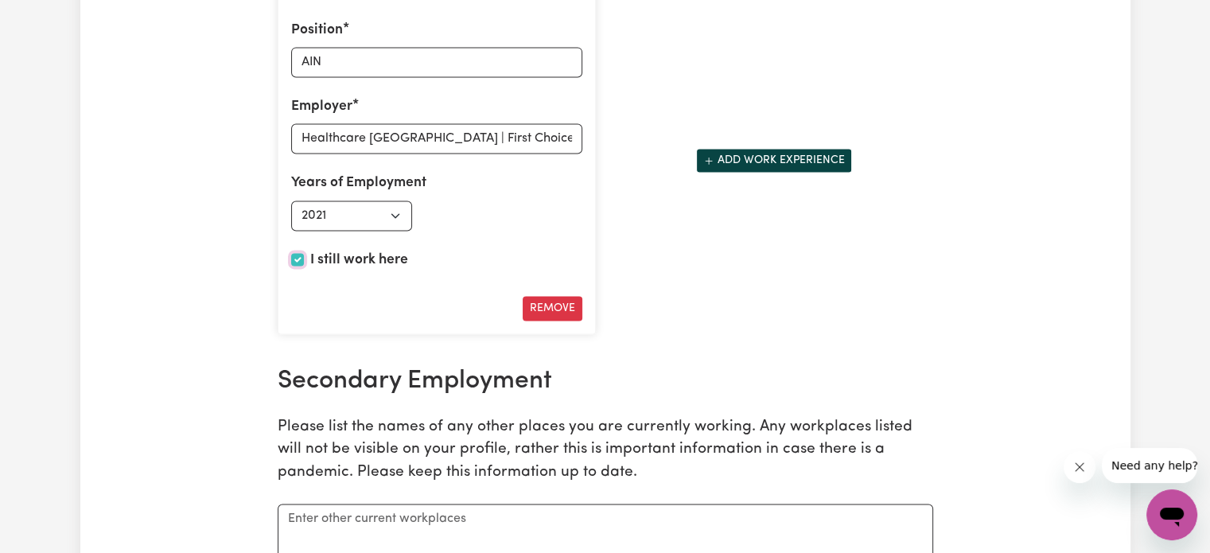
scroll to position [2398, 0]
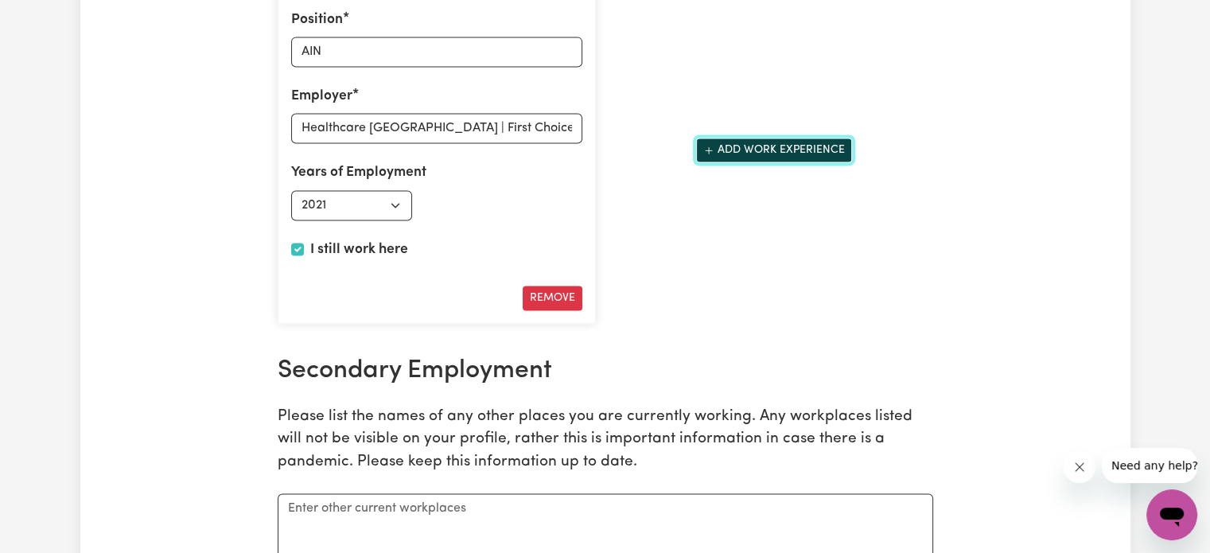
click at [747, 138] on button "Add work experience" at bounding box center [774, 150] width 156 height 25
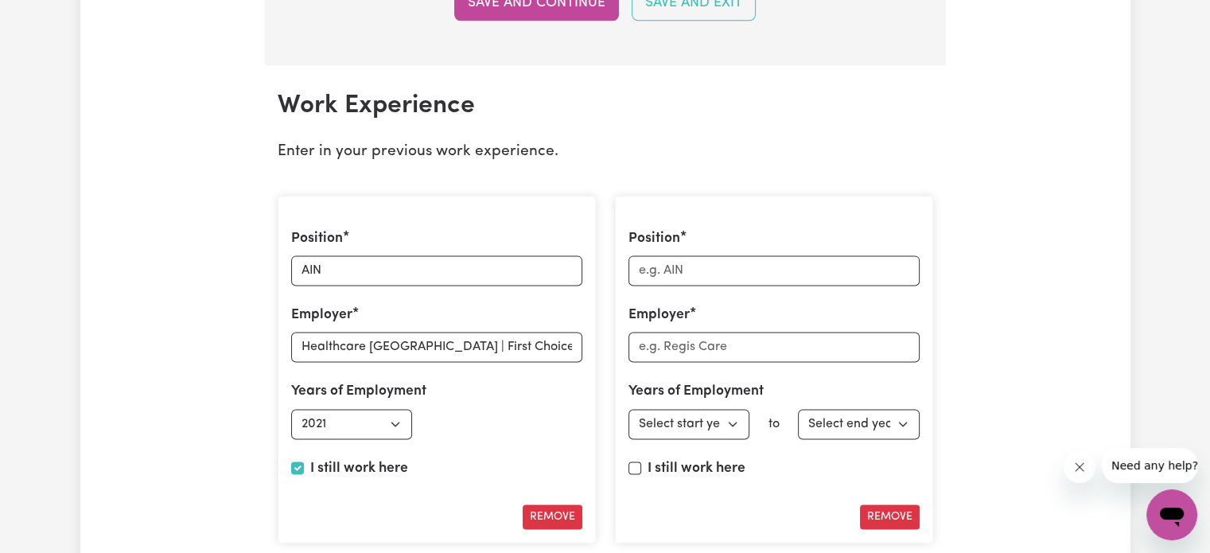
scroll to position [2160, 0]
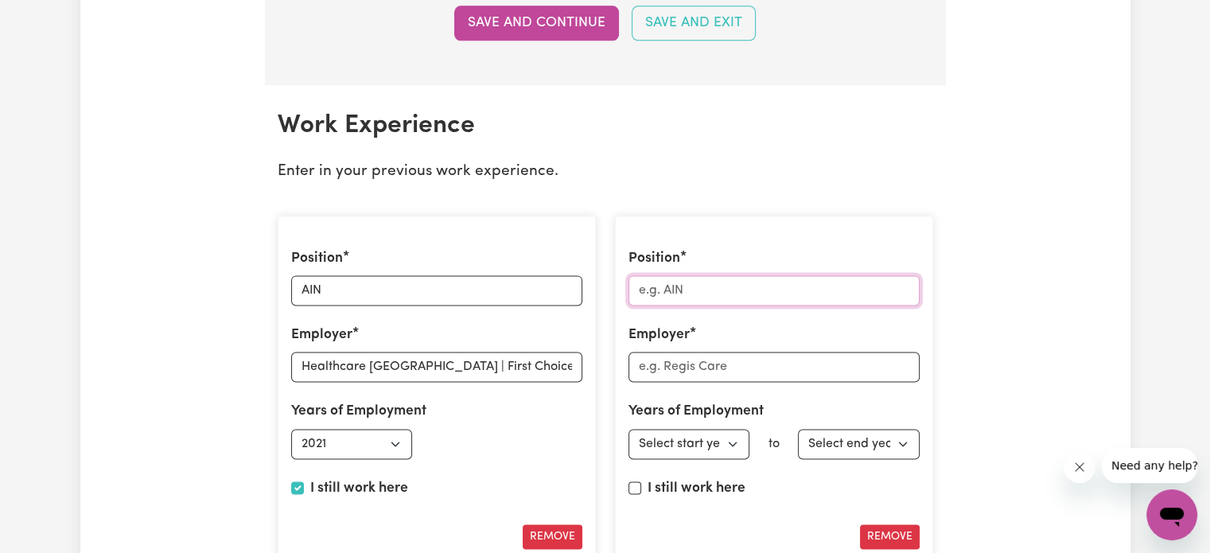
click at [703, 278] on input "Position" at bounding box center [773, 290] width 291 height 30
paste input "LME Care, Bespoke Workforce Solutions"
type input "LME Care, Bespoke Workforce Solutions"
click at [663, 360] on input "Employer" at bounding box center [773, 367] width 291 height 30
drag, startPoint x: 890, startPoint y: 279, endPoint x: 508, endPoint y: 244, distance: 383.4
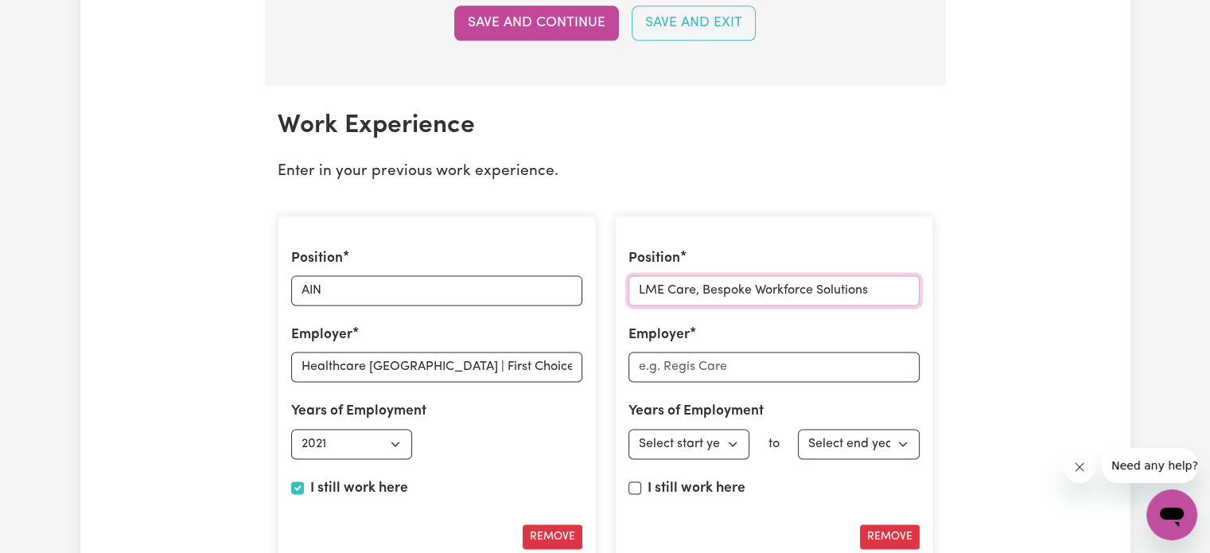
click at [508, 244] on div "Position AIN Employer Healthcare [GEOGRAPHIC_DATA] | First Choice Care | Prefer…" at bounding box center [605, 421] width 675 height 436
click at [663, 360] on input "Employer" at bounding box center [773, 367] width 291 height 30
paste input "LME Care, Bespoke Workforce Solutions"
type input "LME Care, Bespoke Workforce Solutions"
click at [691, 282] on input "Position" at bounding box center [773, 290] width 291 height 30
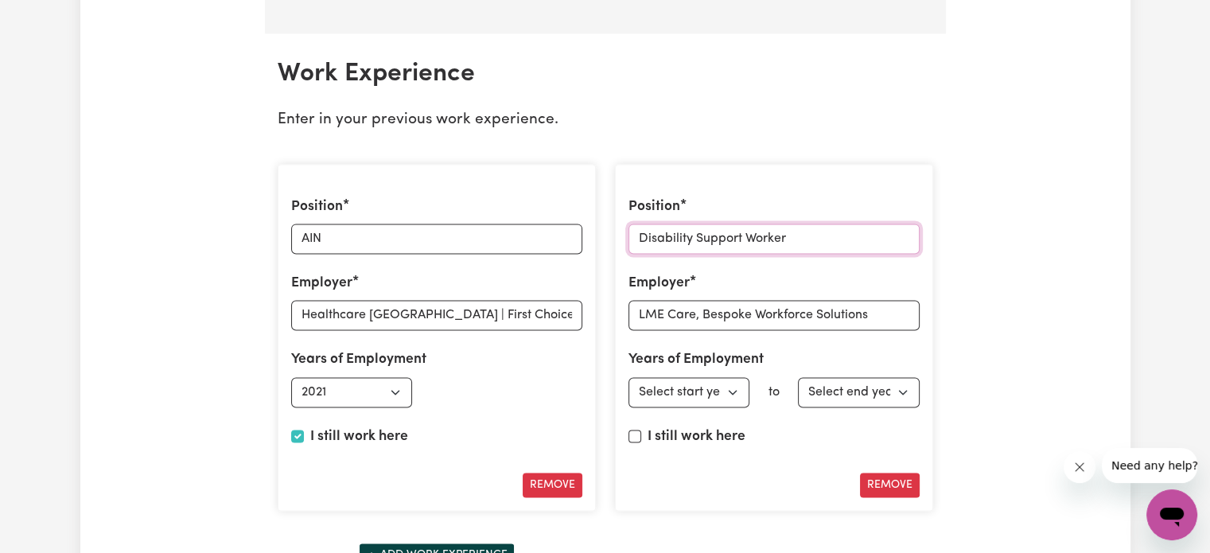
scroll to position [2319, 0]
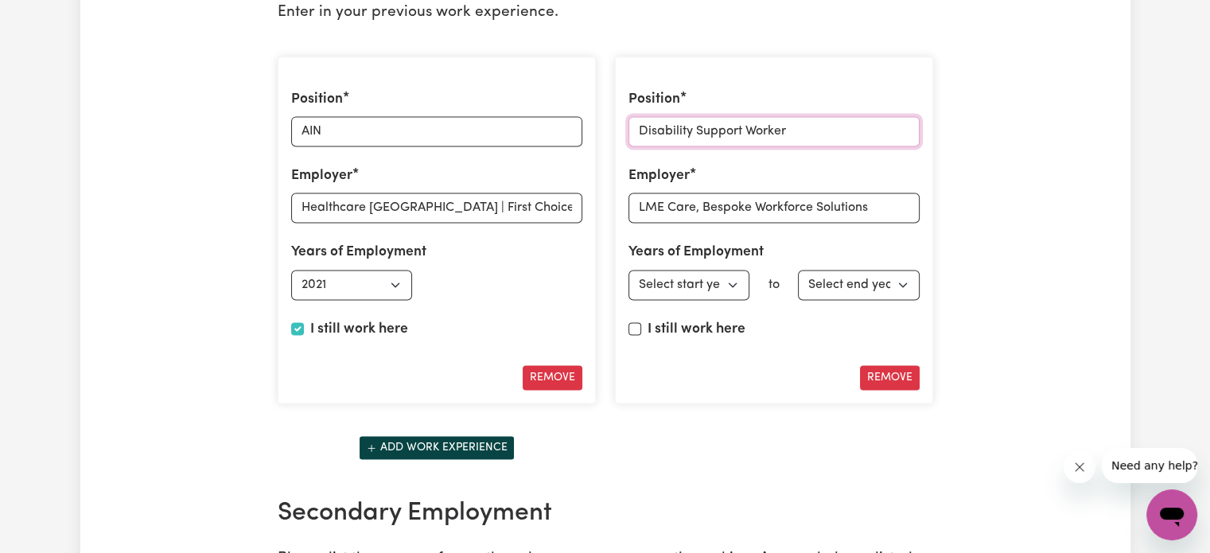
type input "Disability Support Worker"
click at [706, 279] on select "Select start year [DATE] 1952 1953 1954 1955 1956 1957 1958 1959 1960 1961 1962…" at bounding box center [689, 285] width 122 height 30
select select "2023"
click at [628, 270] on select "Select start year [DATE] 1952 1953 1954 1955 1956 1957 1958 1959 1960 1961 1962…" at bounding box center [689, 285] width 122 height 30
click at [846, 271] on select "Select end year [DATE] 1952 1953 1954 1955 1956 1957 1958 1959 1960 1961 1962 1…" at bounding box center [859, 285] width 122 height 30
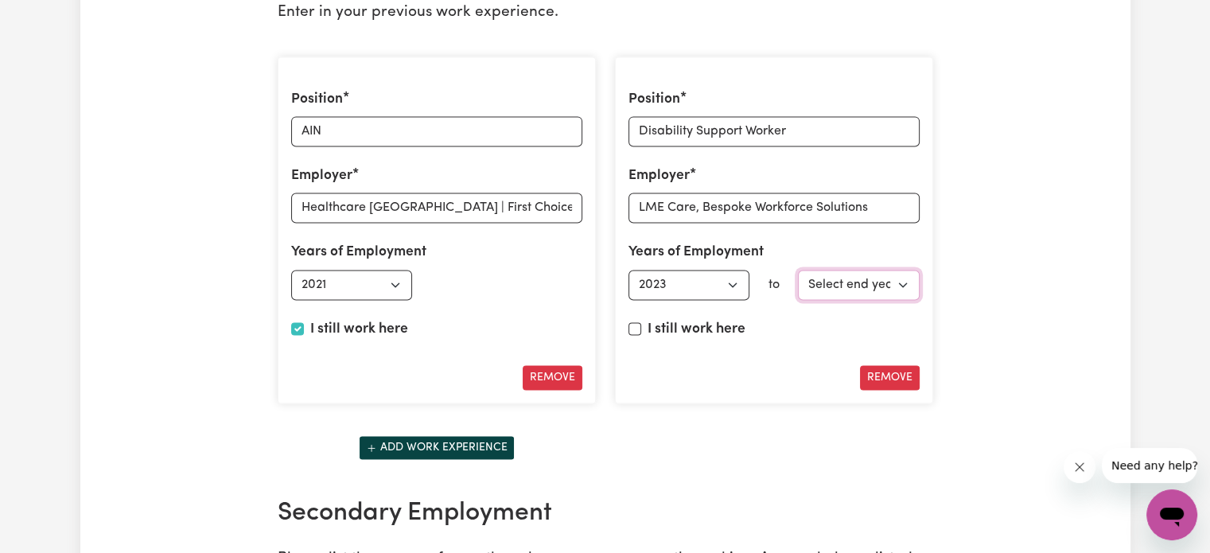
select select "2025"
click at [798, 270] on select "Select end year [DATE] 1952 1953 1954 1955 1956 1957 1958 1959 1960 1961 1962 1…" at bounding box center [859, 285] width 122 height 30
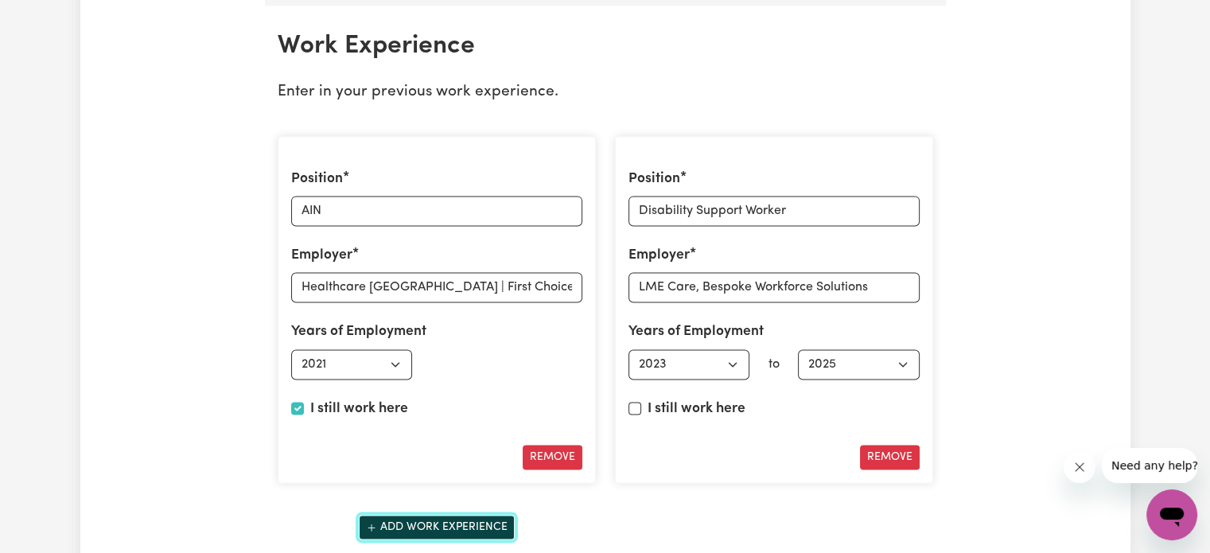
click at [461, 515] on button "Add work experience" at bounding box center [437, 527] width 156 height 25
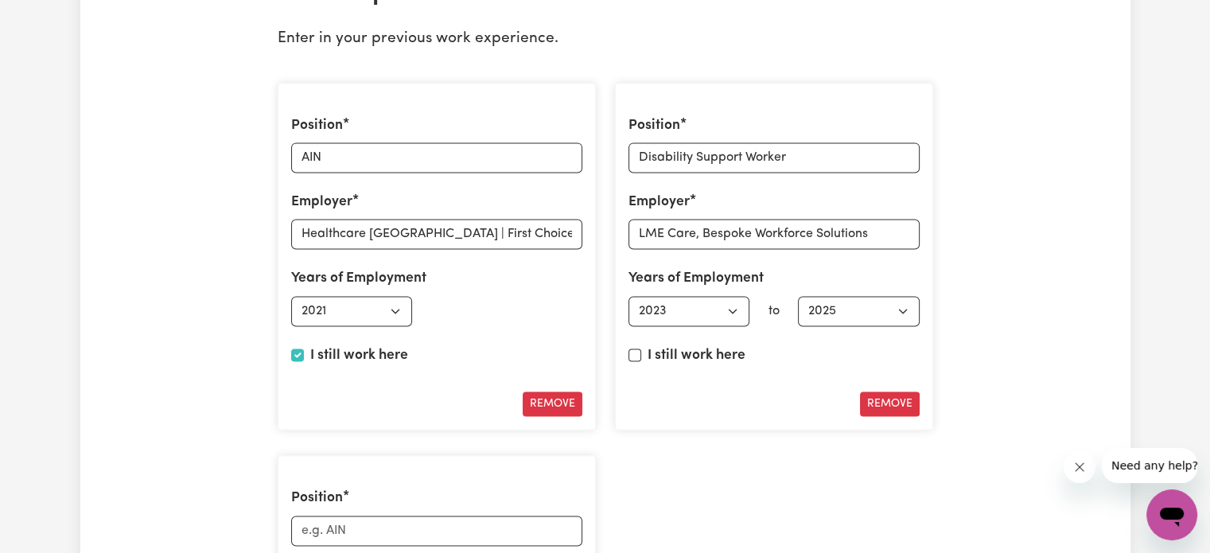
scroll to position [2398, 0]
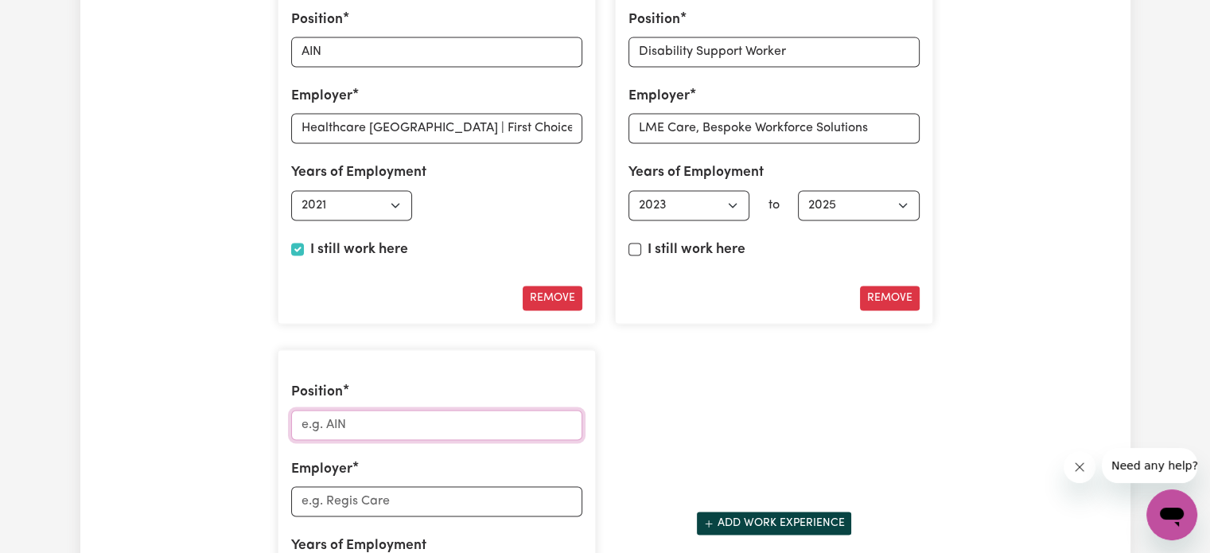
click at [391, 426] on input "Position" at bounding box center [436, 425] width 291 height 30
click at [368, 493] on input "Employer" at bounding box center [436, 501] width 291 height 30
paste input "Institución Educativa Parroquial, [GEOGRAPHIC_DATA], [GEOGRAPHIC_DATA]"
type input "Institución Educativa Parroquial, [GEOGRAPHIC_DATA], [GEOGRAPHIC_DATA]"
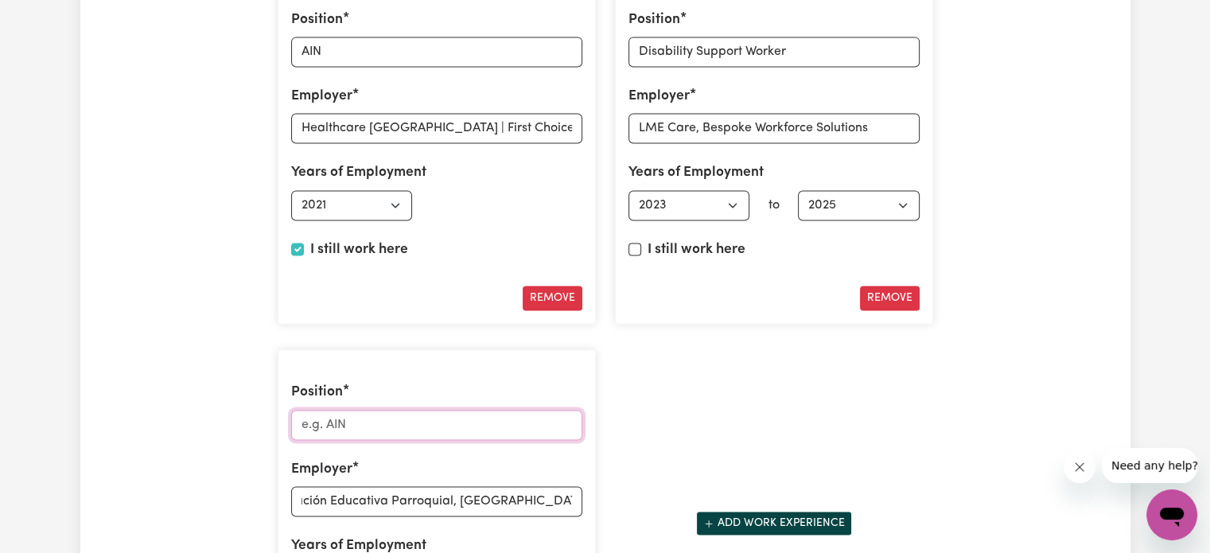
scroll to position [0, 0]
click at [387, 413] on input "Position" at bounding box center [436, 425] width 291 height 30
type input "High School Teacher"
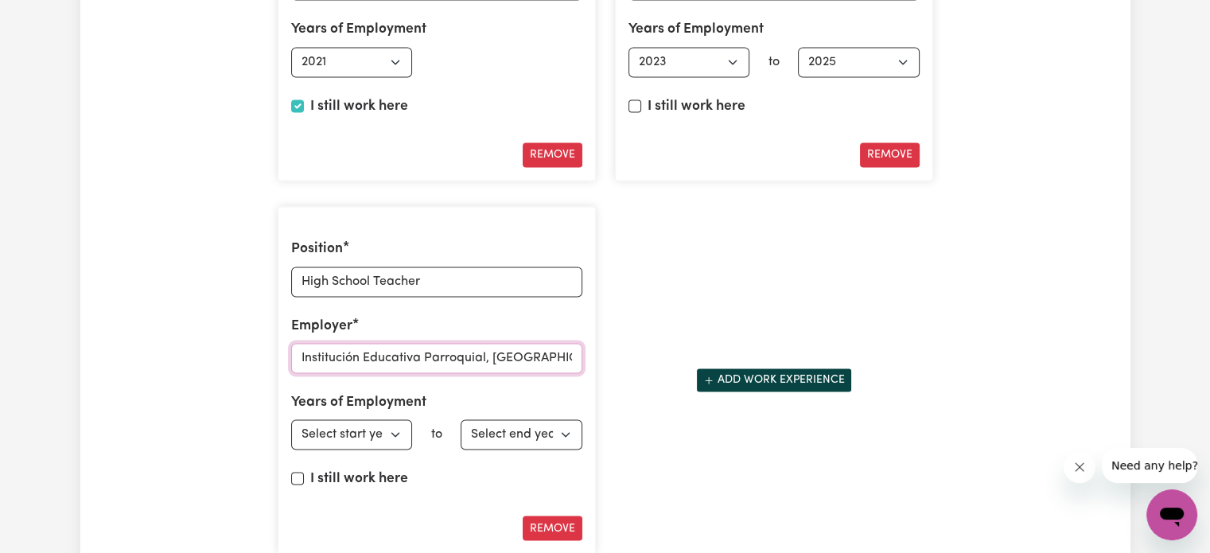
scroll to position [2796, 0]
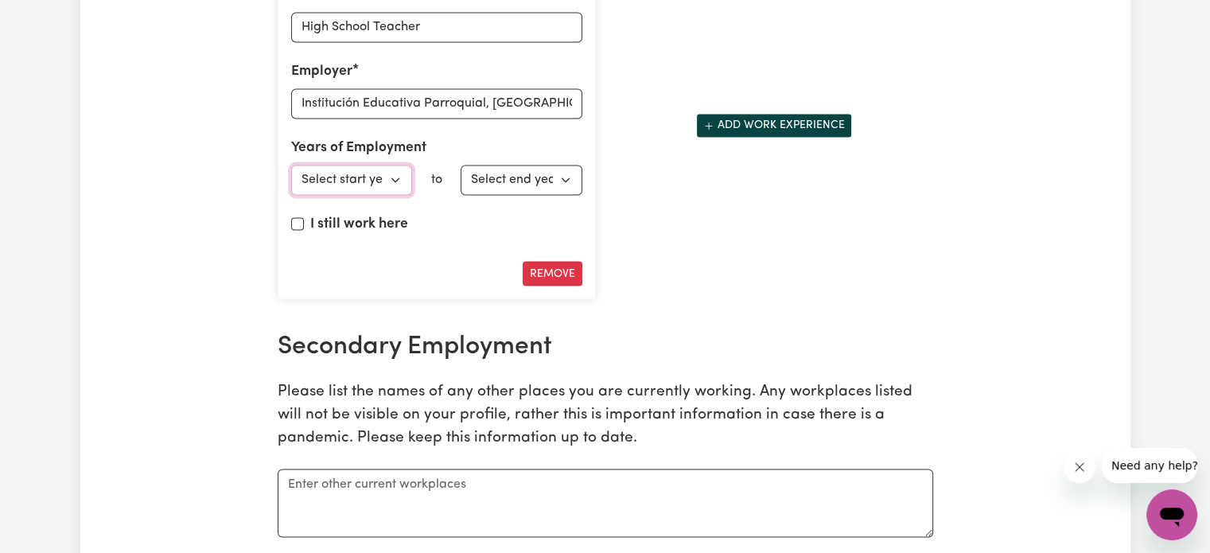
click at [385, 171] on select "Select start year [DATE] 1952 1953 1954 1955 1956 1957 1958 1959 1960 1961 1962…" at bounding box center [352, 180] width 122 height 30
click at [346, 174] on select "Select start year [DATE] 1952 1953 1954 1955 1956 1957 1958 1959 1960 1961 1962…" at bounding box center [352, 180] width 122 height 30
select select "2015"
click at [291, 165] on select "Select start year [DATE] 1952 1953 1954 1955 1956 1957 1958 1959 1960 1961 1962…" at bounding box center [352, 180] width 122 height 30
click at [498, 165] on select "Select end year [DATE] 1952 1953 1954 1955 1956 1957 1958 1959 1960 1961 1962 1…" at bounding box center [522, 180] width 122 height 30
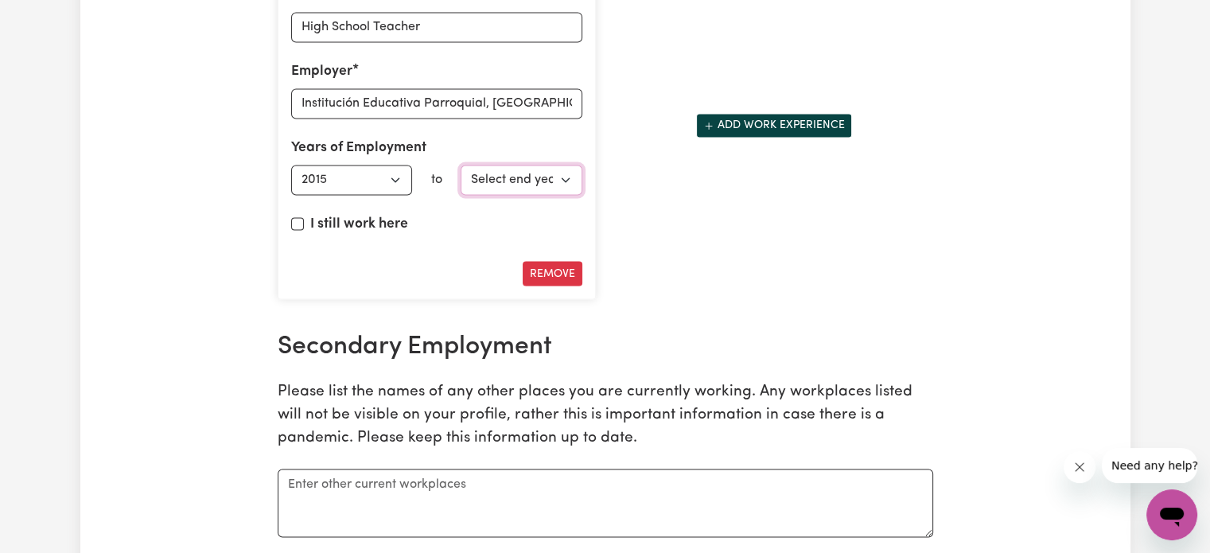
select select "2019"
click at [461, 165] on select "Select end year [DATE] 1952 1953 1954 1955 1956 1957 1958 1959 1960 1961 1962 1…" at bounding box center [522, 180] width 122 height 30
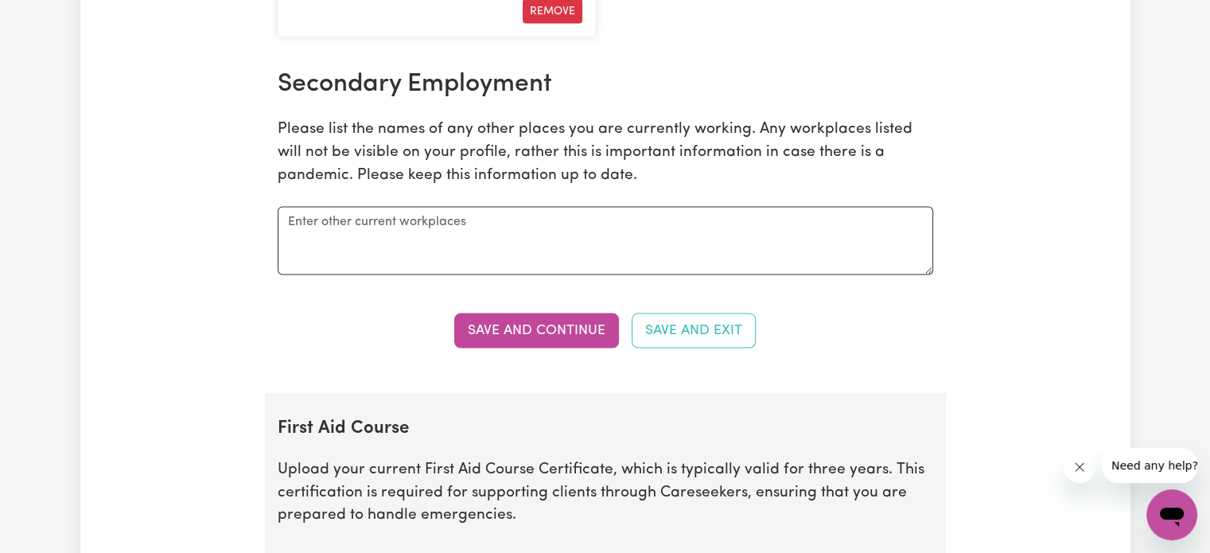
scroll to position [3114, 0]
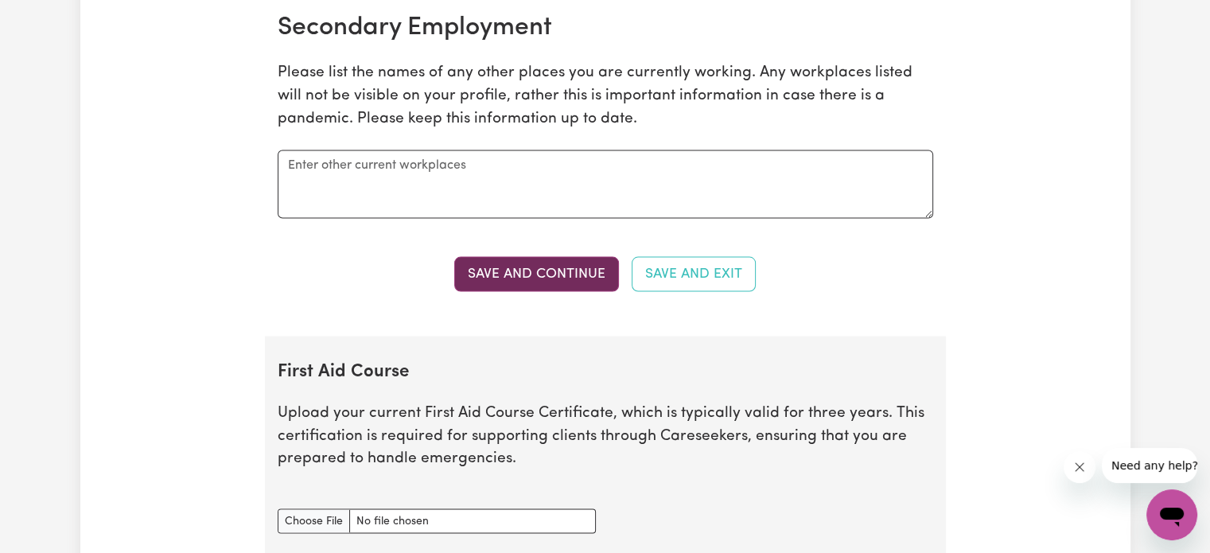
click at [579, 273] on button "Save and Continue" at bounding box center [536, 274] width 165 height 35
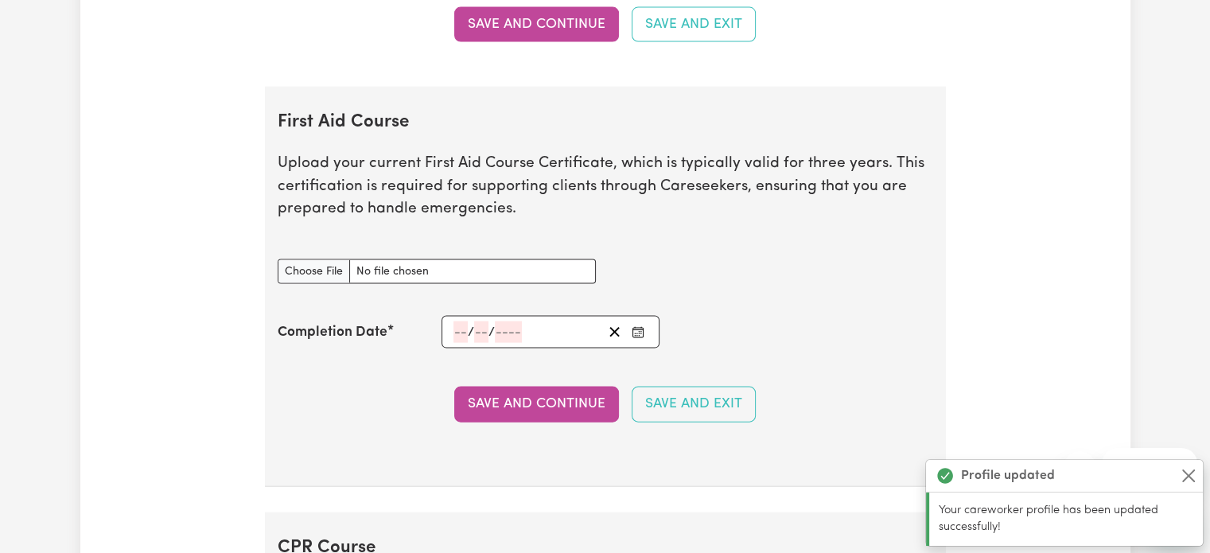
scroll to position [3433, 0]
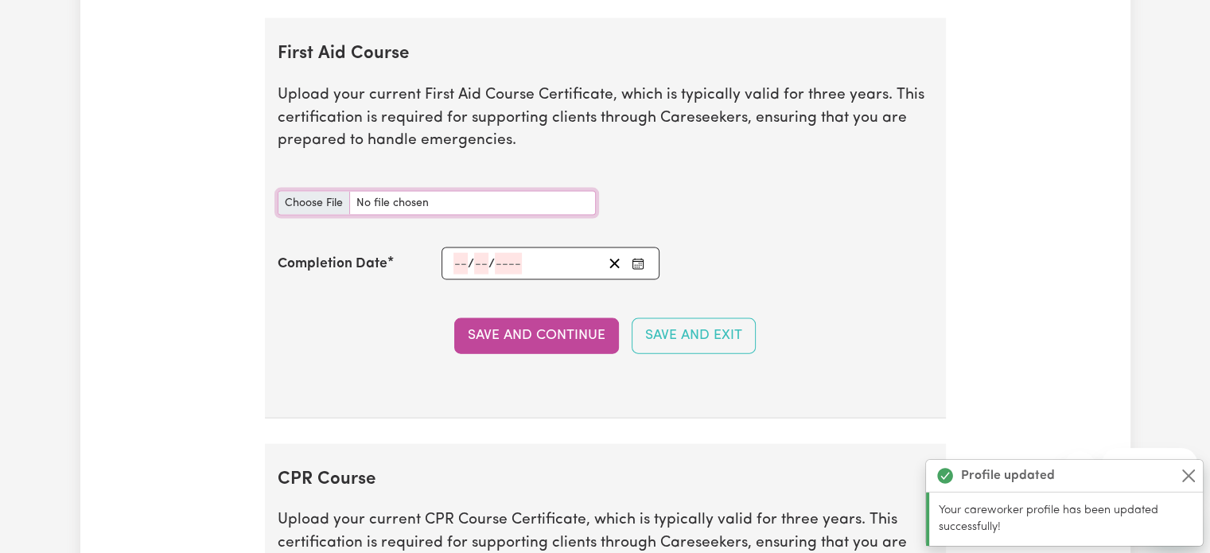
click at [314, 191] on input "First Aid Course document" at bounding box center [437, 203] width 318 height 25
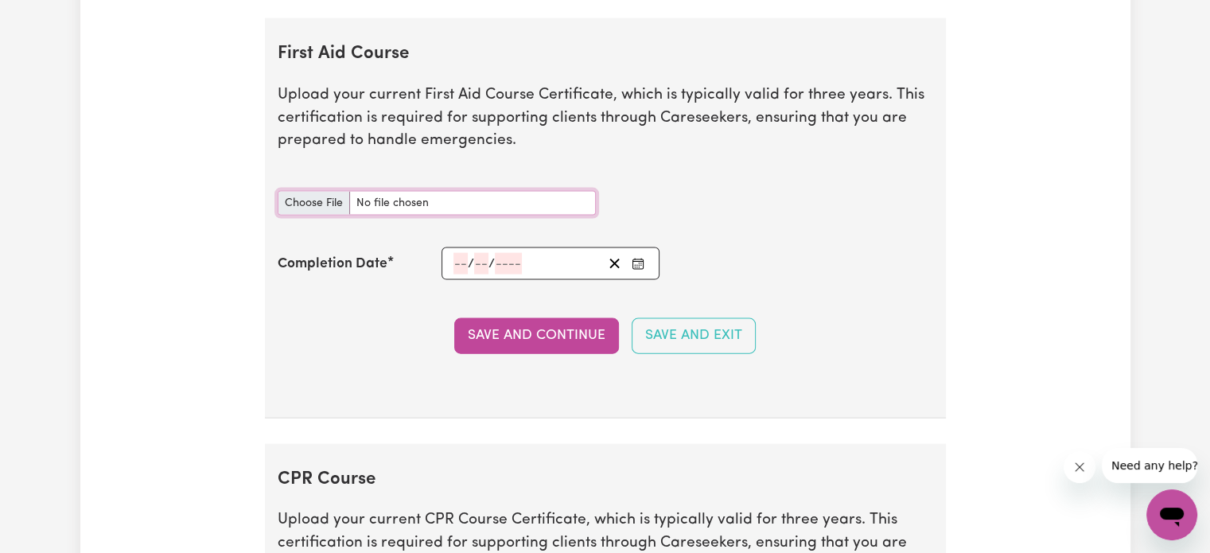
type input "C:\fakepath\First Aid.pdf"
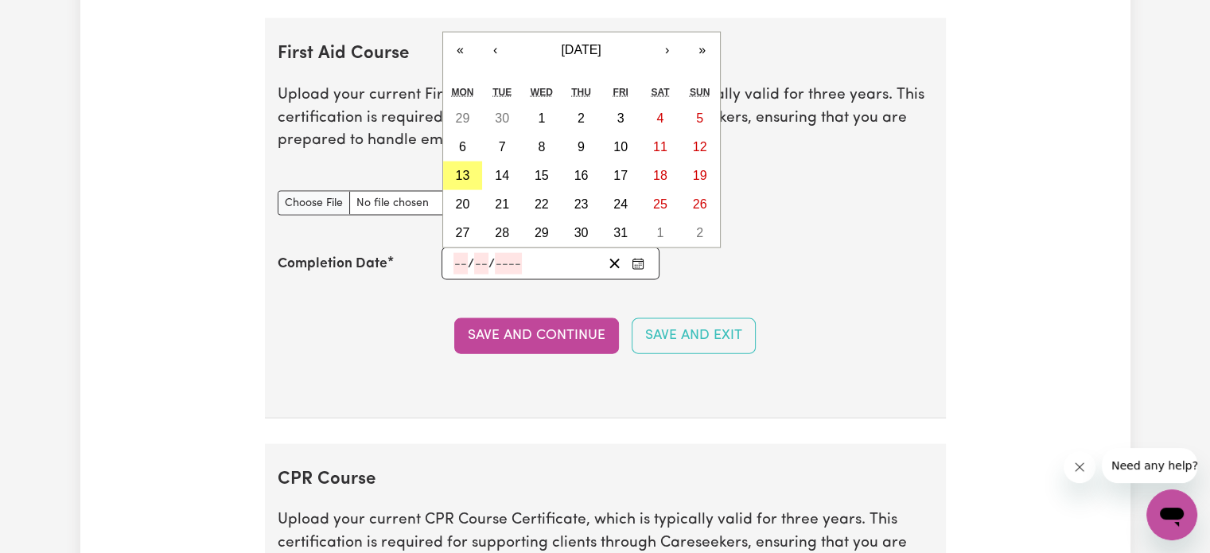
click at [455, 253] on input "number" at bounding box center [460, 263] width 14 height 21
type input "27"
type input "08"
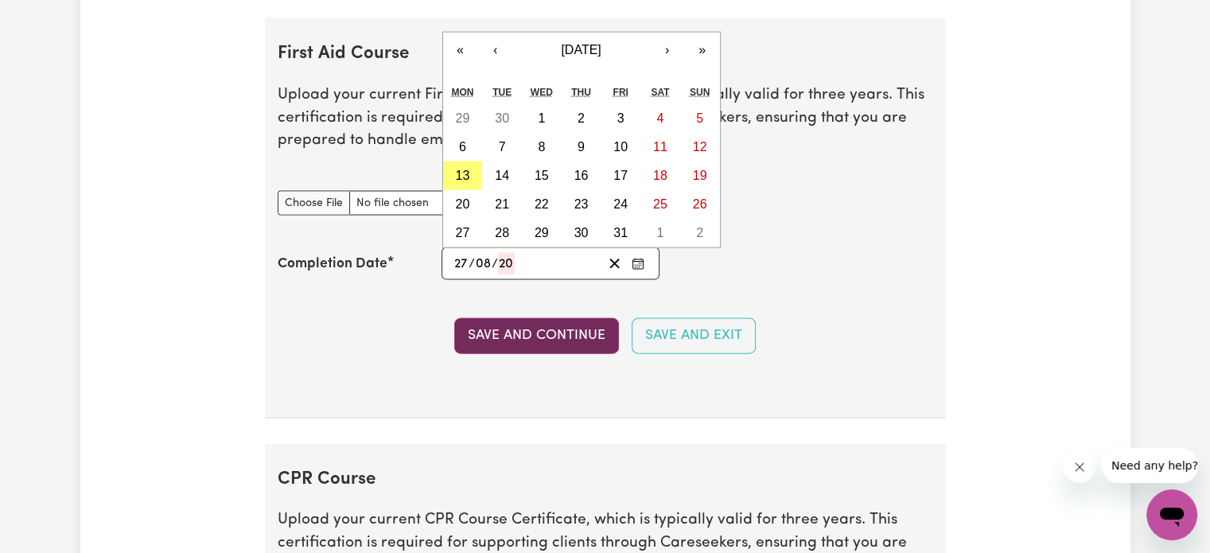
type input "202"
type input "[DATE]"
type input "8"
type input "2023"
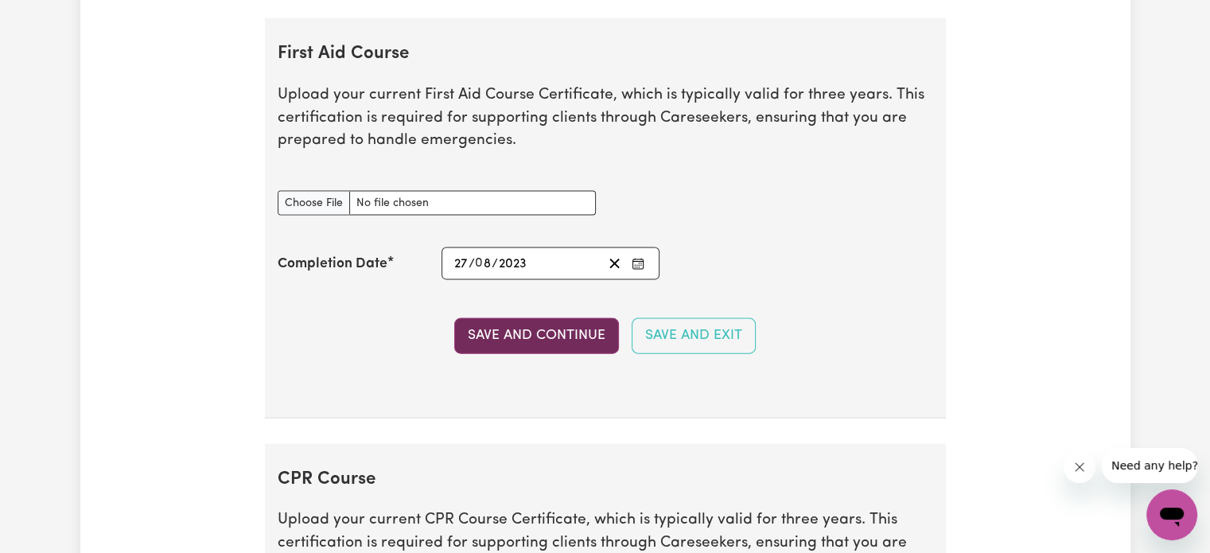
click at [538, 327] on button "Save and Continue" at bounding box center [536, 335] width 165 height 35
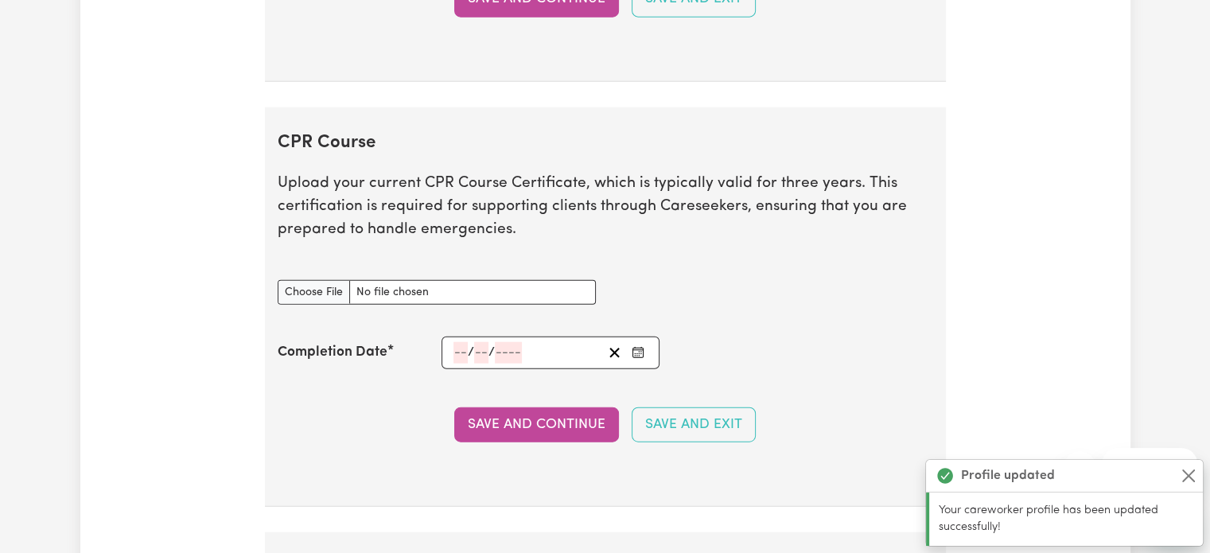
scroll to position [3865, 0]
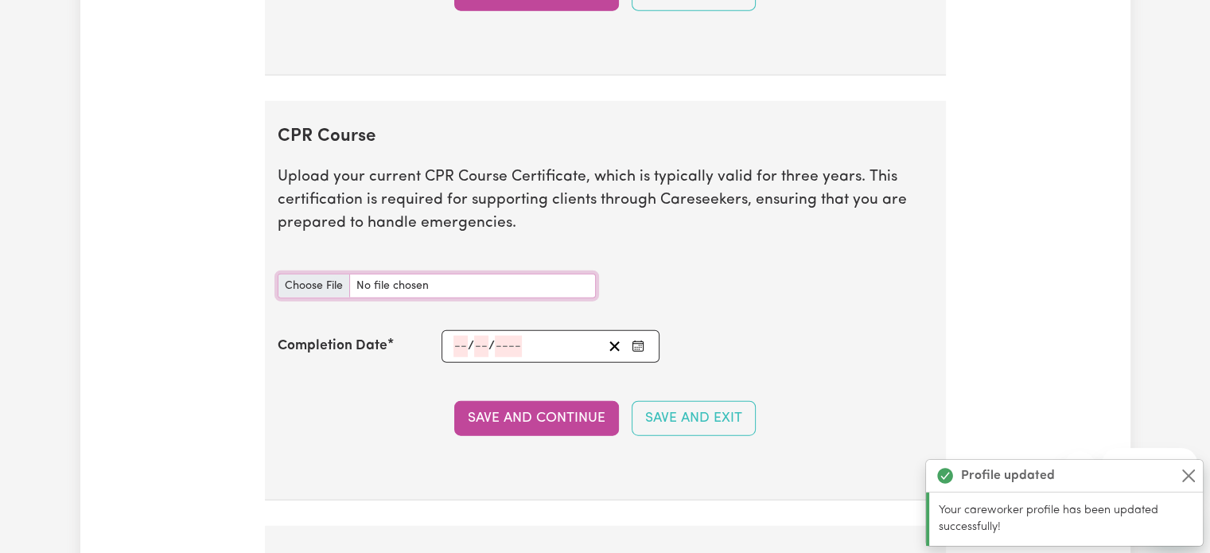
click at [331, 282] on input "CPR Course document" at bounding box center [437, 286] width 318 height 25
type input "C:\fakepath\CPR.pdf"
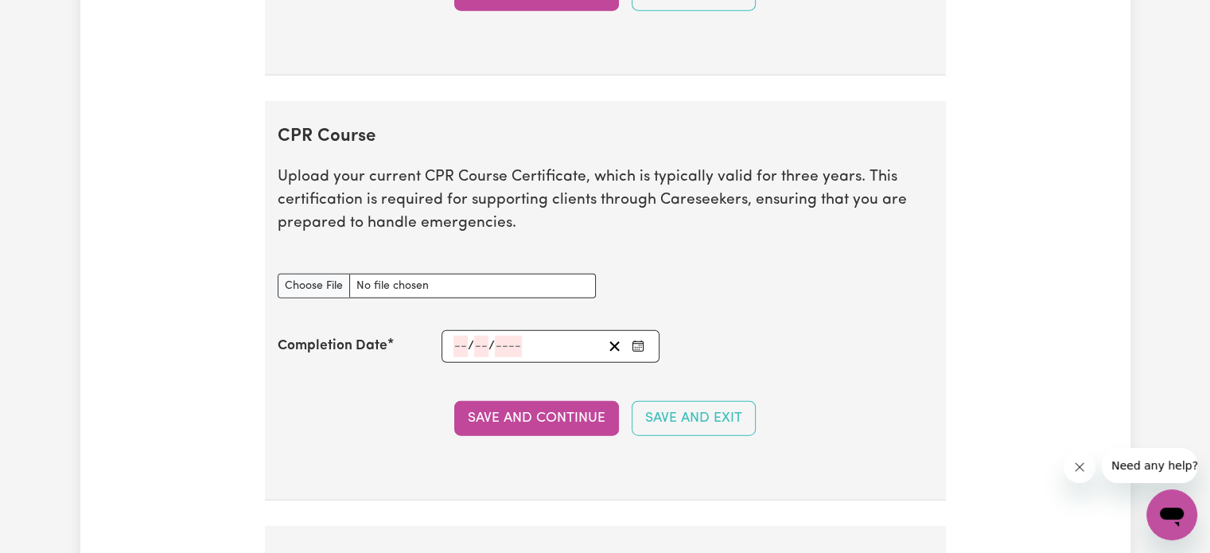
click at [455, 338] on input "number" at bounding box center [460, 346] width 14 height 21
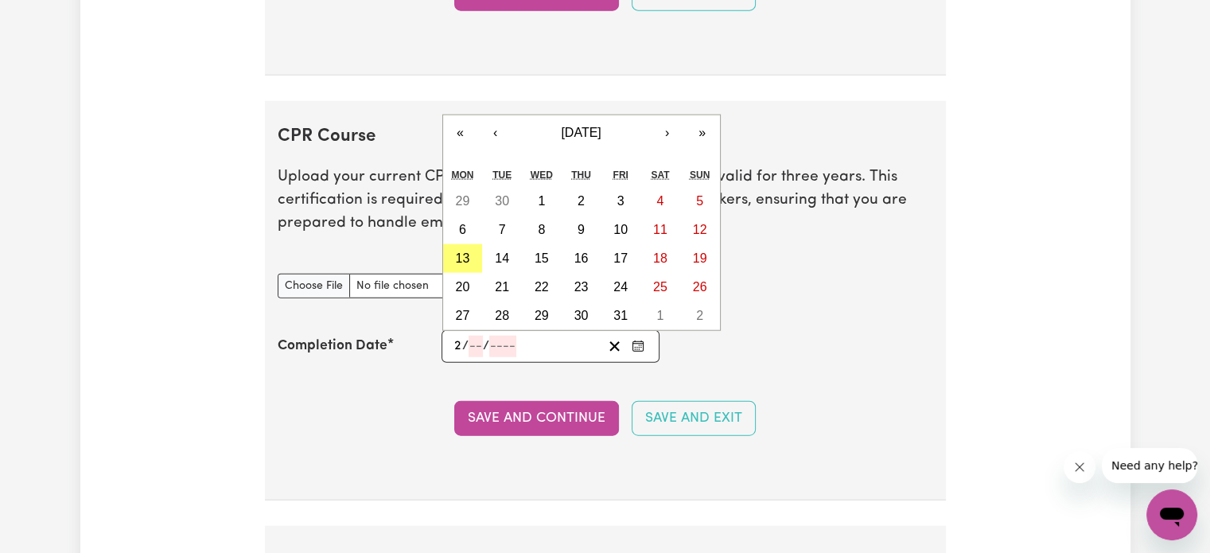
type input "22"
type input "03"
type input "202"
type input "[DATE]"
type input "3"
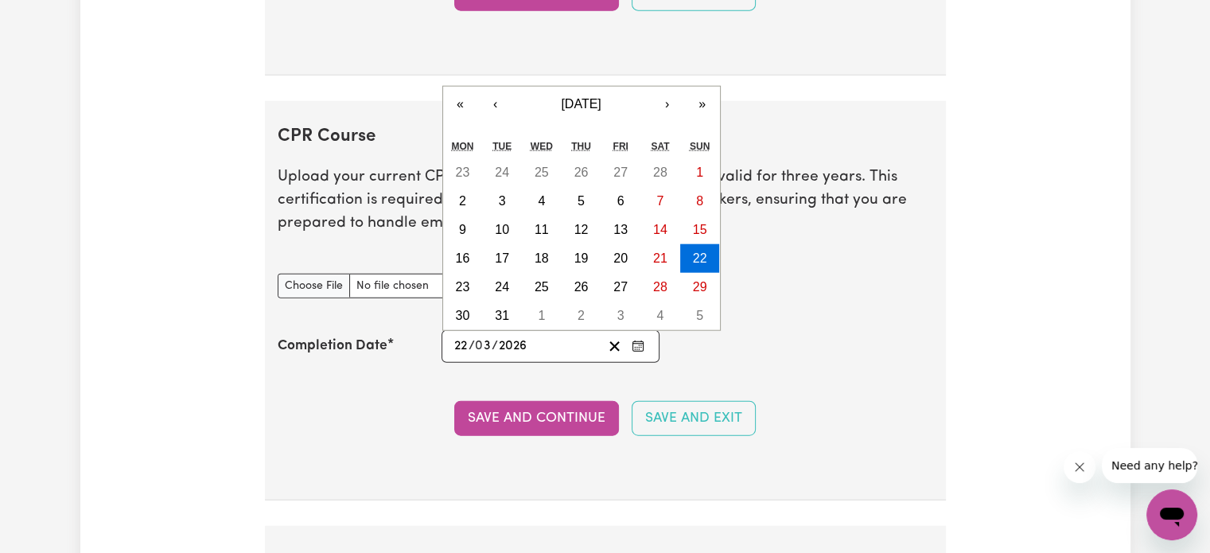
type input "2026"
click at [440, 361] on section "CPR Course Upload your current CPR Course Certificate, which is typically valid…" at bounding box center [605, 301] width 681 height 400
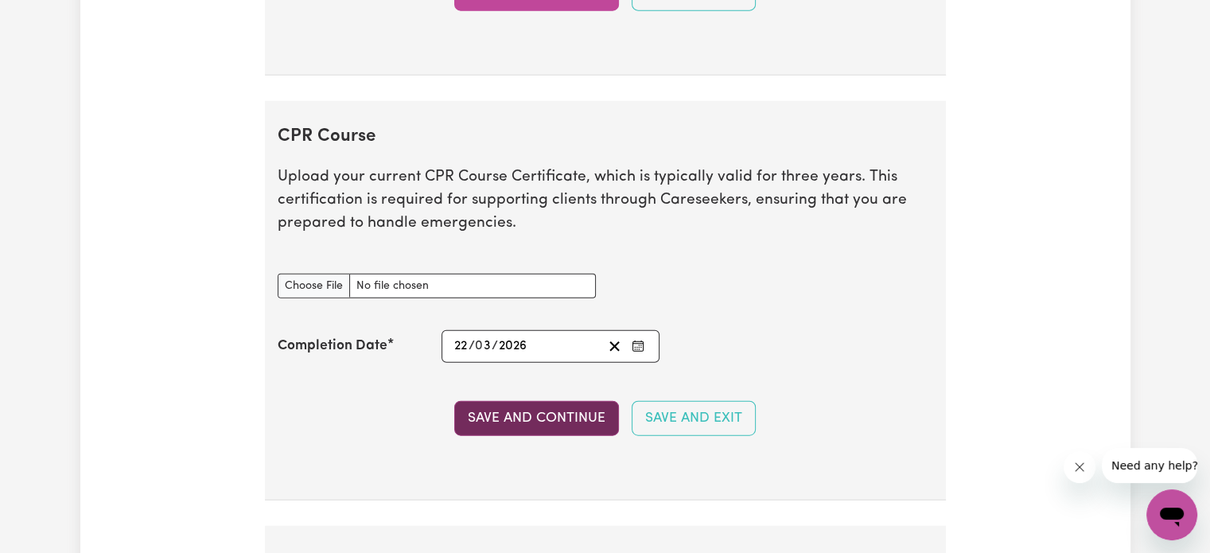
click at [513, 409] on button "Save and Continue" at bounding box center [536, 418] width 165 height 35
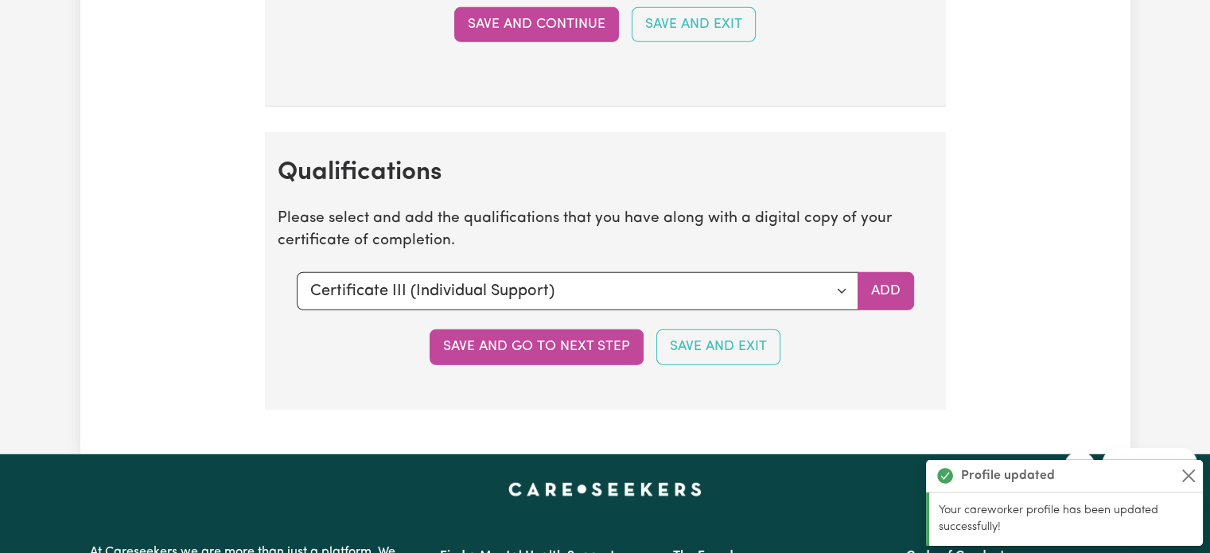
scroll to position [4353, 0]
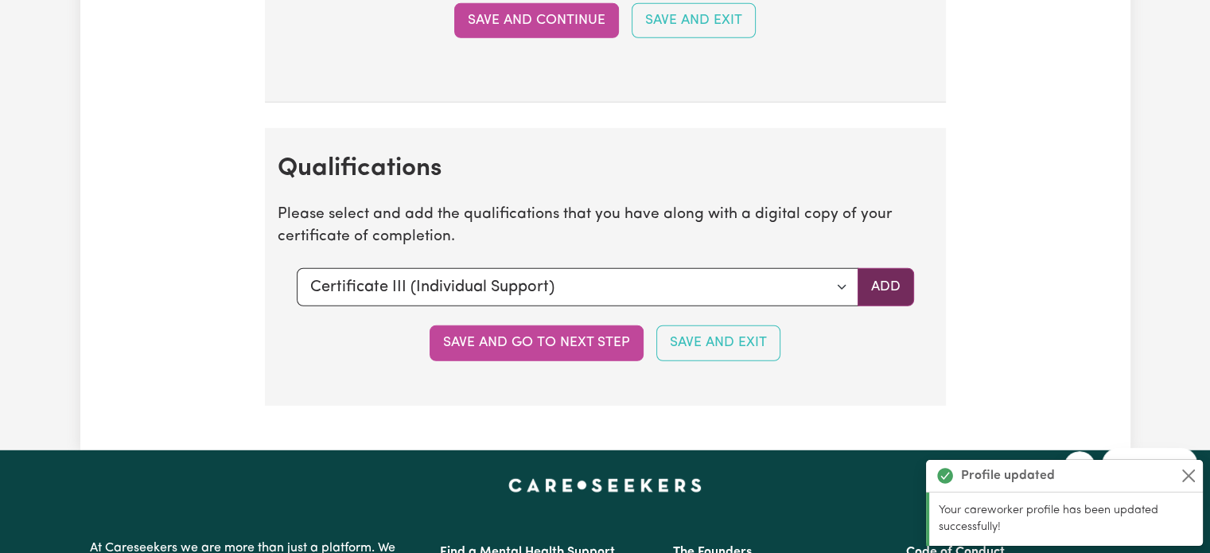
click at [869, 268] on button "Add" at bounding box center [886, 287] width 56 height 38
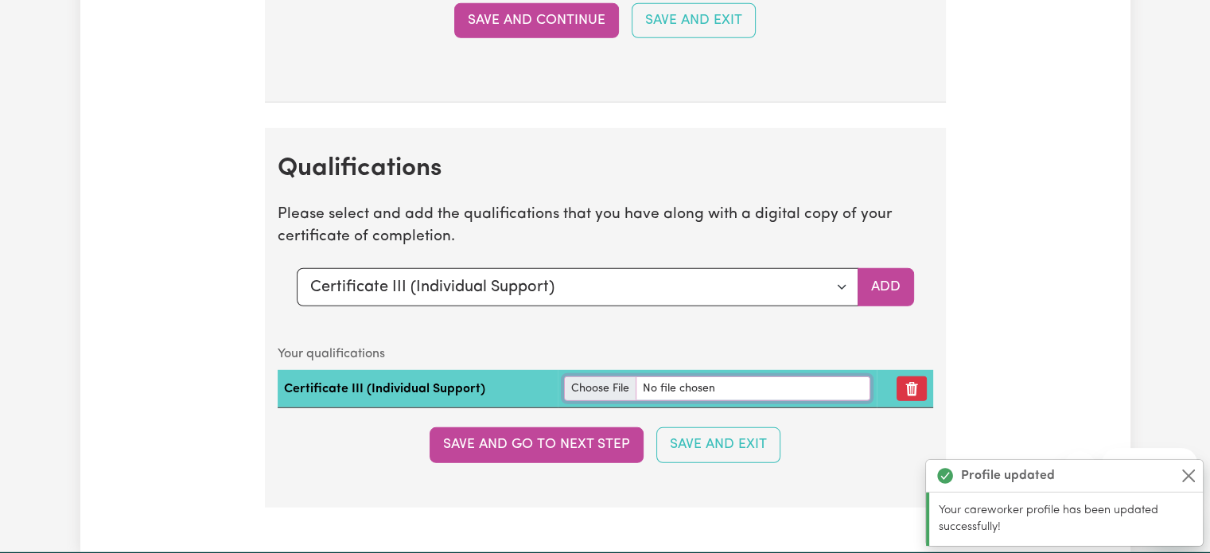
click at [592, 378] on input "file" at bounding box center [717, 388] width 306 height 25
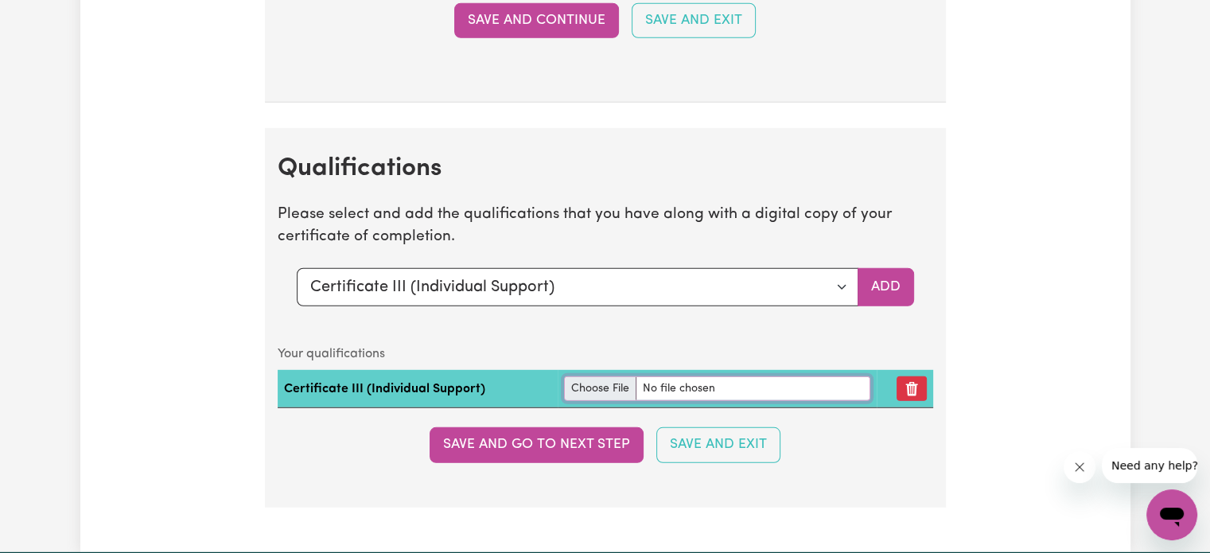
type input "C:\fakepath\Copy of qualification (Certificate 3 Individual support).PNG"
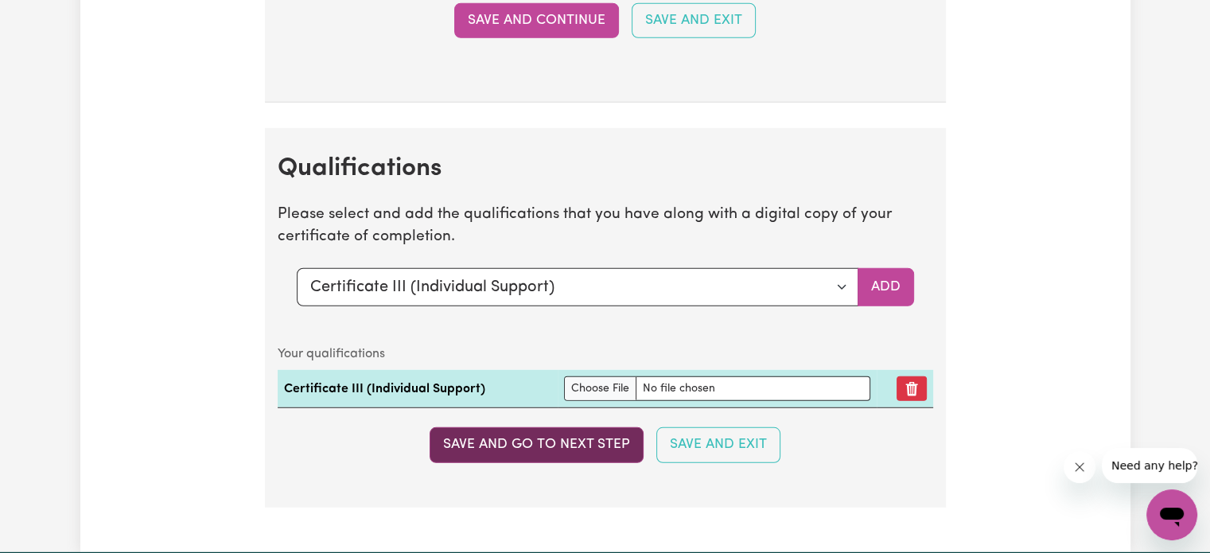
click at [548, 428] on button "Save and go to next step" at bounding box center [537, 444] width 214 height 35
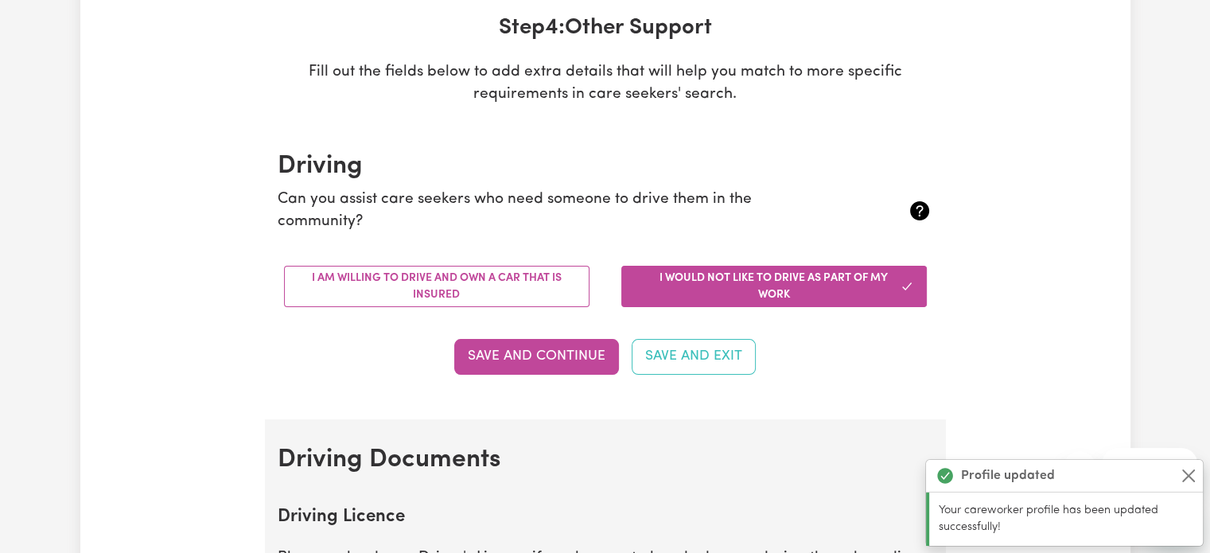
scroll to position [318, 0]
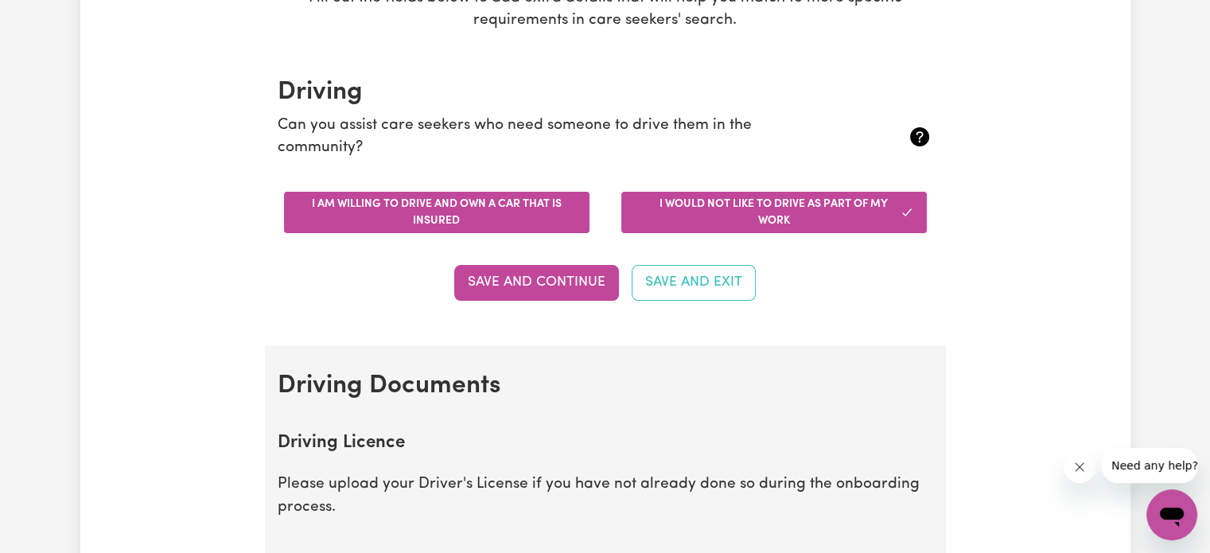
click at [452, 215] on button "I am willing to drive and own a car that is insured" at bounding box center [436, 212] width 305 height 41
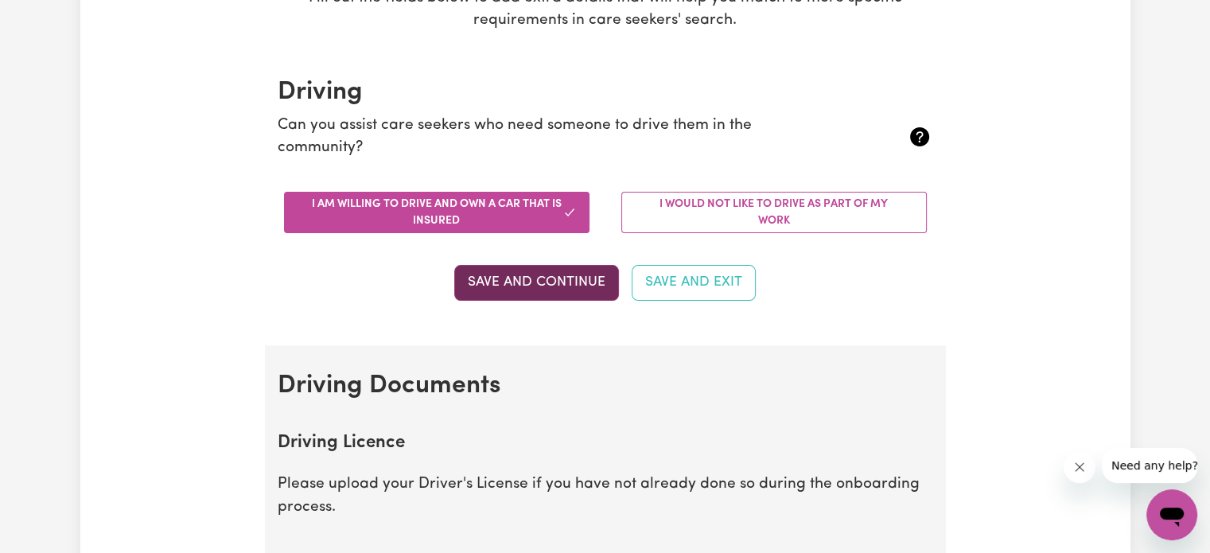
click at [505, 289] on button "Save and Continue" at bounding box center [536, 282] width 165 height 35
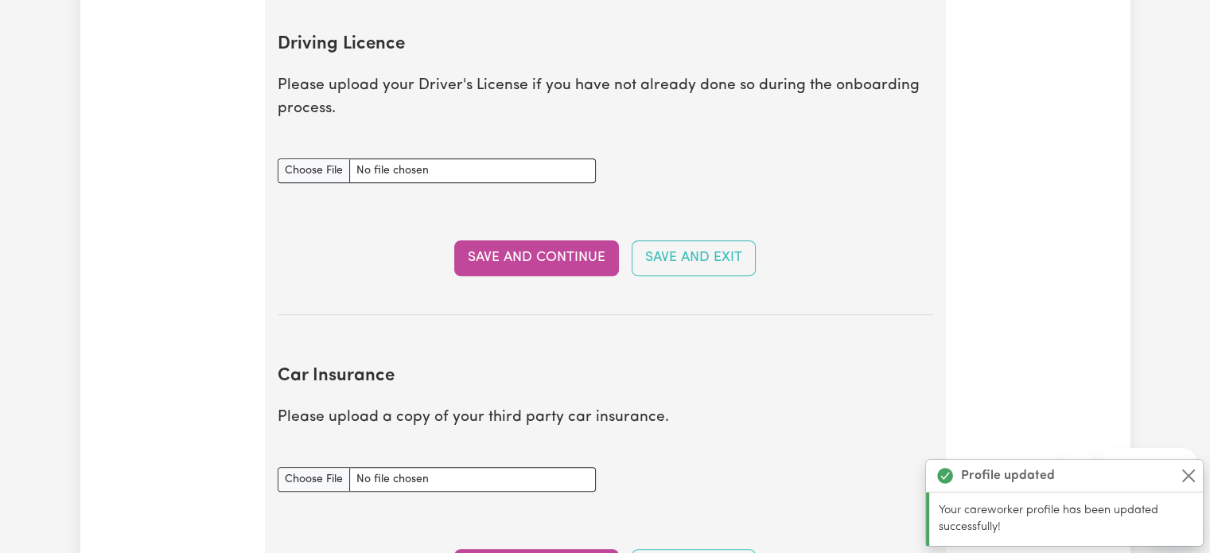
scroll to position [725, 0]
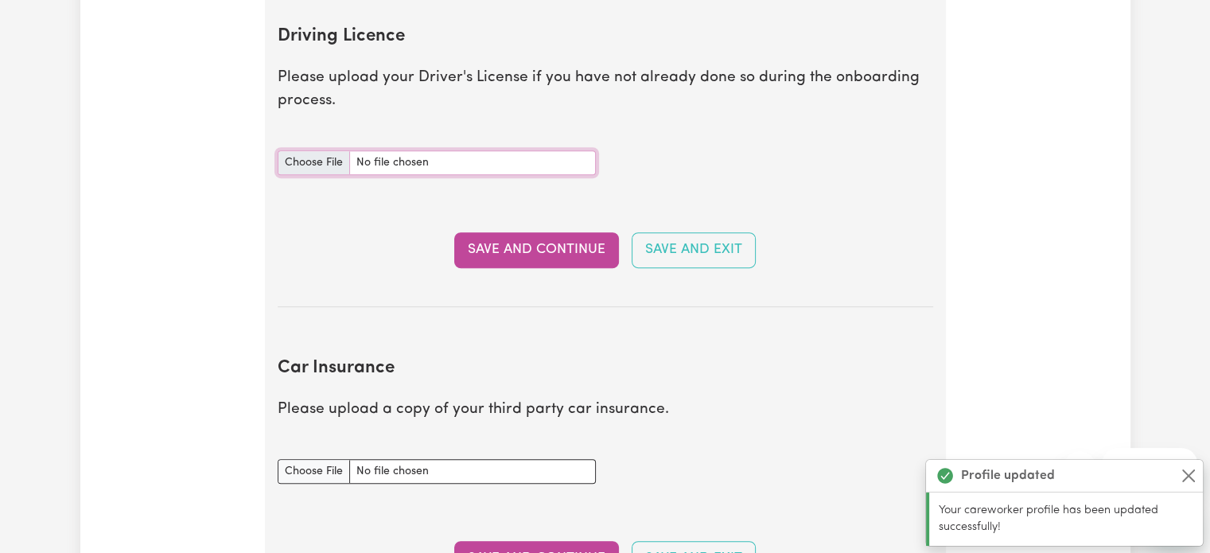
click at [292, 165] on input "Driving Licence document" at bounding box center [437, 162] width 318 height 25
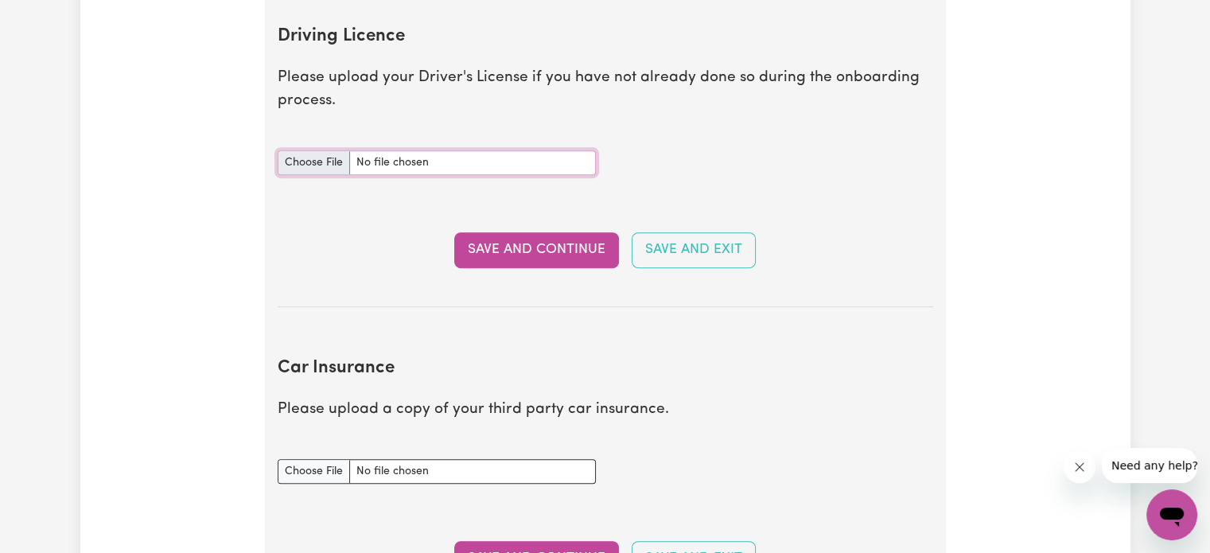
type input "C:\fakepath\Drivers Licence.pdf"
click at [552, 246] on button "Save and Continue" at bounding box center [536, 249] width 165 height 35
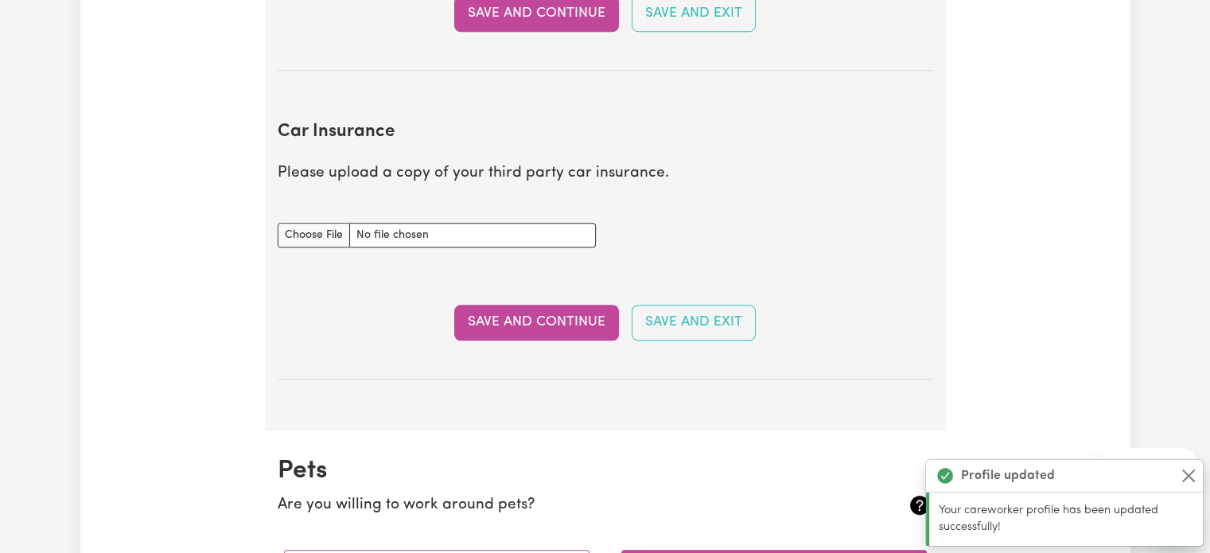
scroll to position [1056, 0]
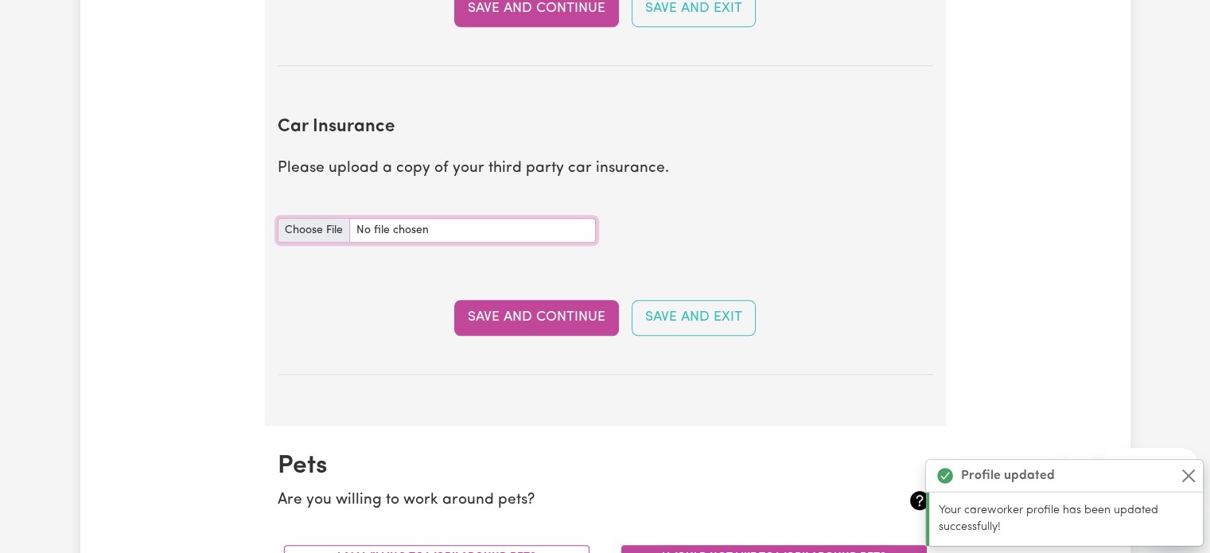
click at [315, 226] on input "Car Insurance document" at bounding box center [437, 230] width 318 height 25
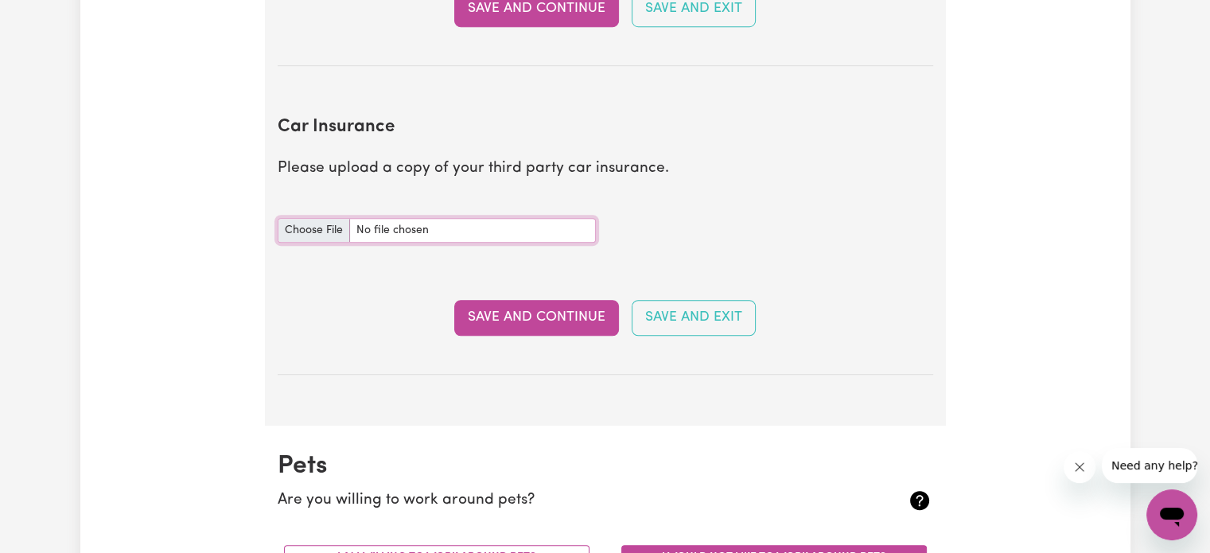
type input "C:\fakepath\Vehicle Insurance.pdf"
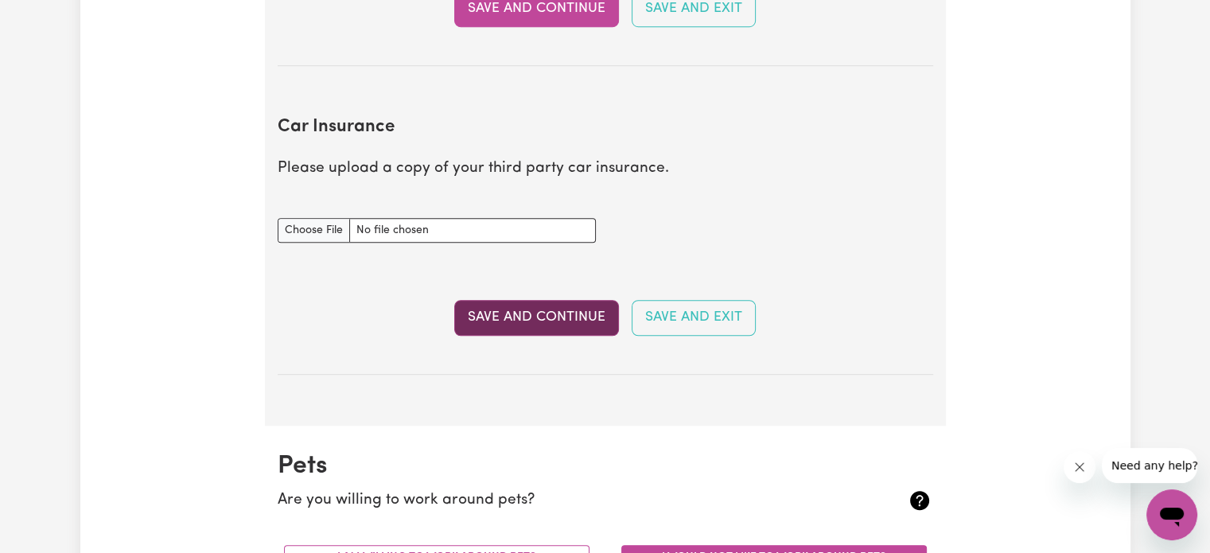
click at [490, 312] on button "Save and Continue" at bounding box center [536, 317] width 165 height 35
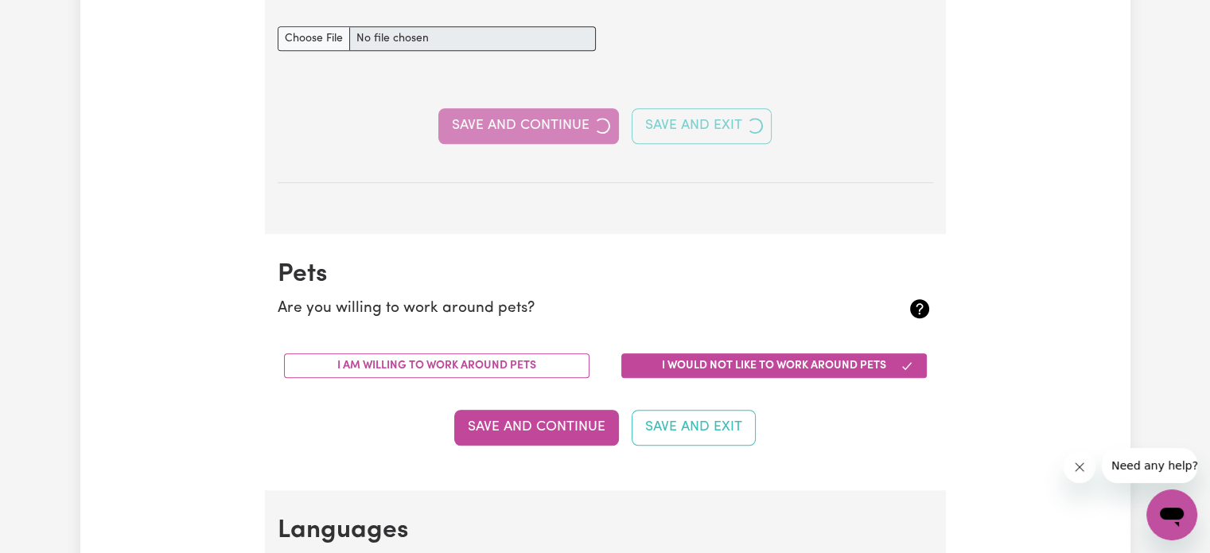
scroll to position [1374, 0]
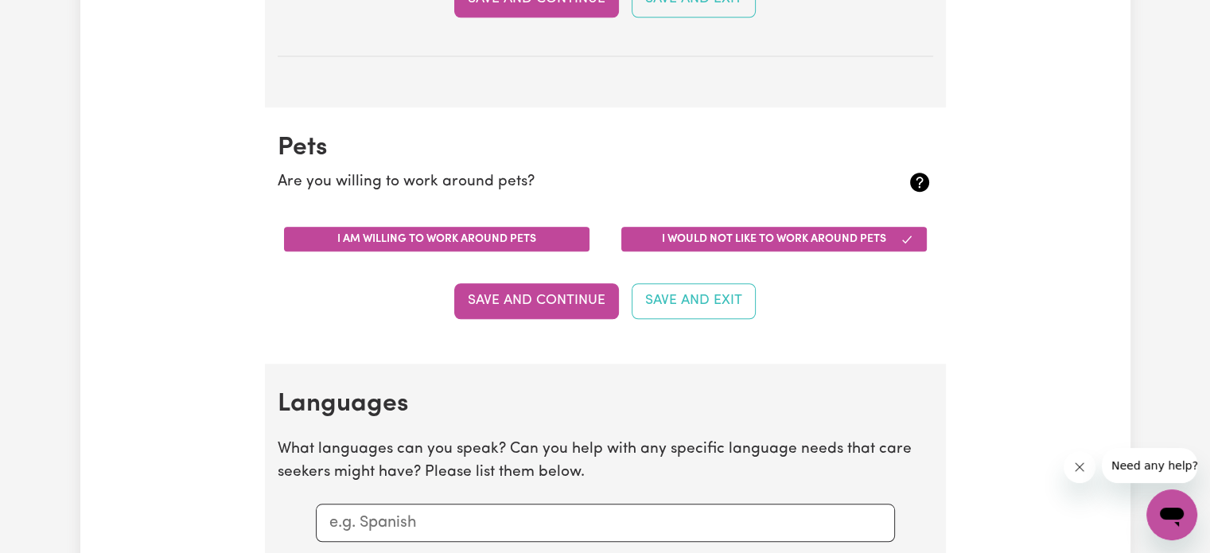
click at [550, 228] on button "I am willing to work around pets" at bounding box center [436, 239] width 305 height 25
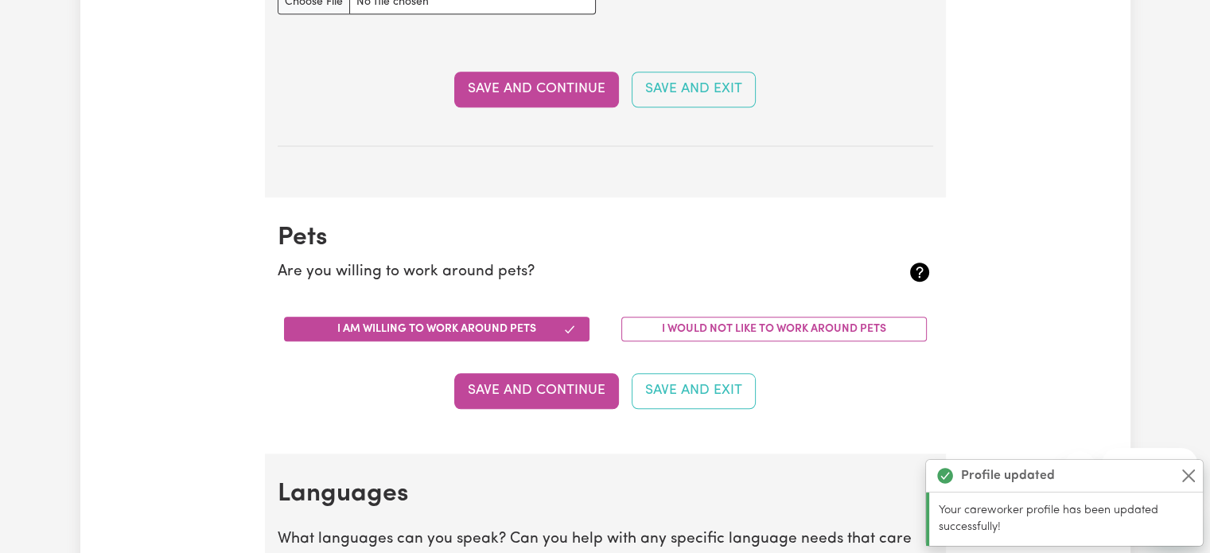
scroll to position [1480, 0]
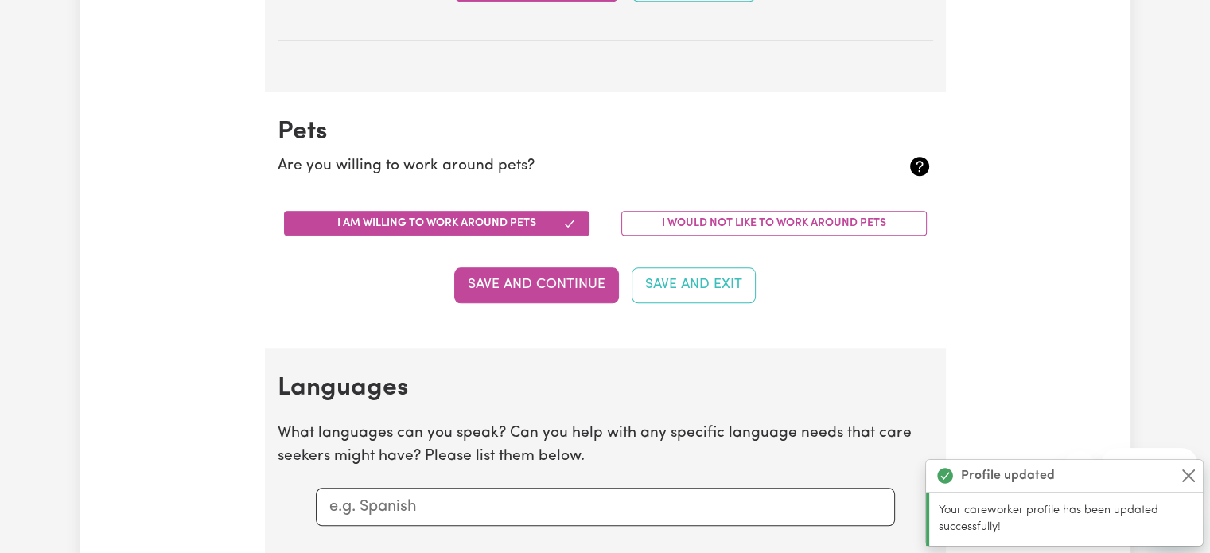
click at [531, 288] on button "Save and Continue" at bounding box center [536, 284] width 165 height 35
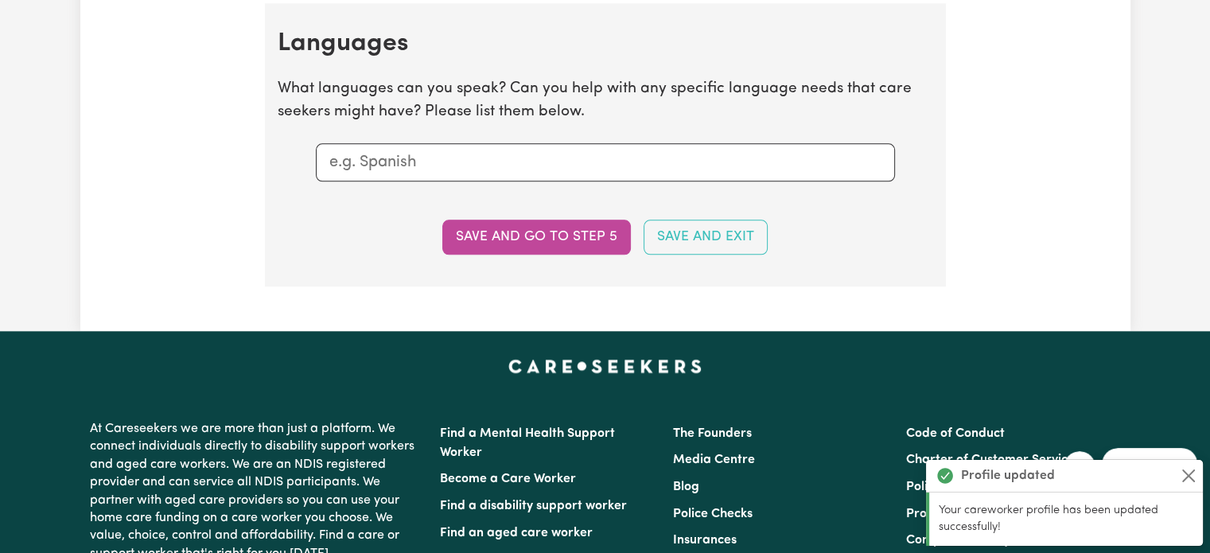
scroll to position [1825, 0]
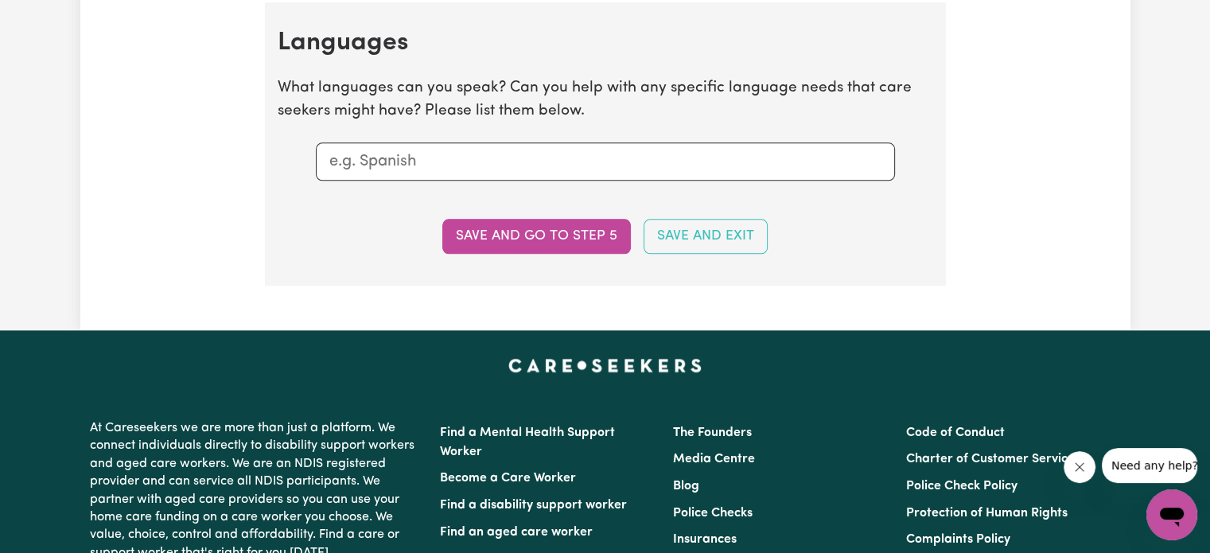
click at [490, 160] on input "text" at bounding box center [605, 162] width 552 height 24
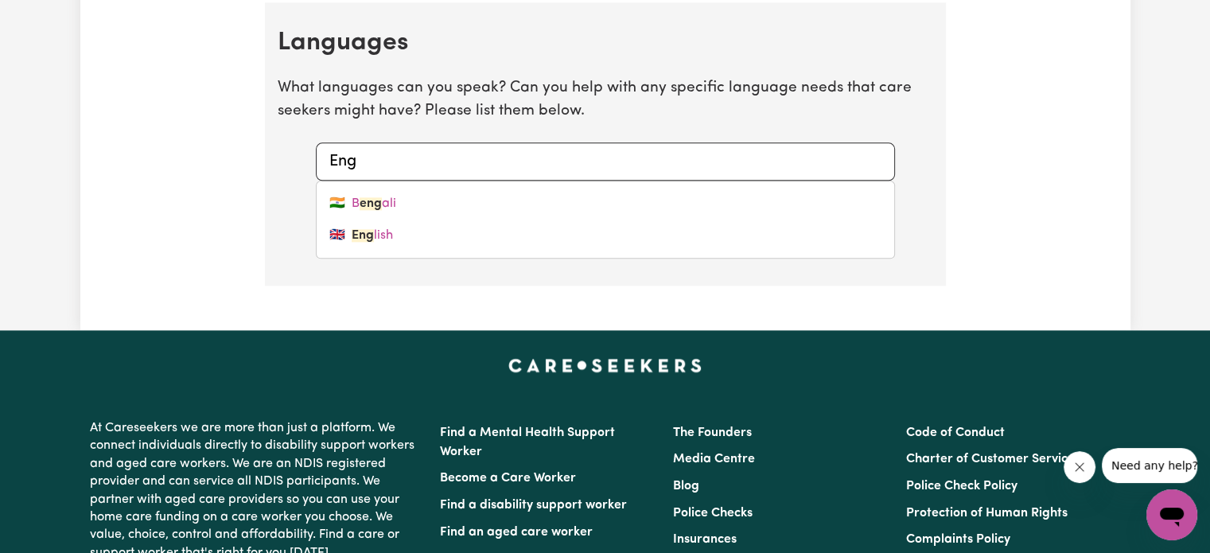
type input "Engl"
type input "English"
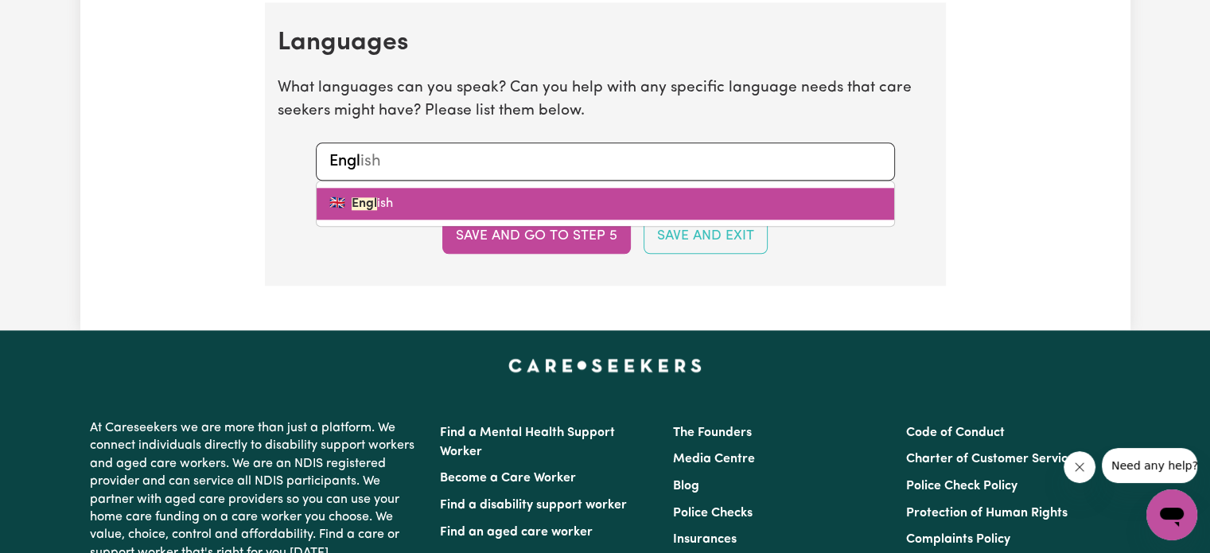
click at [444, 200] on link "🇬🇧 Engl ish" at bounding box center [606, 204] width 578 height 32
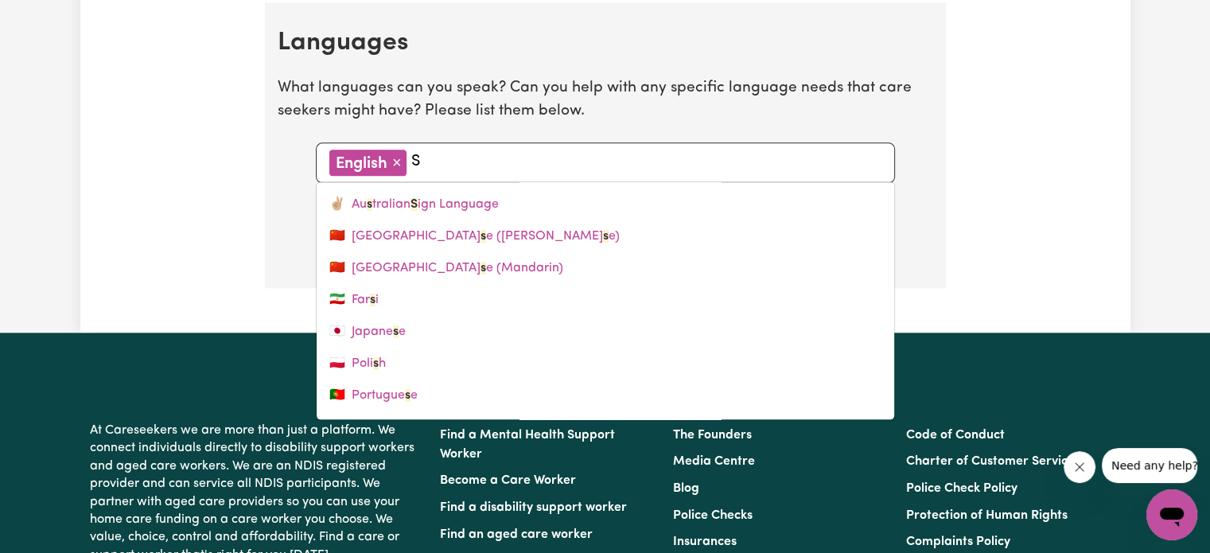
type input "Sp"
type input "Spanish"
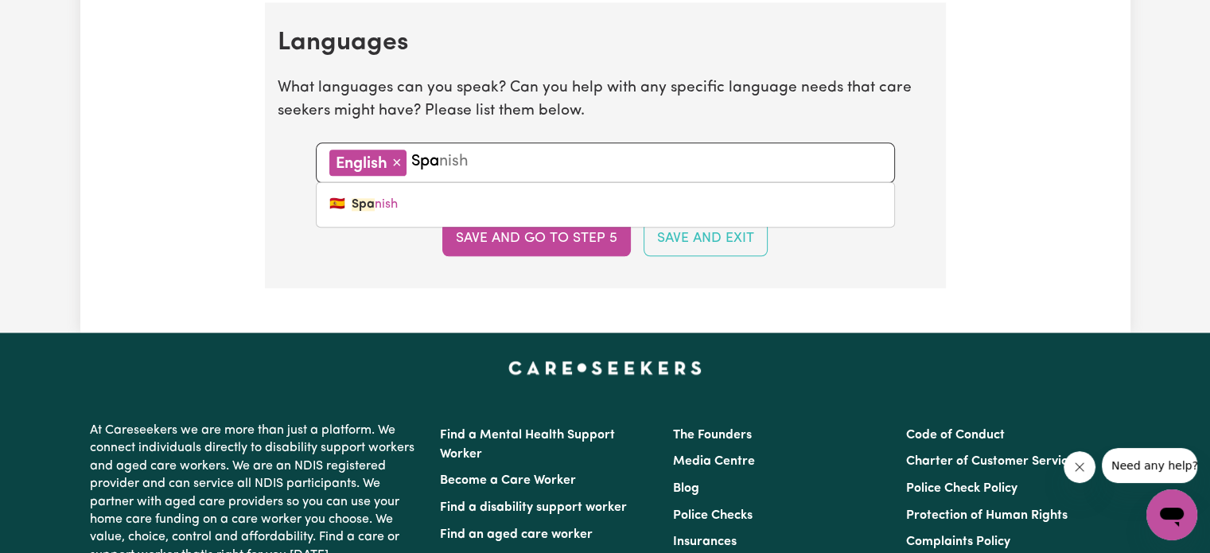
type input "Span"
click at [445, 200] on link "🇪🇸 Span ish" at bounding box center [606, 205] width 578 height 32
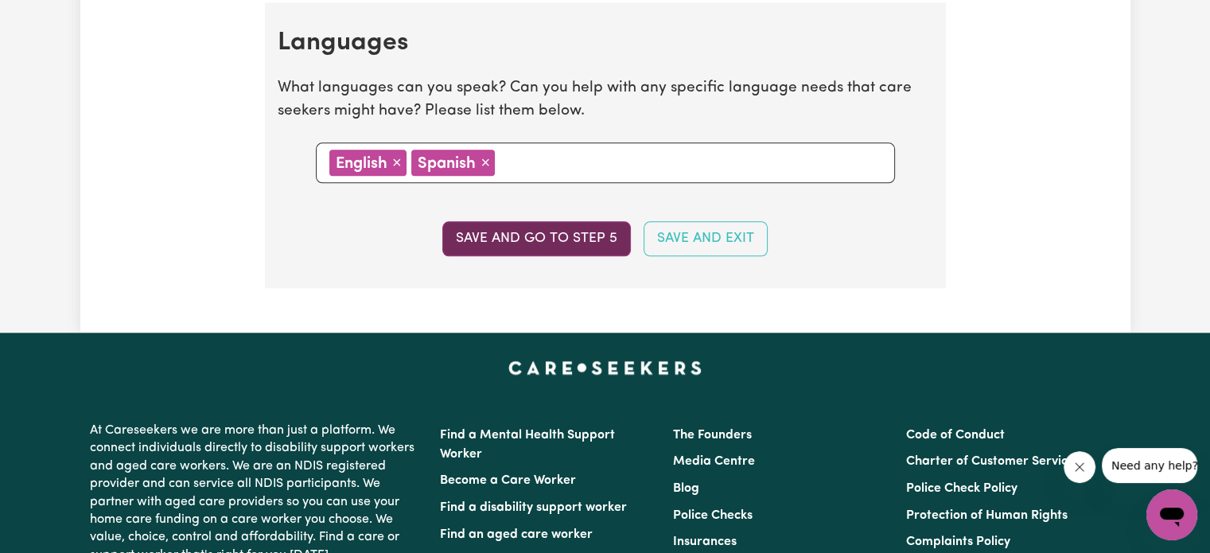
click at [511, 237] on button "Save and go to step 5" at bounding box center [536, 238] width 189 height 35
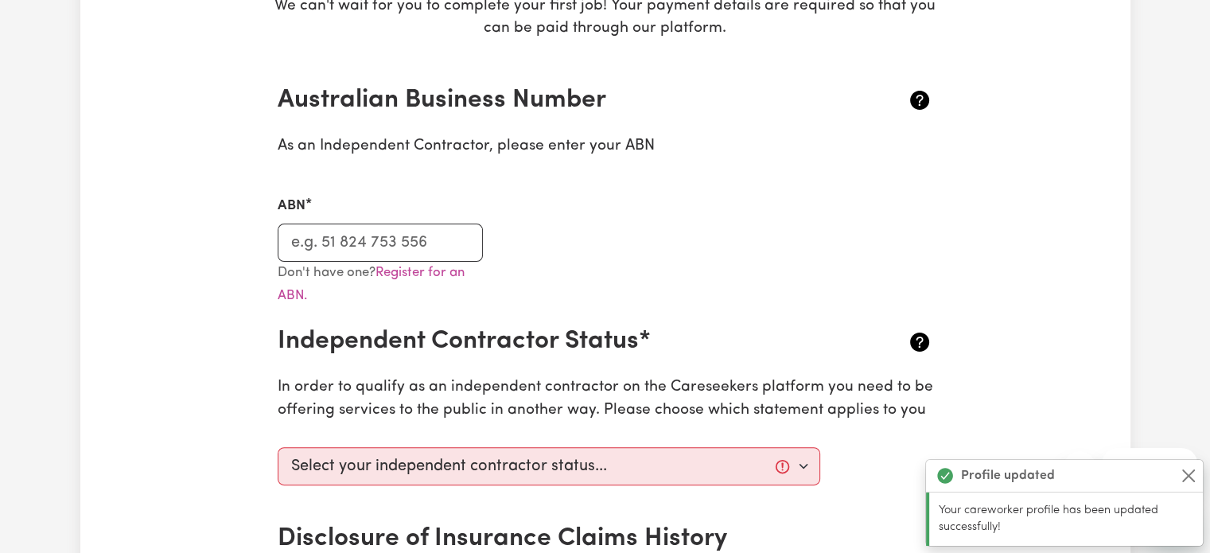
scroll to position [318, 0]
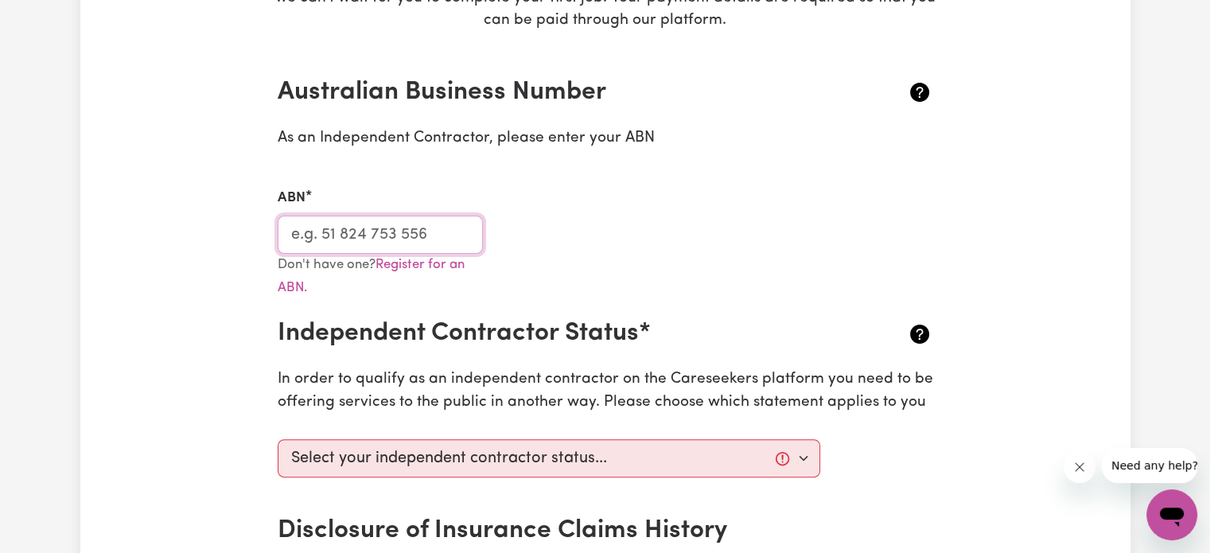
click at [356, 228] on input "ABN" at bounding box center [381, 235] width 206 height 38
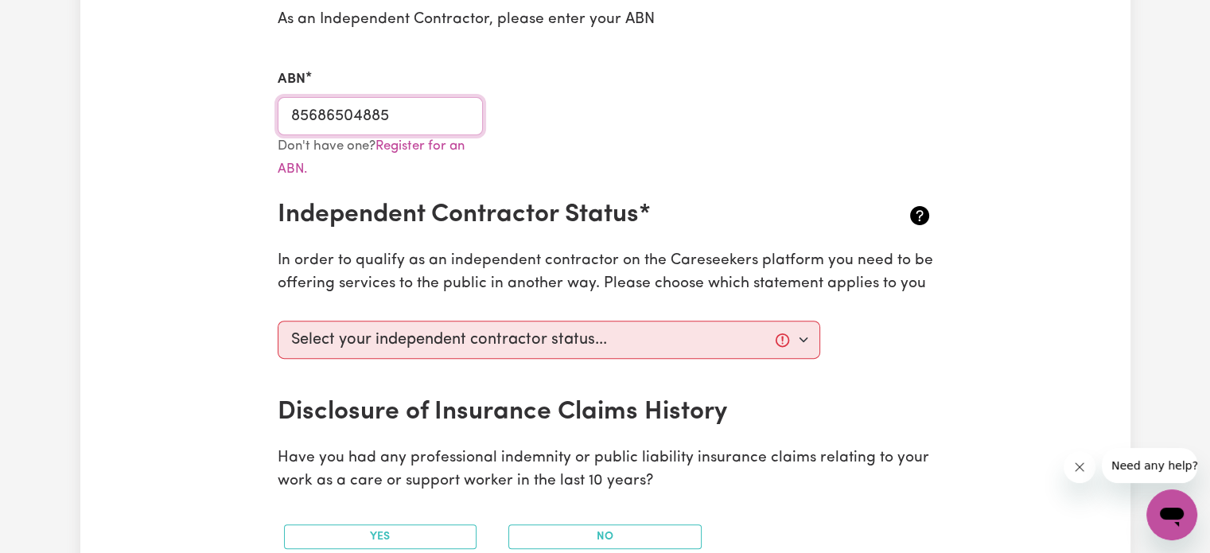
scroll to position [477, 0]
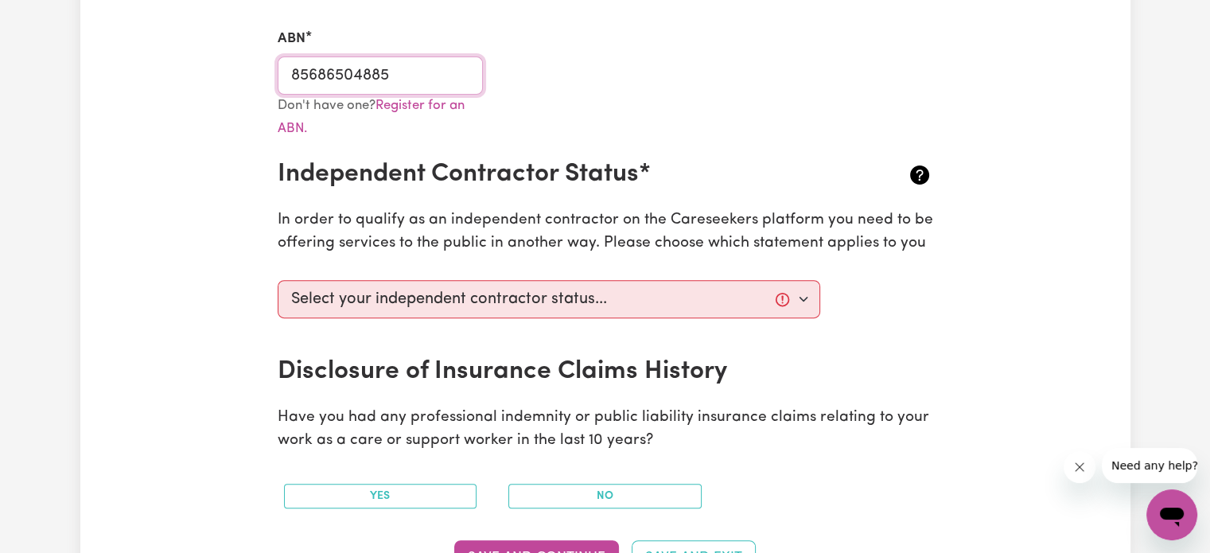
type input "85686504885"
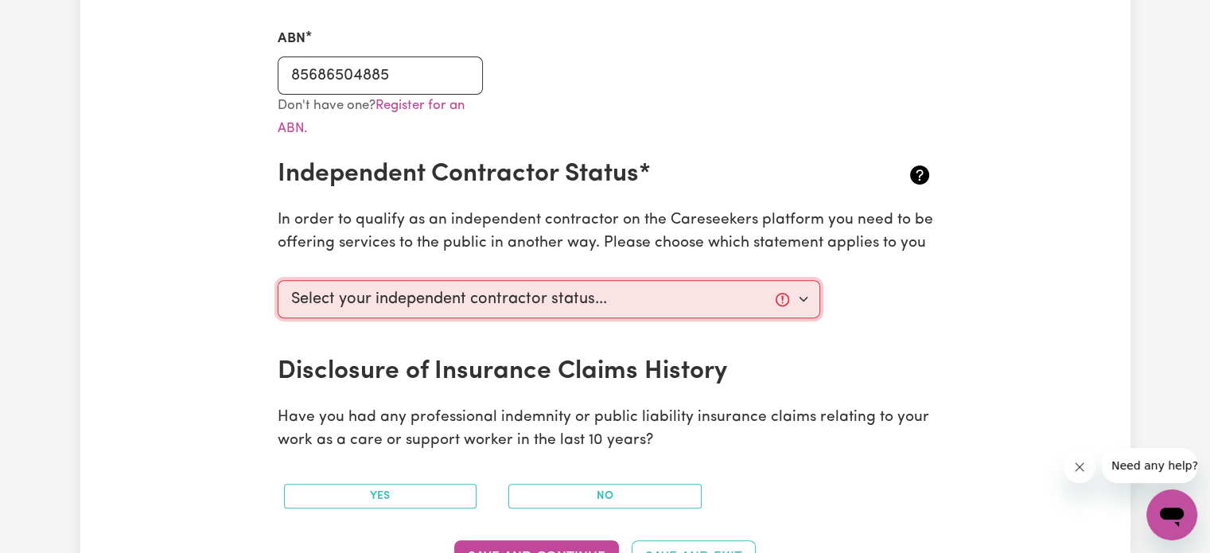
click at [563, 308] on select "Select your independent contractor status... I am providing services through an…" at bounding box center [549, 299] width 543 height 38
select select "I am providing services privately on my own"
click at [278, 280] on select "Select your independent contractor status... I am providing services through an…" at bounding box center [549, 299] width 543 height 38
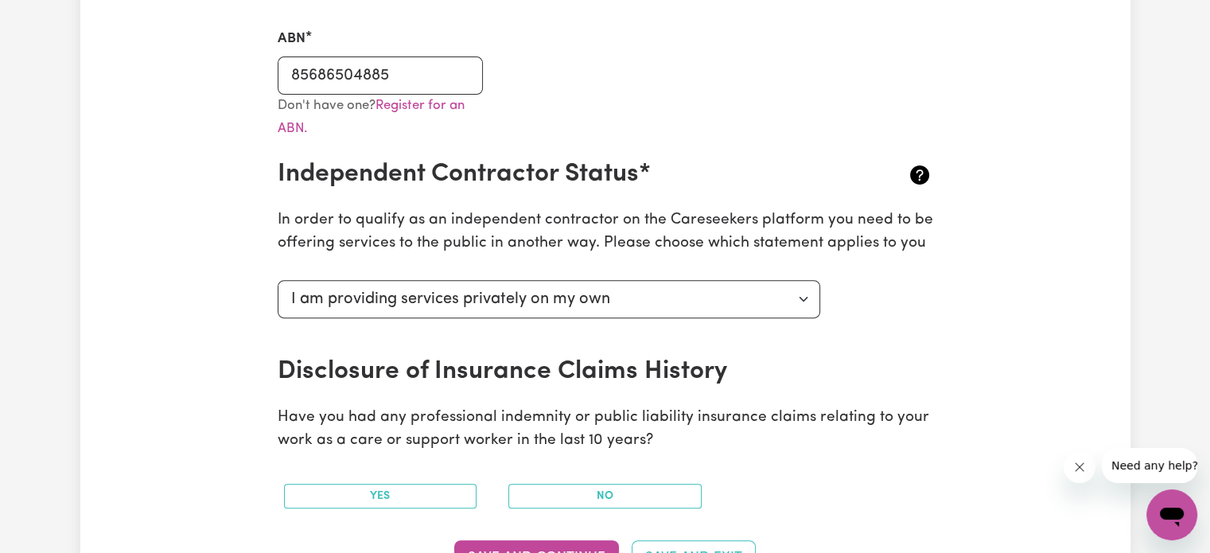
click at [438, 380] on h2 "Disclosure of Insurance Claims History" at bounding box center [551, 371] width 547 height 30
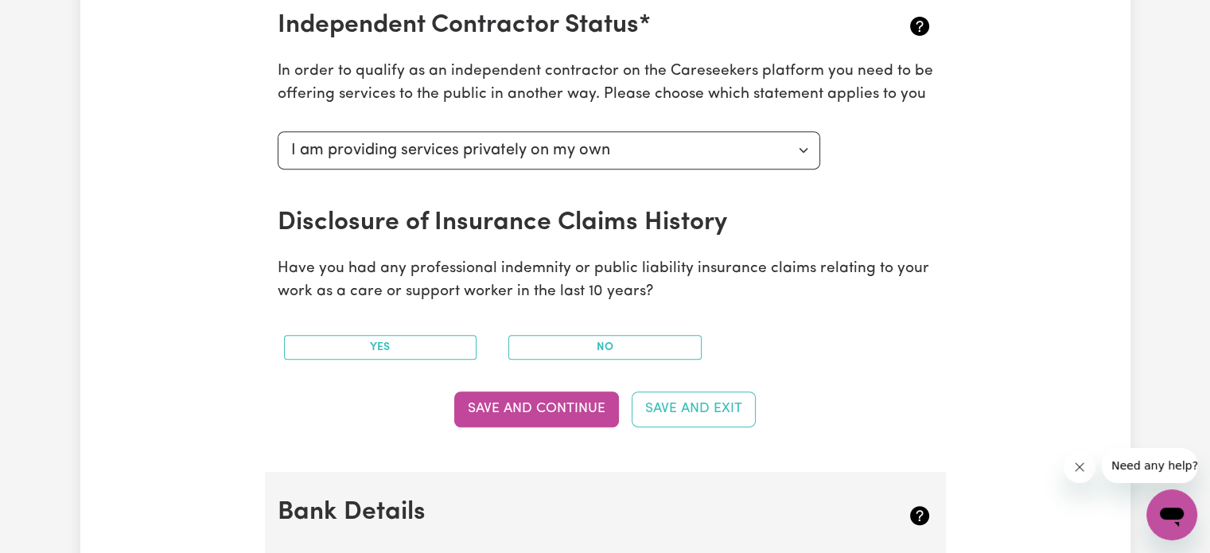
scroll to position [636, 0]
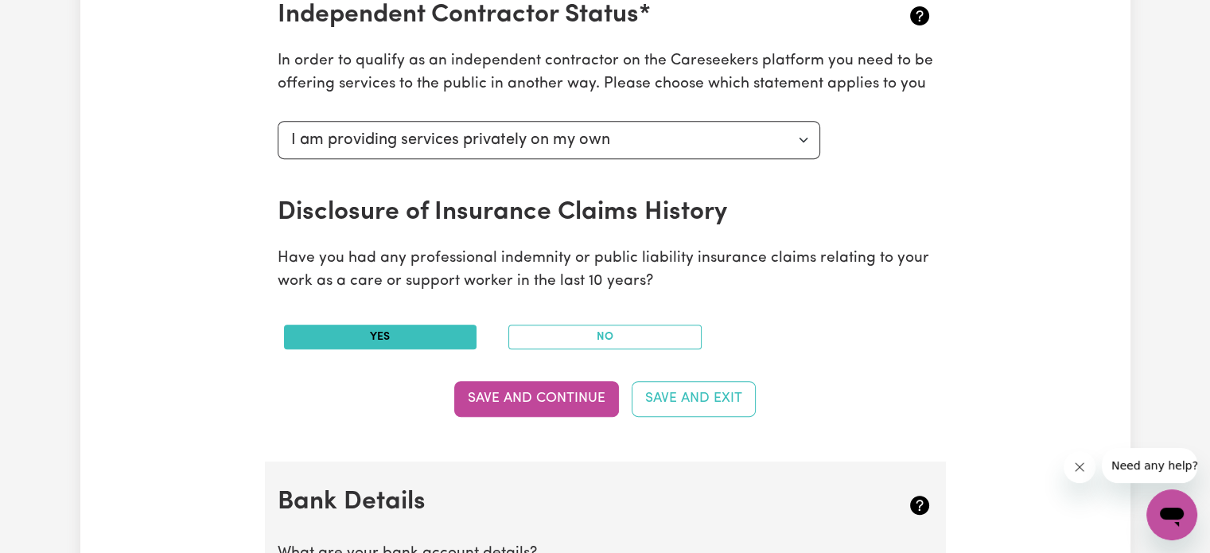
click at [432, 340] on button "Yes" at bounding box center [380, 337] width 193 height 25
click at [554, 341] on button "No" at bounding box center [604, 337] width 193 height 25
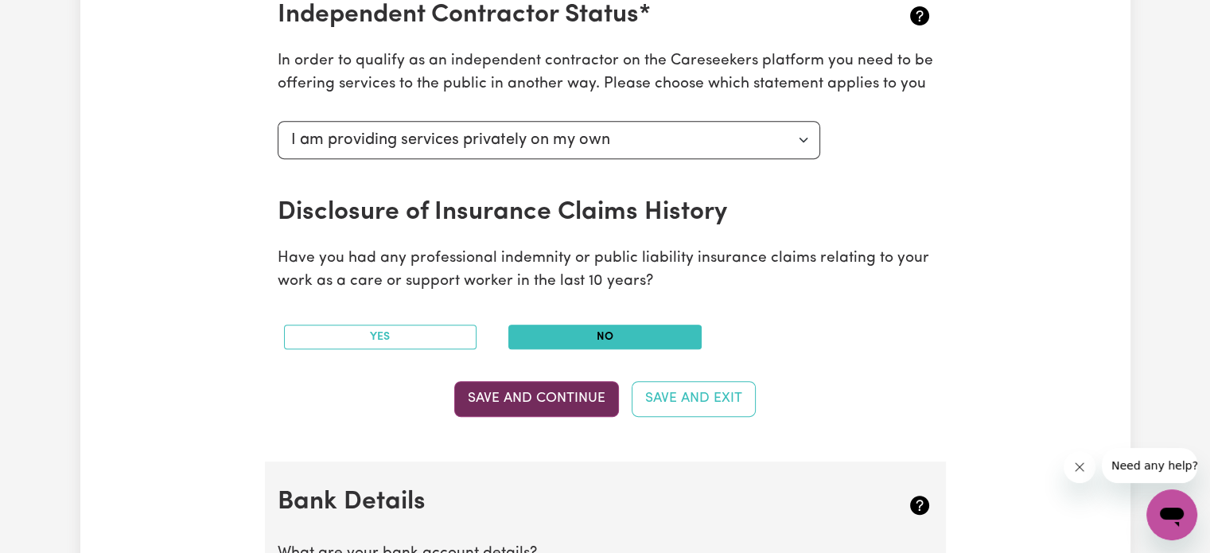
click at [571, 396] on button "Save and Continue" at bounding box center [536, 398] width 165 height 35
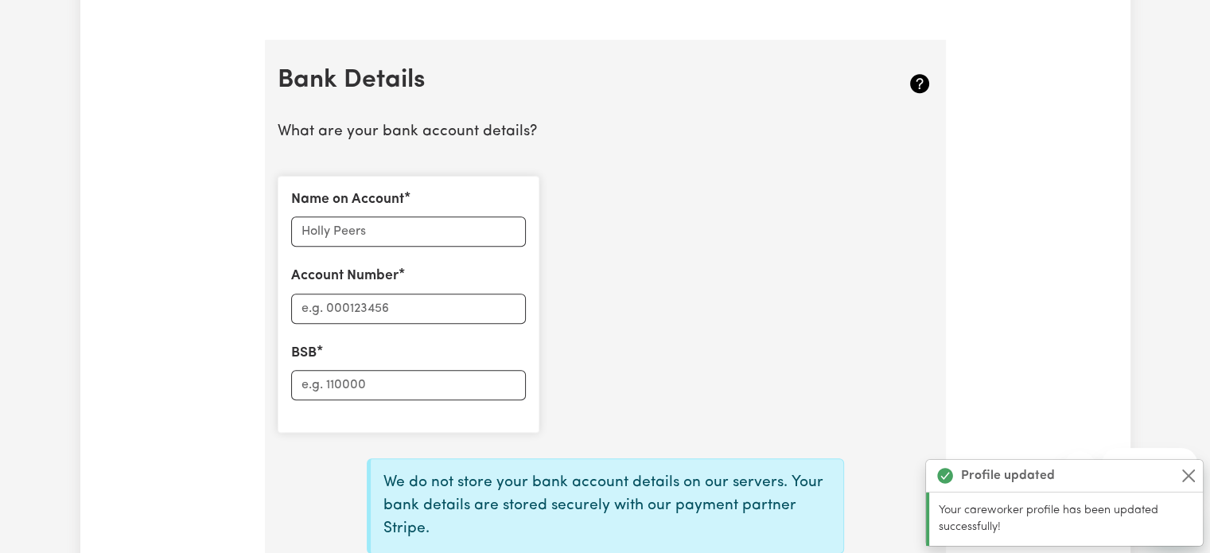
scroll to position [1055, 0]
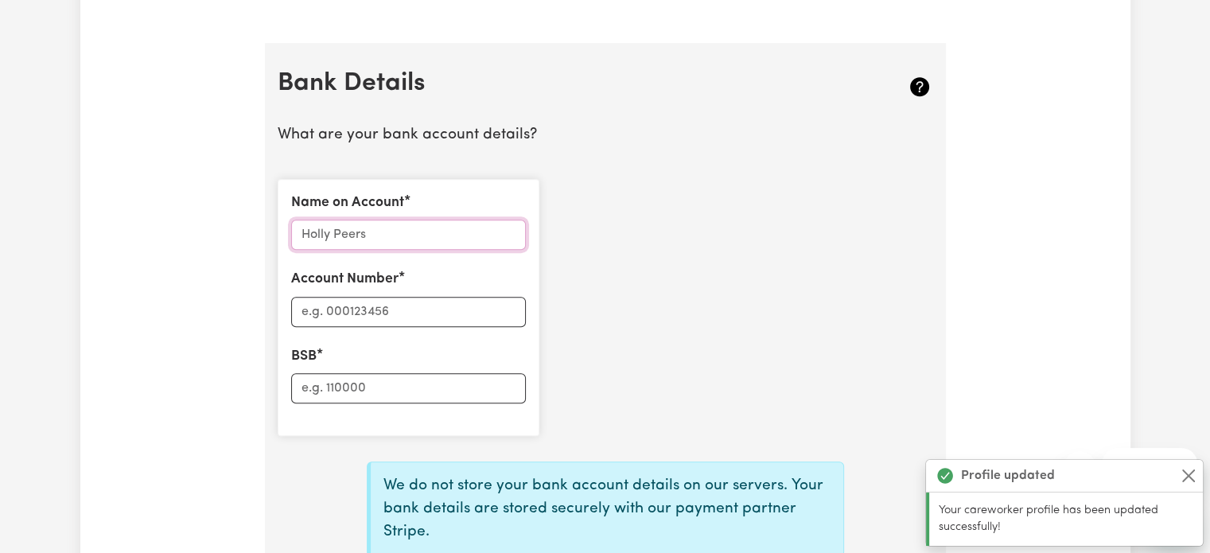
click at [418, 232] on input "Name on Account" at bounding box center [408, 235] width 235 height 30
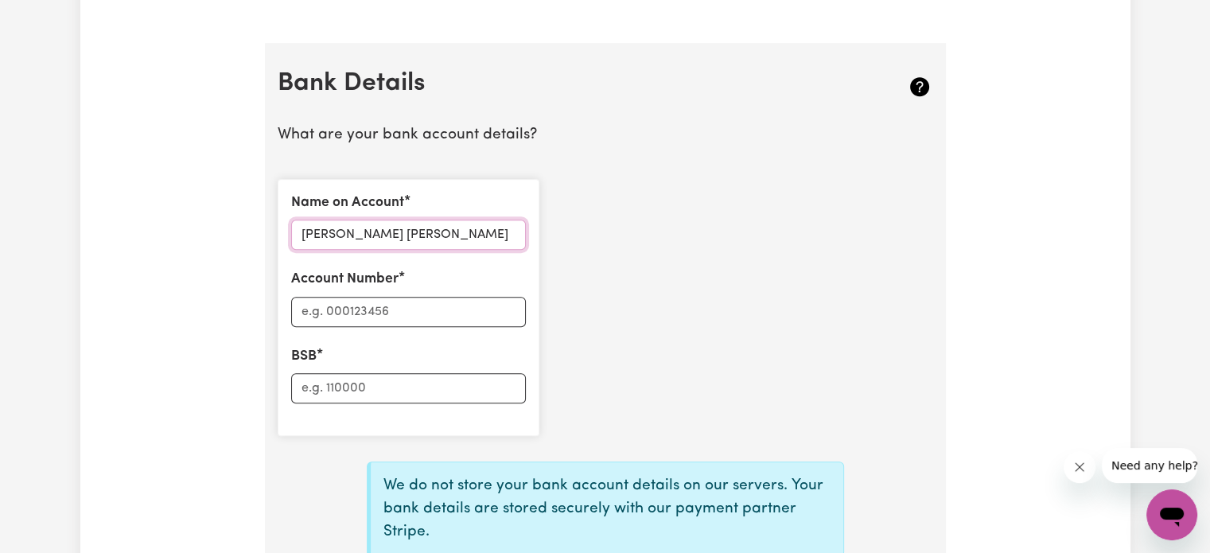
type input "[PERSON_NAME] [PERSON_NAME]"
type input "062692"
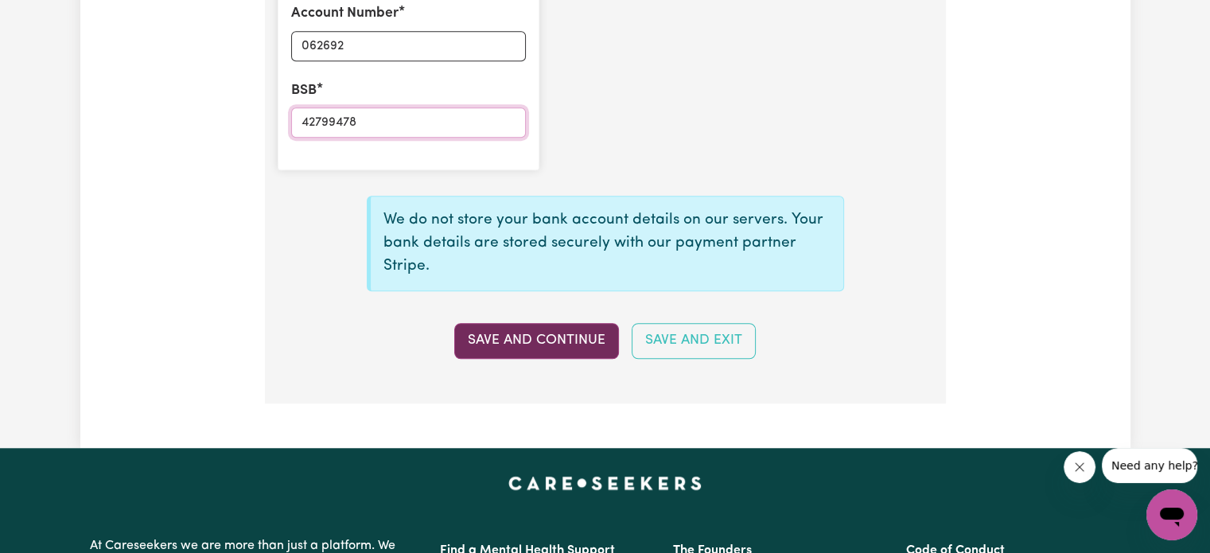
scroll to position [1293, 0]
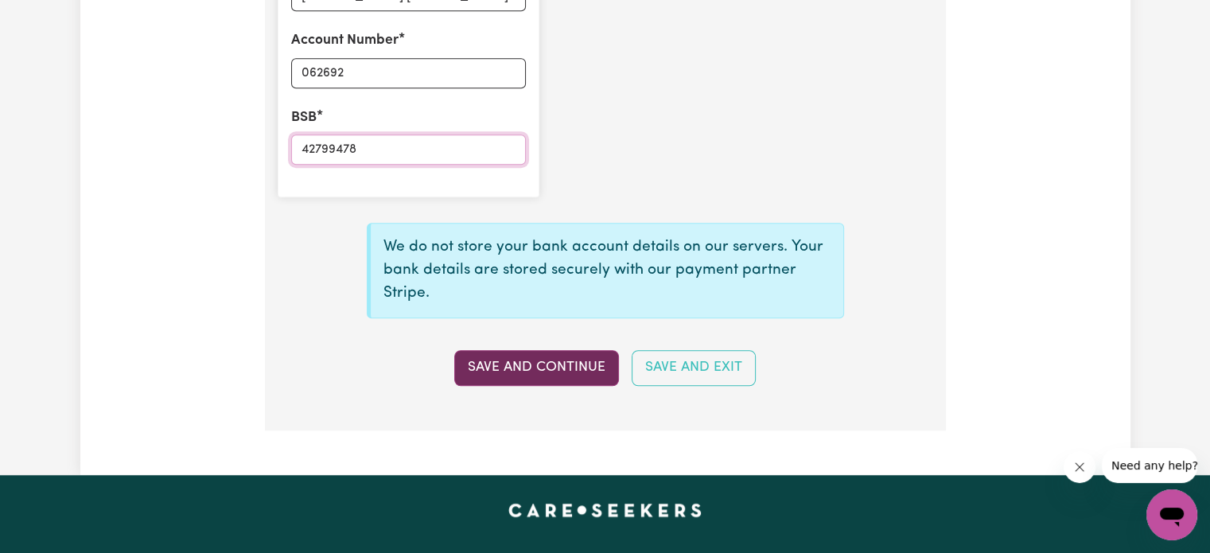
type input "42799478"
click at [528, 378] on button "Save and Continue" at bounding box center [536, 367] width 165 height 35
drag, startPoint x: 368, startPoint y: 148, endPoint x: 263, endPoint y: 137, distance: 105.6
drag, startPoint x: 355, startPoint y: 64, endPoint x: 278, endPoint y: 60, distance: 77.2
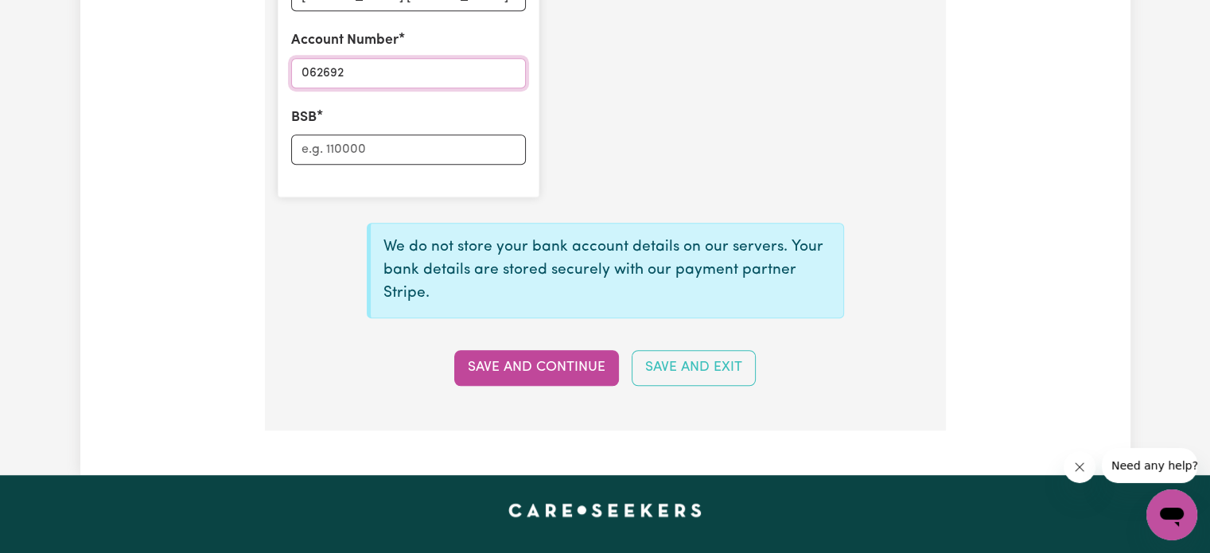
click at [278, 60] on div "Name on Account [PERSON_NAME] [PERSON_NAME] Account Number 062692 BSB" at bounding box center [409, 68] width 262 height 257
paste input "42799478"
type input "42799478"
click at [337, 164] on div "Name on Account [PERSON_NAME] [PERSON_NAME] Account Number 42799478 BSB" at bounding box center [409, 68] width 262 height 257
click at [351, 142] on input "BSB" at bounding box center [408, 149] width 235 height 30
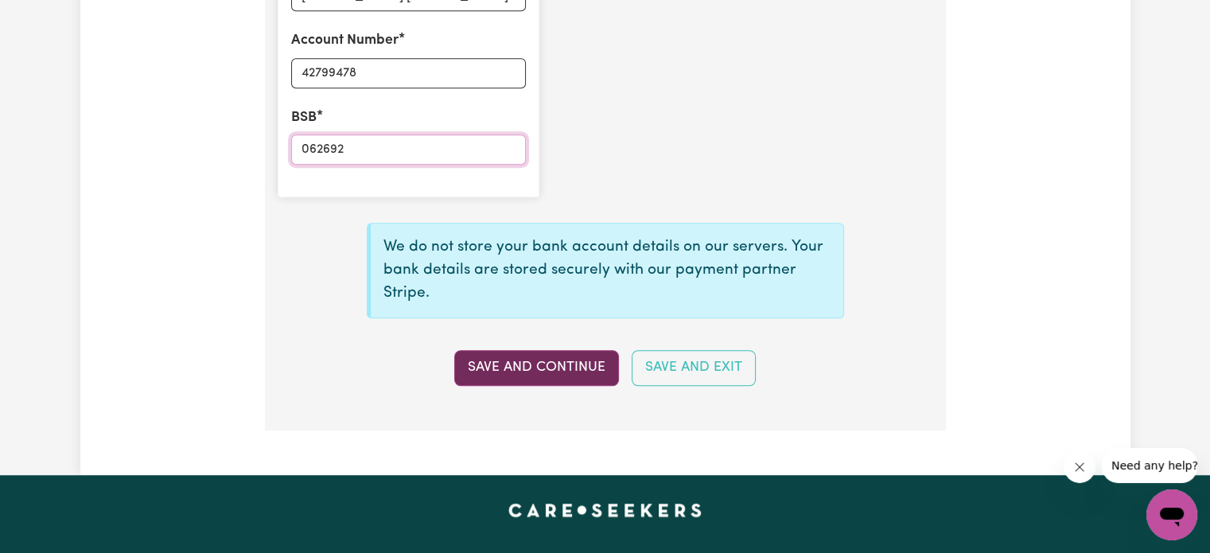
type input "062692"
click at [519, 378] on button "Save and Continue" at bounding box center [536, 367] width 165 height 35
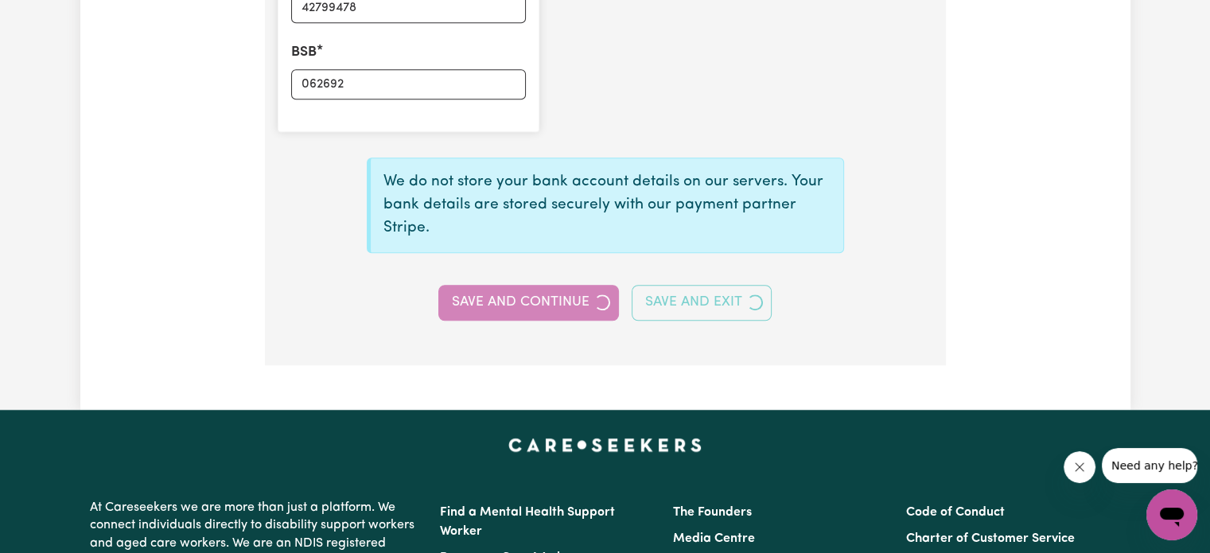
scroll to position [1373, 0]
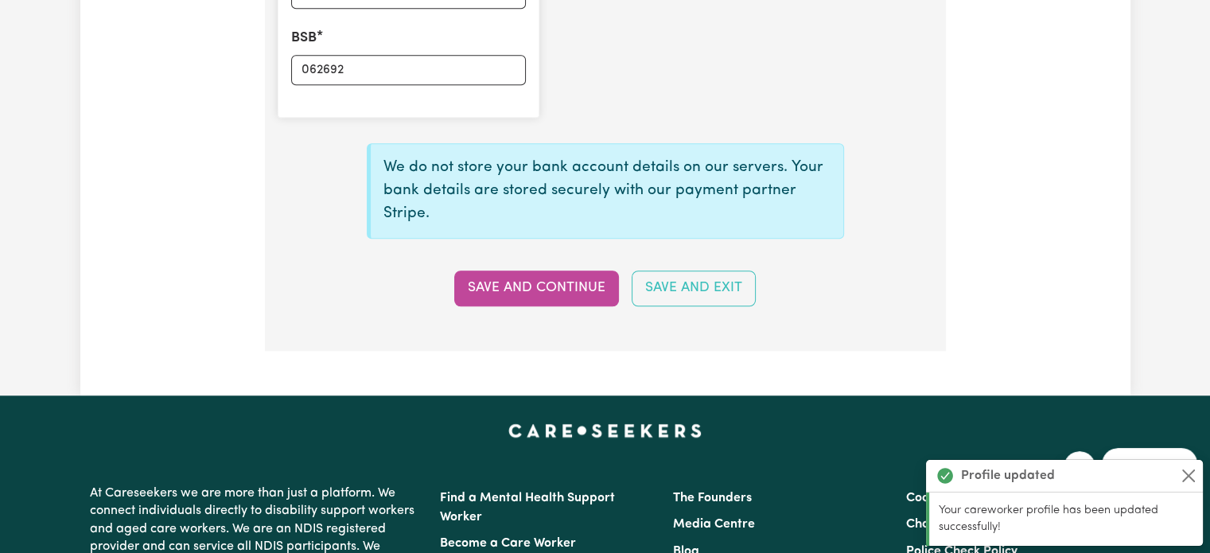
type input "****9478"
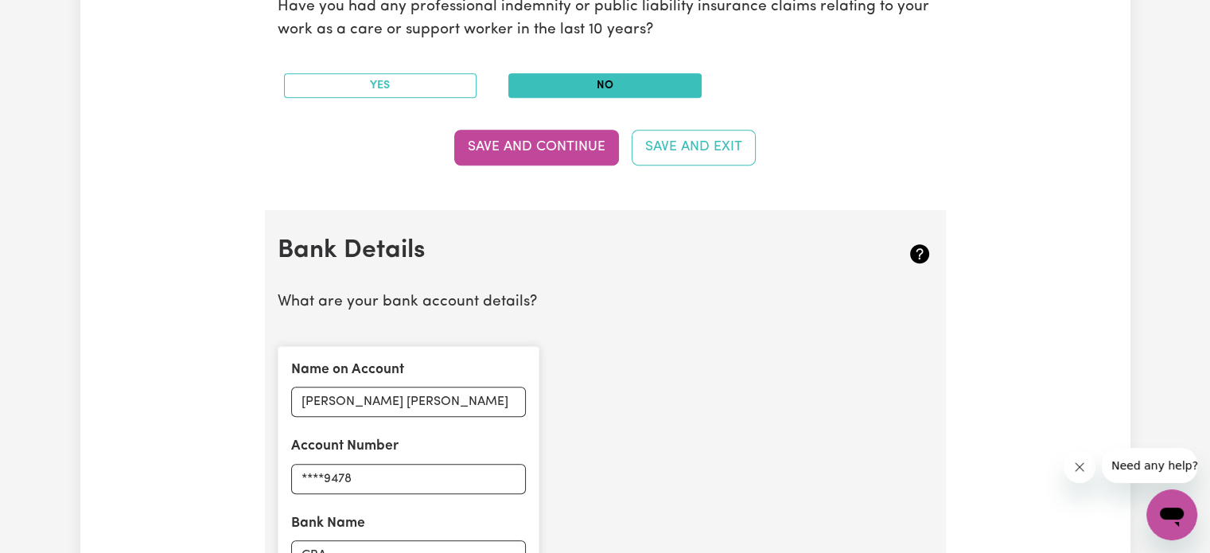
scroll to position [737, 0]
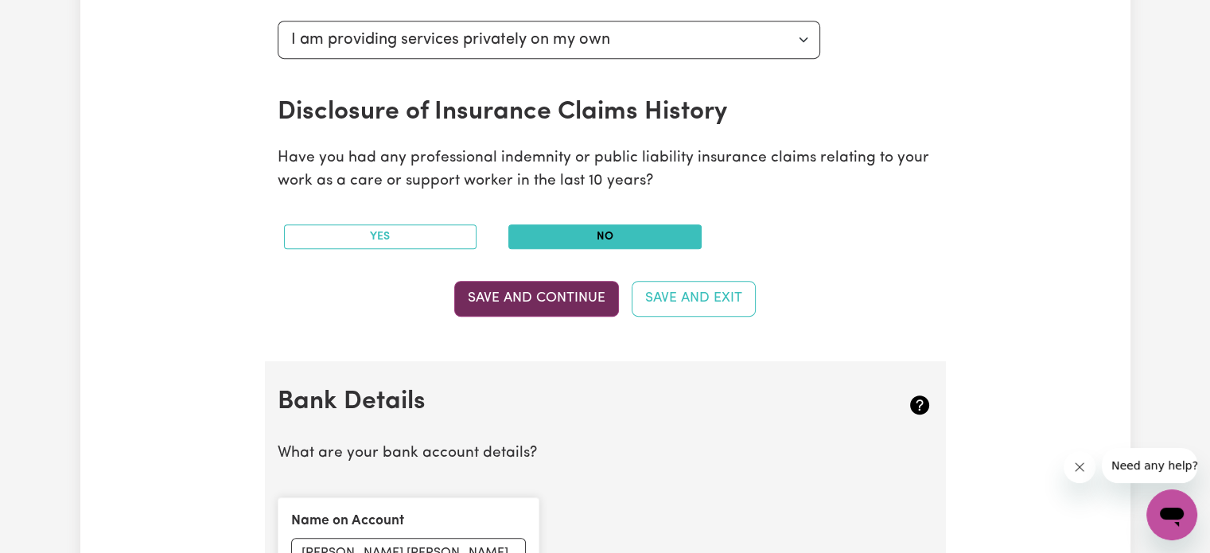
click at [573, 307] on button "Save and Continue" at bounding box center [536, 298] width 165 height 35
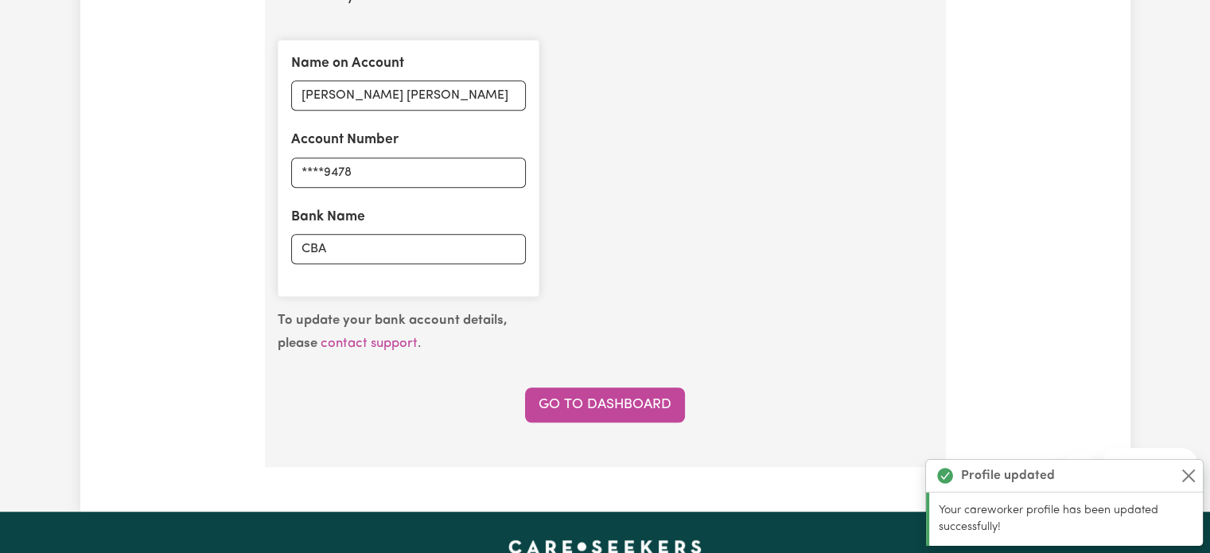
scroll to position [1292, 0]
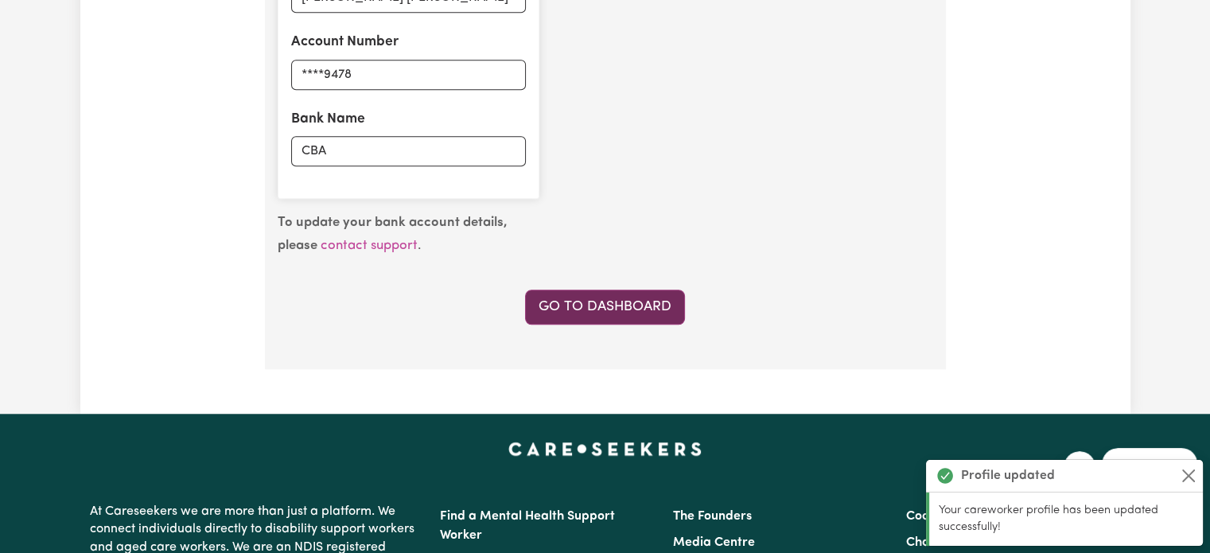
click at [604, 306] on link "Go to Dashboard" at bounding box center [605, 307] width 160 height 35
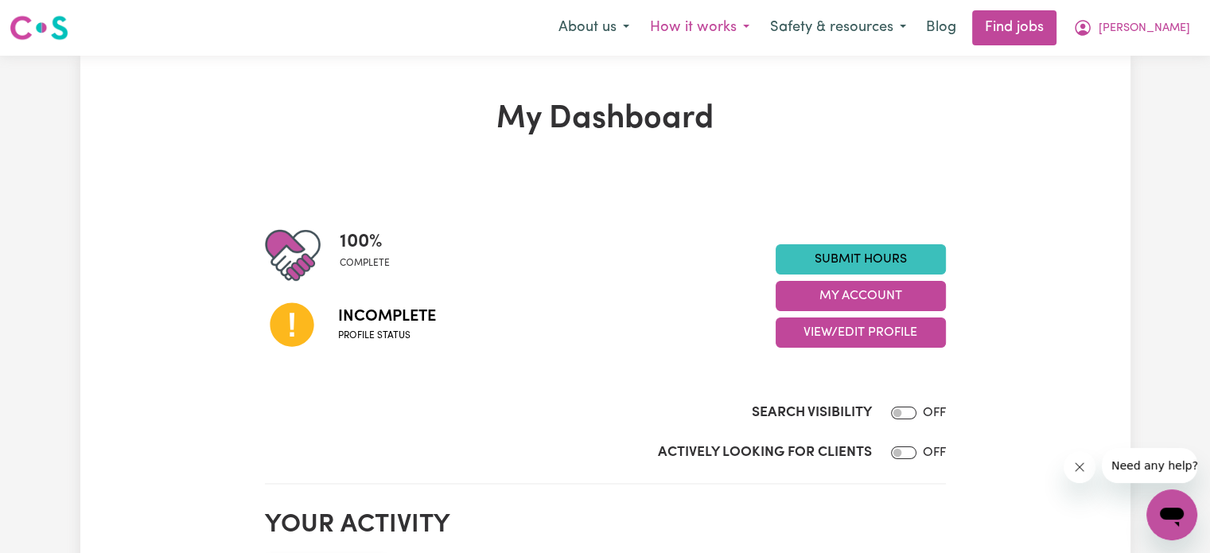
click at [754, 34] on button "How it works" at bounding box center [700, 27] width 120 height 33
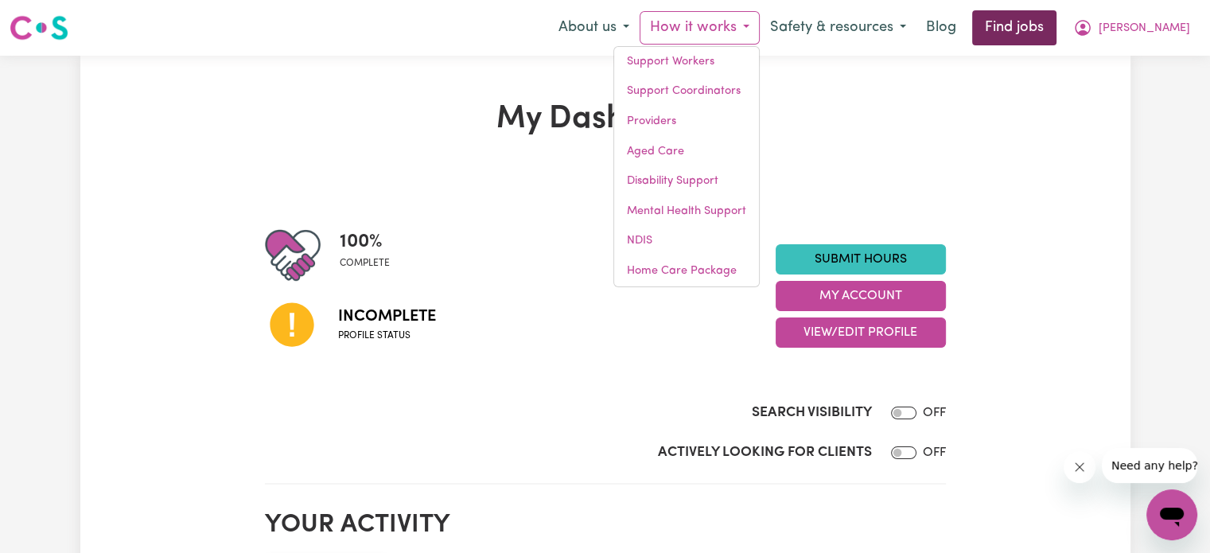
click at [1019, 10] on link "Find jobs" at bounding box center [1014, 27] width 84 height 35
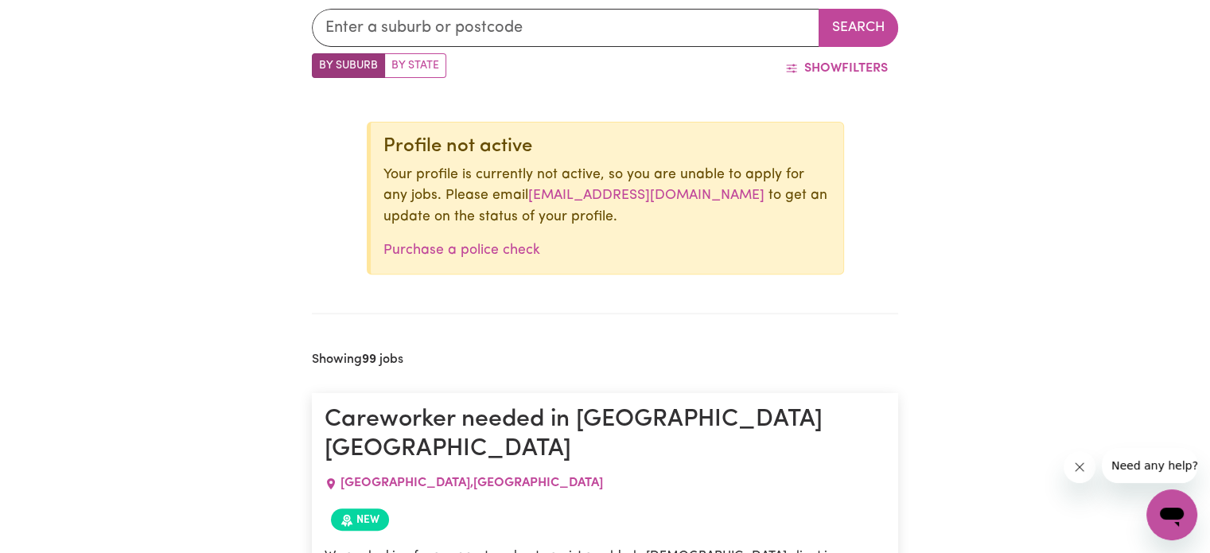
scroll to position [527, 0]
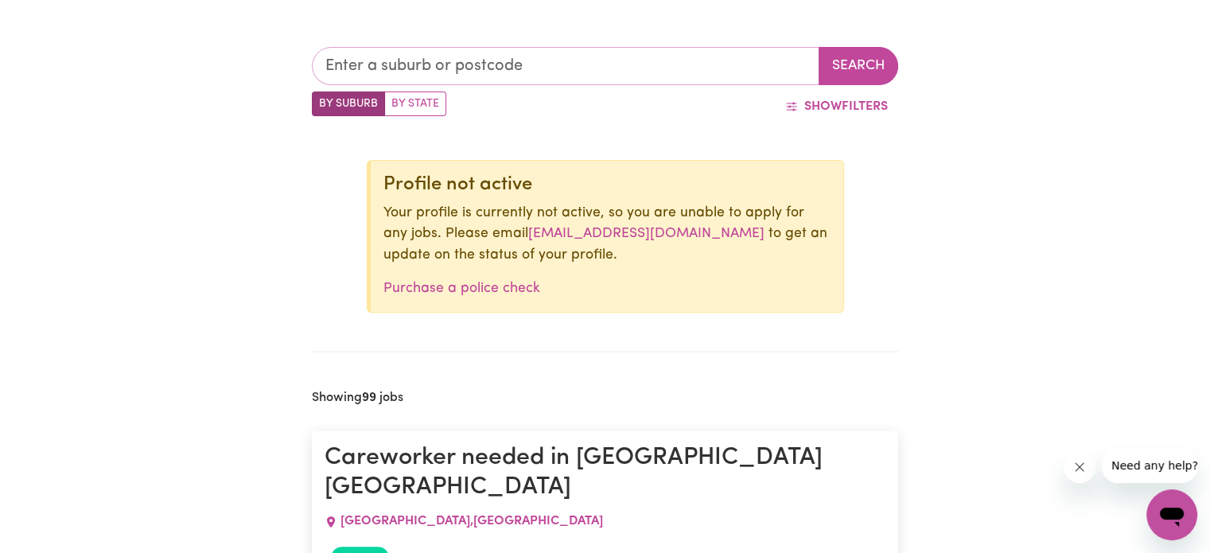
click at [400, 56] on input "text" at bounding box center [566, 66] width 508 height 38
type input "2485"
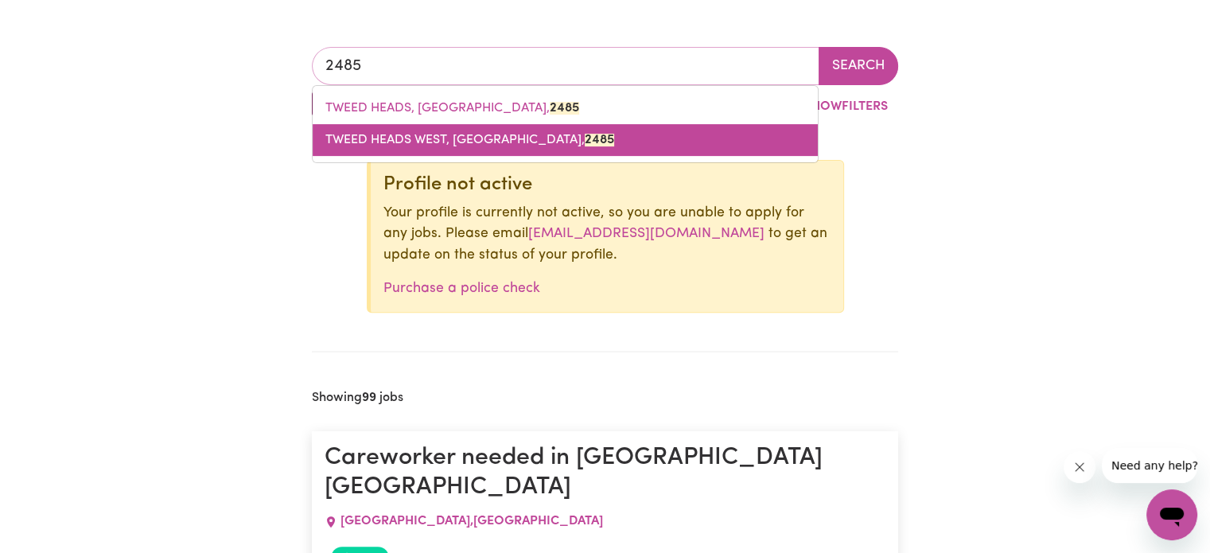
click at [585, 143] on mark "2485" at bounding box center [599, 140] width 29 height 13
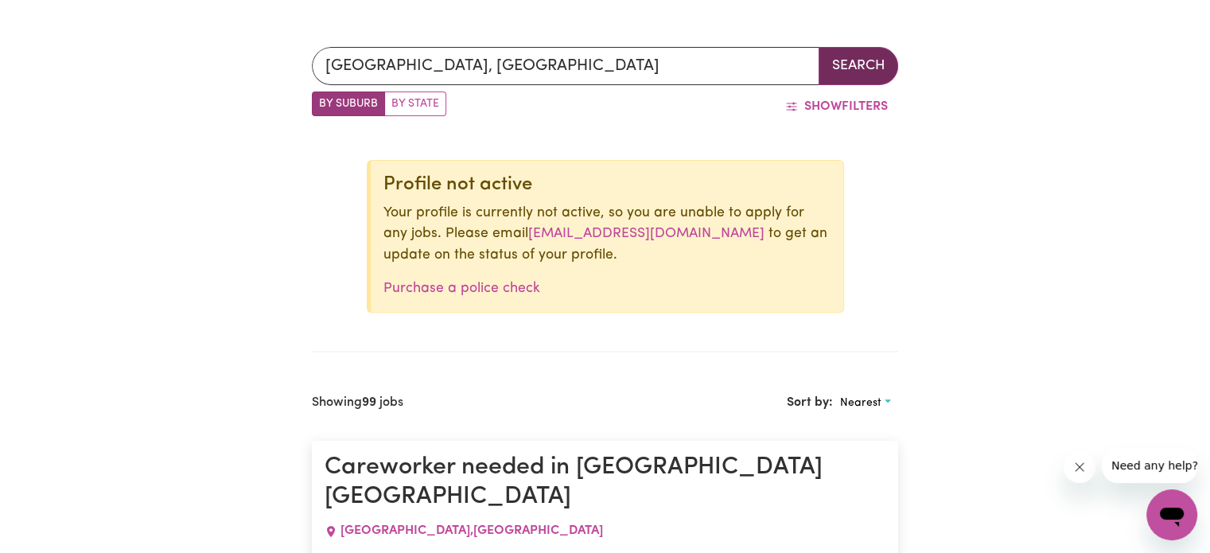
click at [830, 72] on button "Search" at bounding box center [859, 66] width 80 height 38
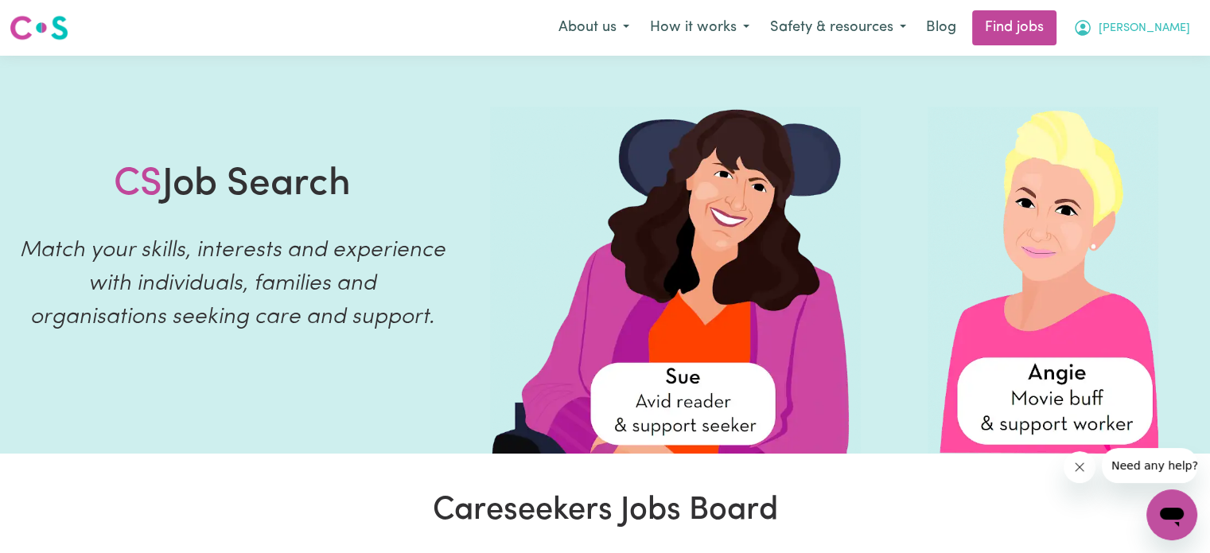
click at [1155, 30] on span "[PERSON_NAME]" at bounding box center [1144, 29] width 91 height 18
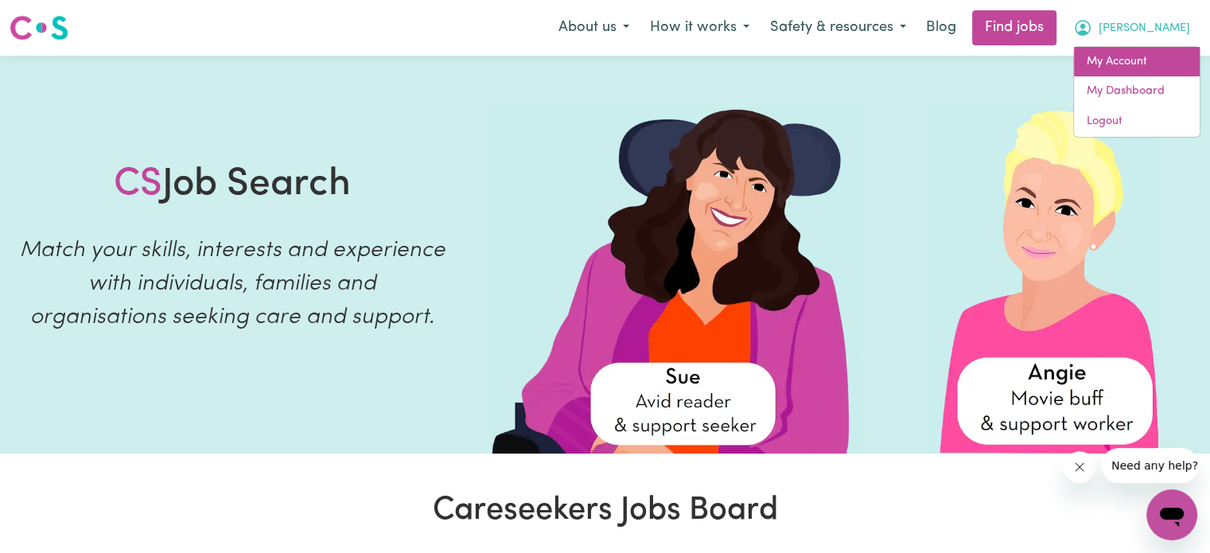
click at [1142, 64] on link "My Account" at bounding box center [1137, 62] width 126 height 30
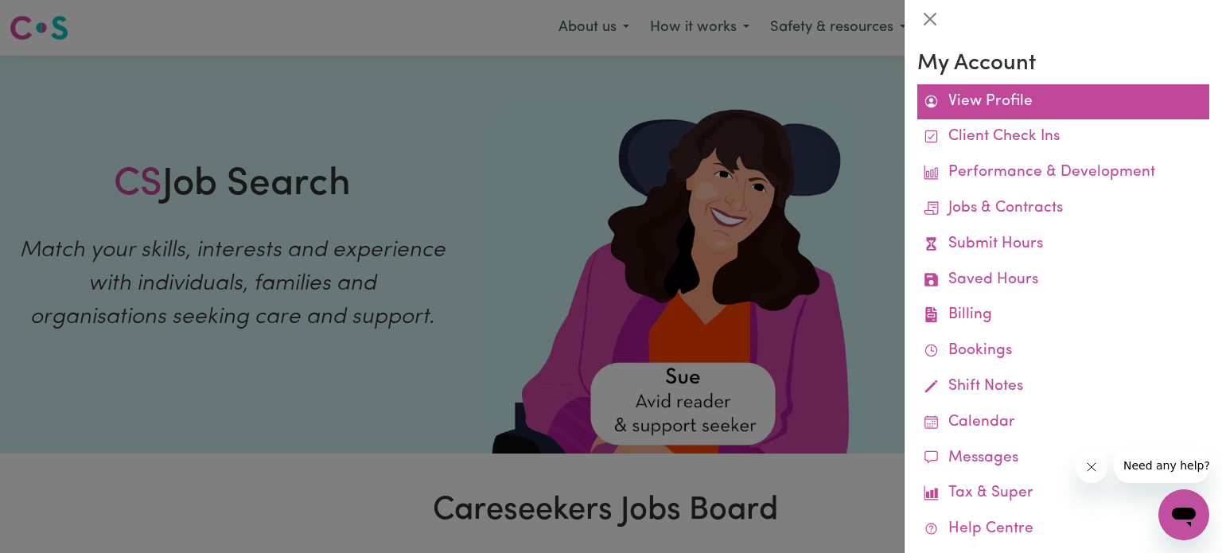
click at [1003, 105] on link "View Profile" at bounding box center [1063, 102] width 292 height 36
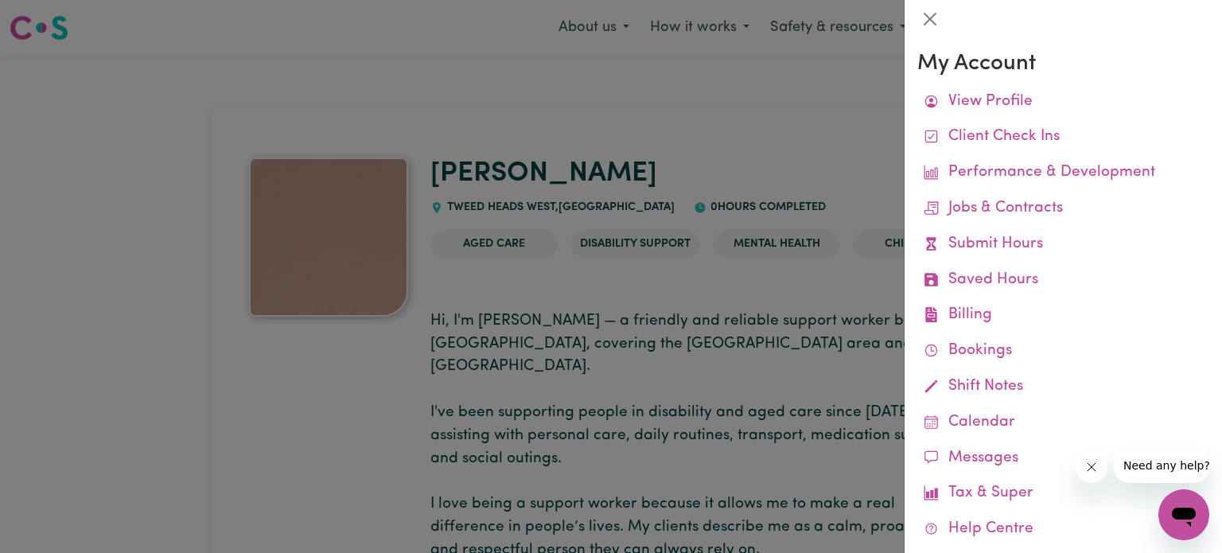
click at [614, 330] on div at bounding box center [611, 276] width 1222 height 553
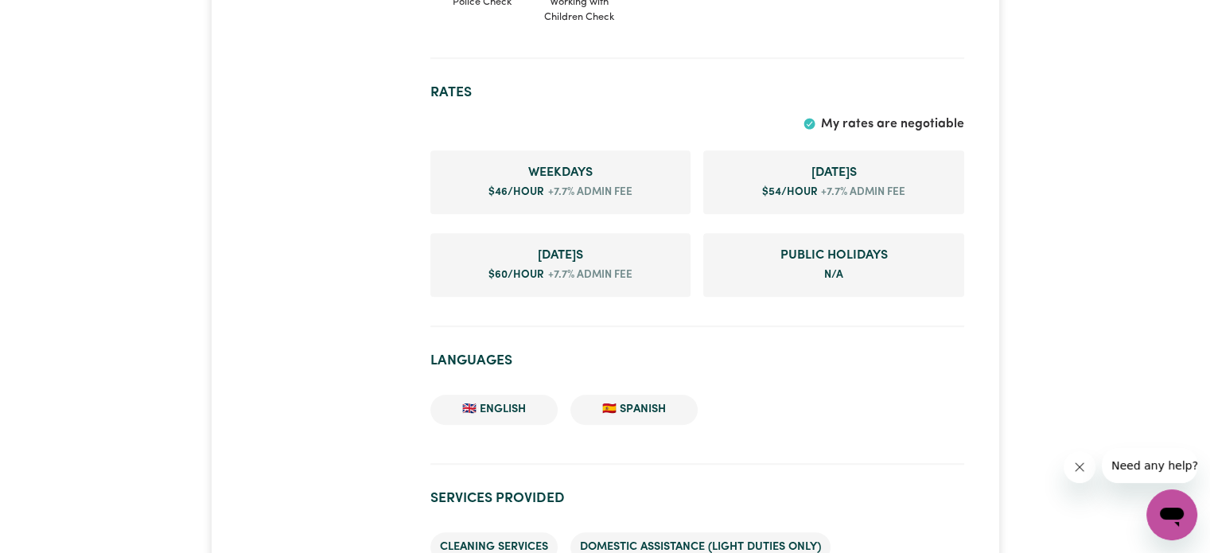
scroll to position [1114, 0]
click at [782, 161] on span "[DATE] s" at bounding box center [833, 170] width 235 height 19
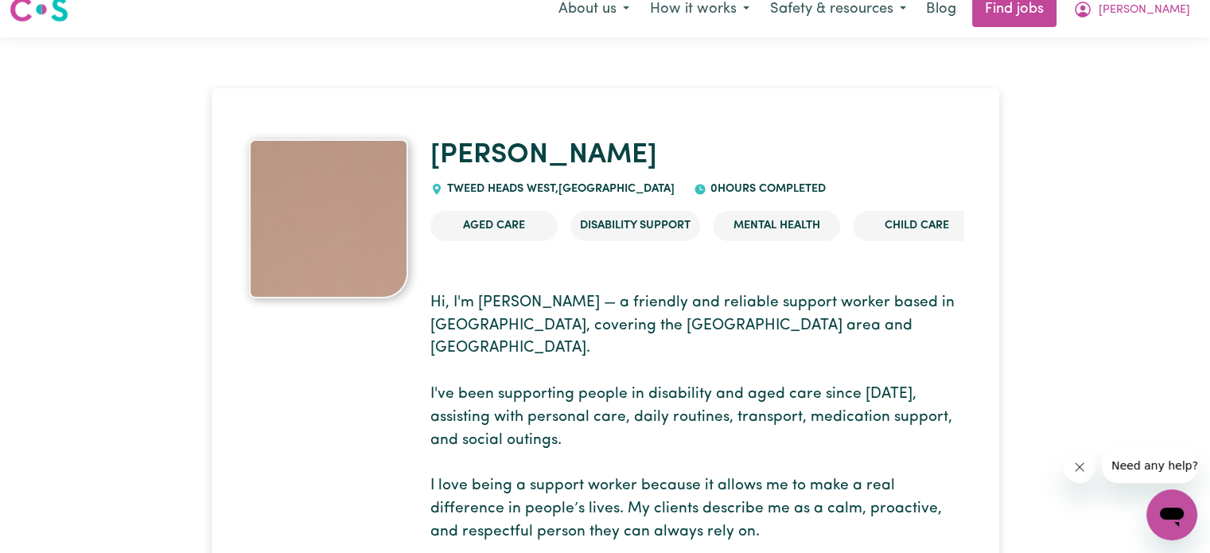
scroll to position [0, 0]
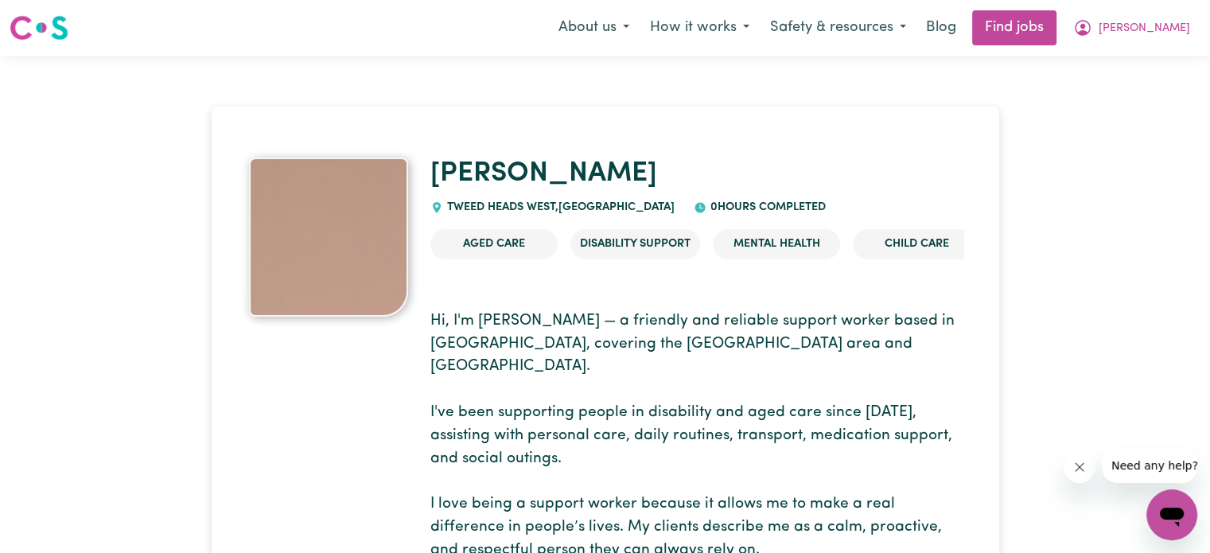
click at [353, 225] on img at bounding box center [328, 237] width 159 height 159
click at [1169, 500] on icon "Open messaging window" at bounding box center [1171, 514] width 29 height 29
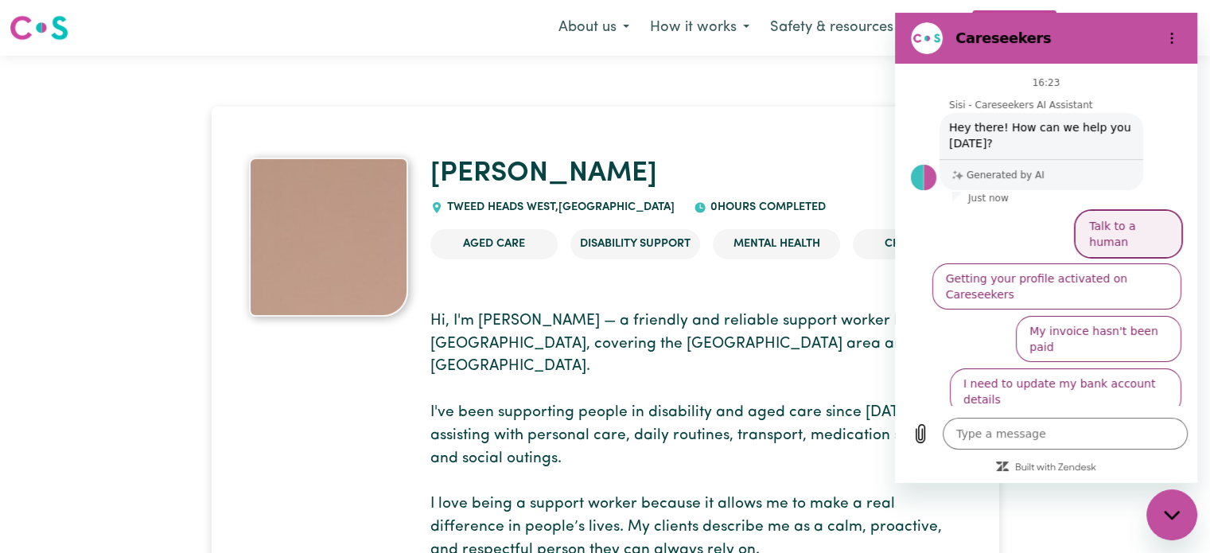
click at [1143, 216] on button "Talk to a human" at bounding box center [1129, 234] width 106 height 46
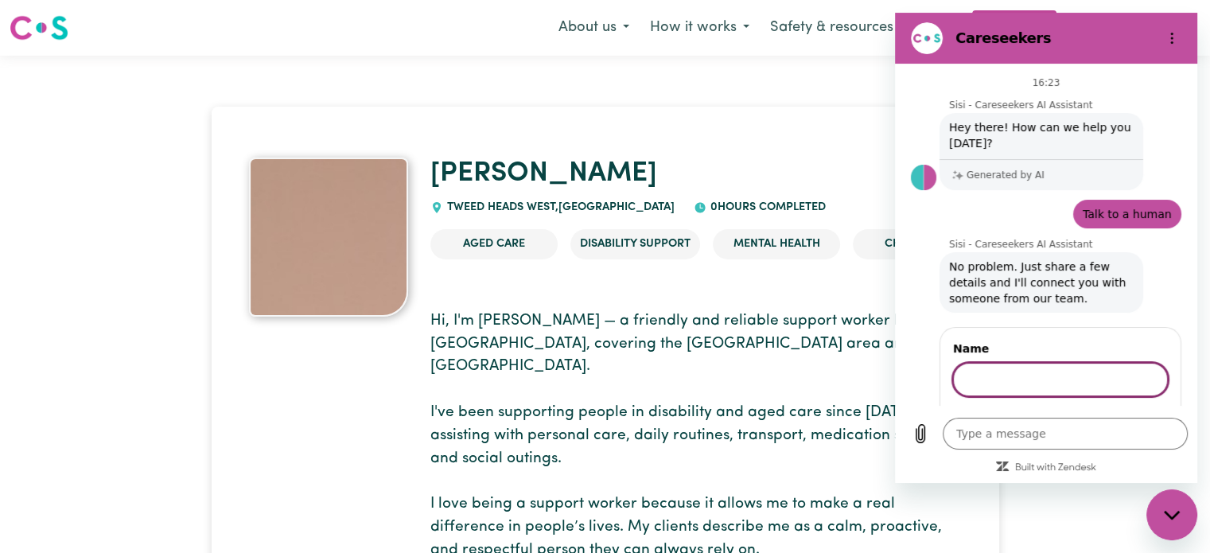
type textarea "x"
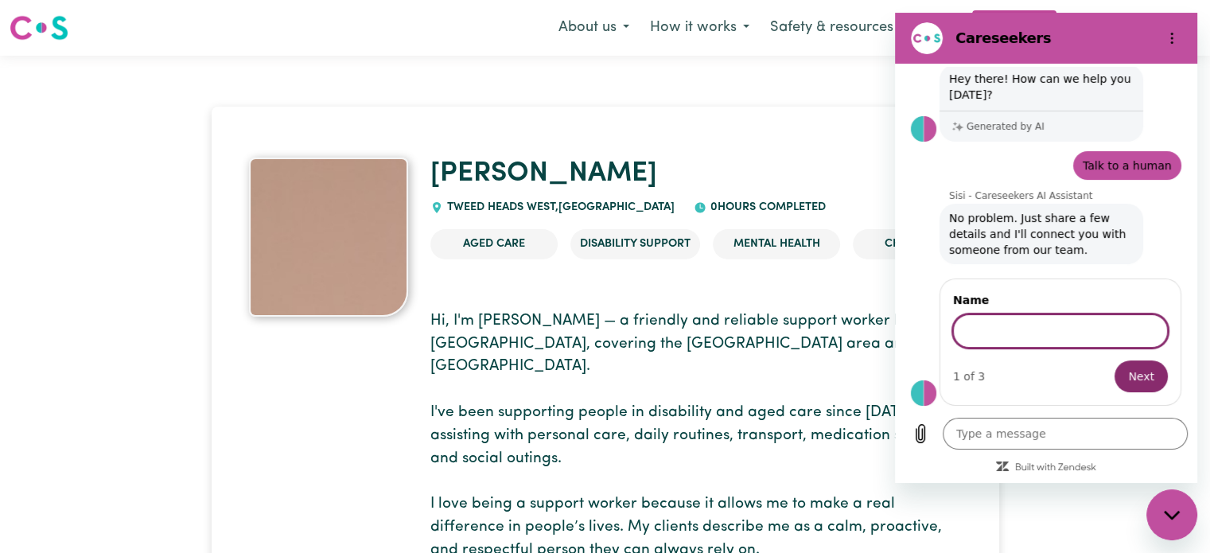
scroll to position [47, 0]
type input "[PERSON_NAME]"
click at [1128, 378] on span "Next" at bounding box center [1141, 376] width 26 height 19
type textarea "x"
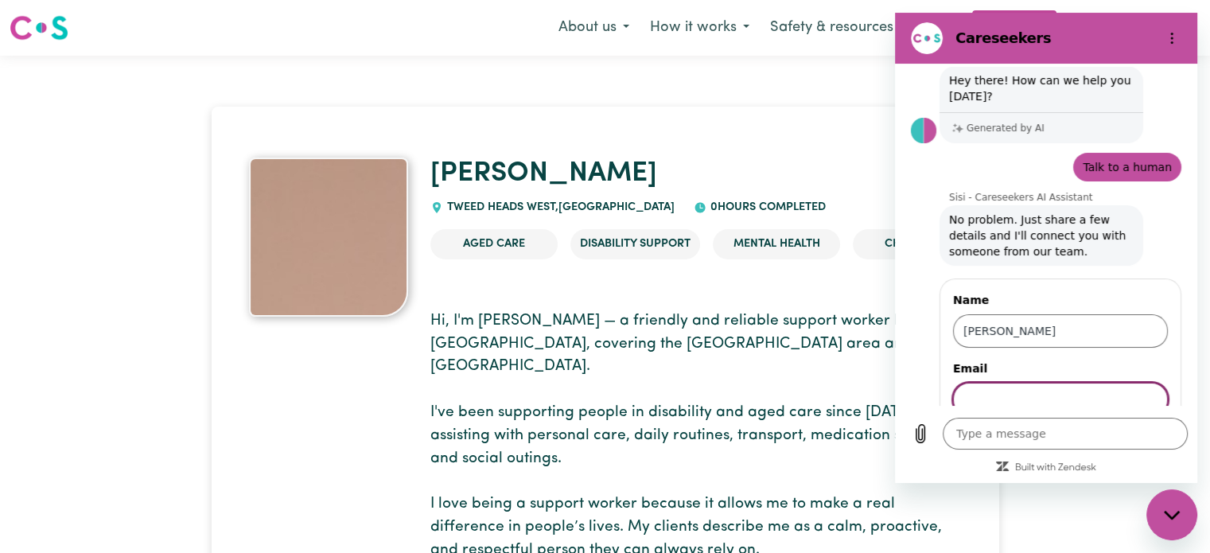
scroll to position [115, 0]
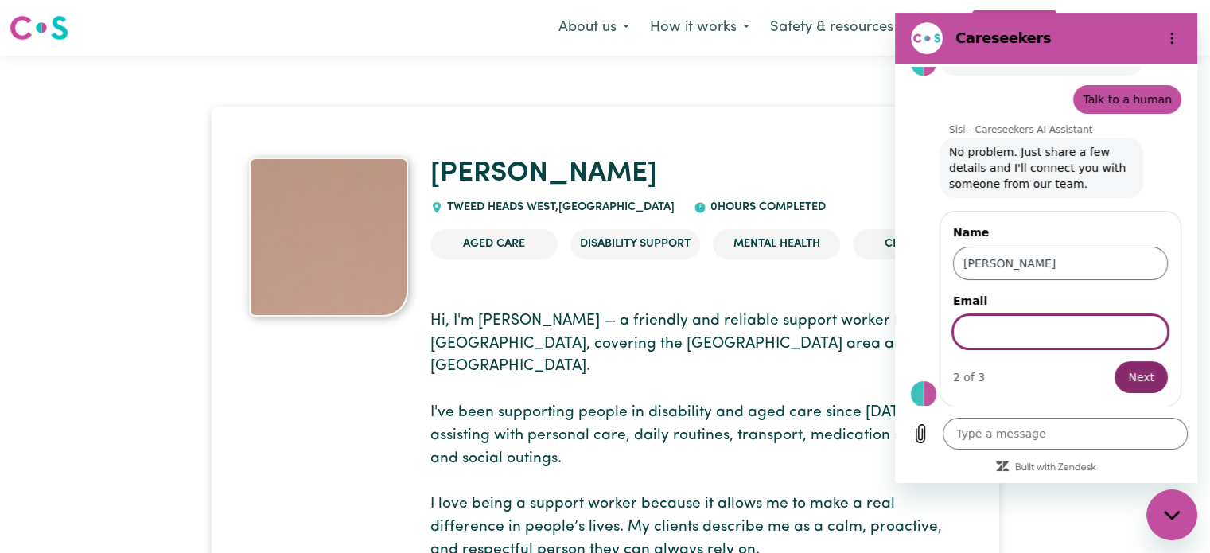
click at [1035, 330] on input "Email" at bounding box center [1060, 331] width 215 height 33
type input "[EMAIL_ADDRESS][DOMAIN_NAME]"
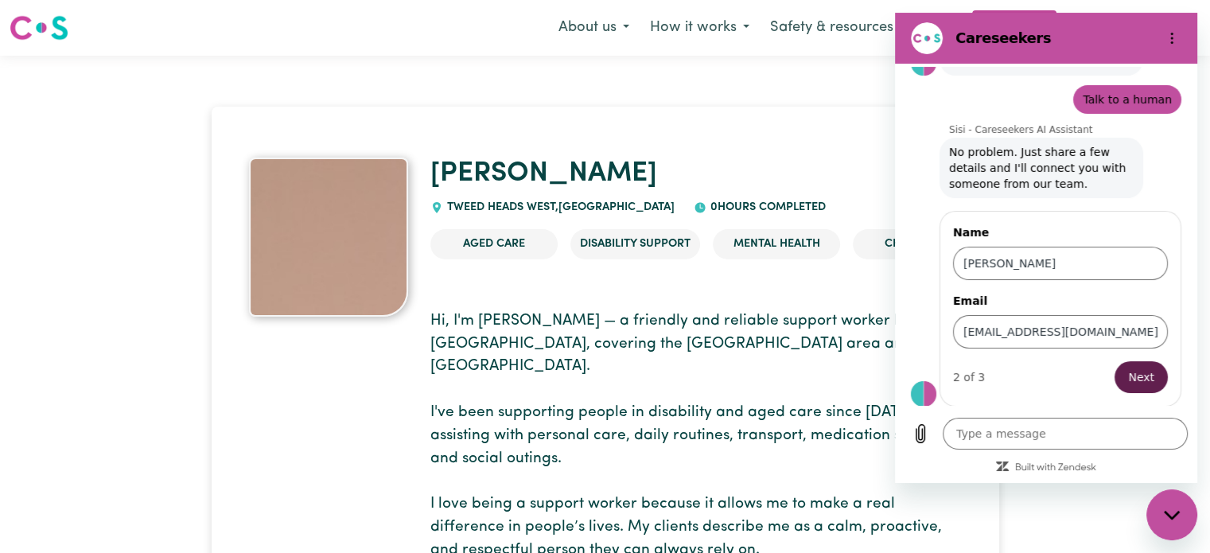
click at [1116, 372] on button "Next" at bounding box center [1140, 377] width 53 height 32
type textarea "x"
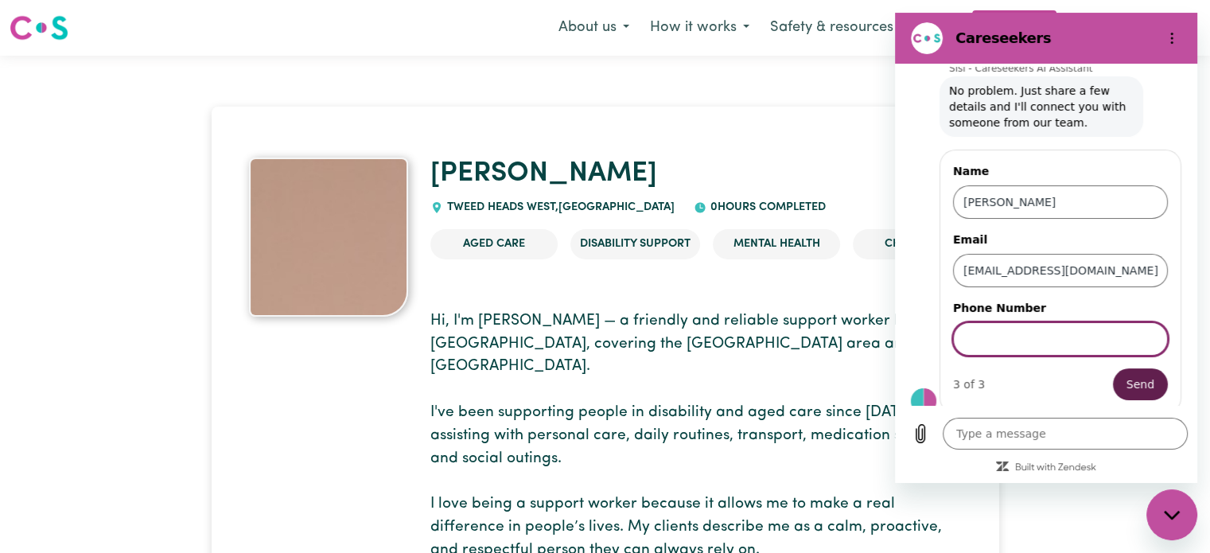
scroll to position [183, 0]
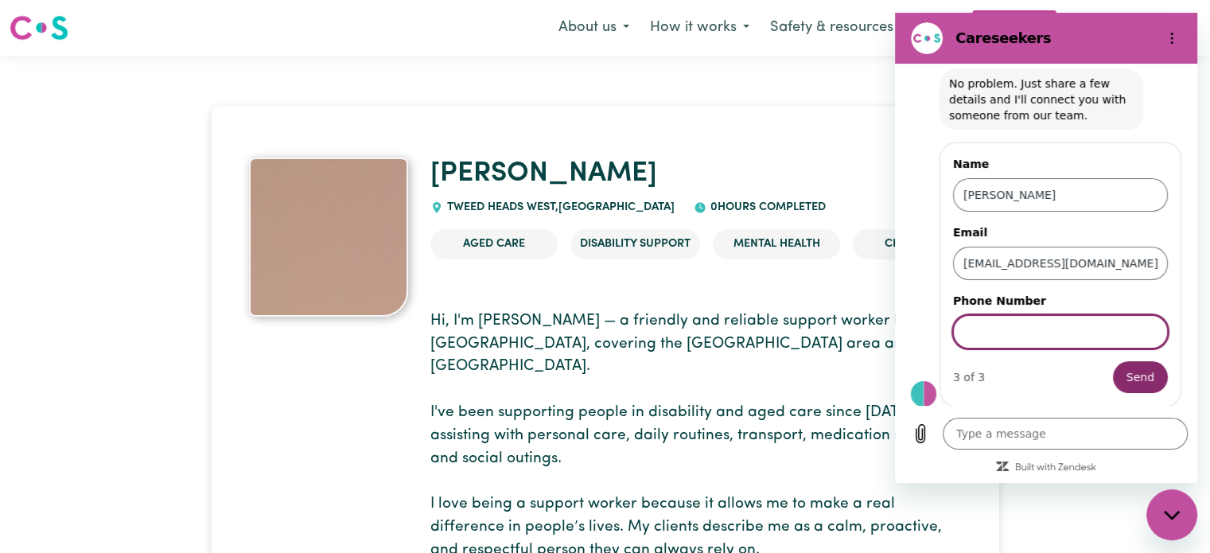
click at [1055, 348] on form "Name [PERSON_NAME] Email [EMAIL_ADDRESS][DOMAIN_NAME] Phone Number 3 of 3 Send" at bounding box center [1060, 274] width 215 height 237
click at [1075, 330] on input "Phone Number" at bounding box center [1060, 331] width 215 height 33
type input "0481569202"
click at [1113, 361] on button "Send" at bounding box center [1140, 377] width 55 height 32
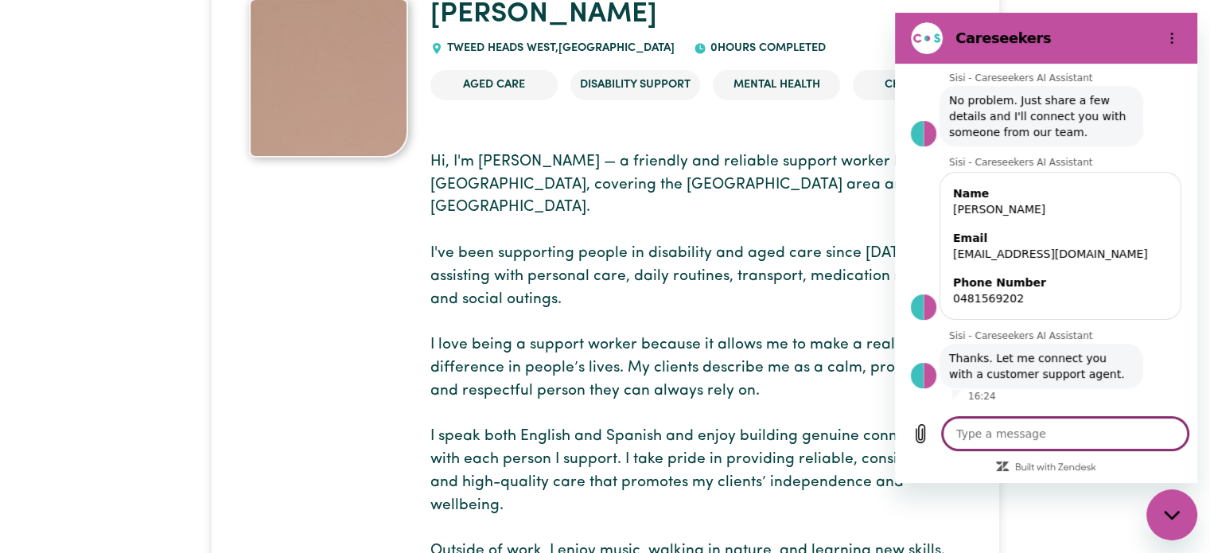
scroll to position [0, 0]
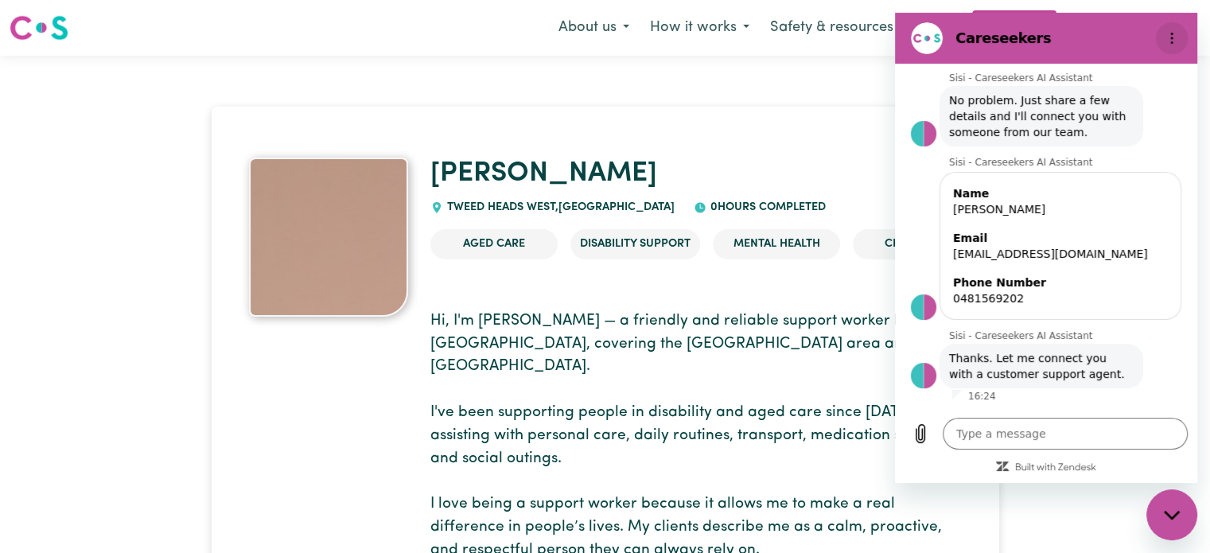
click at [1170, 34] on icon "Options menu" at bounding box center [1171, 38] width 13 height 13
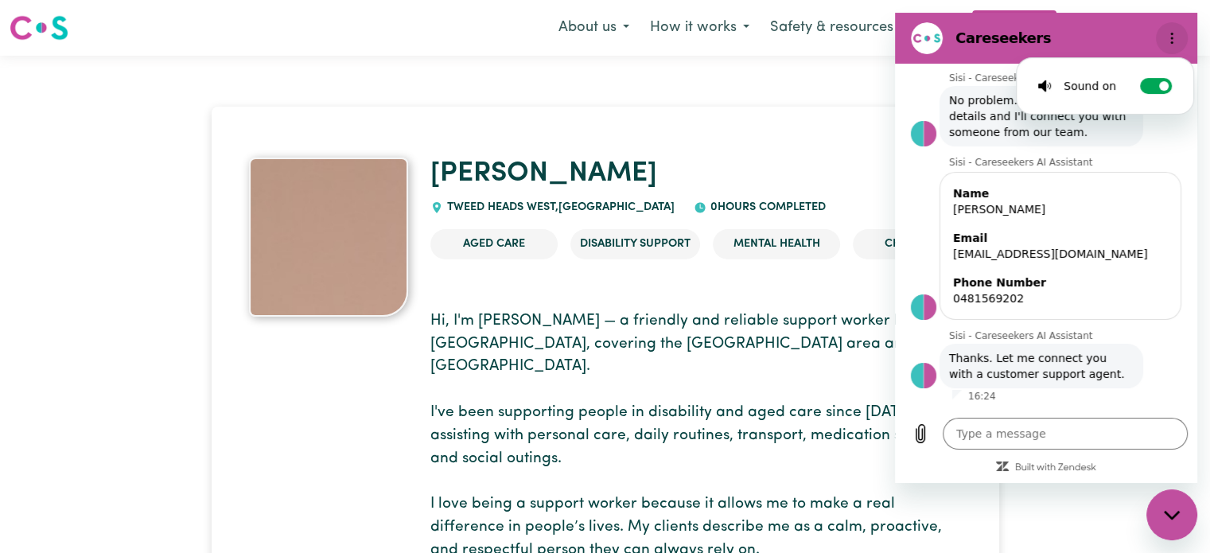
click at [1170, 34] on icon "Options menu" at bounding box center [1171, 38] width 13 height 13
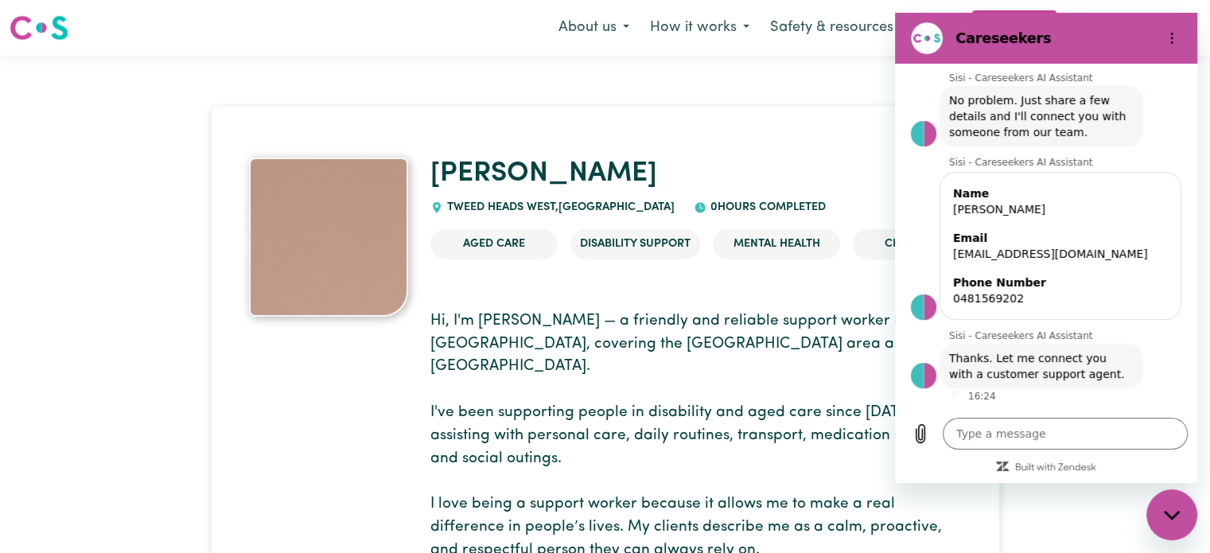
click at [1182, 515] on div "Close messaging window" at bounding box center [1172, 515] width 48 height 48
type textarea "x"
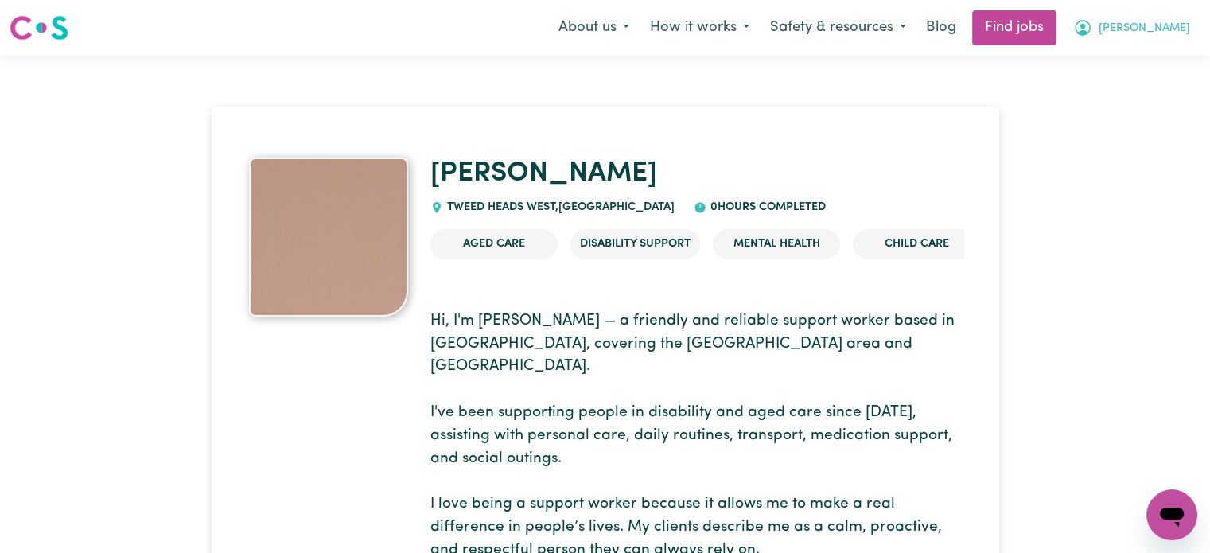
click at [1136, 35] on button "[PERSON_NAME]" at bounding box center [1132, 27] width 138 height 33
click at [1127, 58] on link "My Account" at bounding box center [1137, 62] width 126 height 30
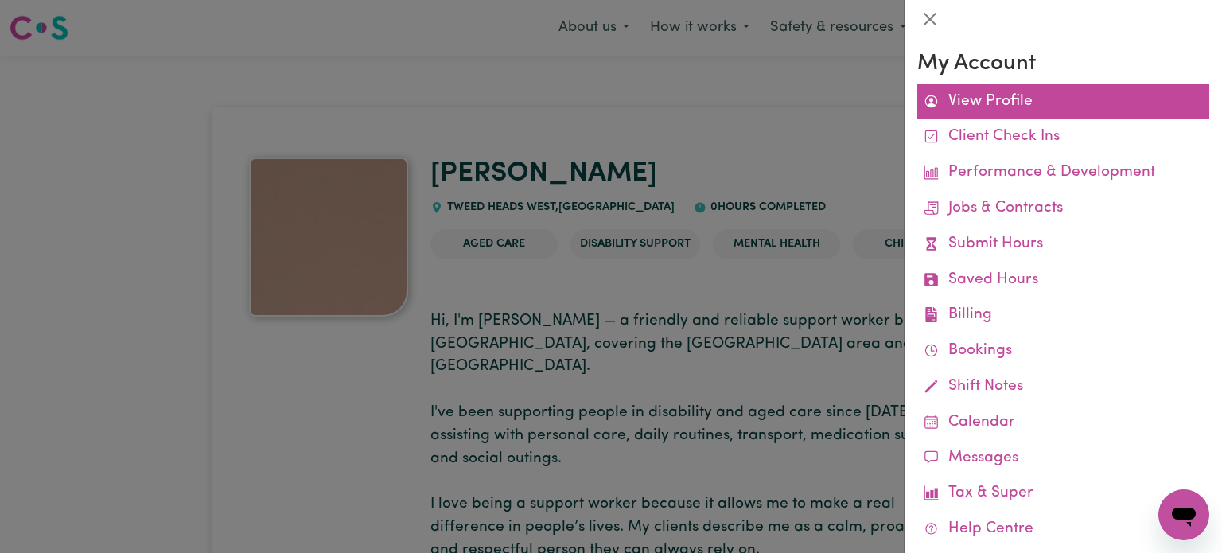
click at [990, 88] on link "View Profile" at bounding box center [1063, 102] width 292 height 36
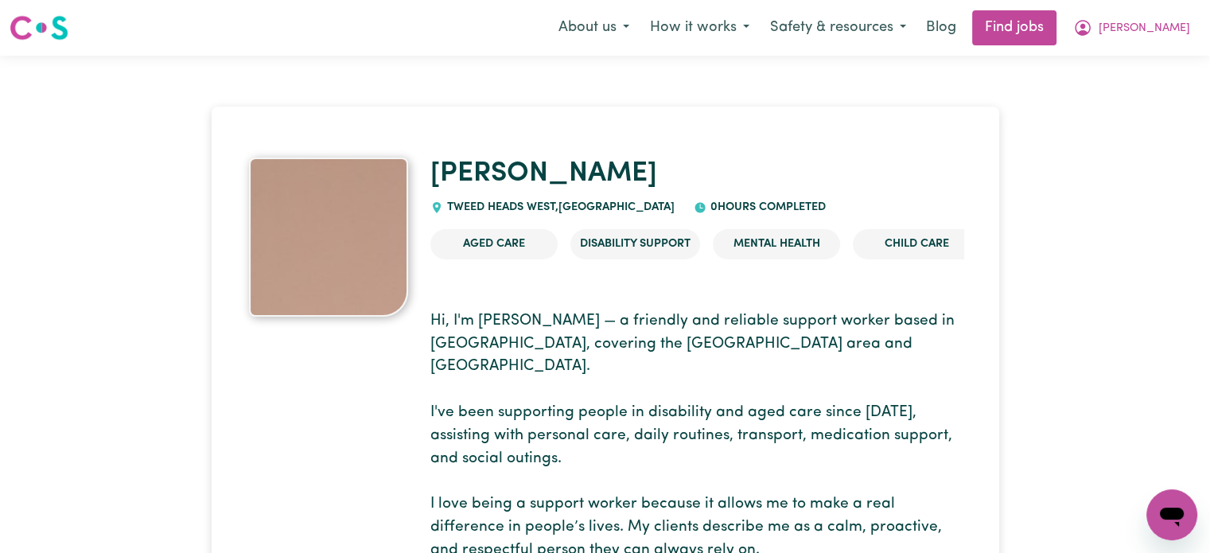
click at [64, 26] on img at bounding box center [39, 28] width 59 height 29
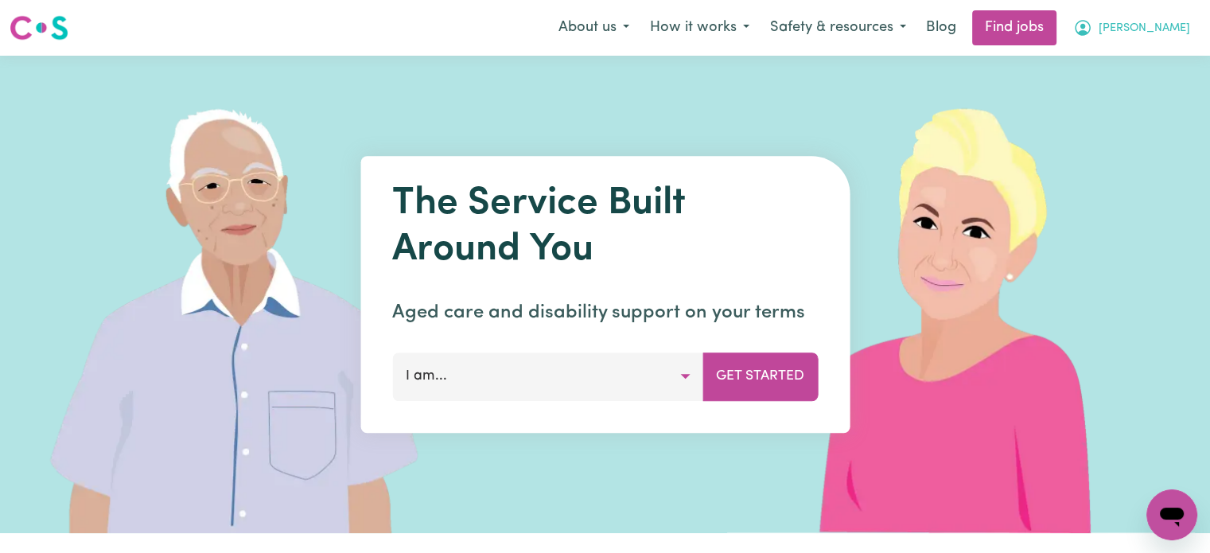
click at [1193, 36] on button "[PERSON_NAME]" at bounding box center [1132, 27] width 138 height 33
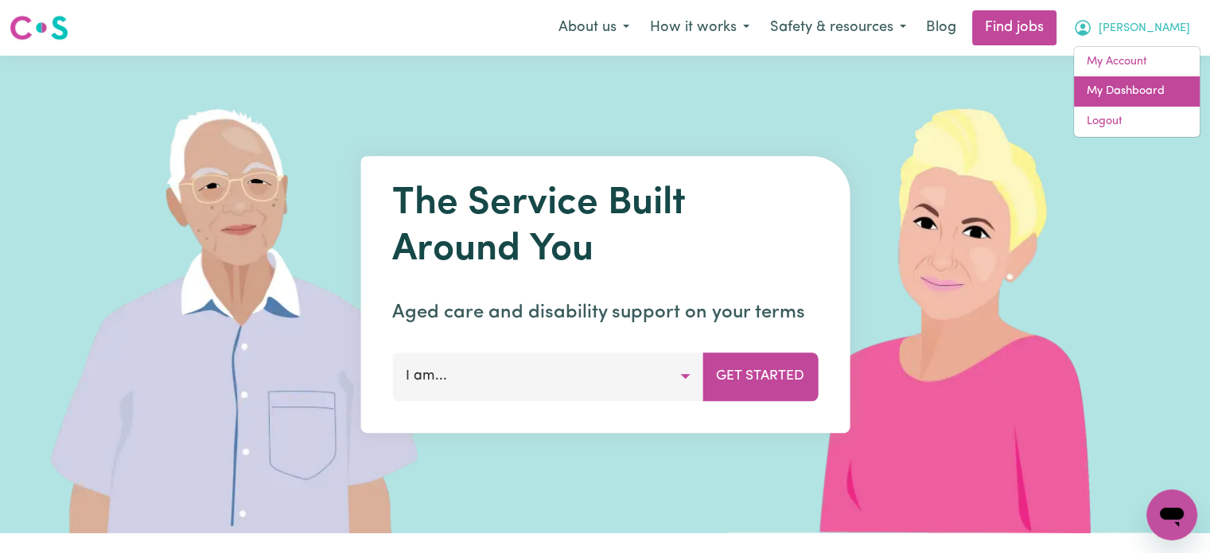
click at [1146, 81] on link "My Dashboard" at bounding box center [1137, 91] width 126 height 30
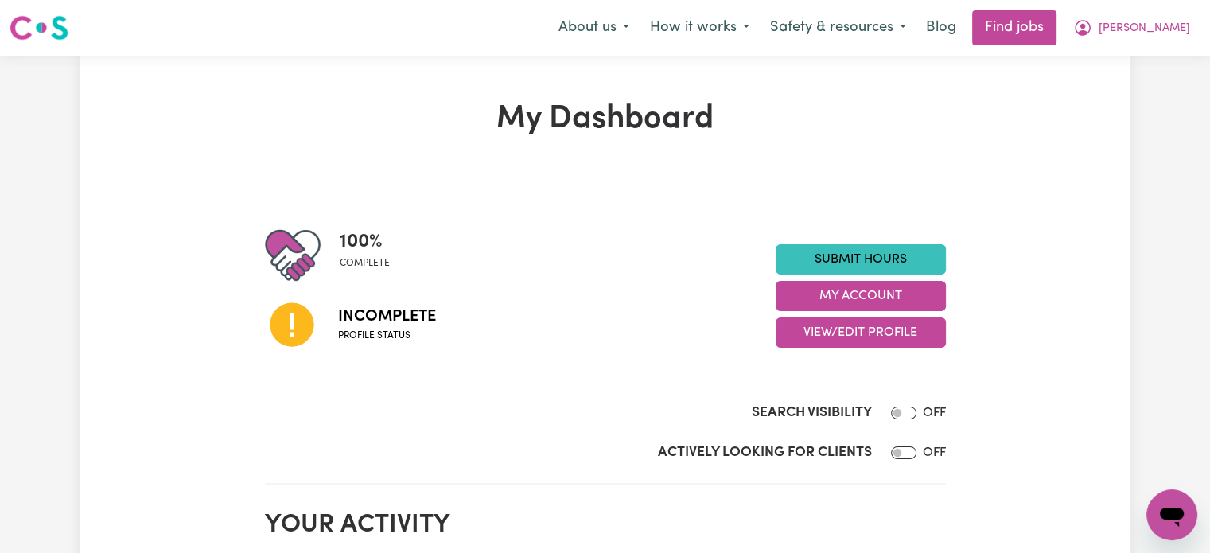
click at [302, 336] on icon at bounding box center [292, 325] width 44 height 44
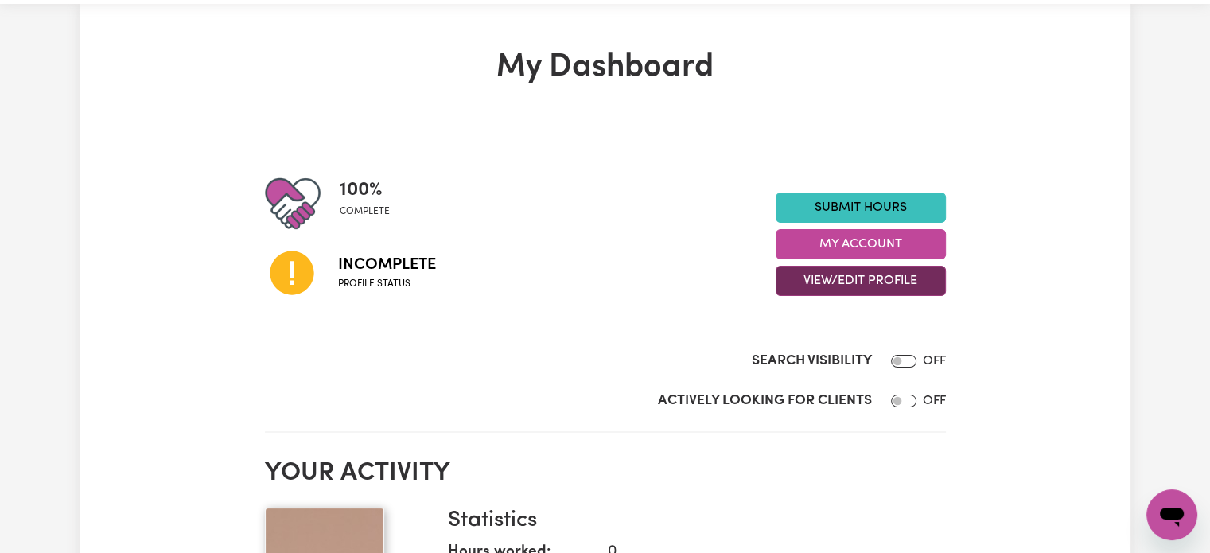
scroll to position [80, 0]
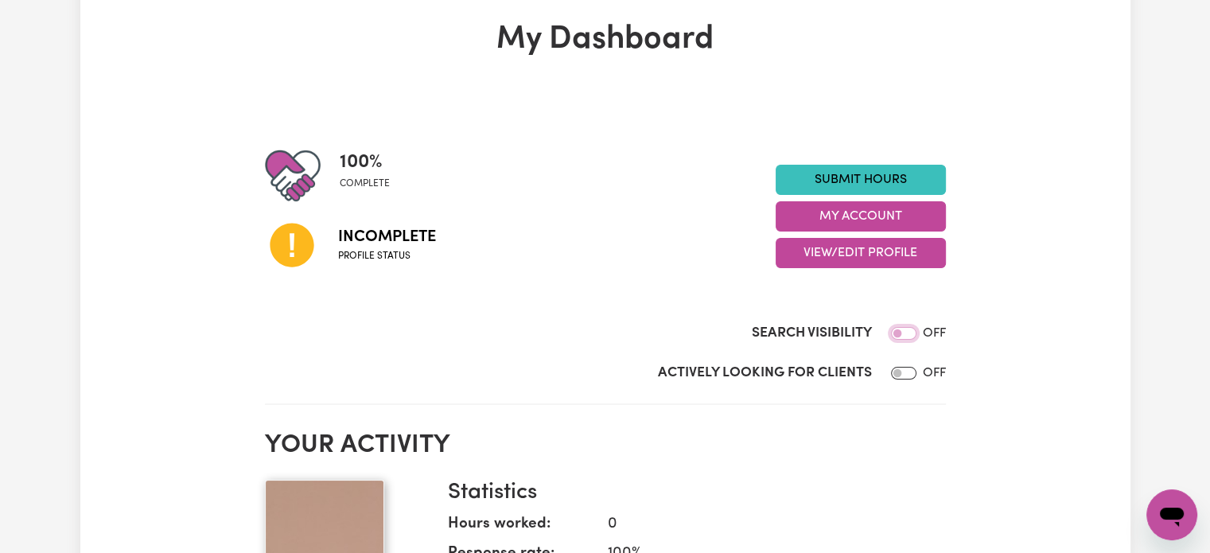
click at [900, 336] on input "Search Visibility" at bounding box center [903, 333] width 25 height 13
checkbox input "true"
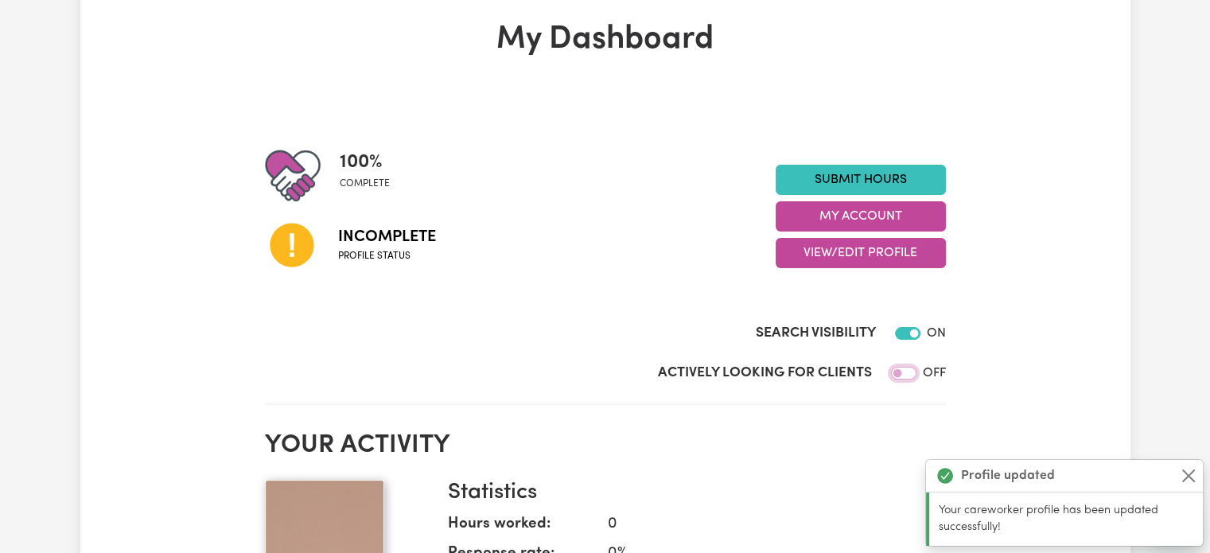
click at [894, 378] on input "Actively Looking for Clients" at bounding box center [903, 373] width 25 height 13
checkbox input "true"
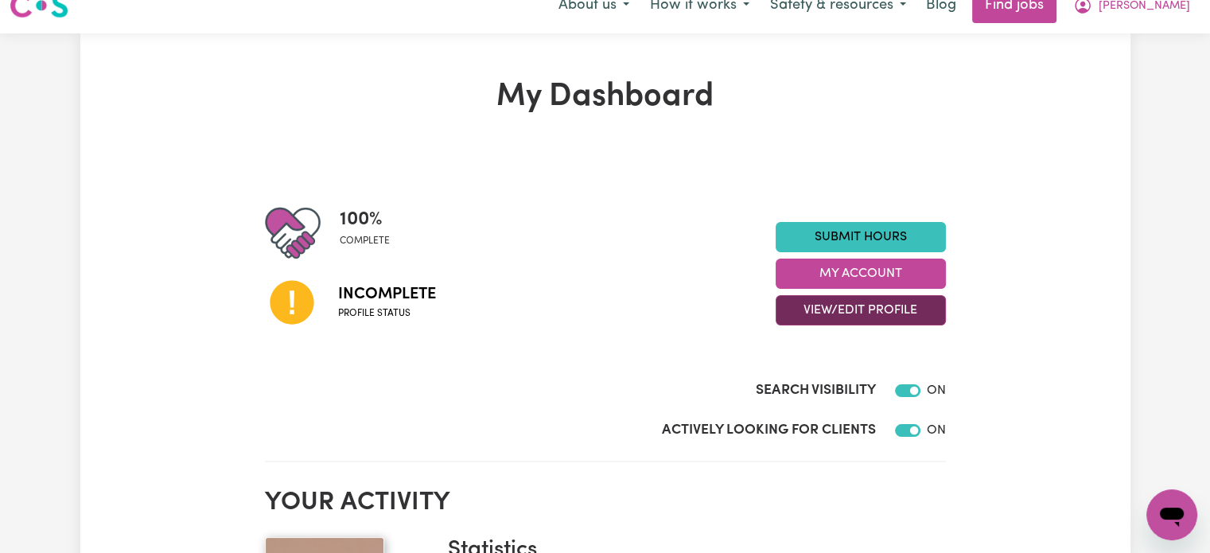
scroll to position [0, 0]
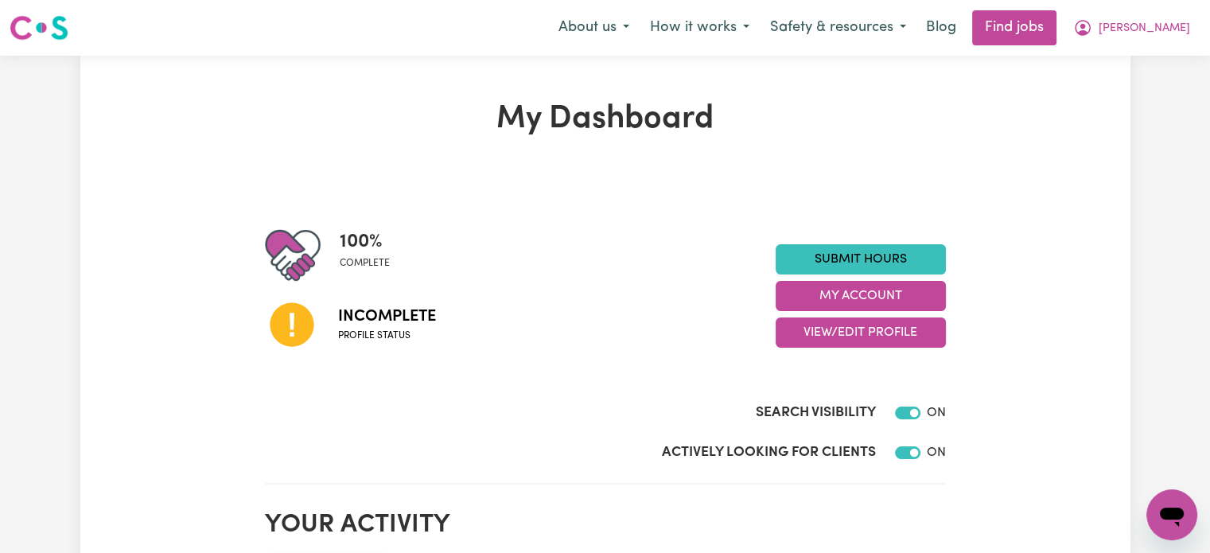
type textarea "x"
